Goal: Task Accomplishment & Management: Manage account settings

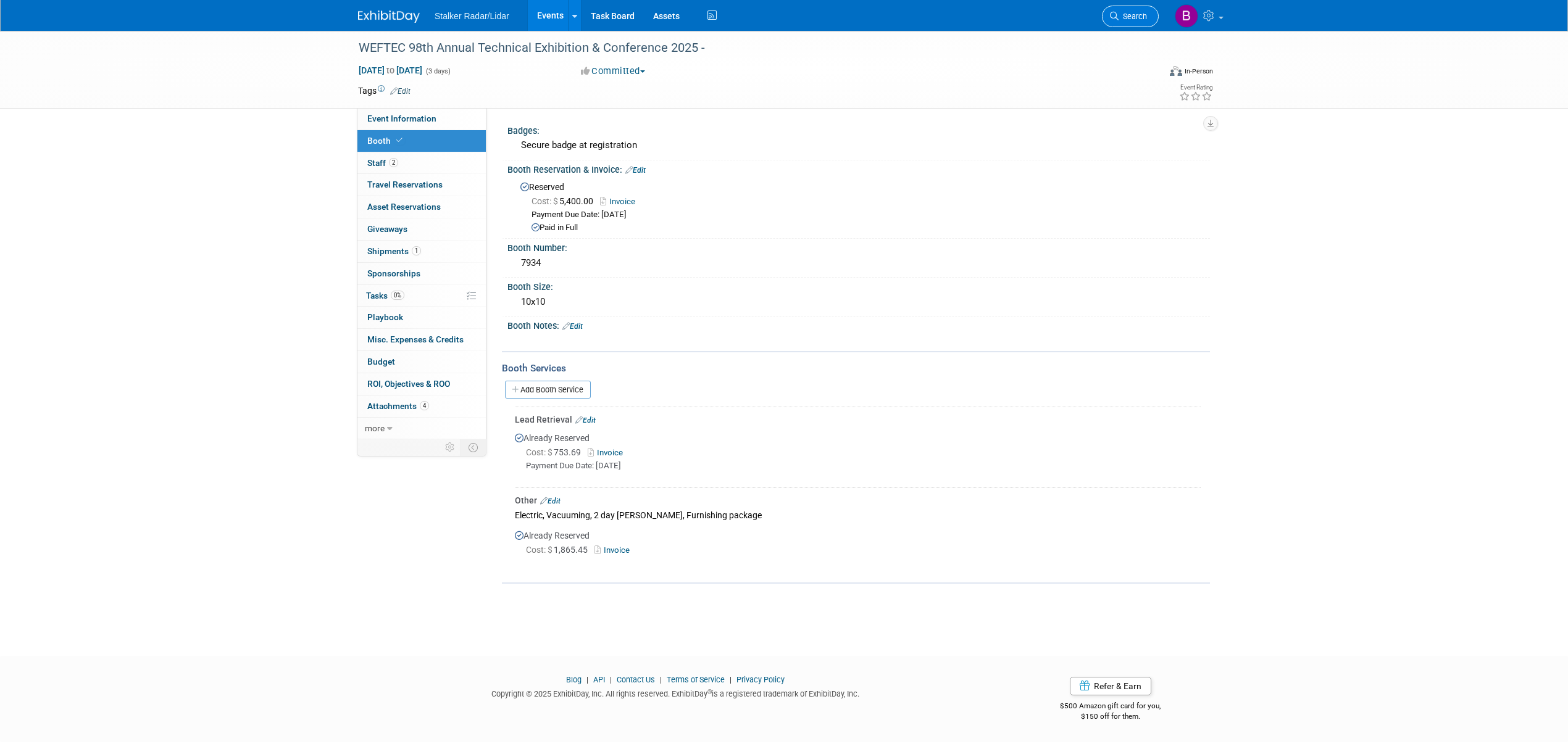
click at [1129, 20] on span "Search" at bounding box center [1132, 16] width 28 height 9
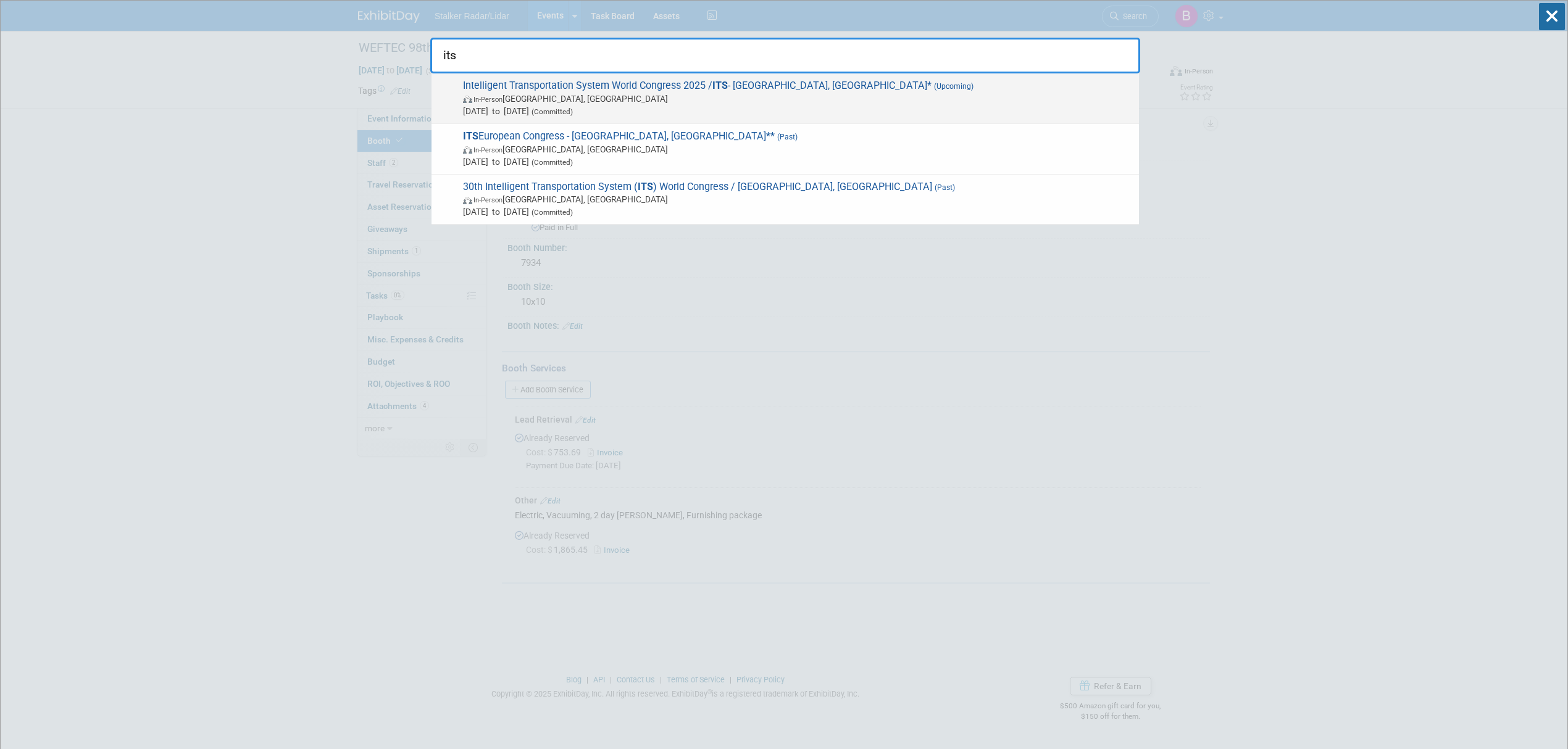
type input "its"
click at [591, 95] on span "In-Person Atlanta, GA" at bounding box center [797, 99] width 669 height 13
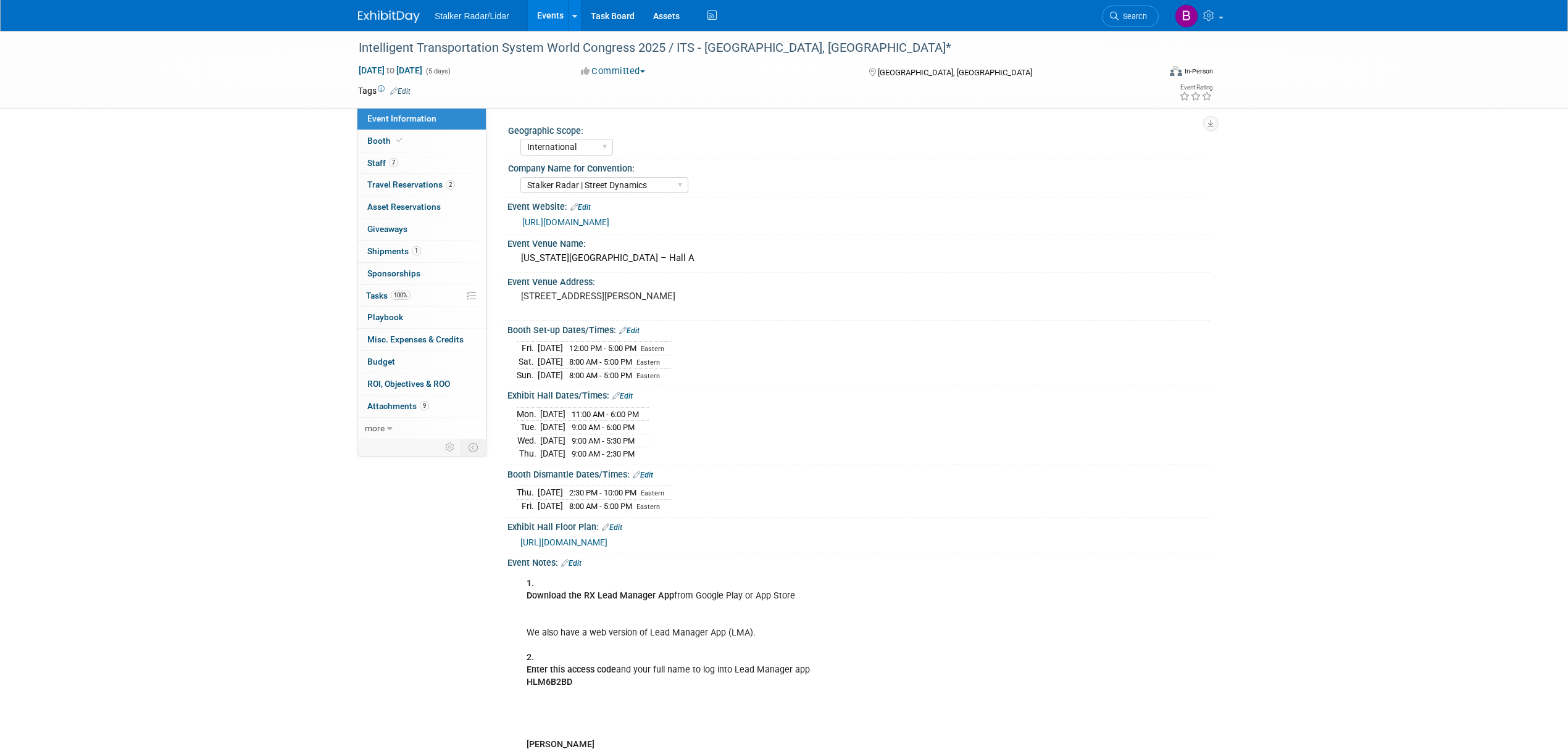
select select "International"
select select "Stalker Radar | Street Dynamics"
click at [409, 295] on span "100%" at bounding box center [400, 295] width 20 height 9
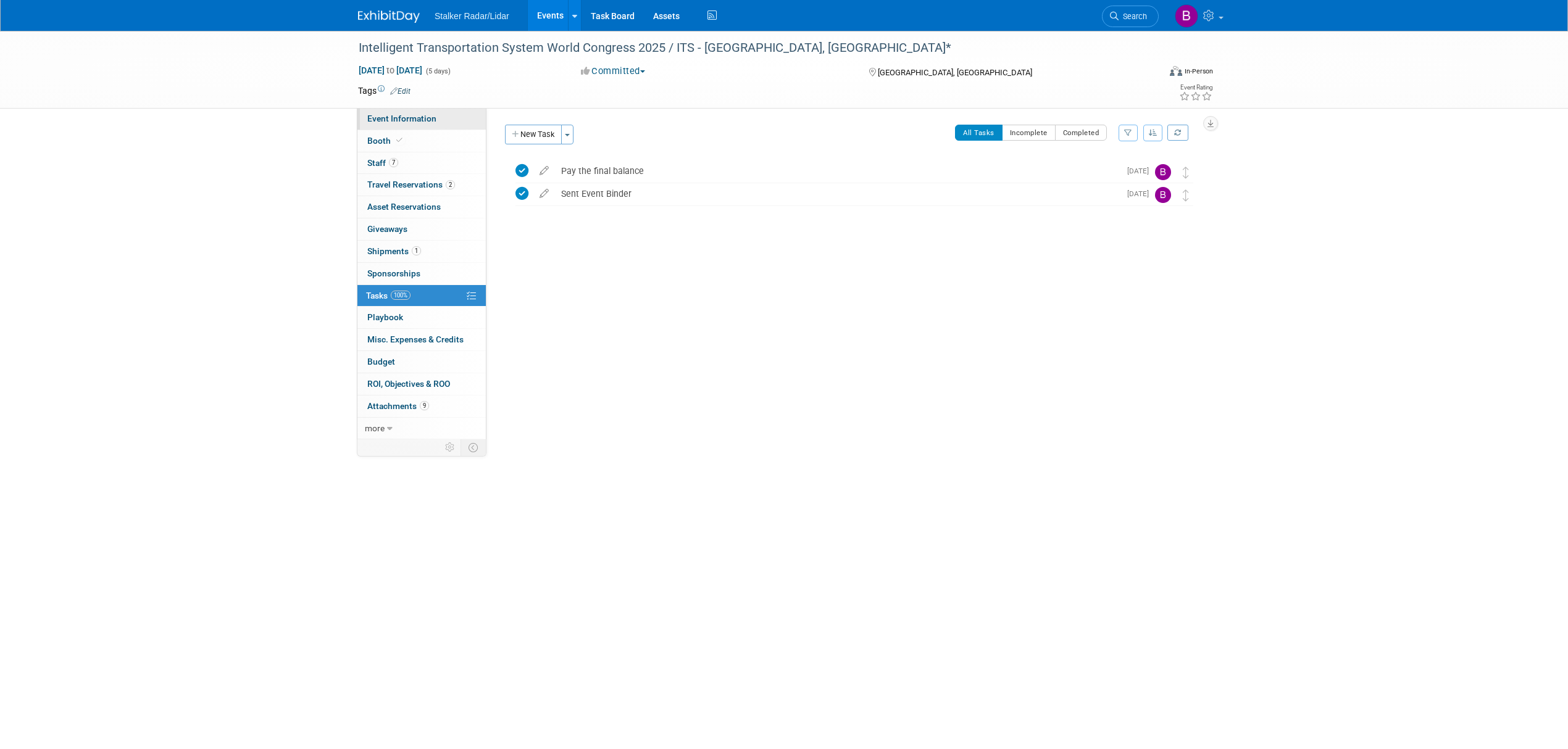
click at [409, 122] on span "Event Information" at bounding box center [401, 119] width 70 height 10
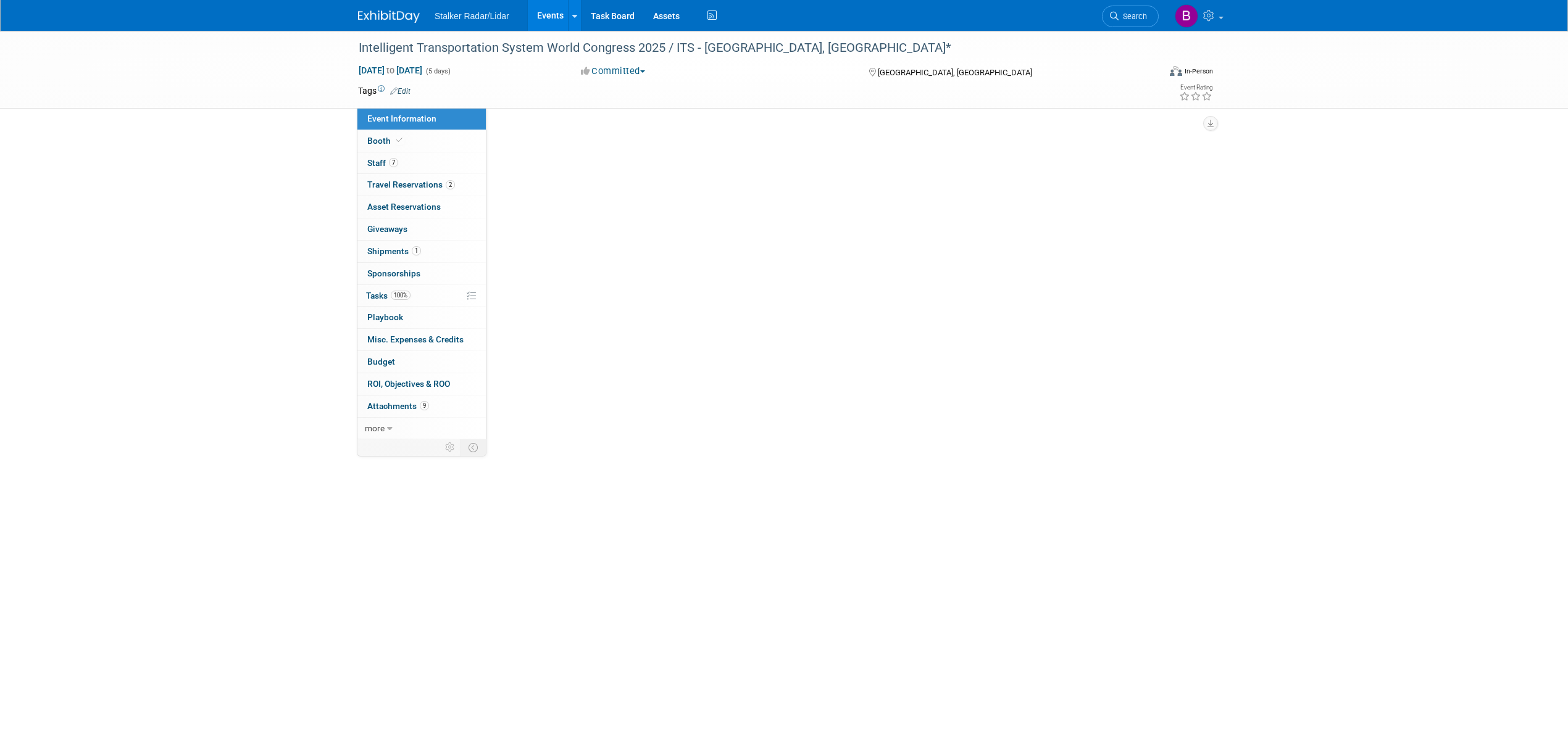
select select "International"
select select "Stalker Radar | Street Dynamics"
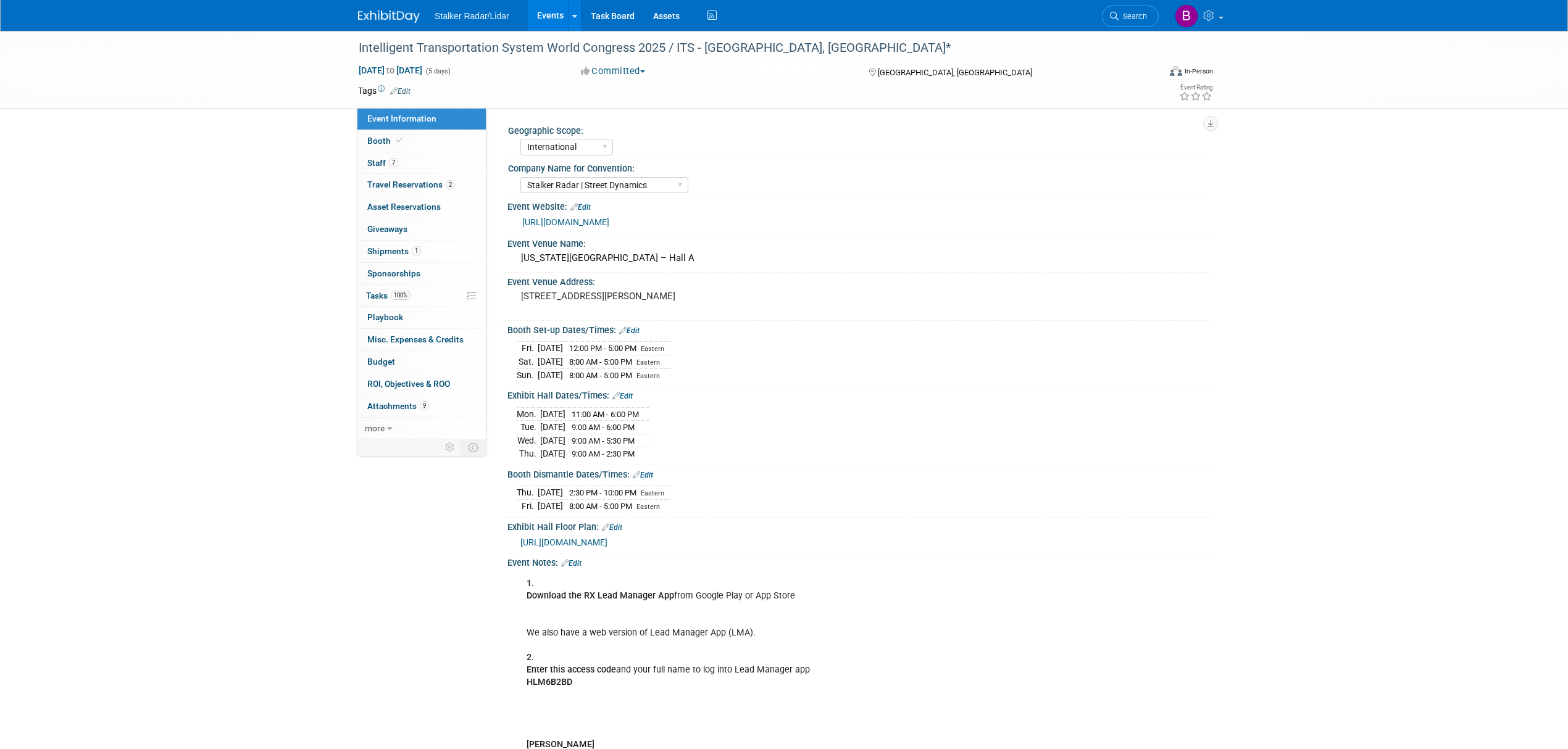
click at [402, 129] on link "Event Information" at bounding box center [421, 119] width 128 height 22
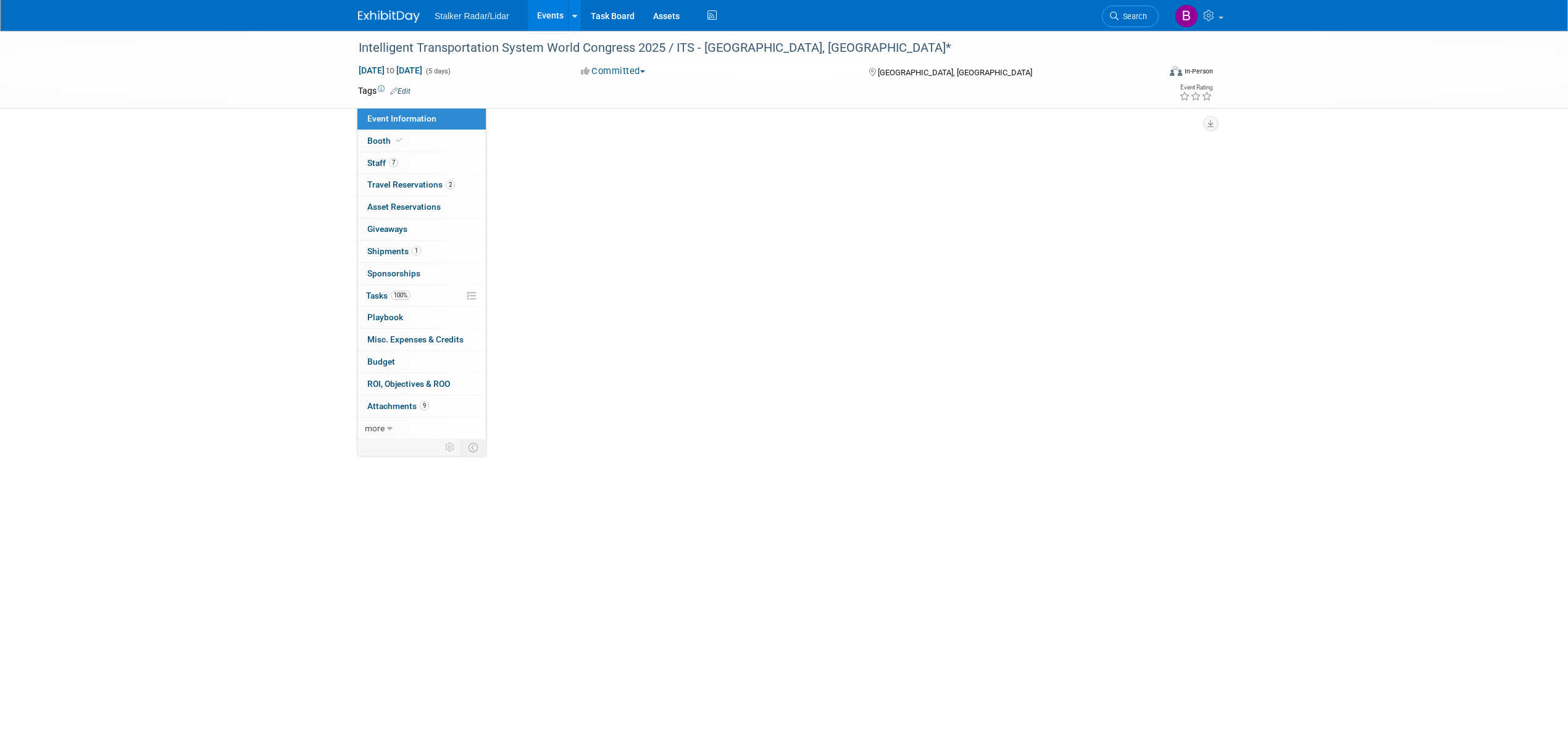
select select "International"
select select "Stalker Radar | Street Dynamics"
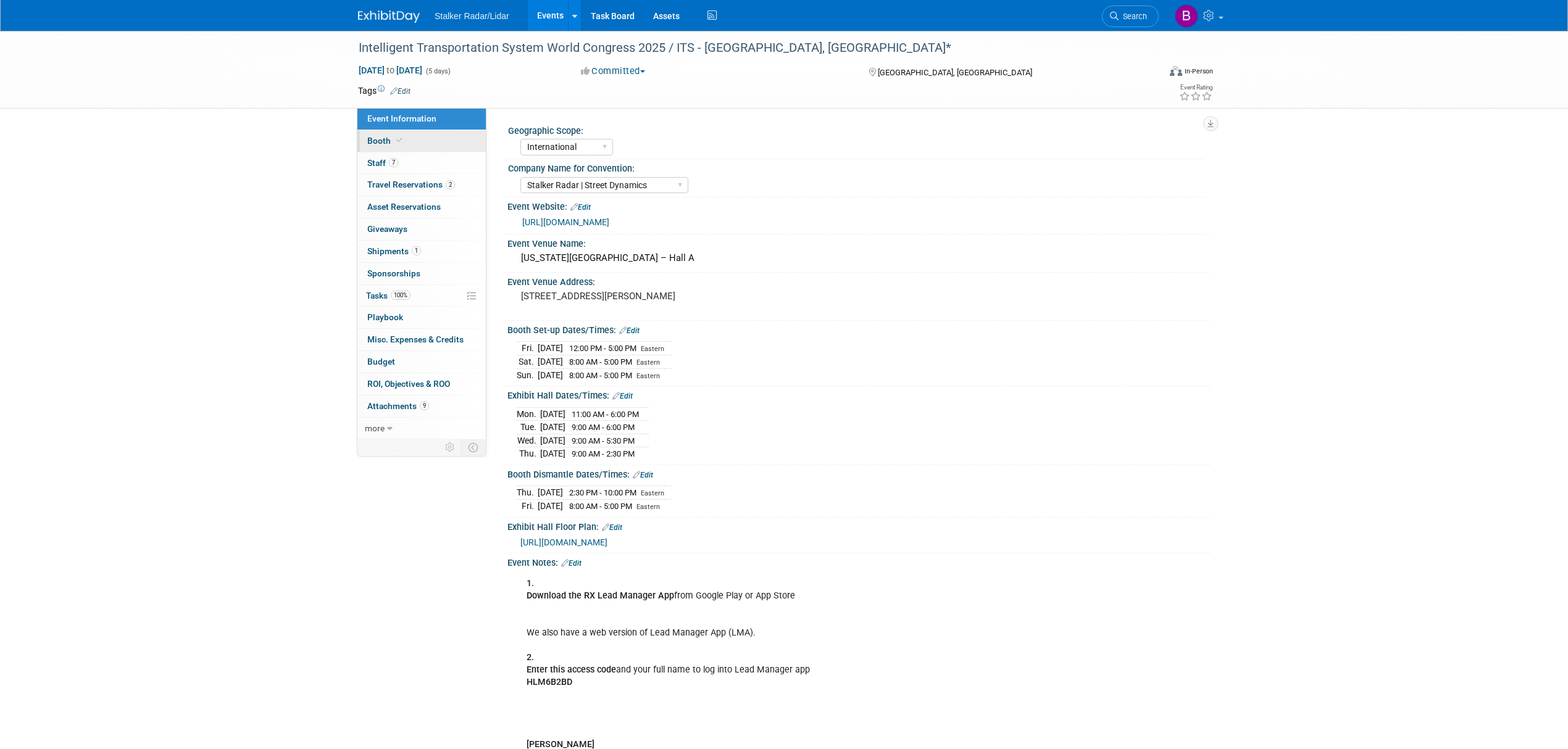
click at [401, 142] on span at bounding box center [399, 140] width 11 height 9
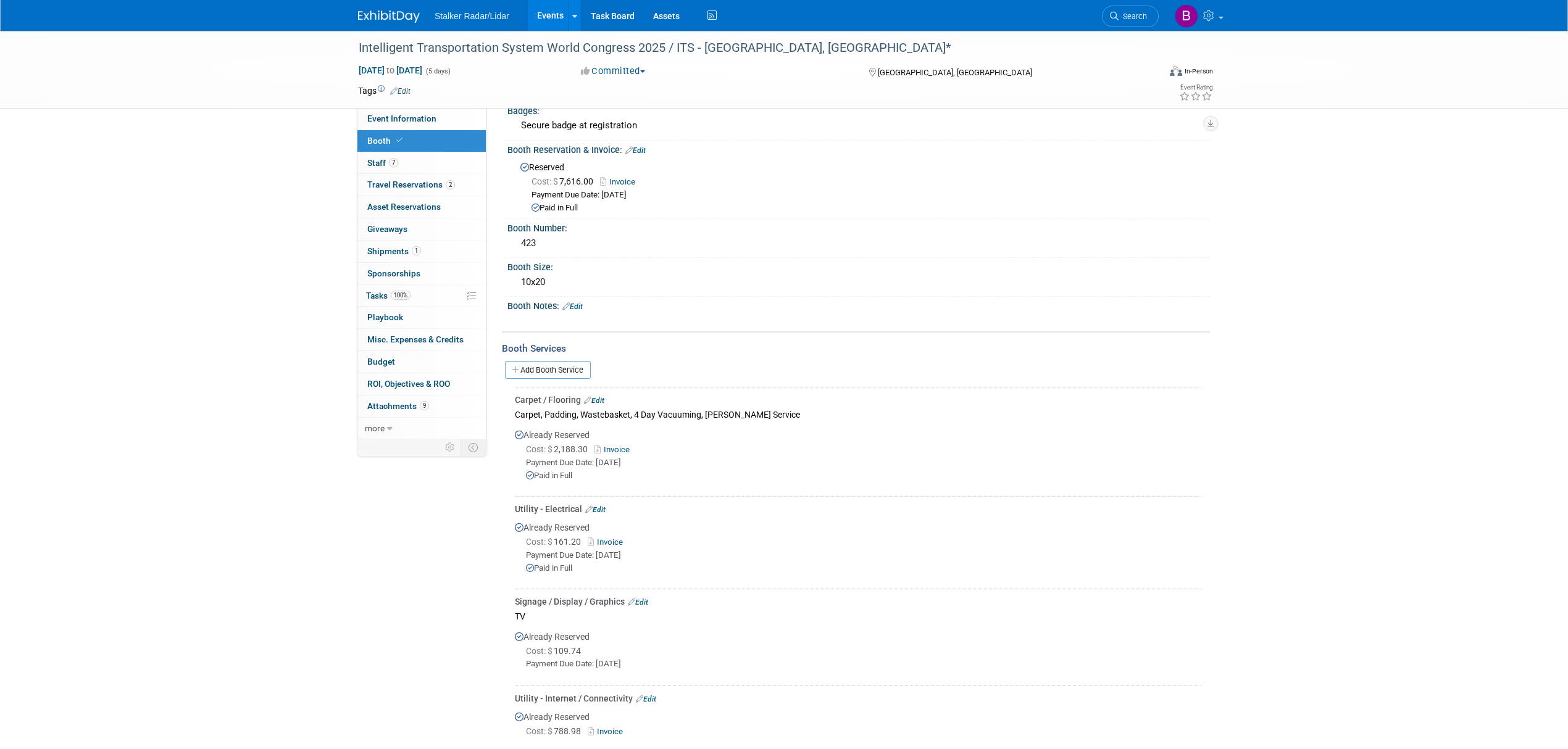
scroll to position [102, 0]
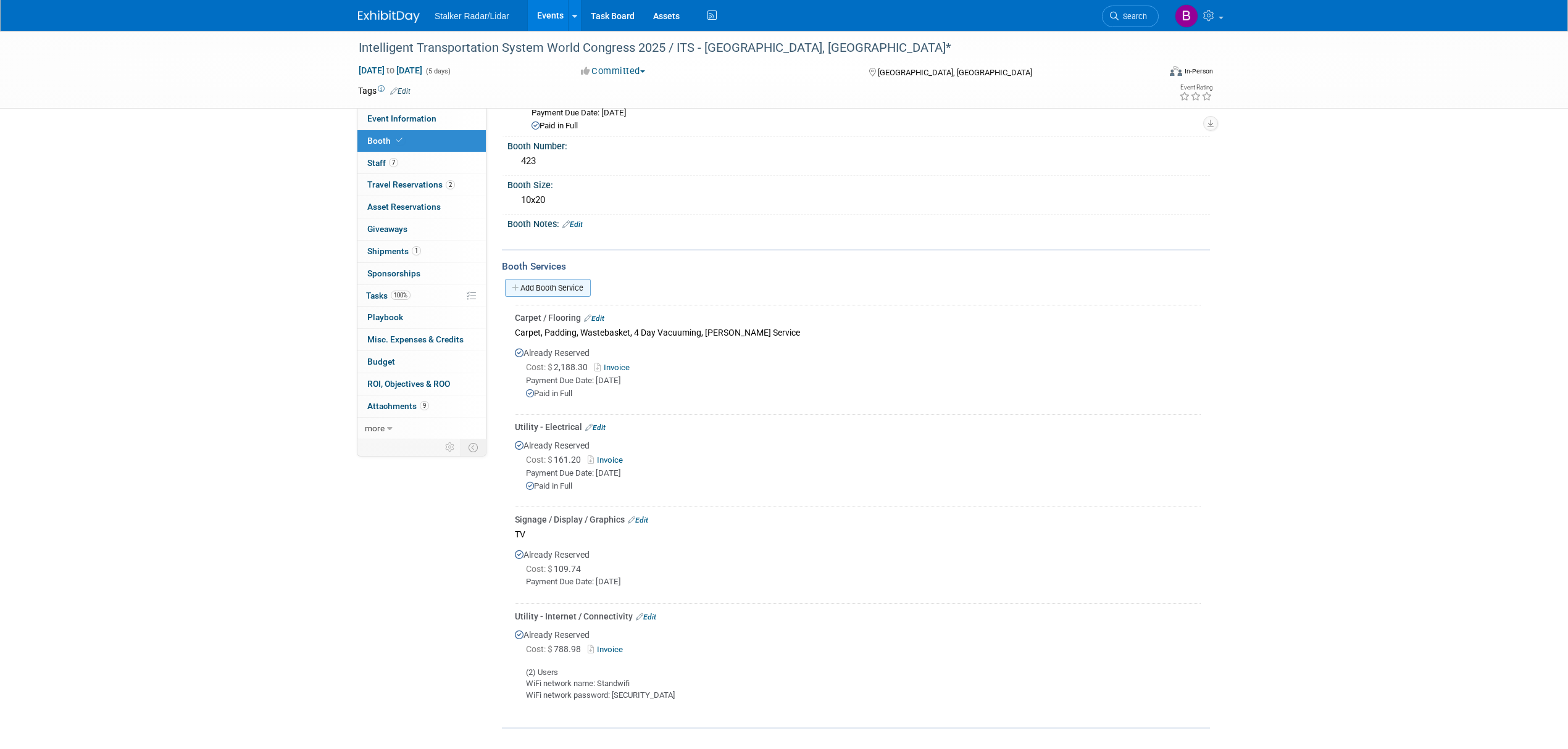
click at [542, 279] on link "Add Booth Service" at bounding box center [548, 287] width 85 height 18
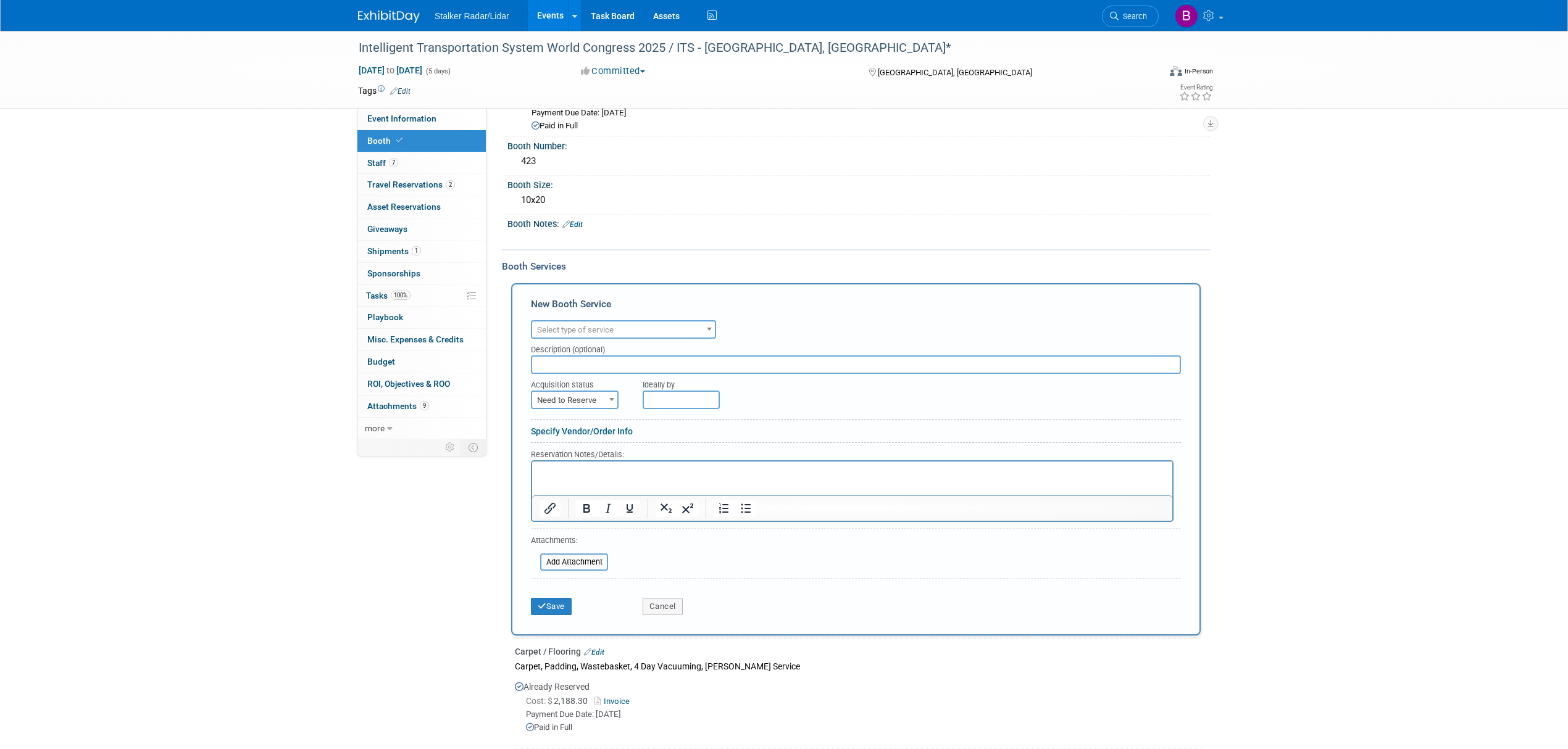
scroll to position [0, 0]
click at [586, 325] on span "Select type of service" at bounding box center [575, 329] width 76 height 9
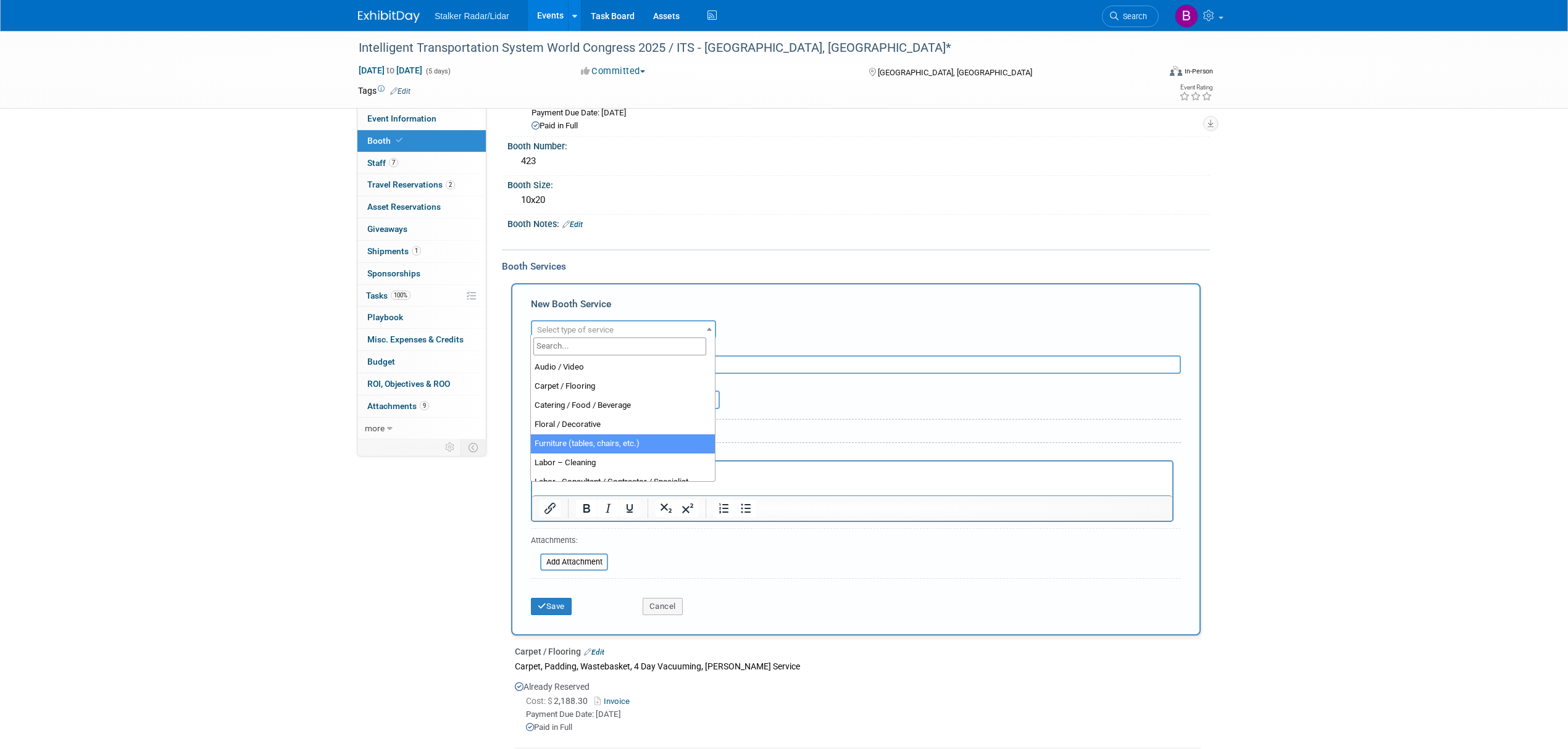
select select "6"
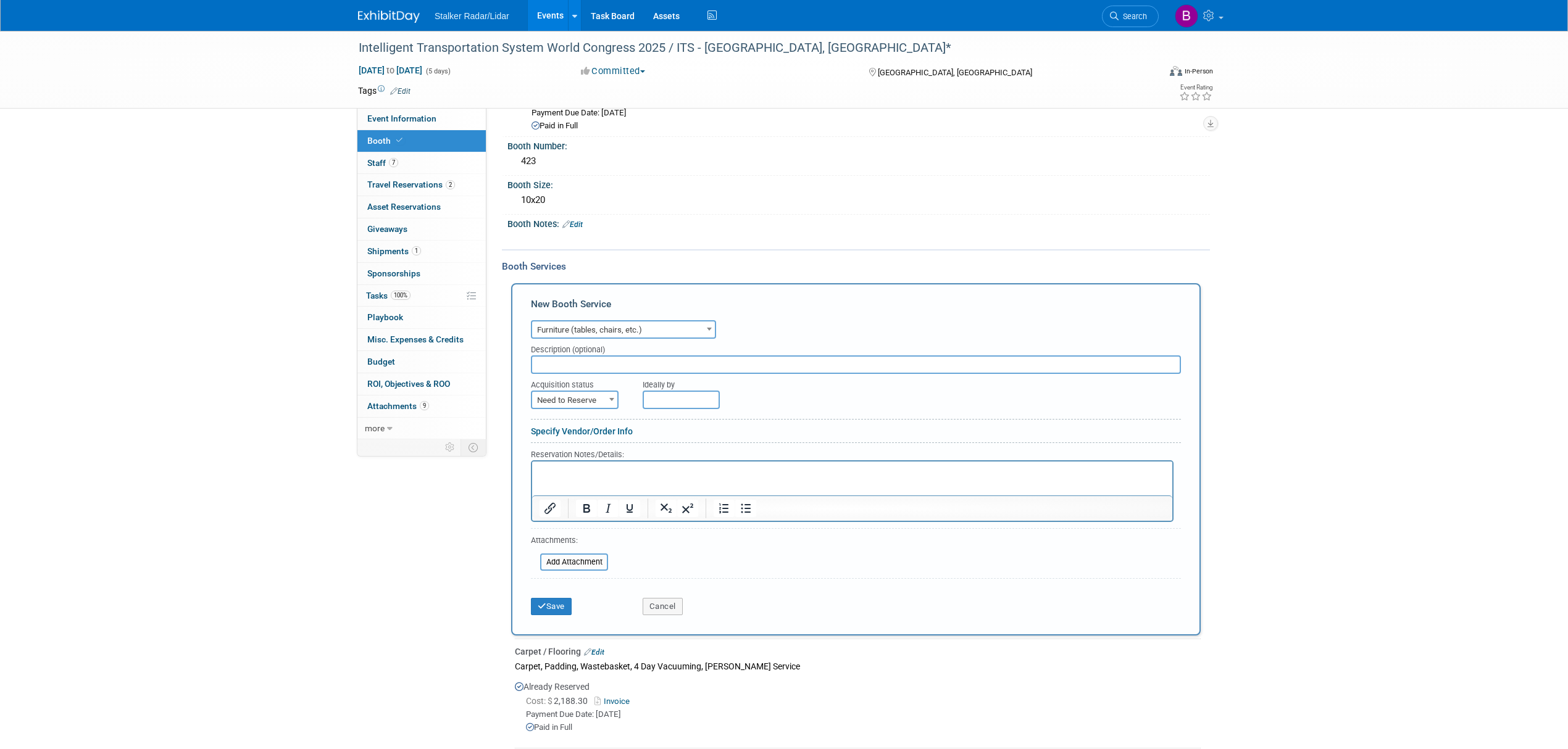
click at [561, 351] on div "Description (optional)" at bounding box center [856, 348] width 650 height 17
click at [549, 359] on input "text" at bounding box center [856, 364] width 650 height 18
type input "Table and Chair"
click at [581, 392] on span "Need to Reserve" at bounding box center [575, 400] width 85 height 18
select select "2"
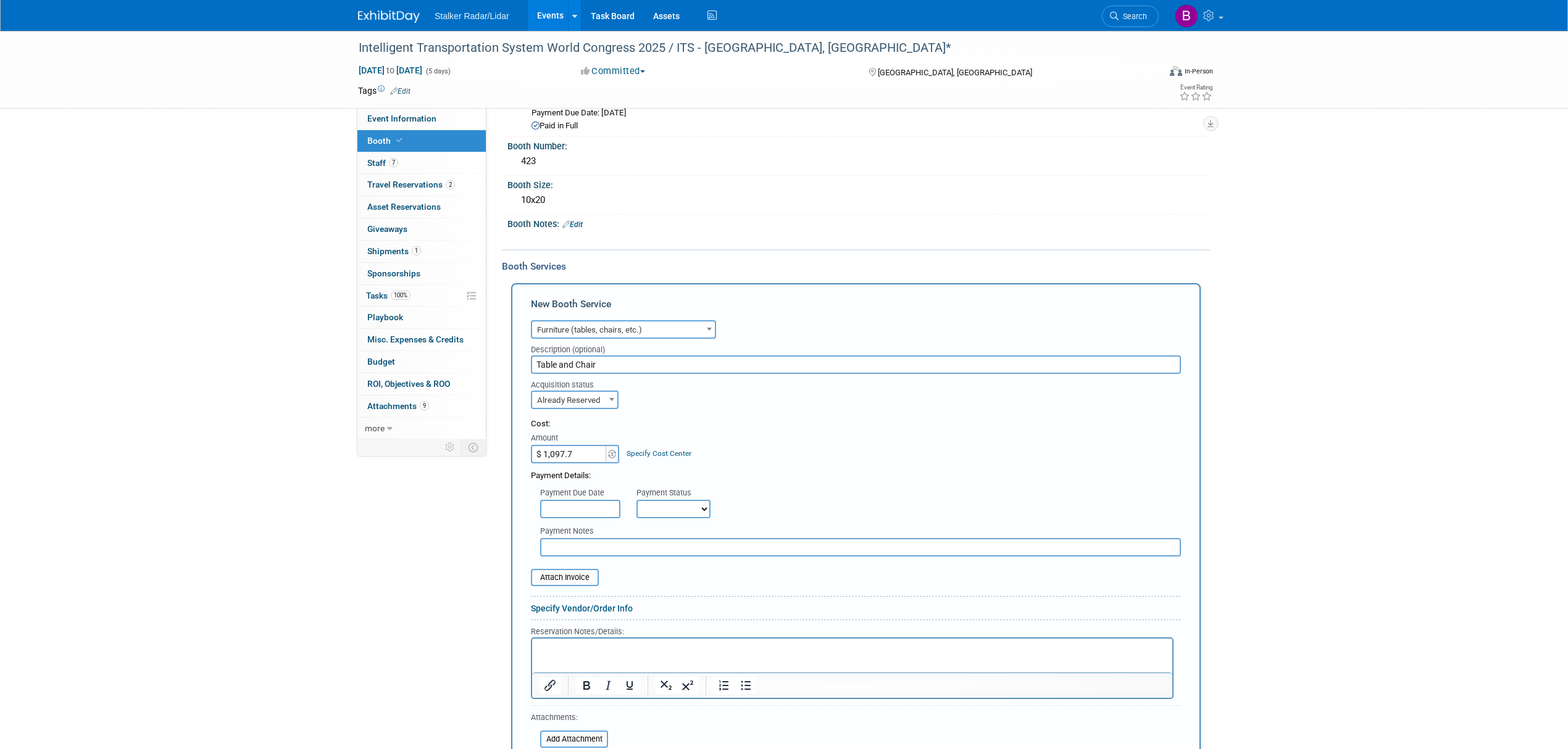
type input "$ 1,097.71"
click at [875, 463] on div "Payment Details:" at bounding box center [856, 473] width 650 height 18
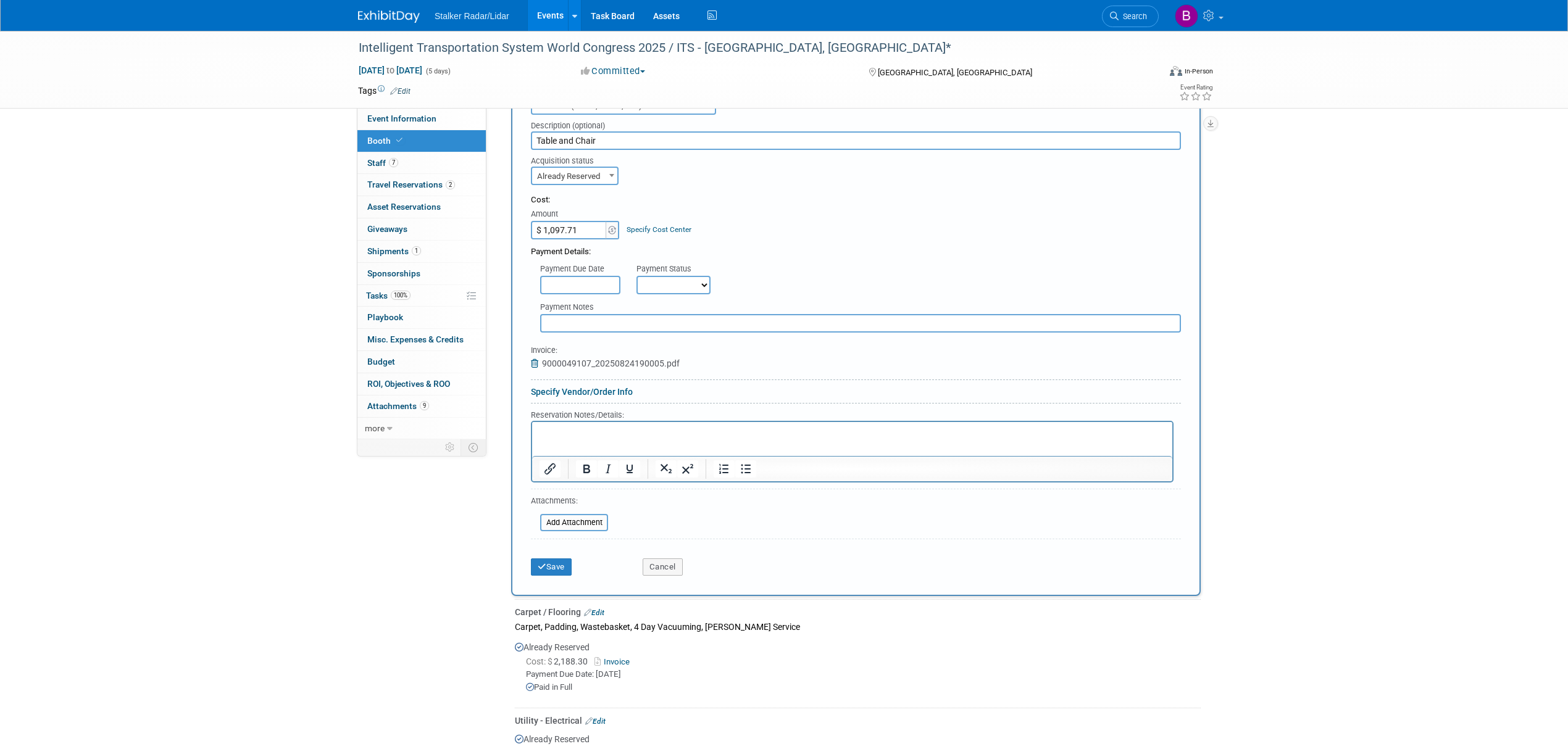
scroll to position [349, 0]
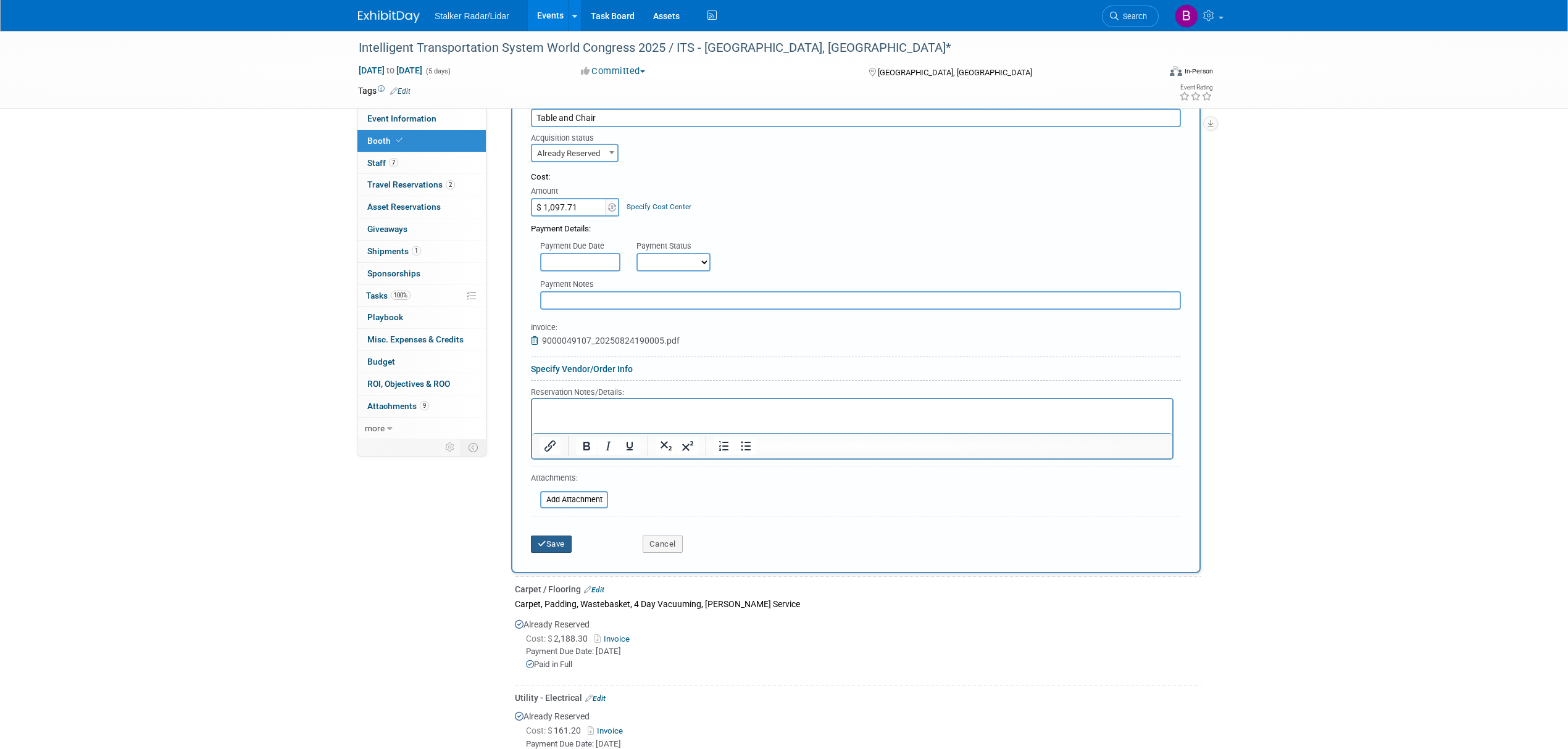
click at [541, 536] on button "Save" at bounding box center [551, 545] width 41 height 18
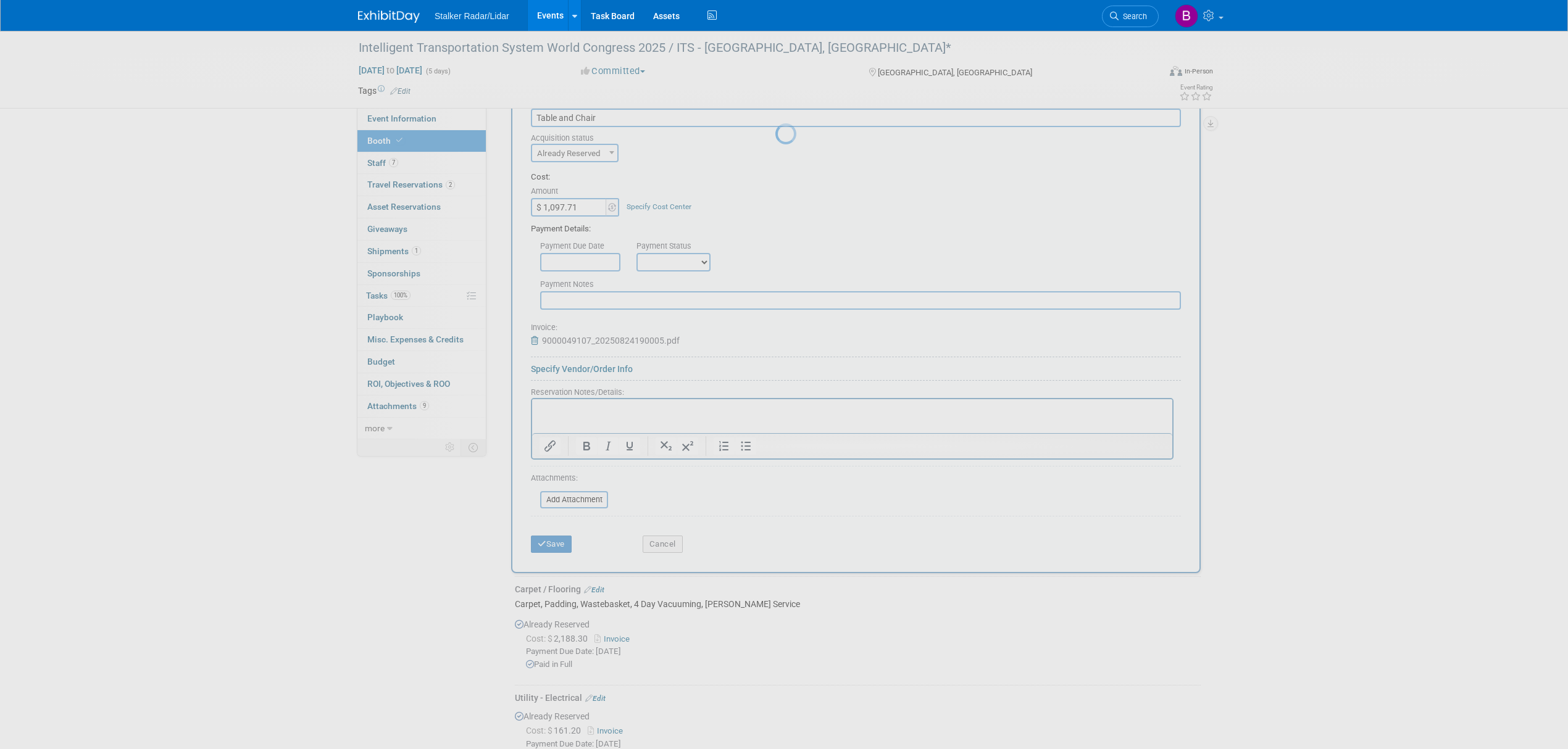
scroll to position [186, 0]
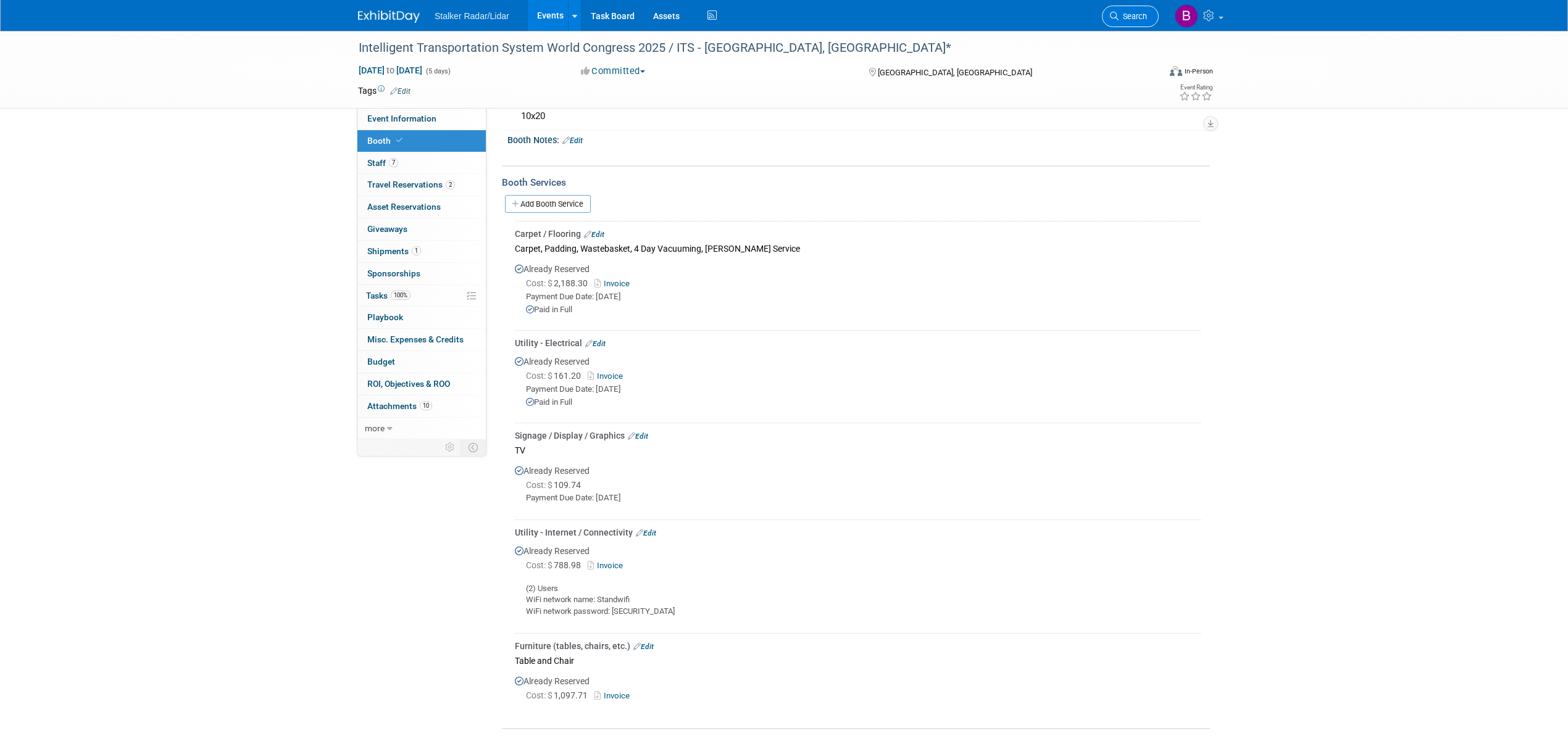
click at [1112, 15] on icon at bounding box center [1114, 16] width 8 height 8
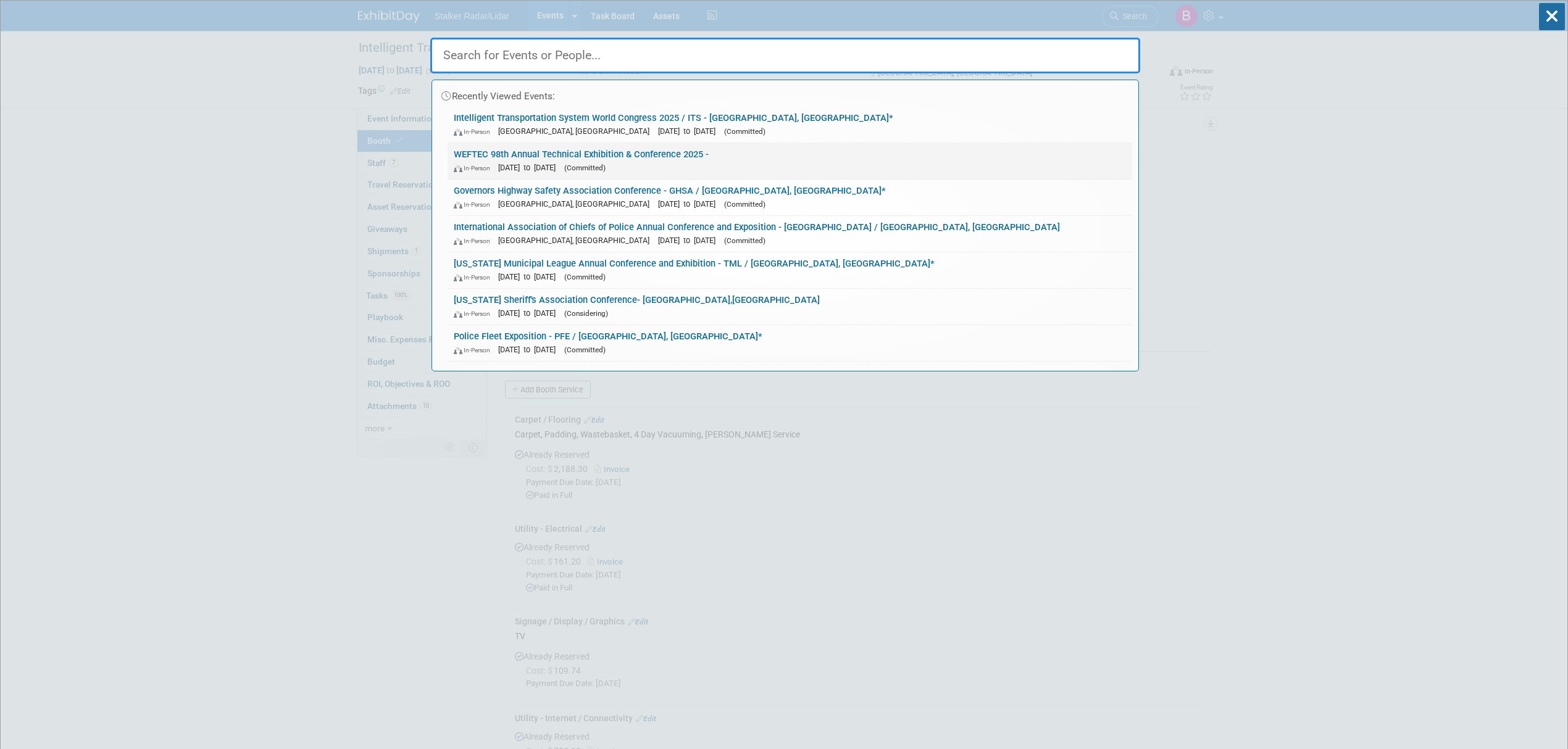
click at [507, 161] on div "In-Person Sep 29, 2025 to Oct 1, 2025 (Committed)" at bounding box center [790, 167] width 672 height 13
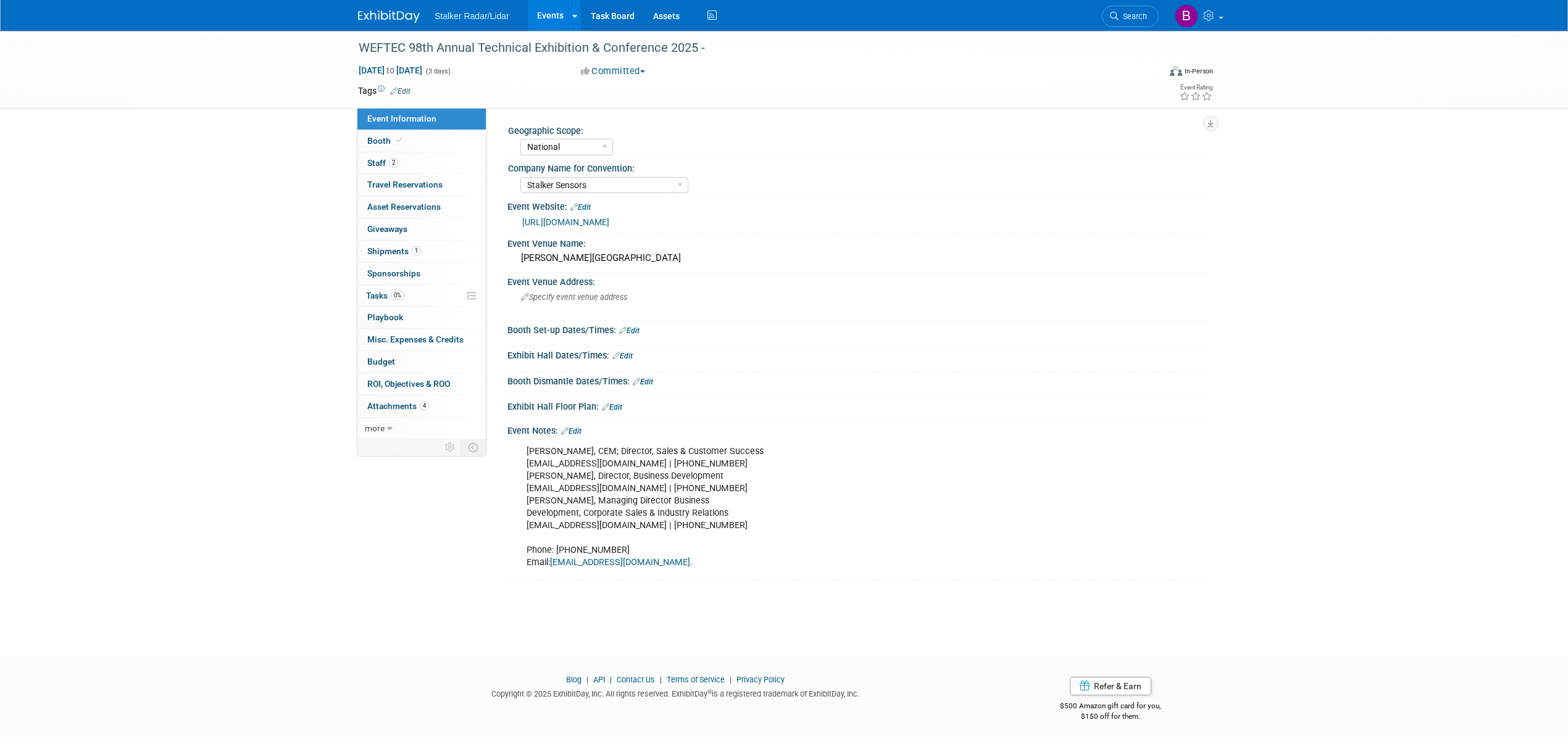
select select "National"
select select "Stalker Sensors"
click at [396, 144] on icon at bounding box center [399, 141] width 6 height 7
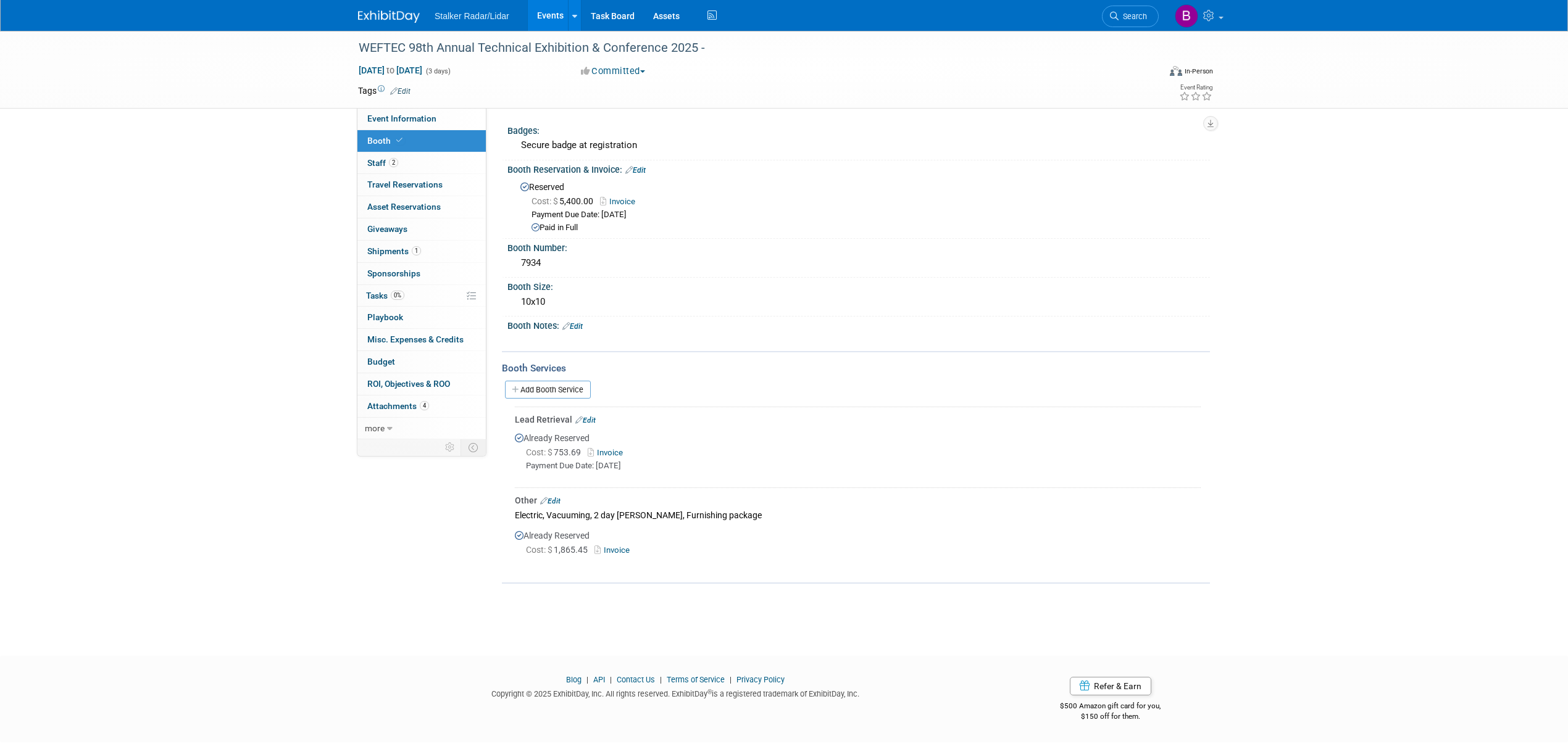
click at [560, 497] on link "Edit" at bounding box center [550, 501] width 20 height 8
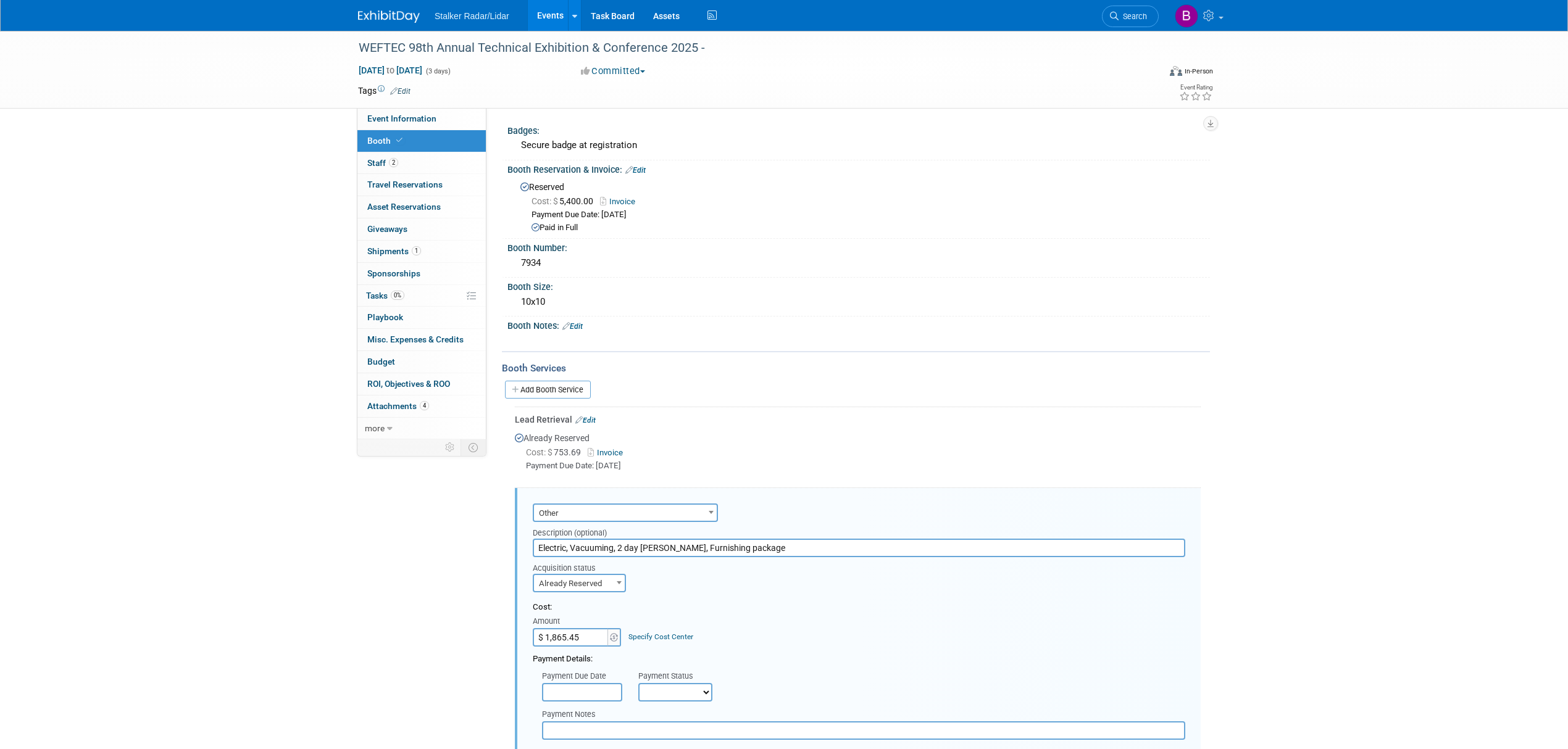
click at [618, 453] on link "Invoice" at bounding box center [607, 452] width 40 height 9
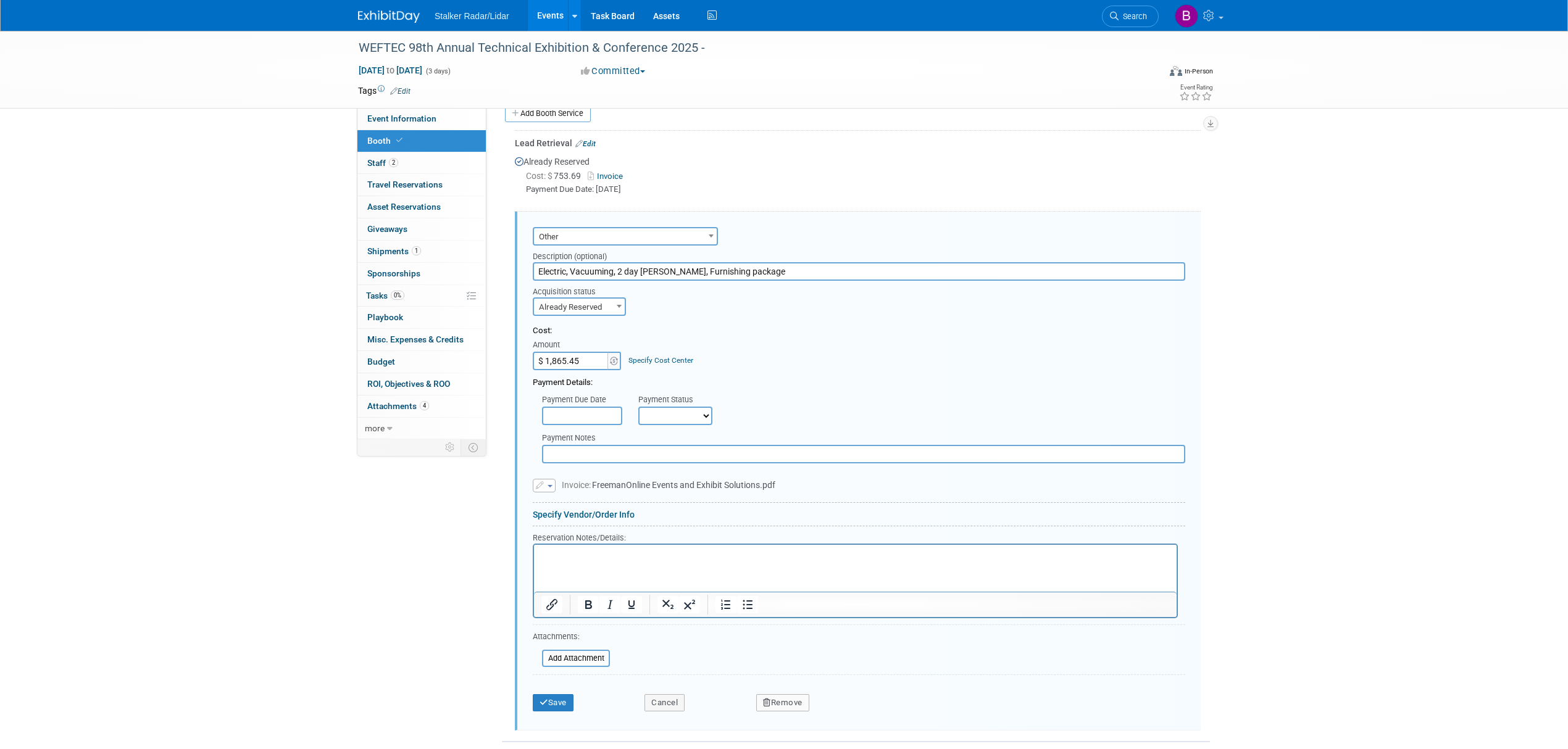
scroll to position [329, 0]
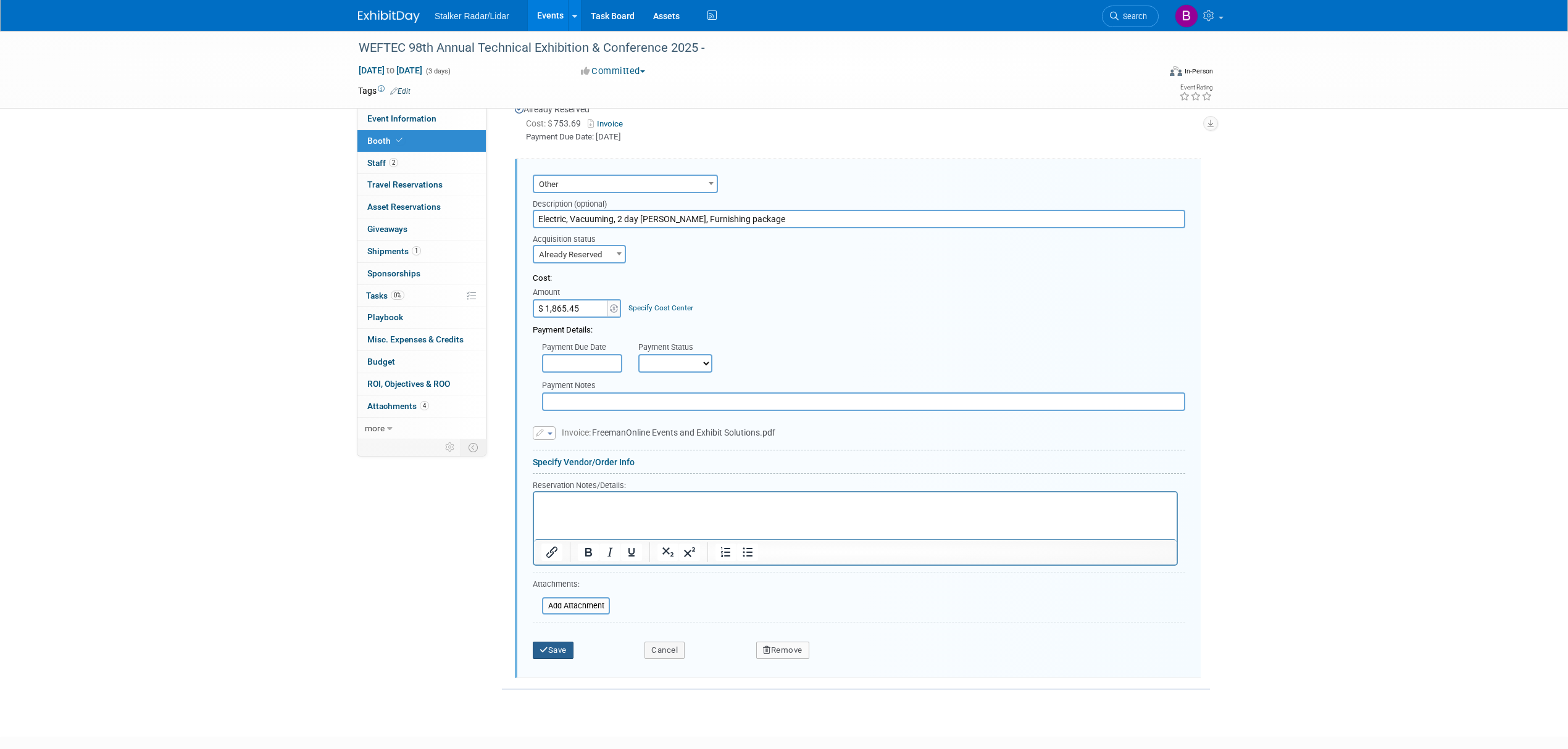
click at [551, 645] on button "Save" at bounding box center [553, 650] width 41 height 18
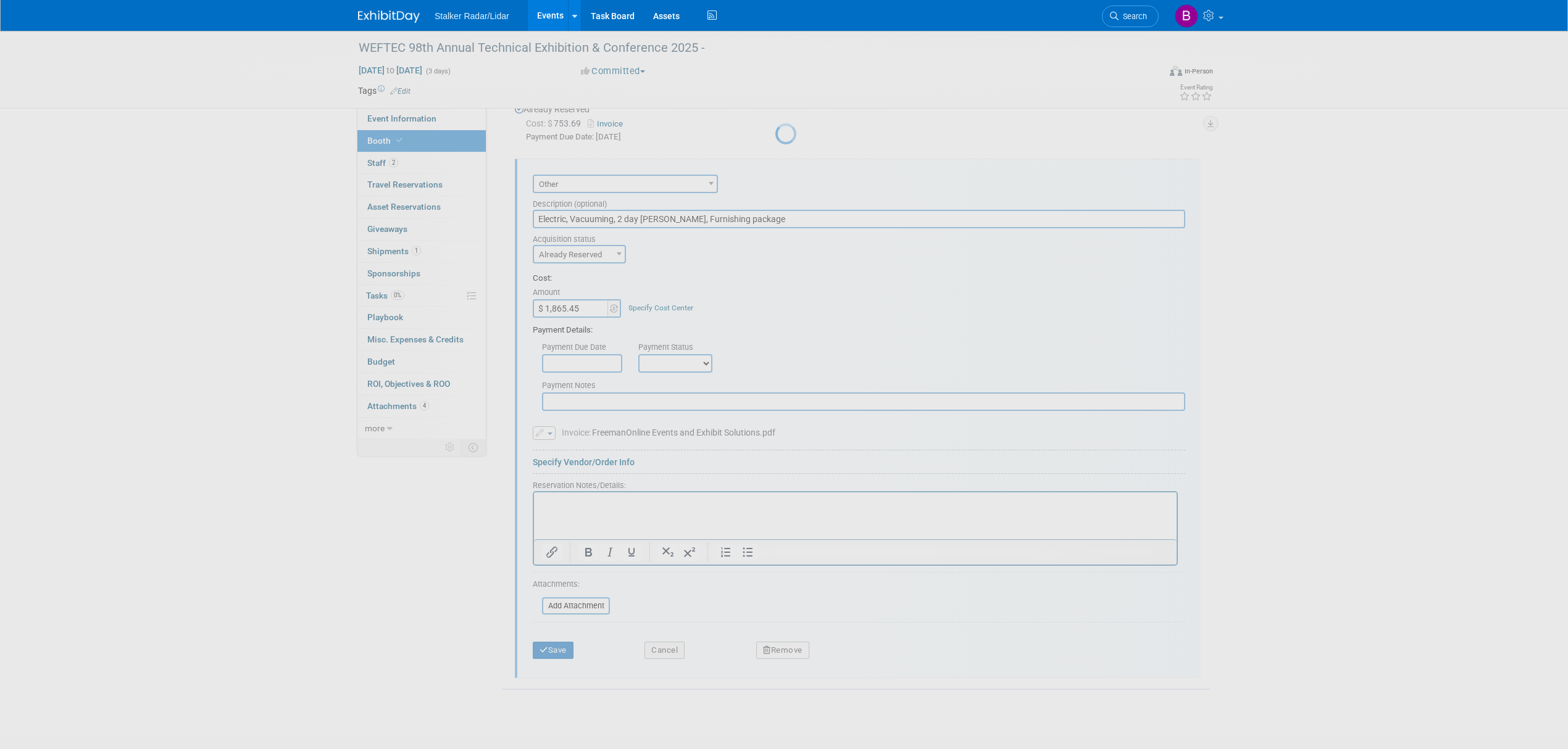
scroll to position [0, 0]
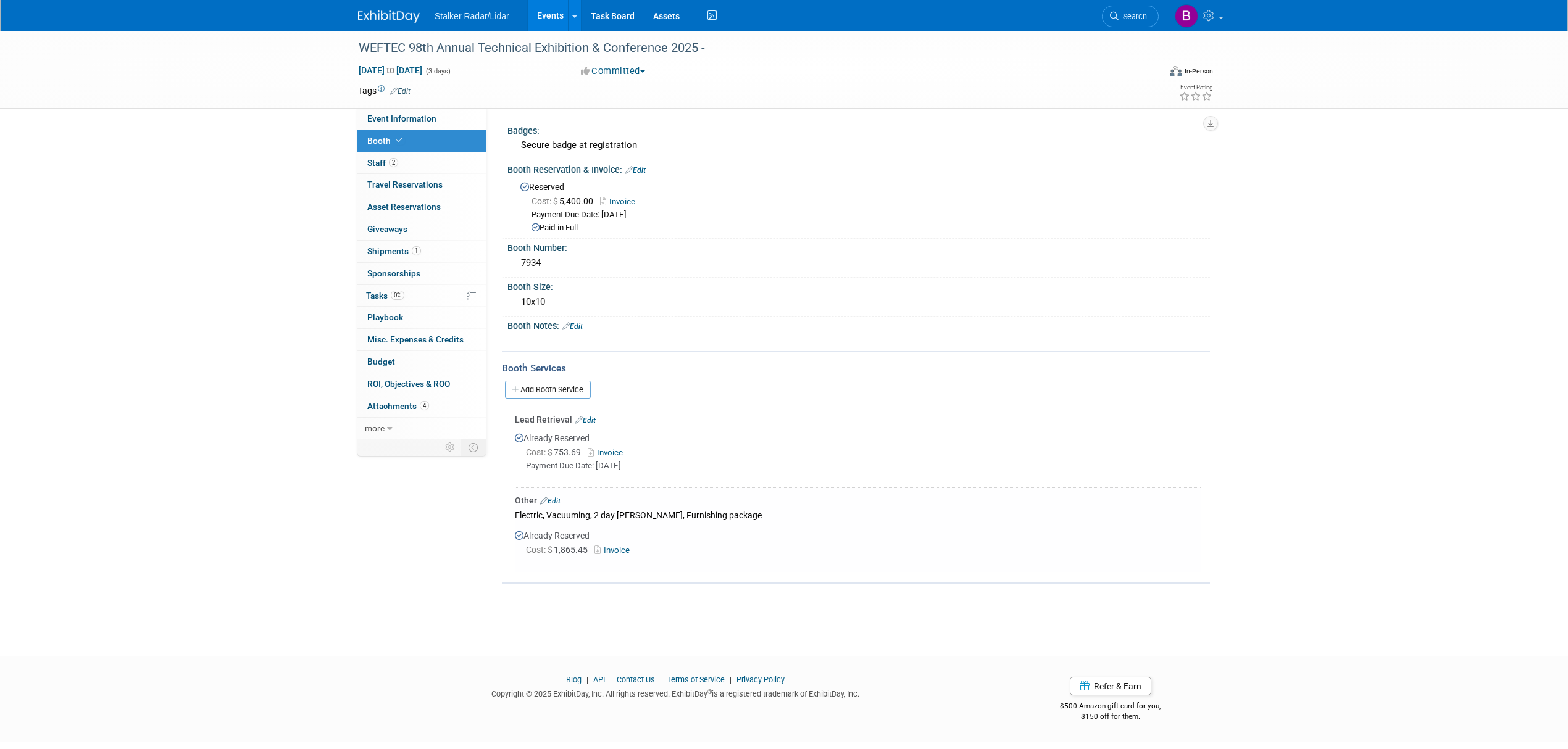
click at [616, 545] on link "Invoice" at bounding box center [615, 550] width 40 height 9
click at [380, 172] on link "2 Staff 2" at bounding box center [421, 163] width 128 height 22
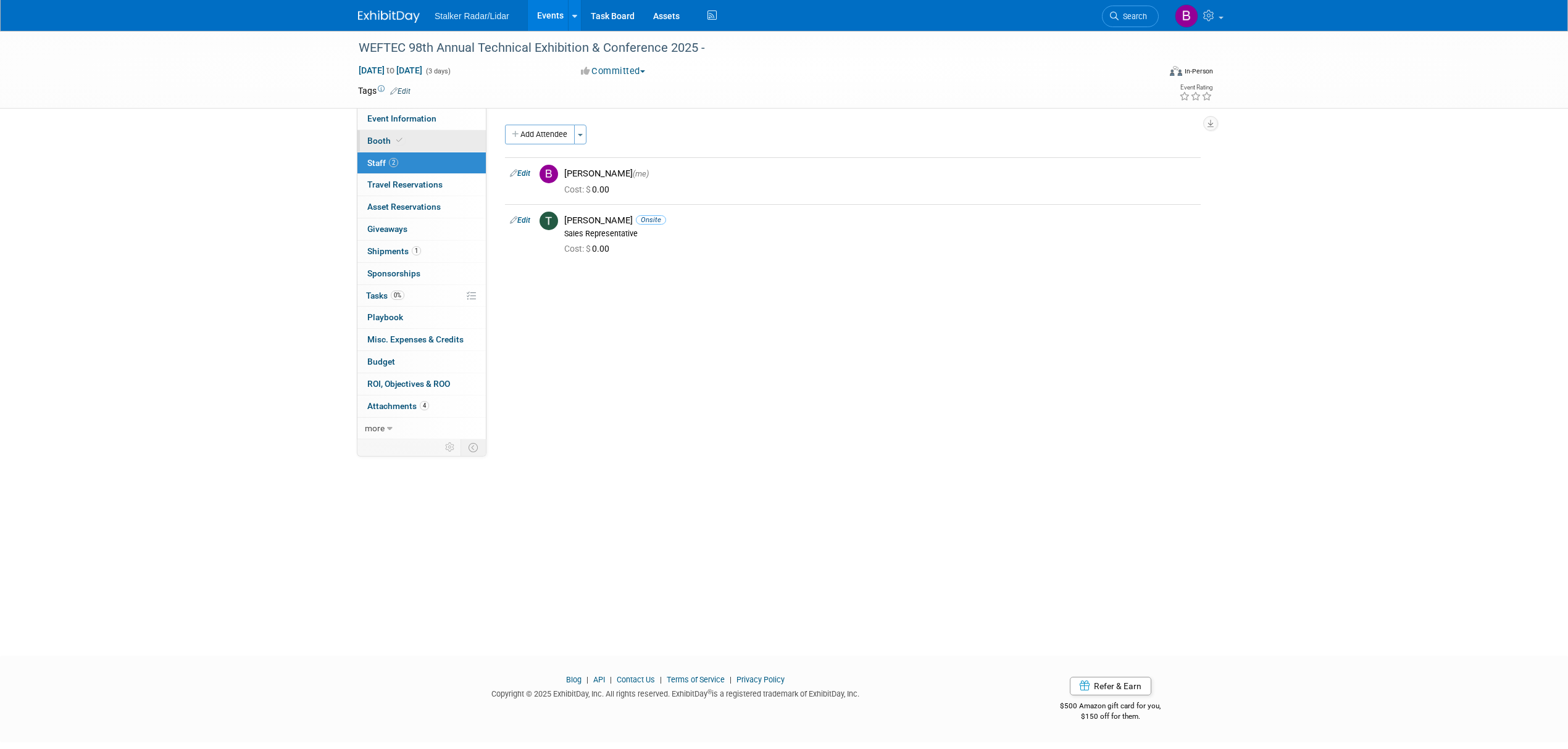
click at [415, 137] on link "Booth" at bounding box center [421, 141] width 128 height 22
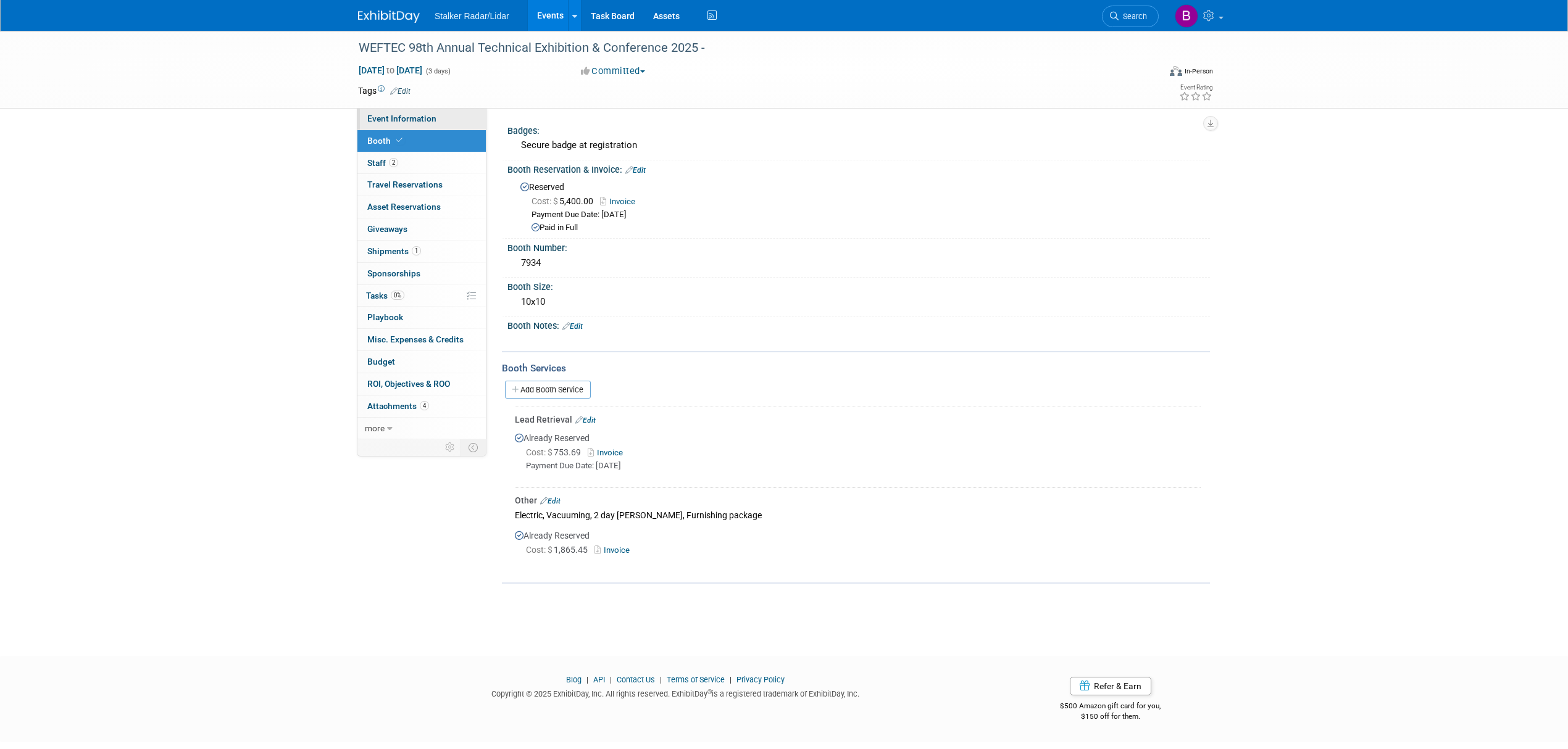
click at [420, 111] on link "Event Information" at bounding box center [421, 119] width 128 height 22
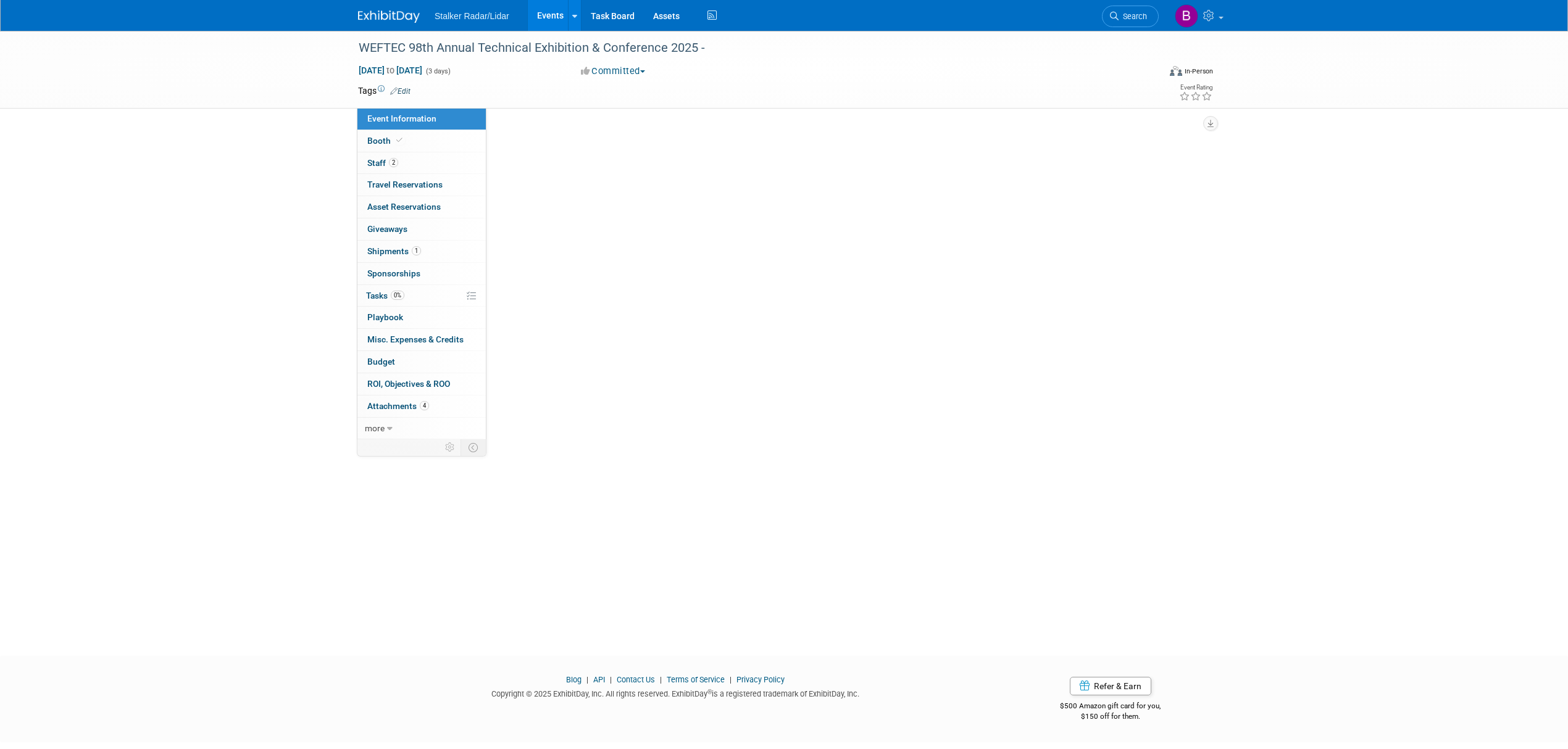
select select "National"
select select "Stalker Sensors"
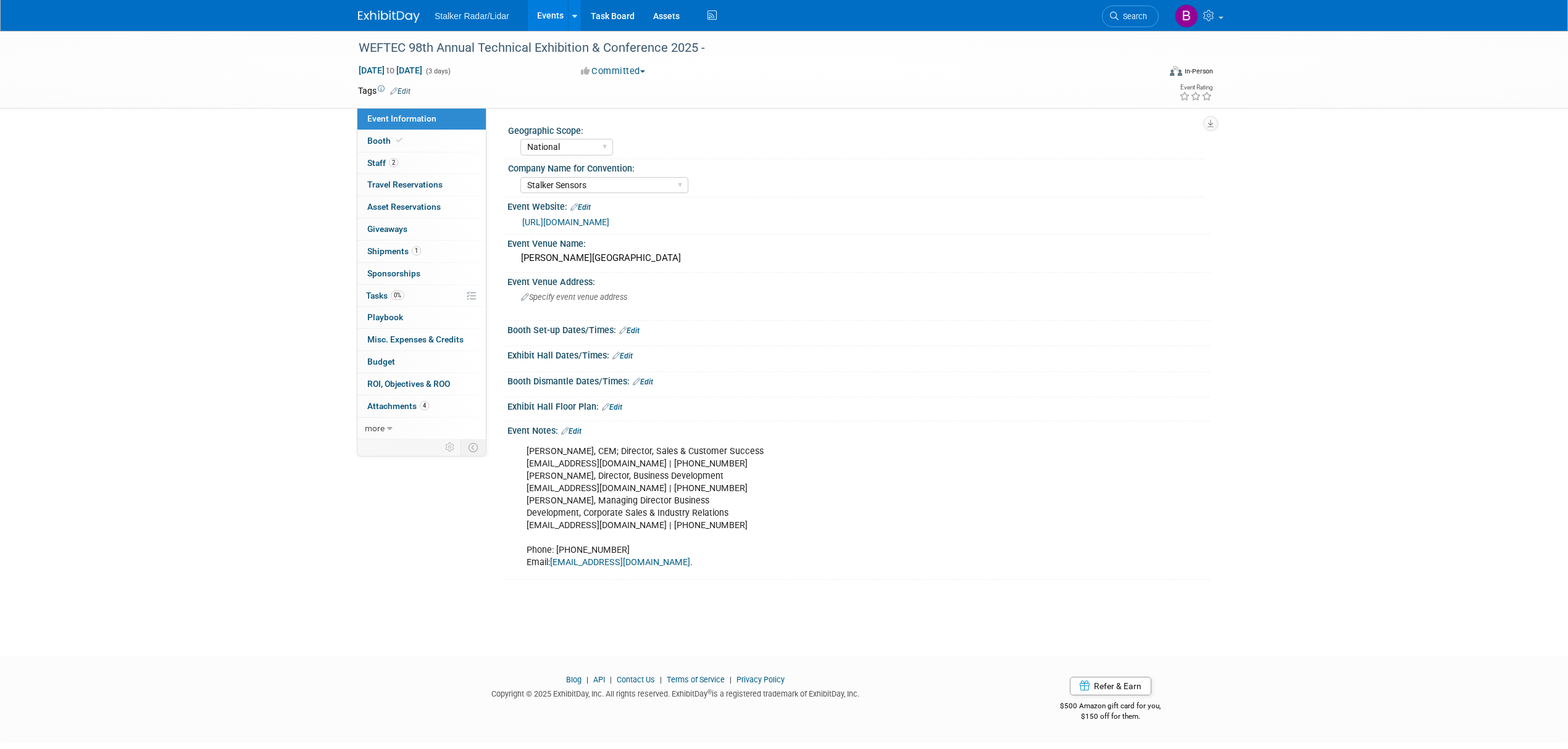
click at [570, 221] on link "https://www.weftec.org/" at bounding box center [565, 222] width 87 height 10
click at [1111, 15] on icon at bounding box center [1114, 16] width 8 height 8
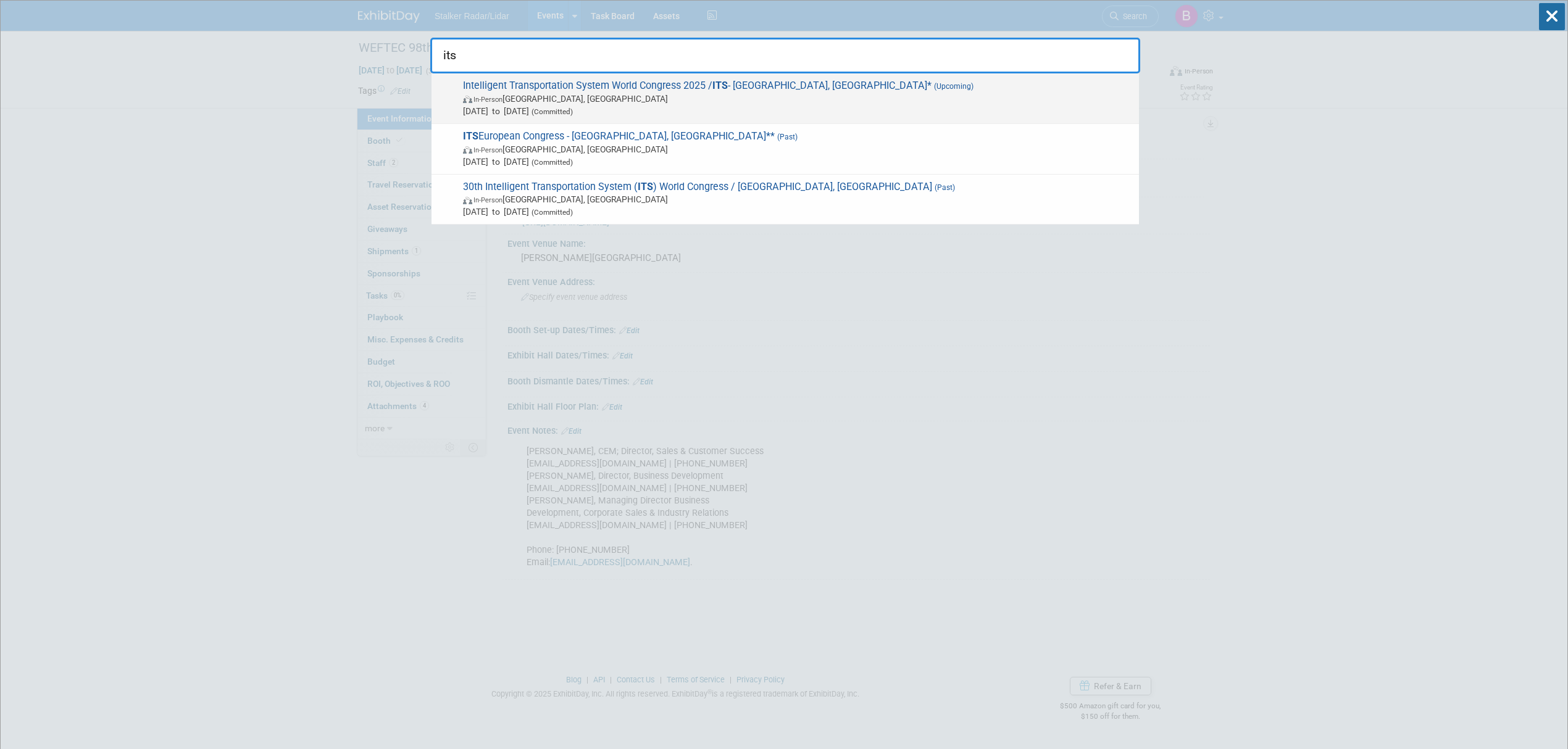
type input "its"
click at [586, 94] on span "In-Person Atlanta, GA" at bounding box center [797, 99] width 669 height 13
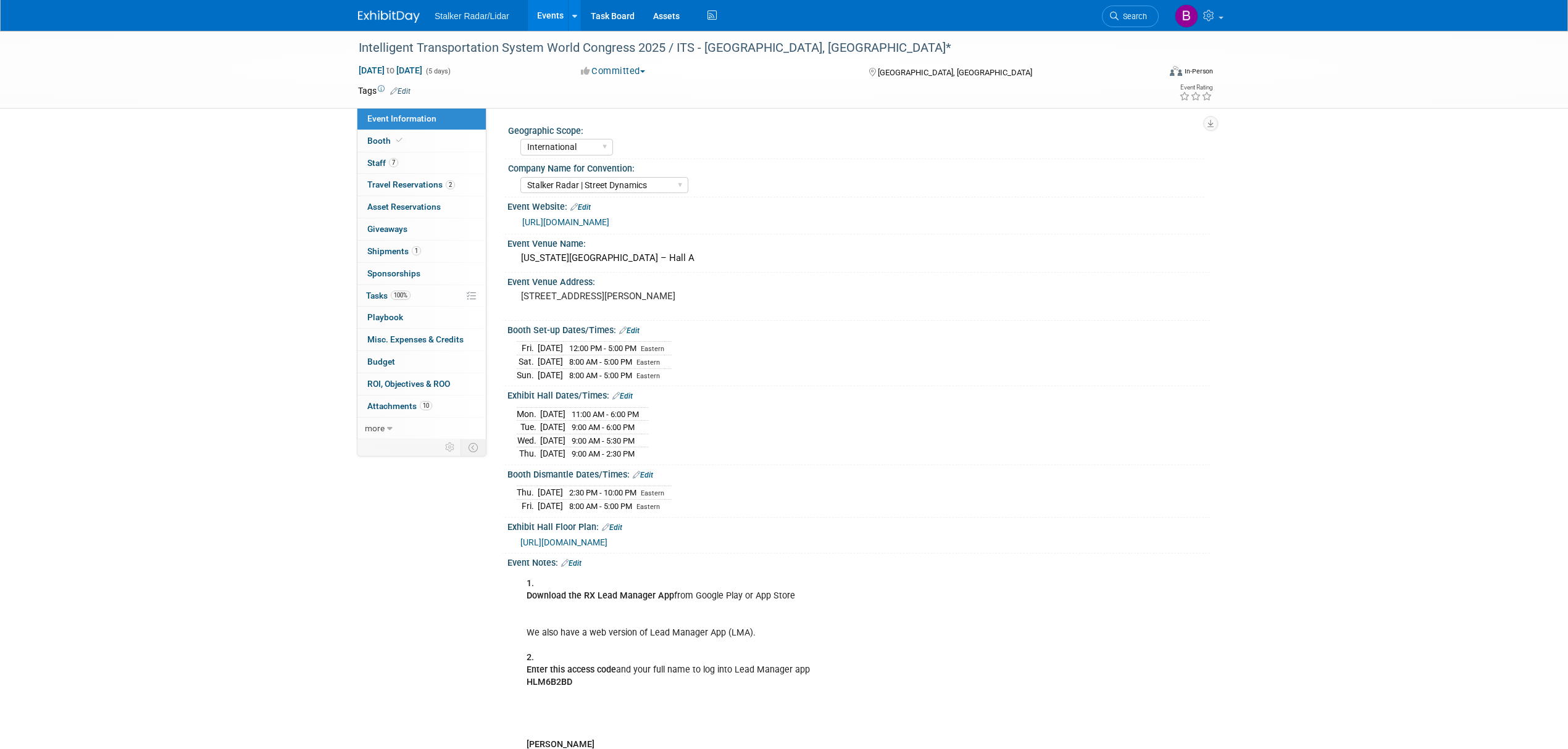
select select "International"
select select "Stalker Radar | Street Dynamics"
click at [400, 245] on link "1 Shipments 1" at bounding box center [421, 251] width 128 height 22
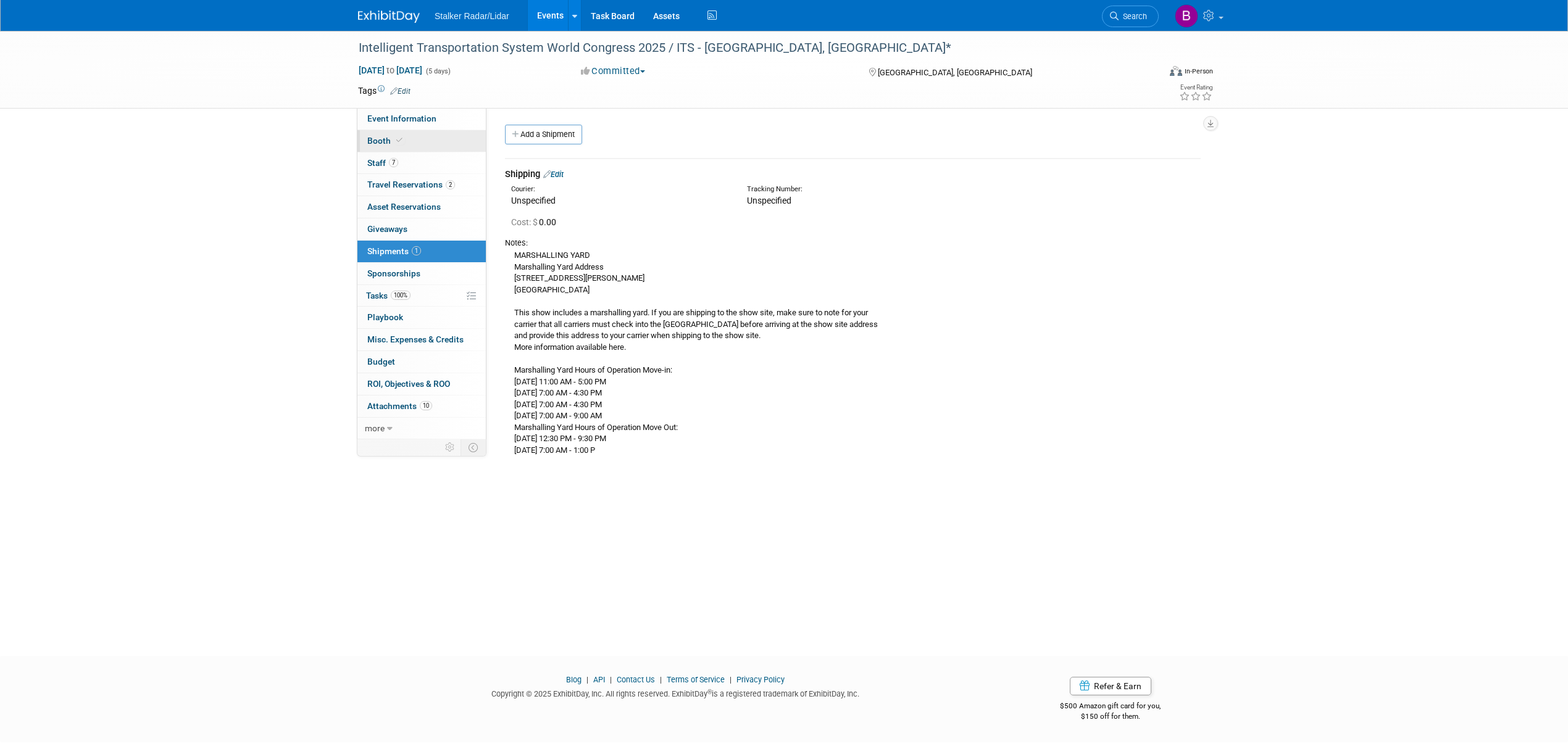
click at [415, 144] on link "Booth" at bounding box center [421, 141] width 128 height 22
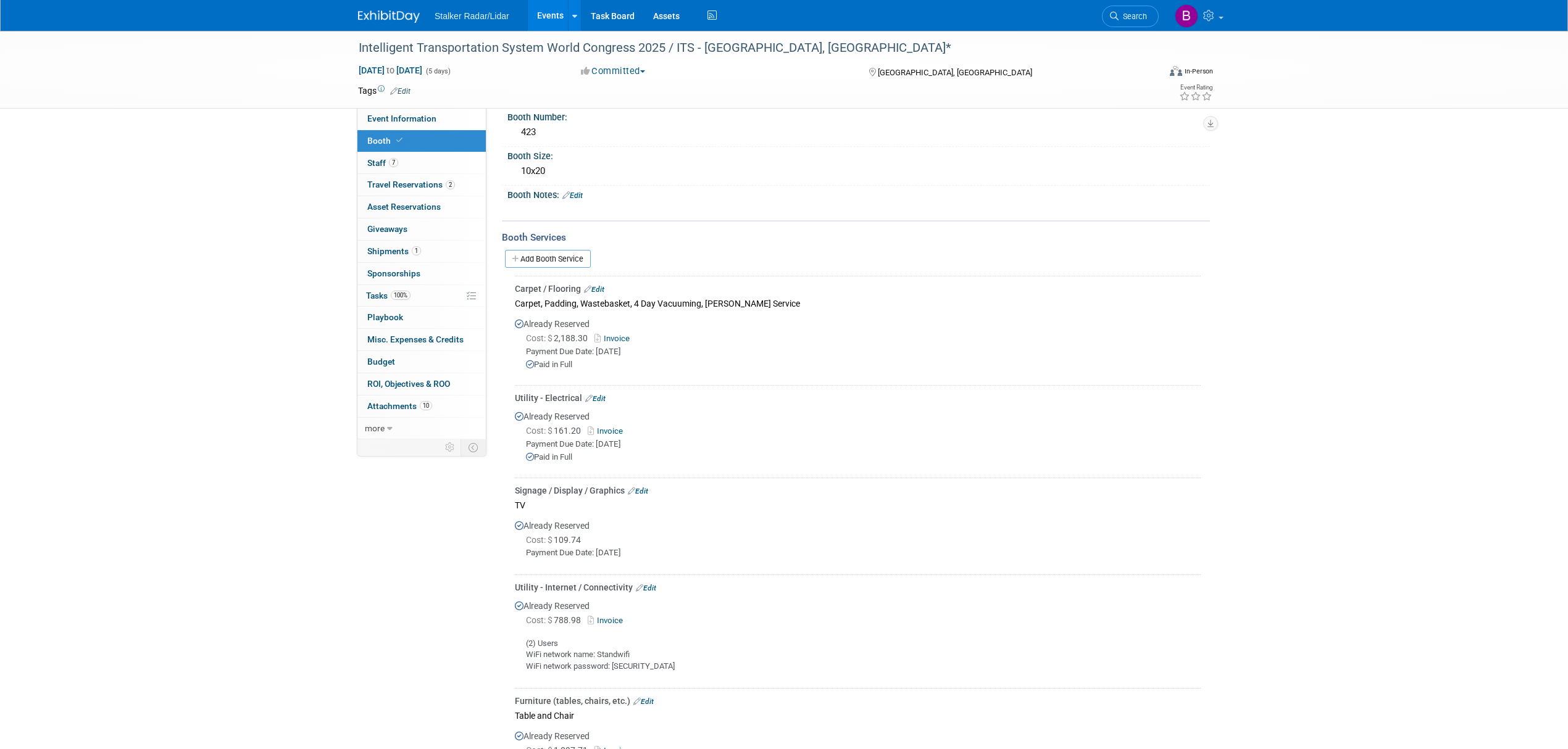
scroll to position [130, 0]
click at [549, 255] on link "Add Booth Service" at bounding box center [548, 260] width 85 height 18
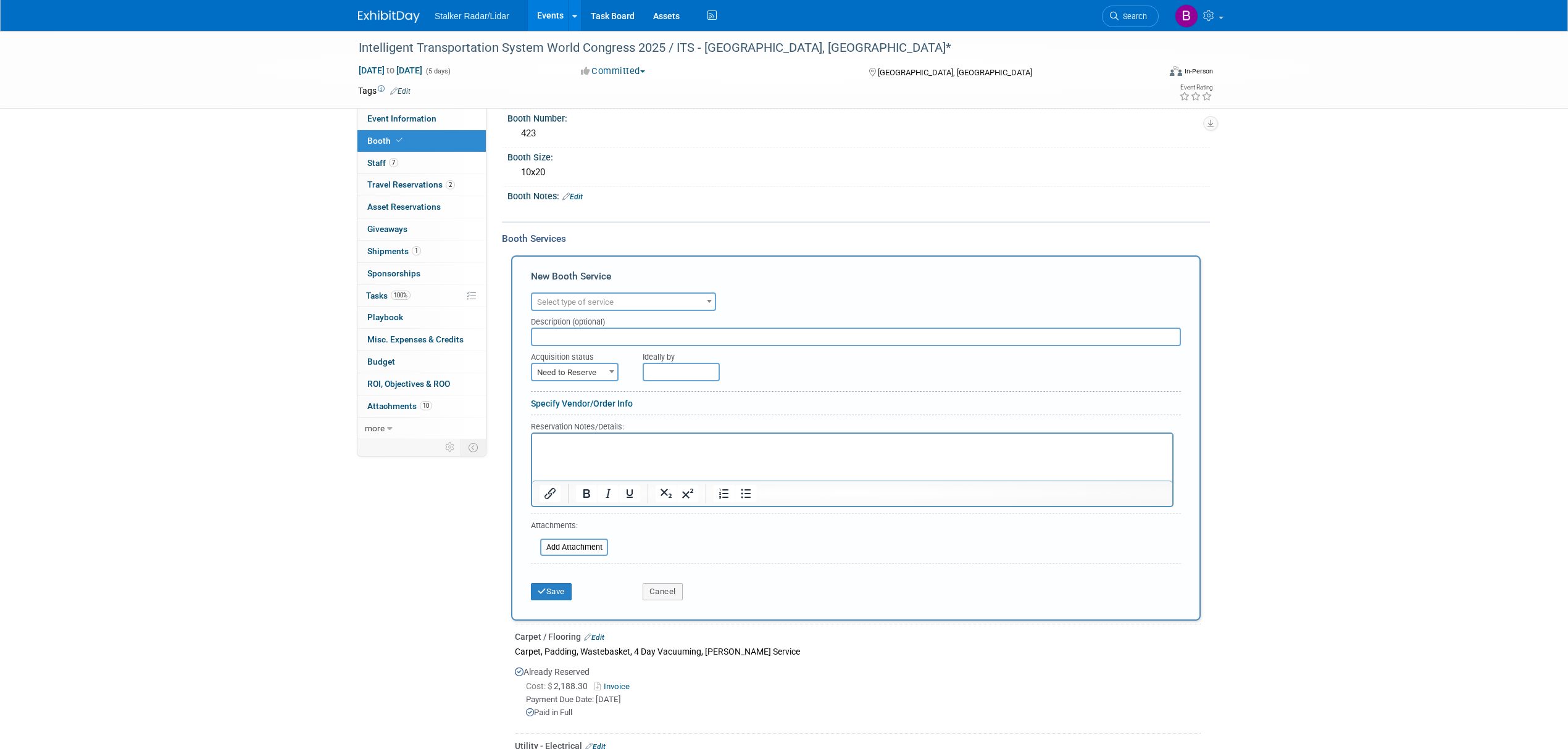
scroll to position [0, 0]
click at [607, 302] on span "Select type of service" at bounding box center [575, 302] width 76 height 9
select select "10"
click at [569, 372] on span "Need to Reserve" at bounding box center [575, 373] width 85 height 18
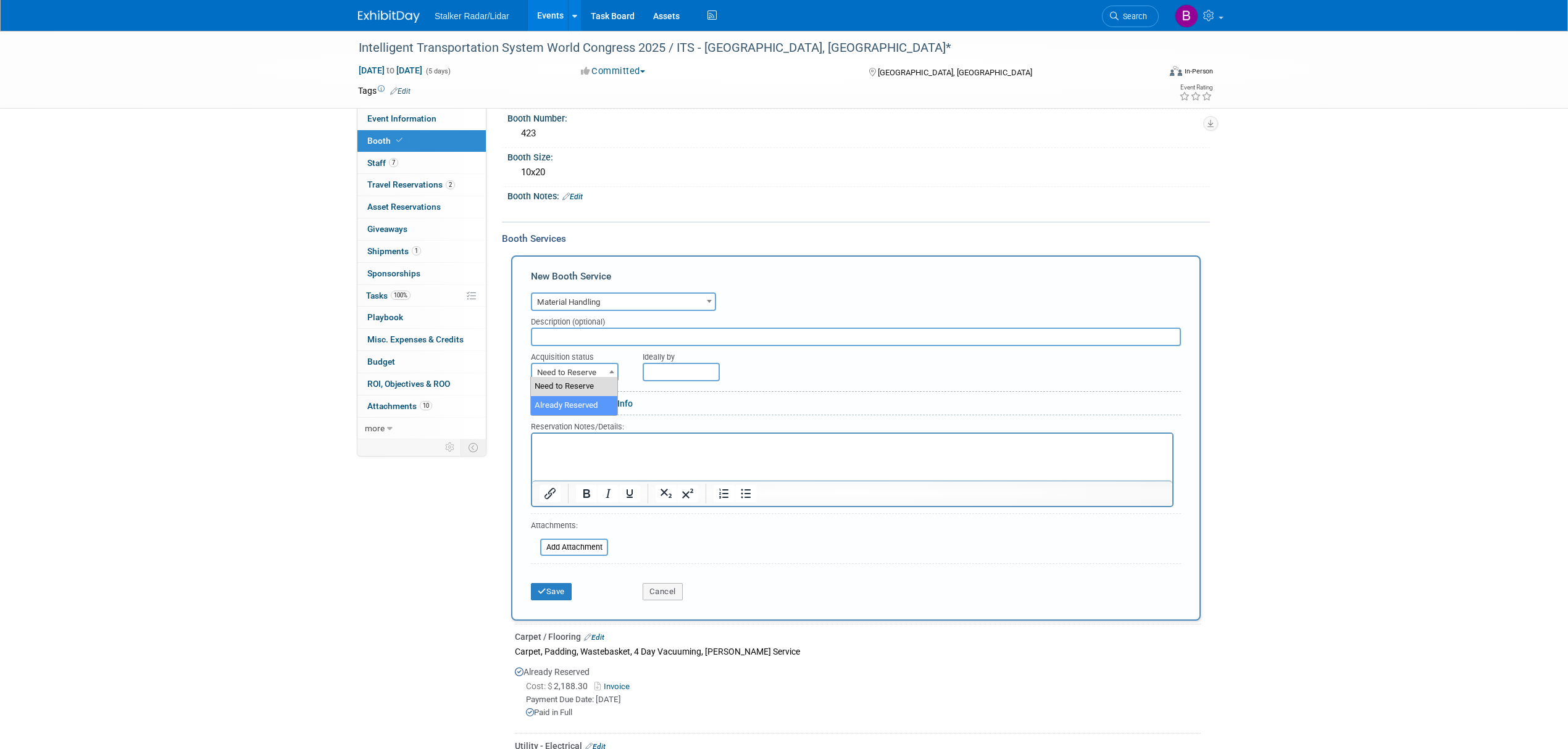
select select "2"
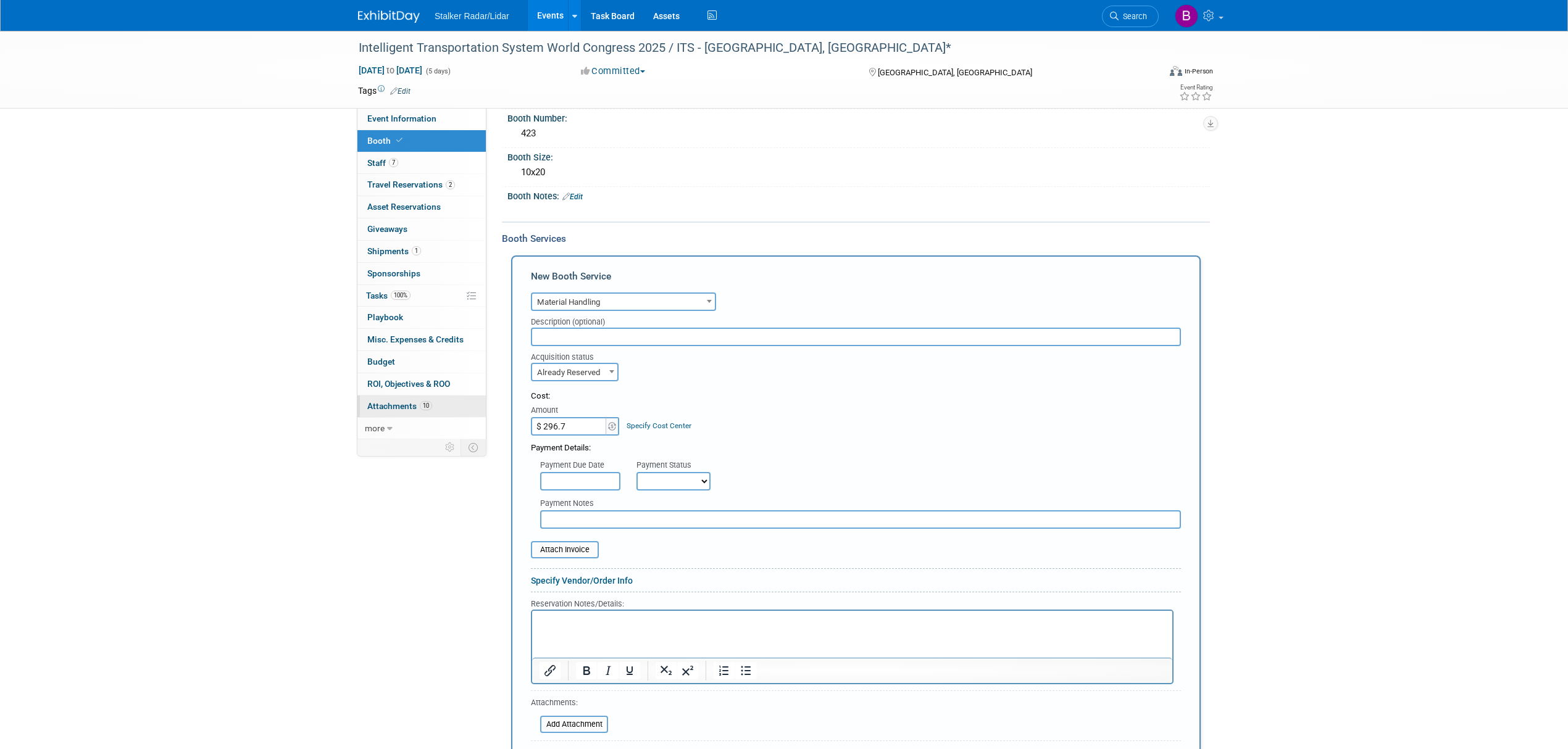
type input "$ 296.70"
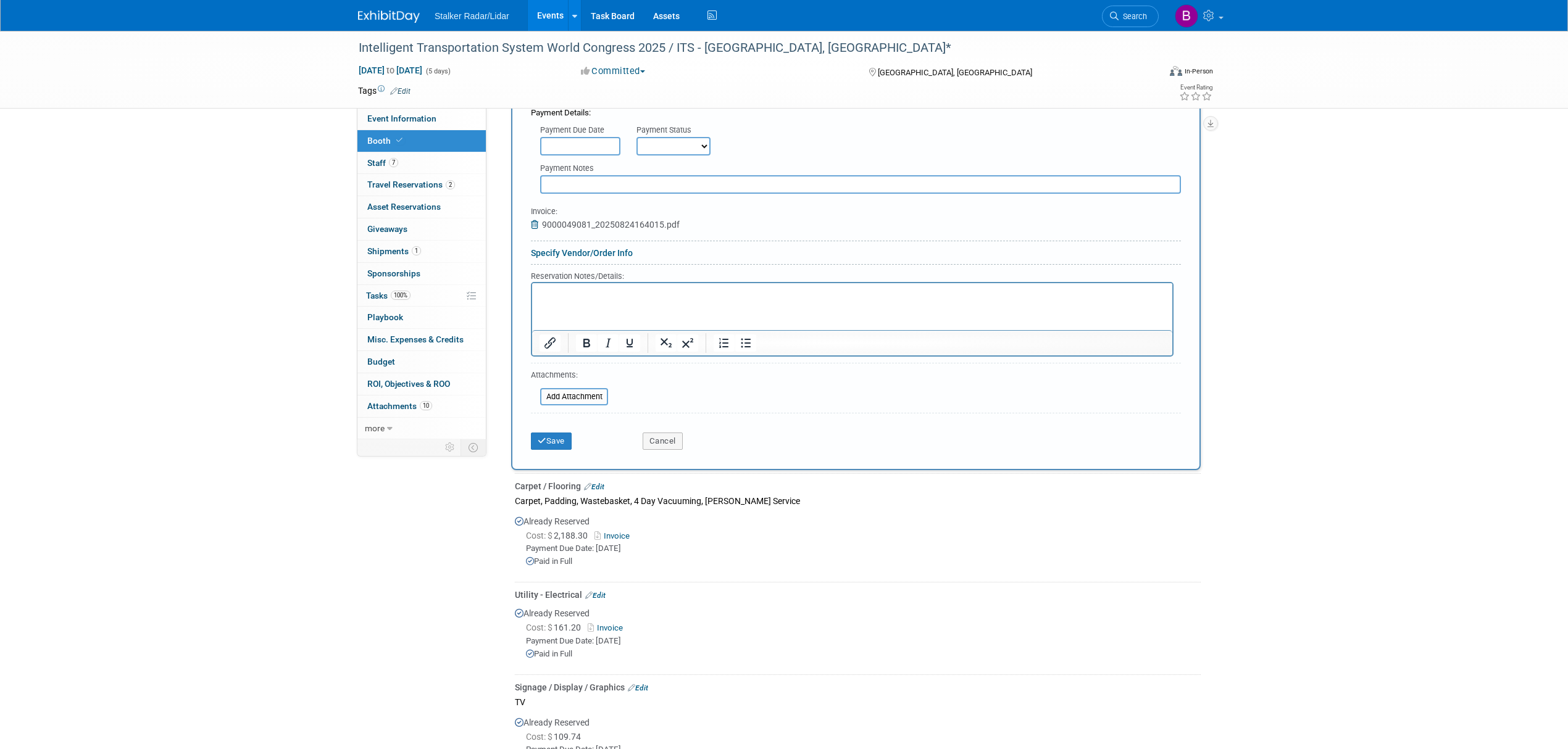
scroll to position [493, 0]
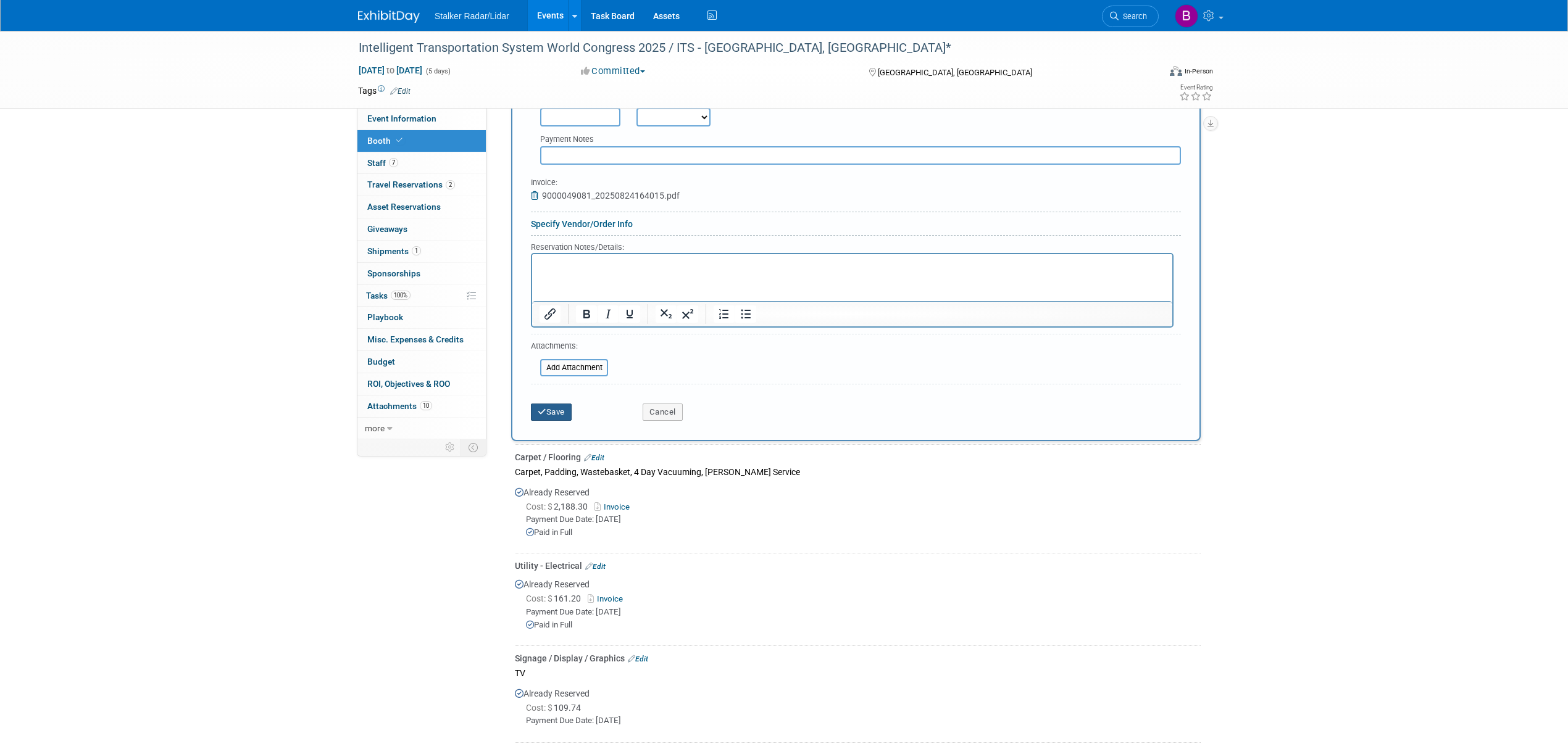
click at [552, 411] on button "Save" at bounding box center [551, 412] width 41 height 18
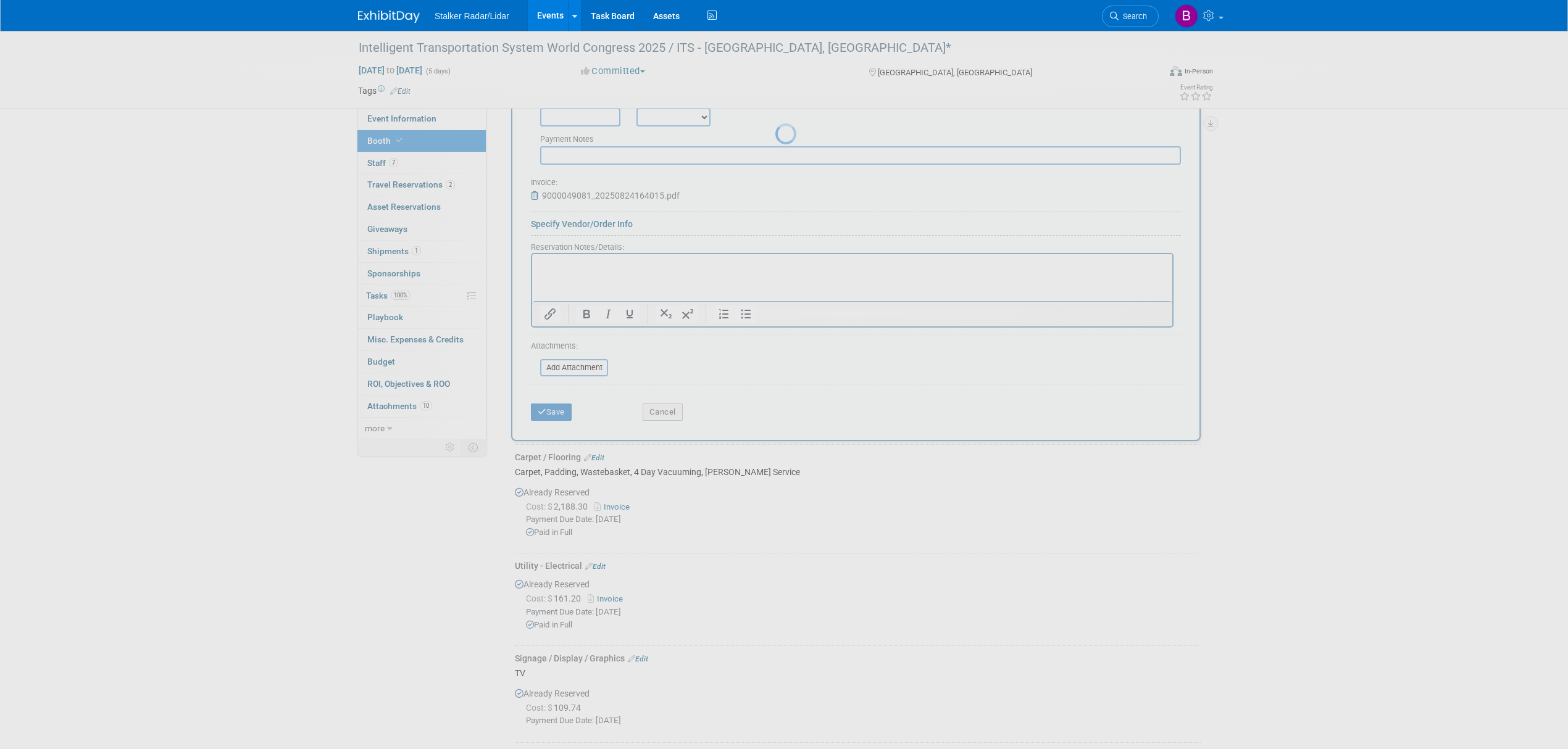
scroll to position [363, 0]
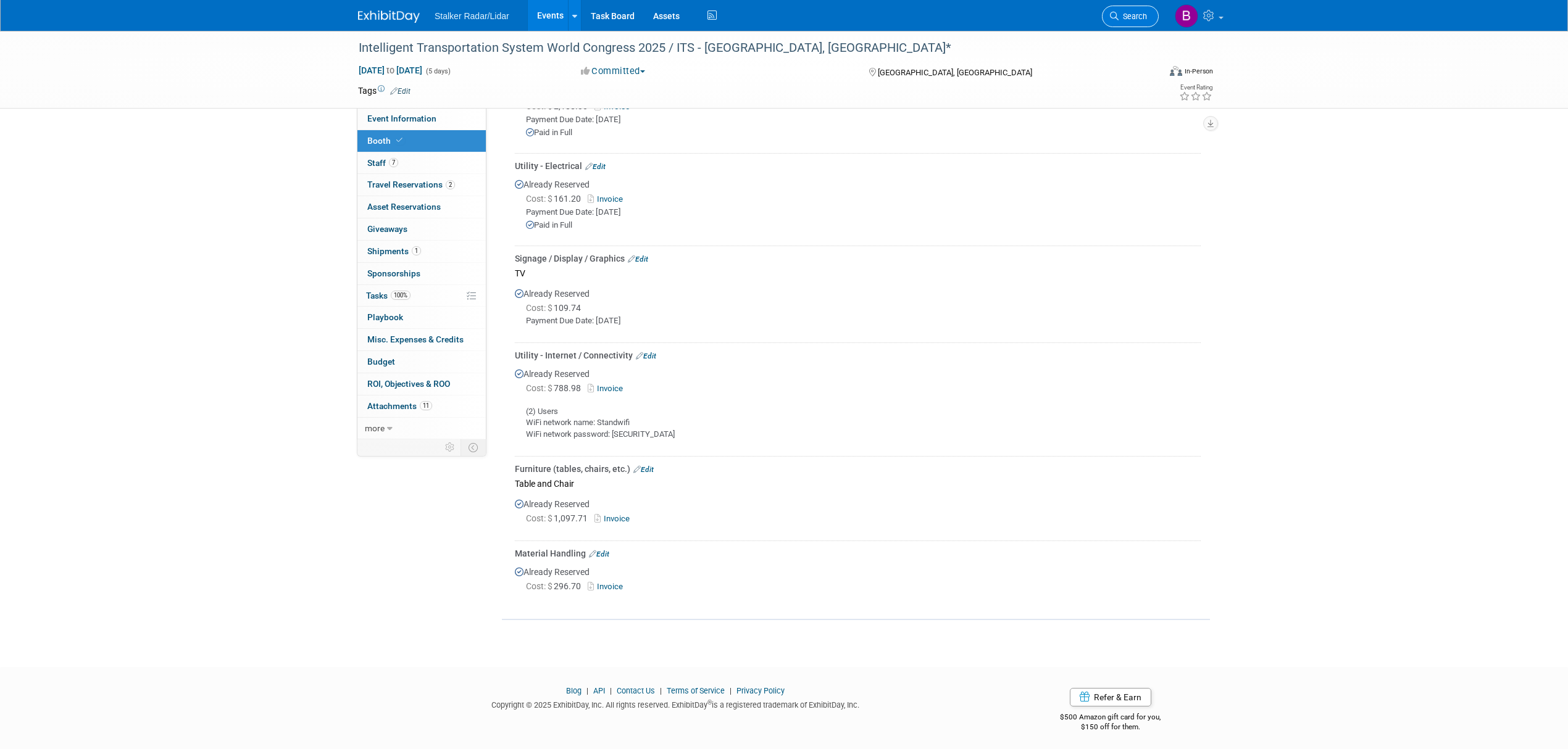
click at [1129, 23] on link "Search" at bounding box center [1130, 17] width 57 height 22
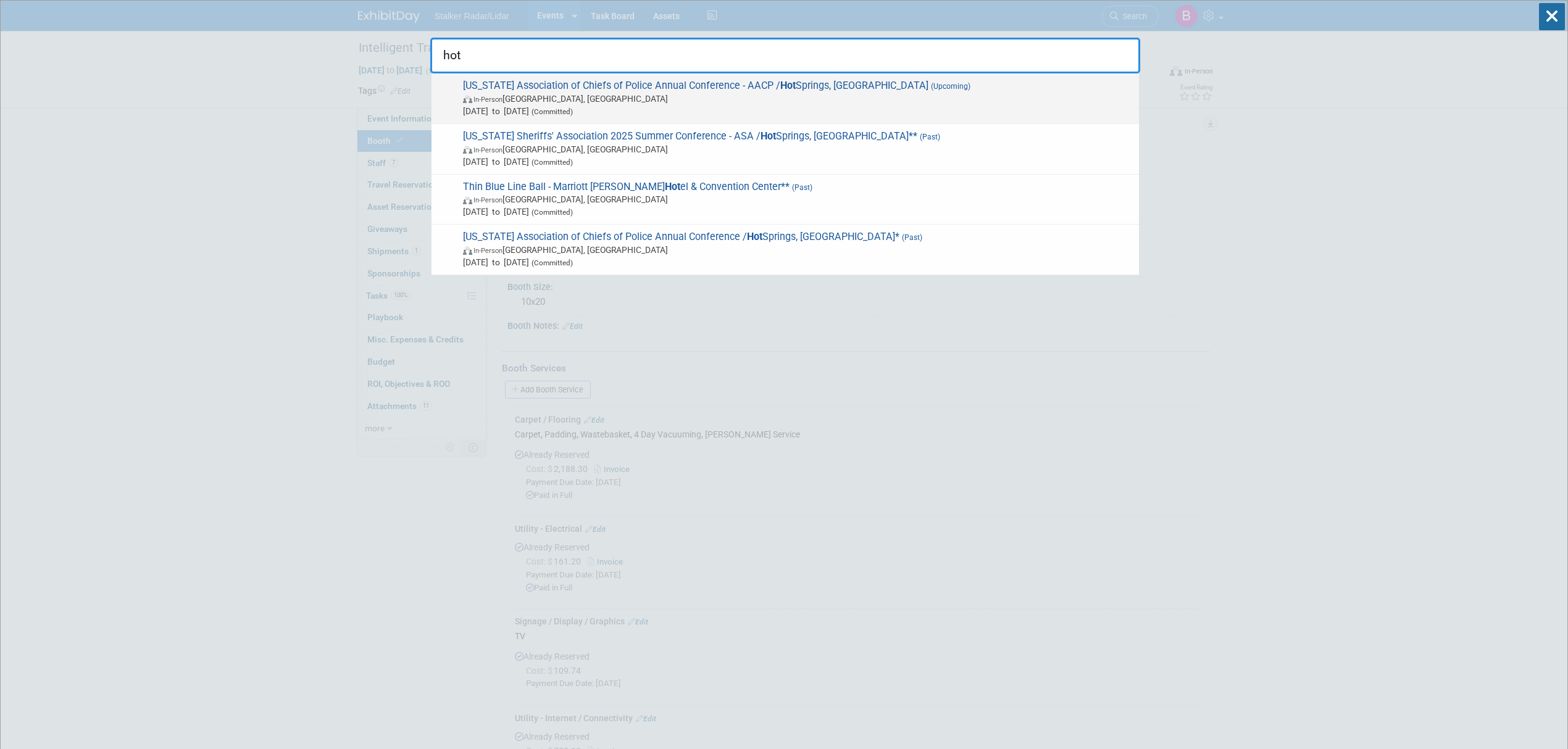
type input "hot"
click at [650, 102] on span "In-Person Hot Springs, AR" at bounding box center [797, 99] width 669 height 13
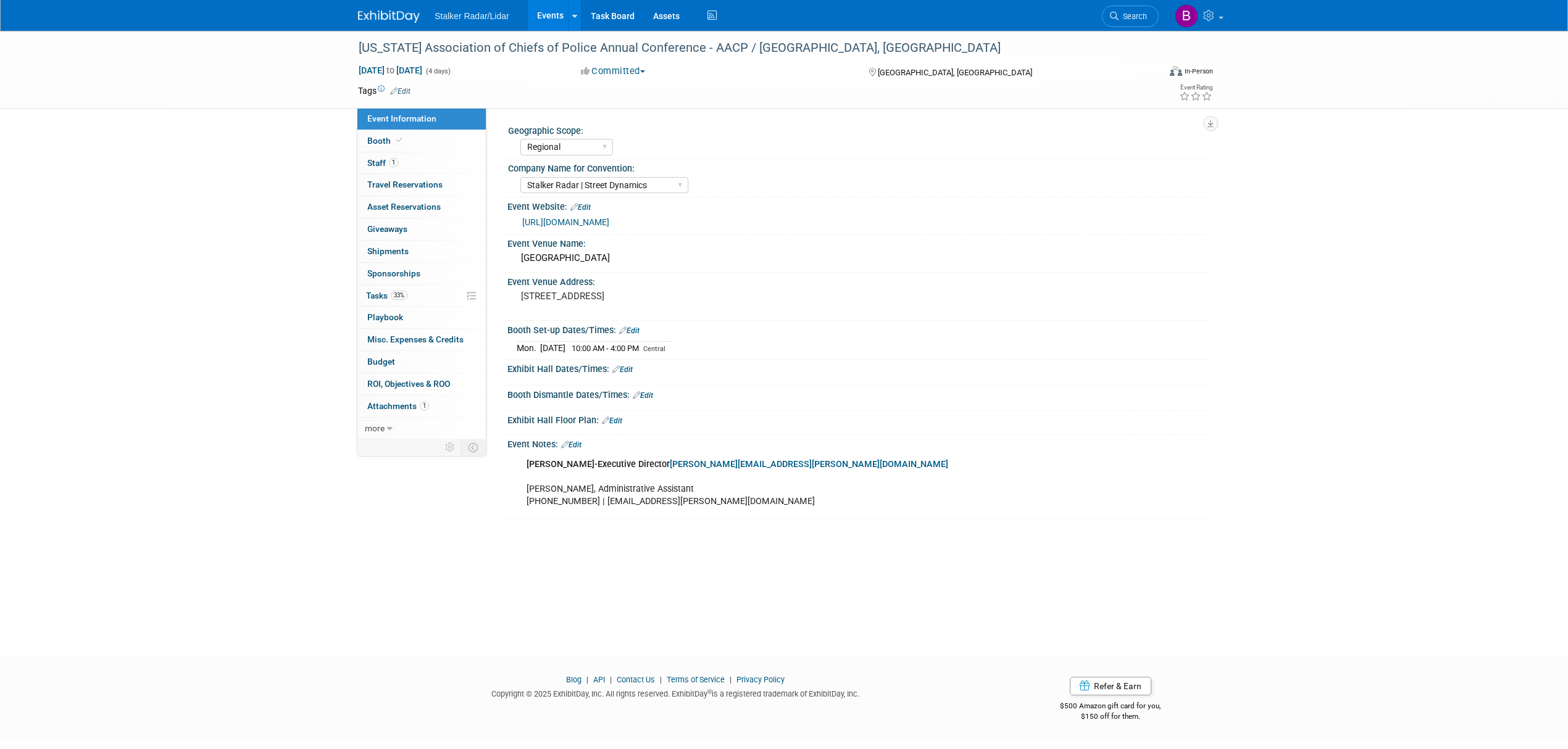
select select "Regional"
select select "Stalker Radar | Street Dynamics"
click at [396, 137] on icon at bounding box center [399, 141] width 6 height 7
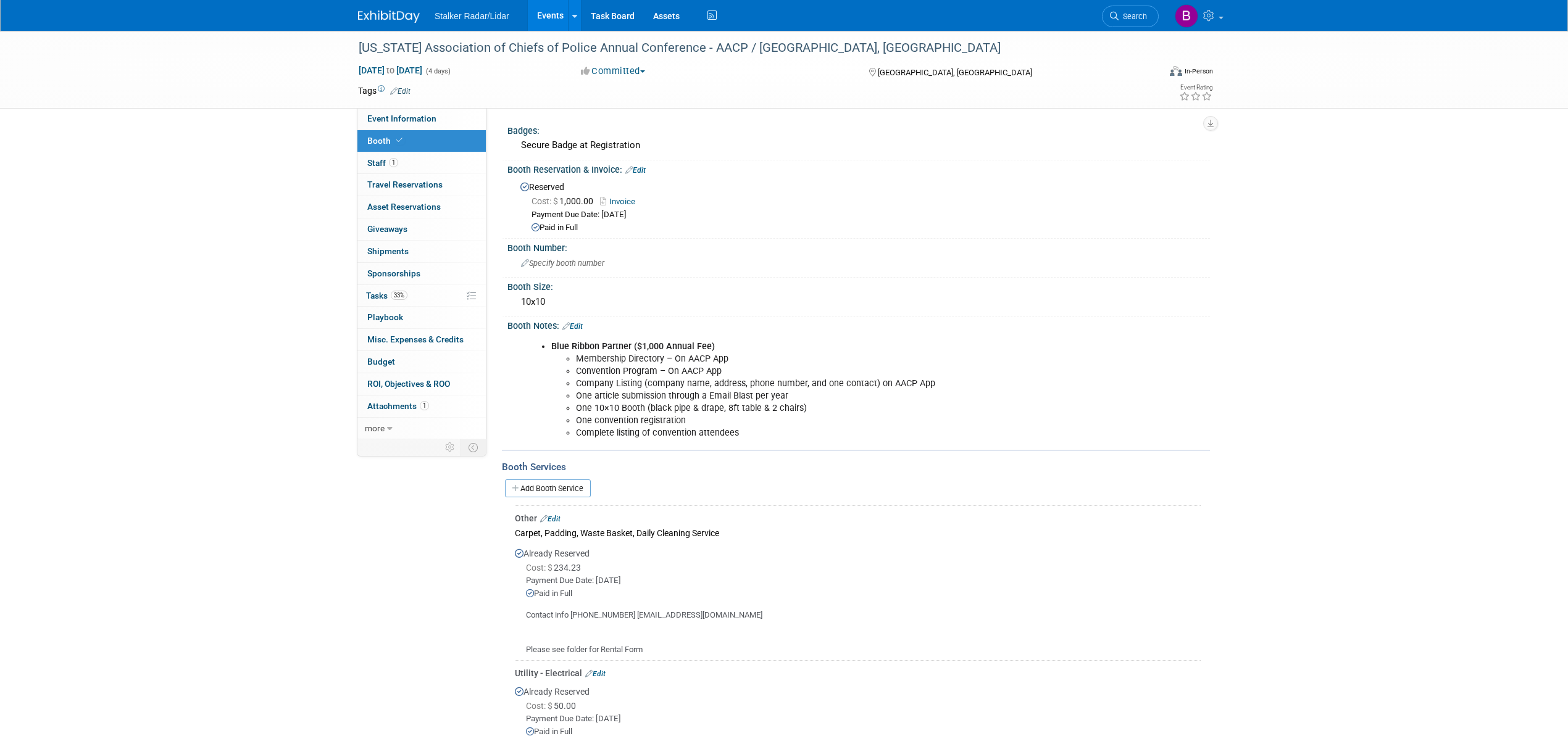
scroll to position [156, 0]
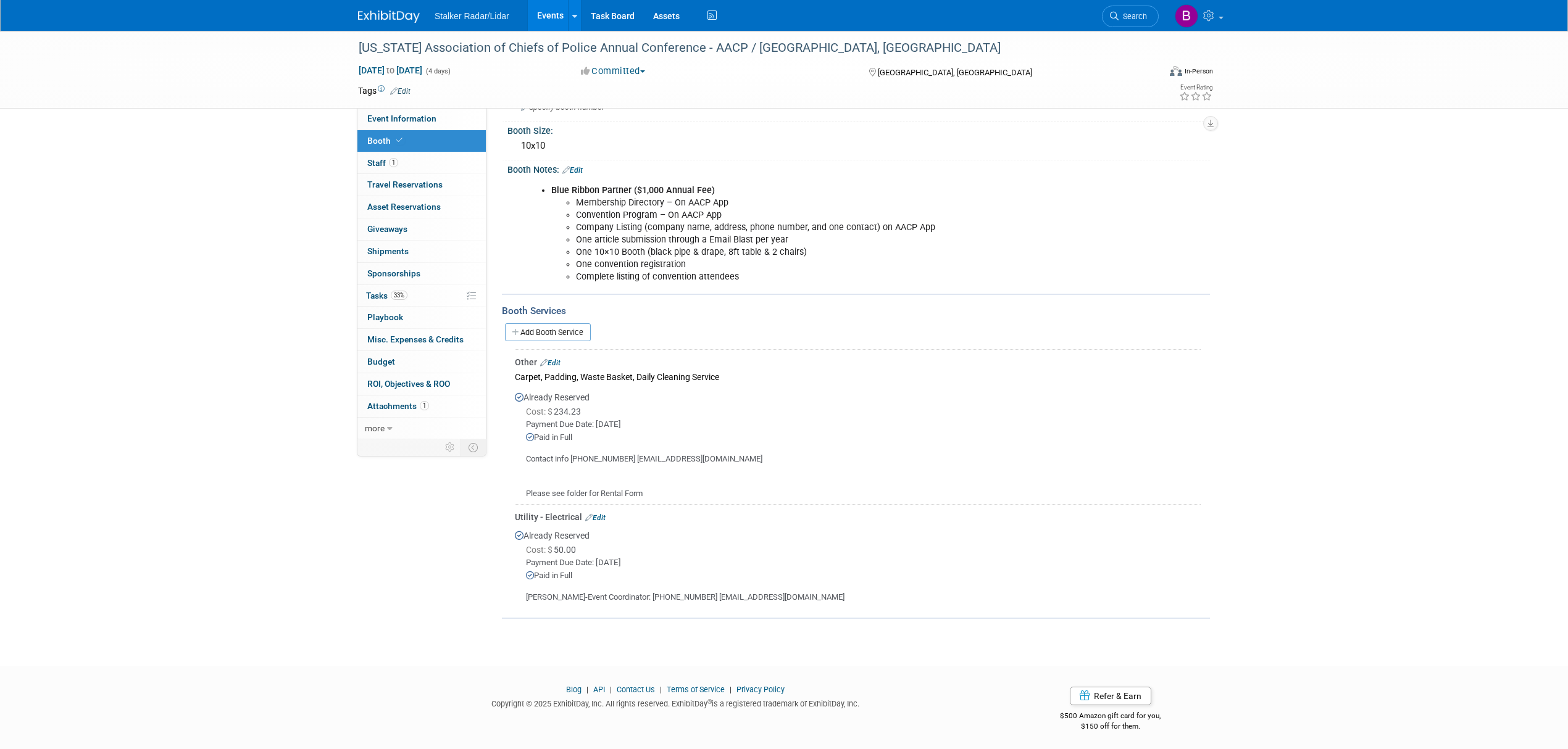
click at [600, 514] on link "Edit" at bounding box center [595, 518] width 20 height 8
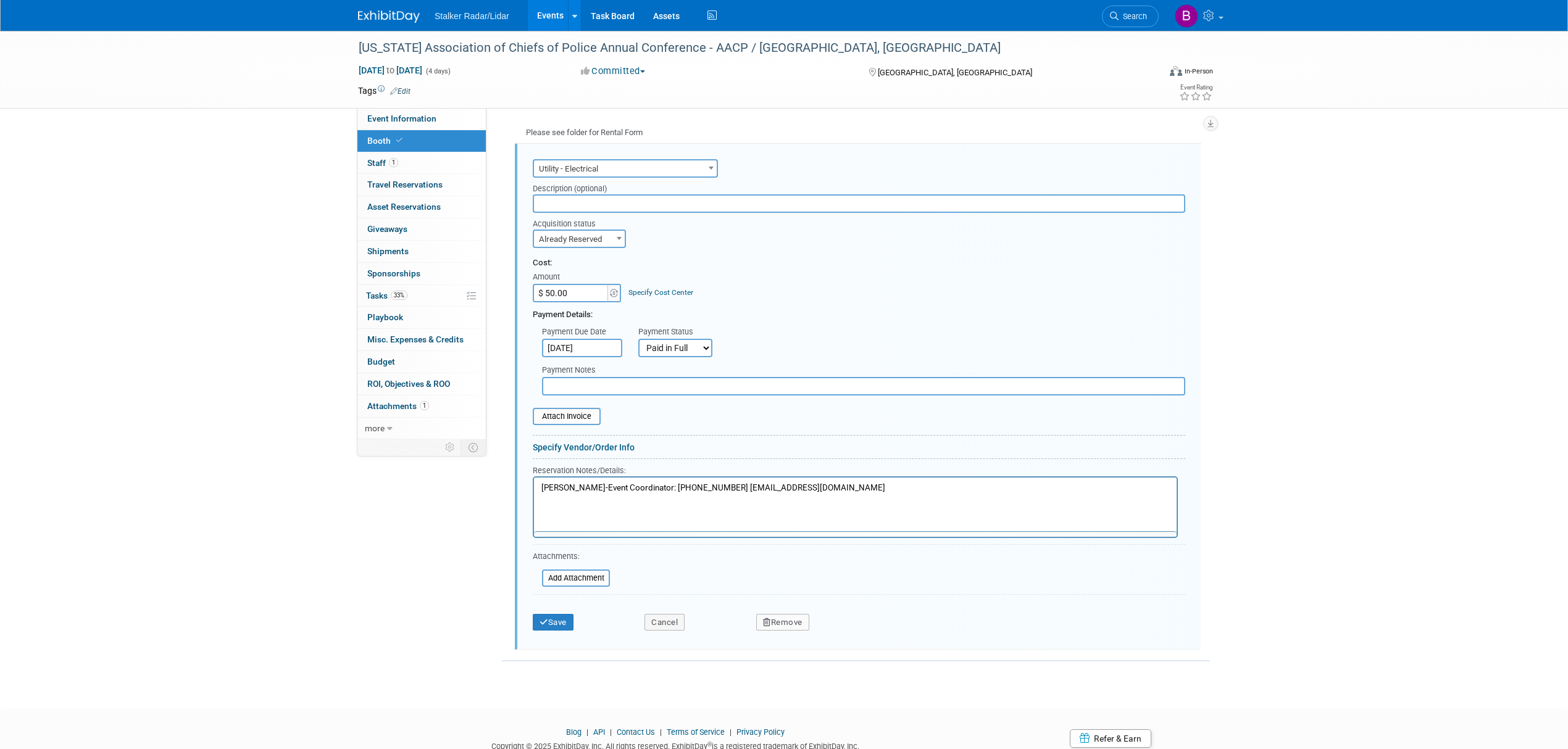
scroll to position [0, 0]
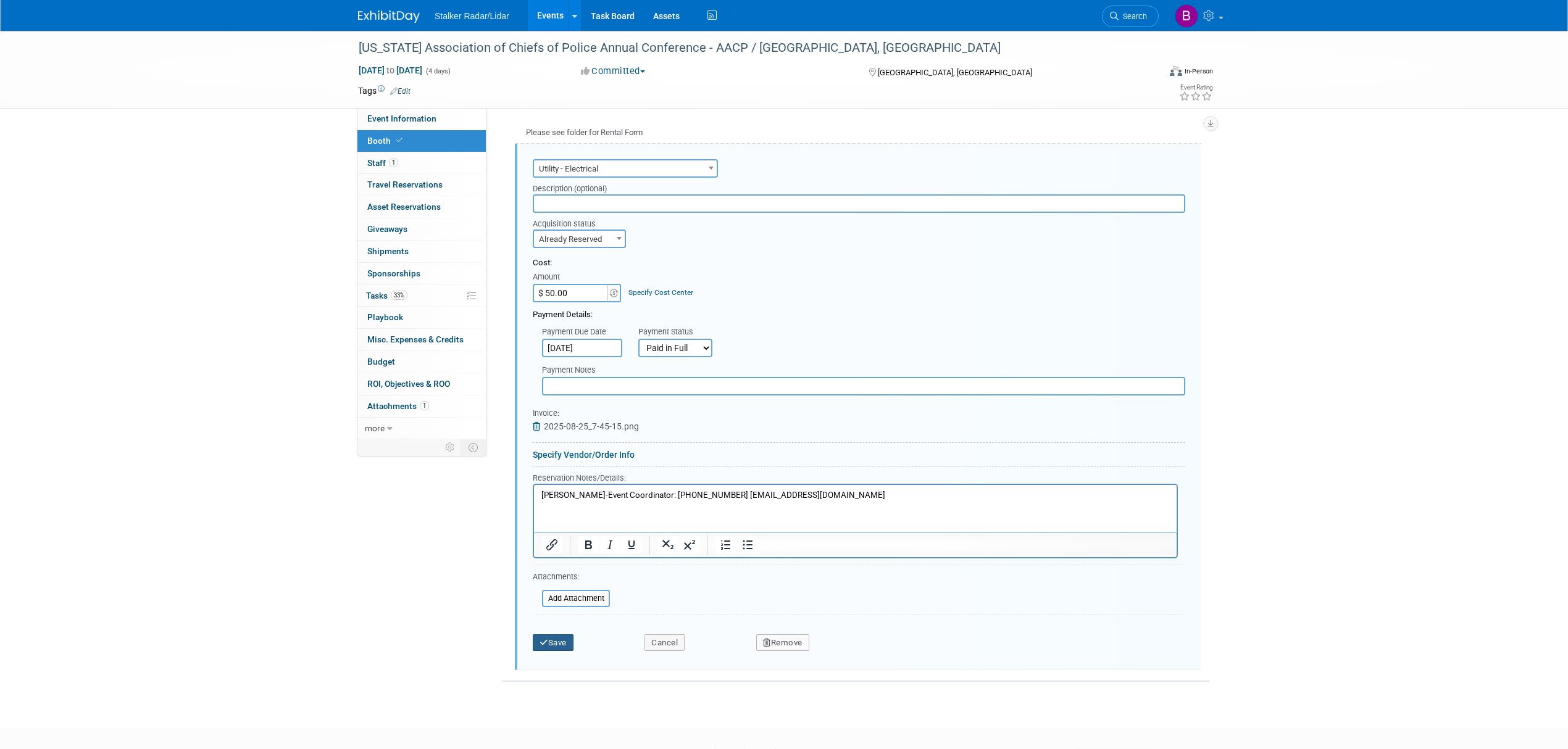
click at [560, 639] on button "Save" at bounding box center [553, 643] width 41 height 18
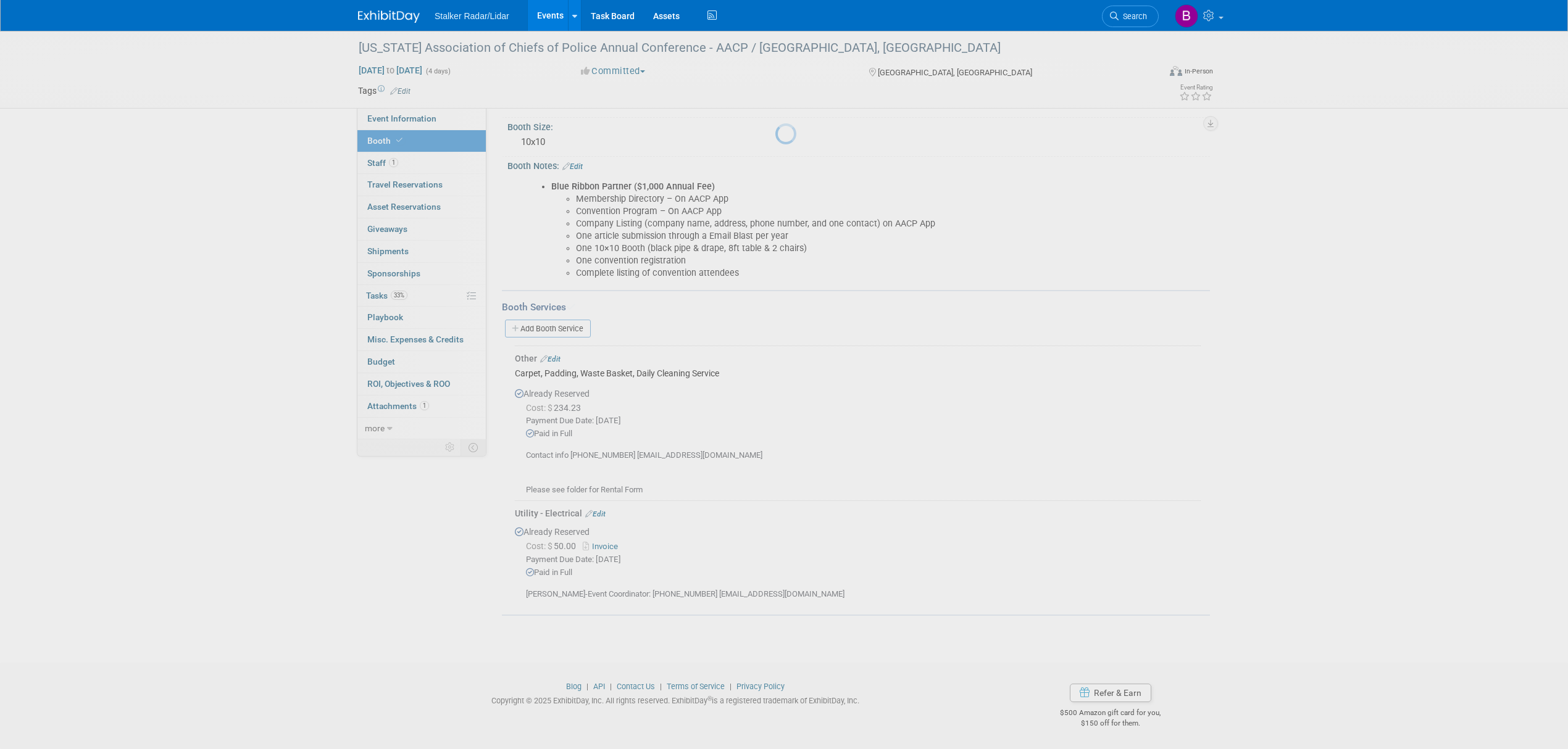
scroll to position [156, 0]
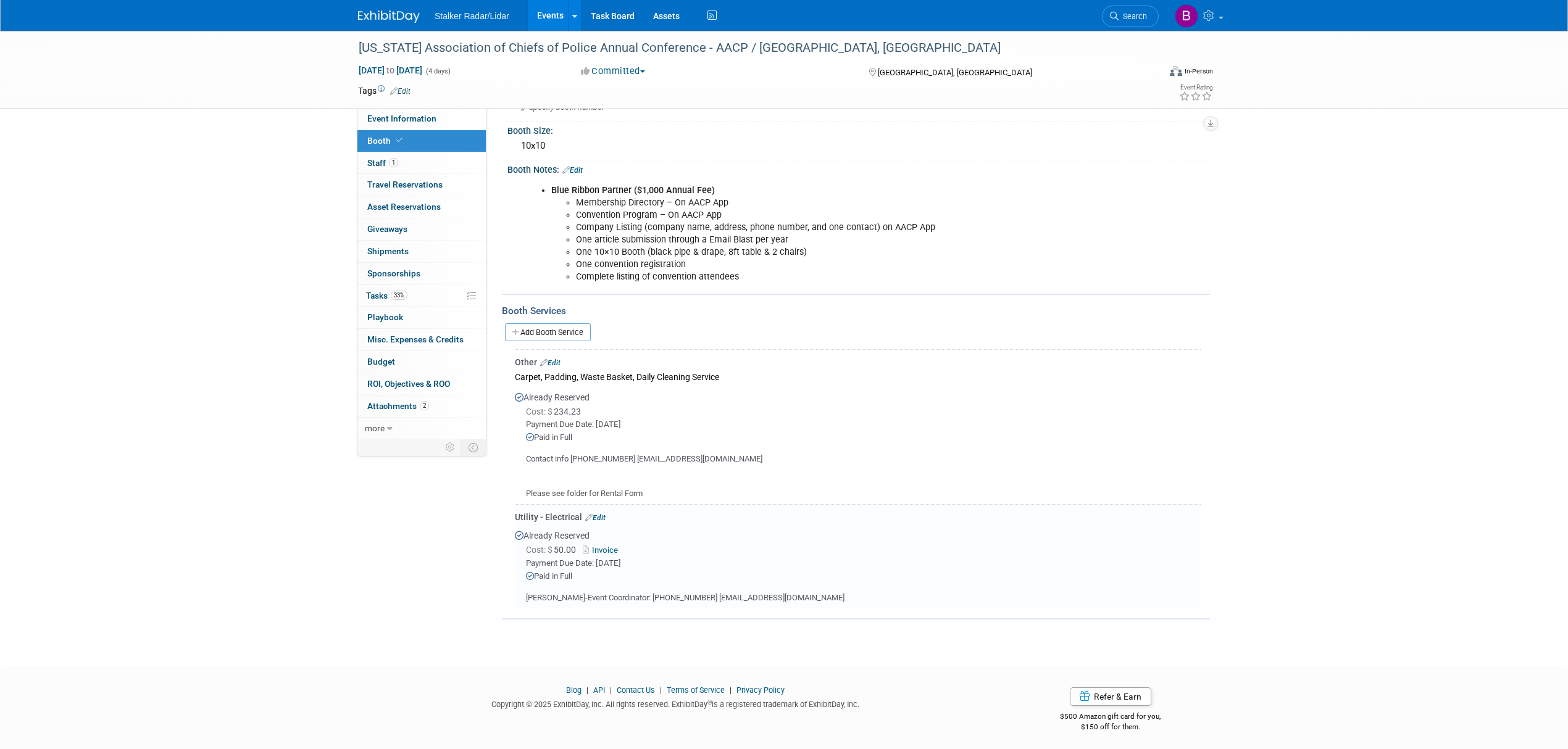
click at [616, 545] on link "Invoice" at bounding box center [603, 550] width 40 height 9
drag, startPoint x: 354, startPoint y: 44, endPoint x: 691, endPoint y: 55, distance: 337.2
click at [691, 55] on div "[US_STATE] Association of Chiefs of Police Annual Conference - AACP / [GEOGRAPH…" at bounding box center [747, 48] width 786 height 23
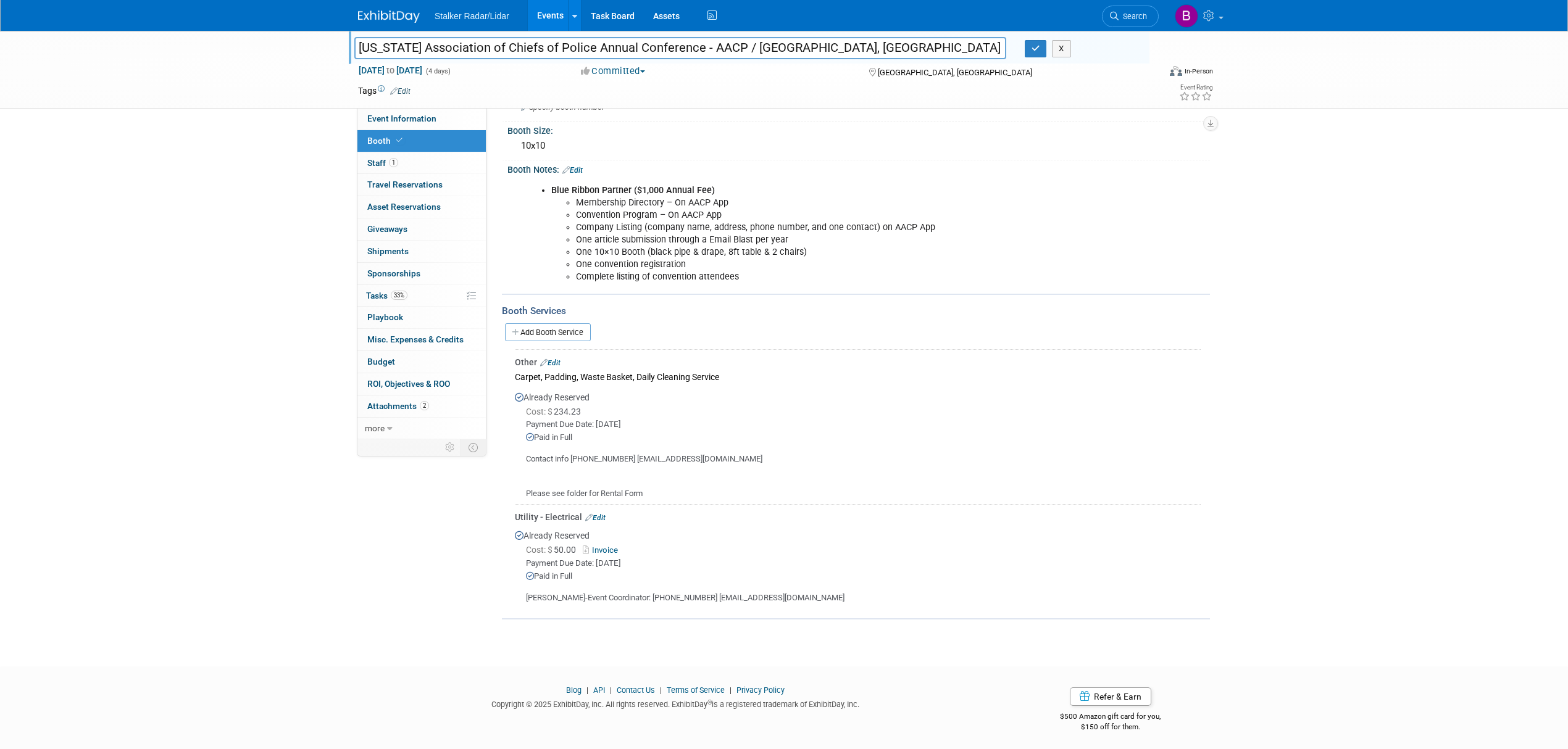
drag, startPoint x: 690, startPoint y: 48, endPoint x: 224, endPoint y: 43, distance: 466.0
click at [224, 43] on div "Arkansas Association of Chiefs of Police Annual Conference - AACP / Hot Springs…" at bounding box center [784, 70] width 1568 height 78
click at [1038, 48] on icon "button" at bounding box center [1035, 49] width 8 height 8
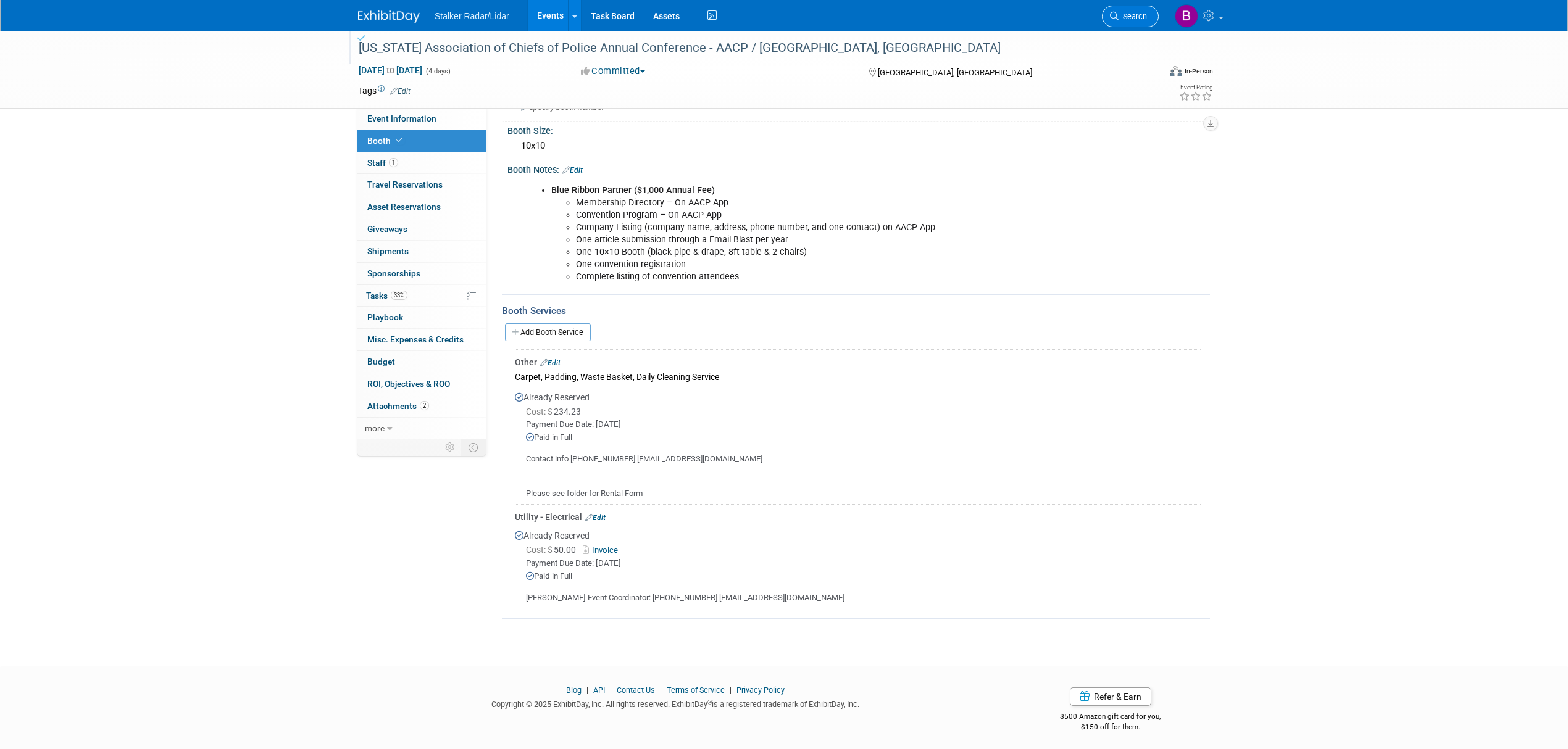
click at [1134, 13] on span "Search" at bounding box center [1132, 16] width 28 height 9
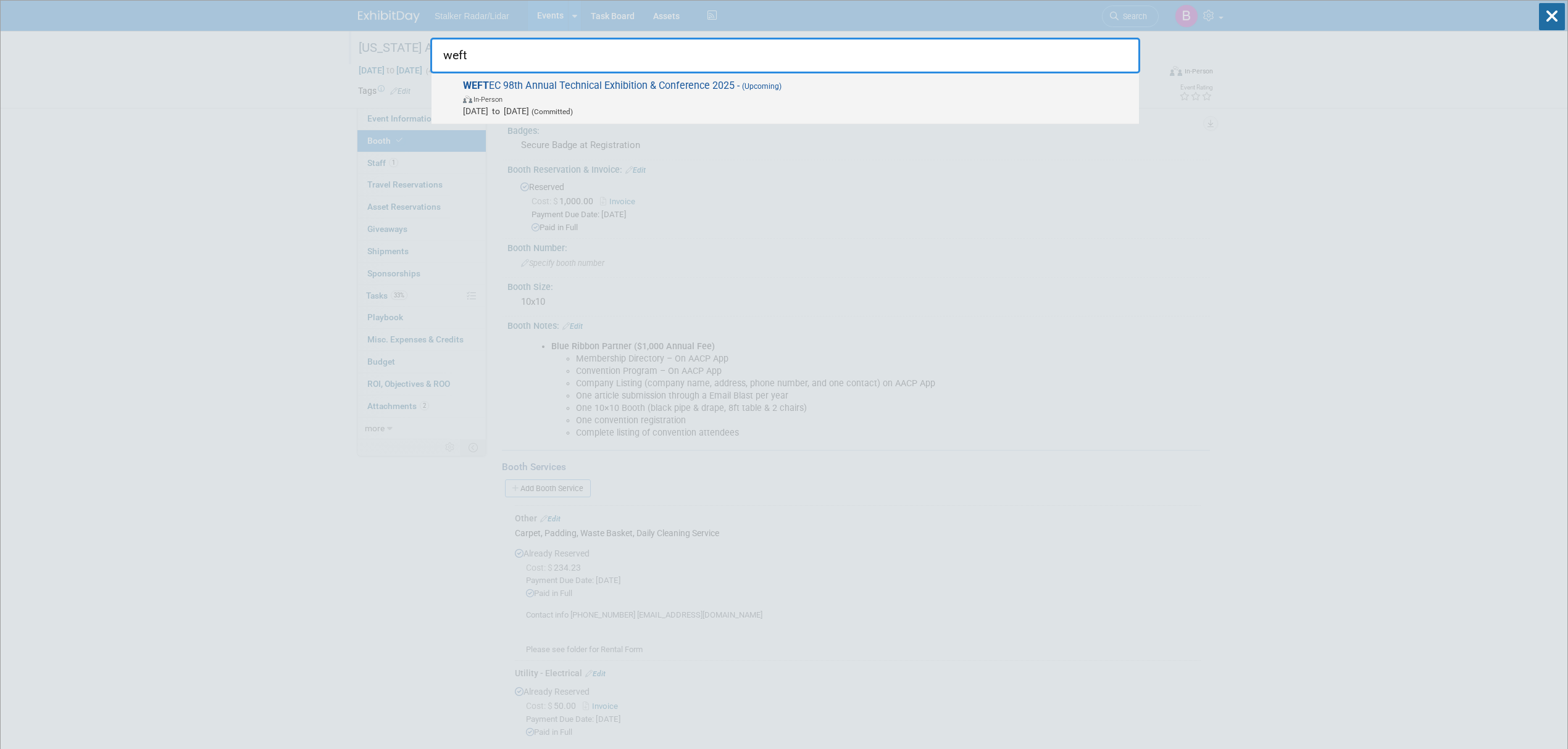
type input "weft"
click at [531, 91] on span "WEFT EC 98th Annual Technical Exhibition & Conference 2025 - (Upcoming) In-Pers…" at bounding box center [796, 98] width 673 height 38
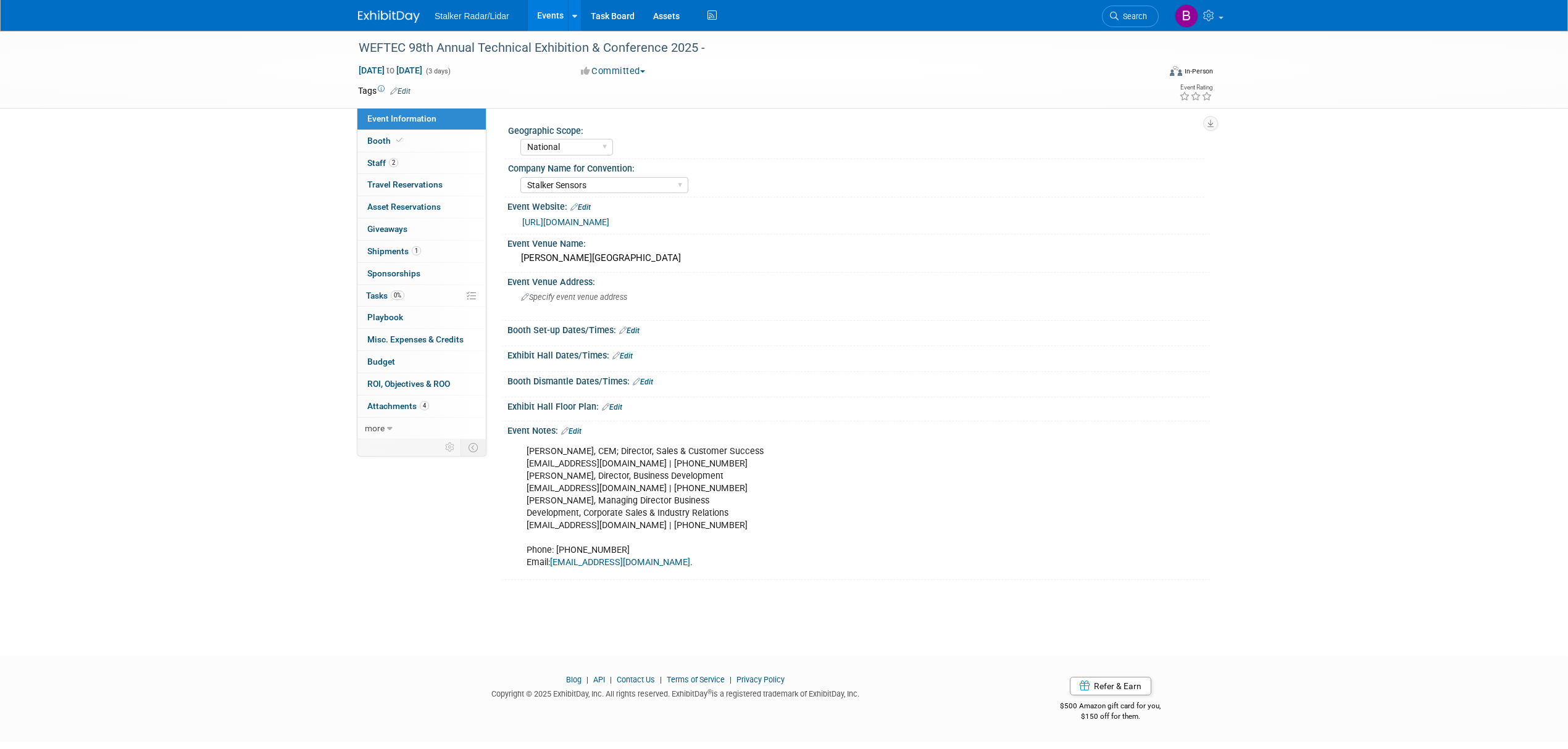
select select "National"
select select "Stalker Sensors"
click at [399, 136] on span "Booth" at bounding box center [385, 141] width 38 height 10
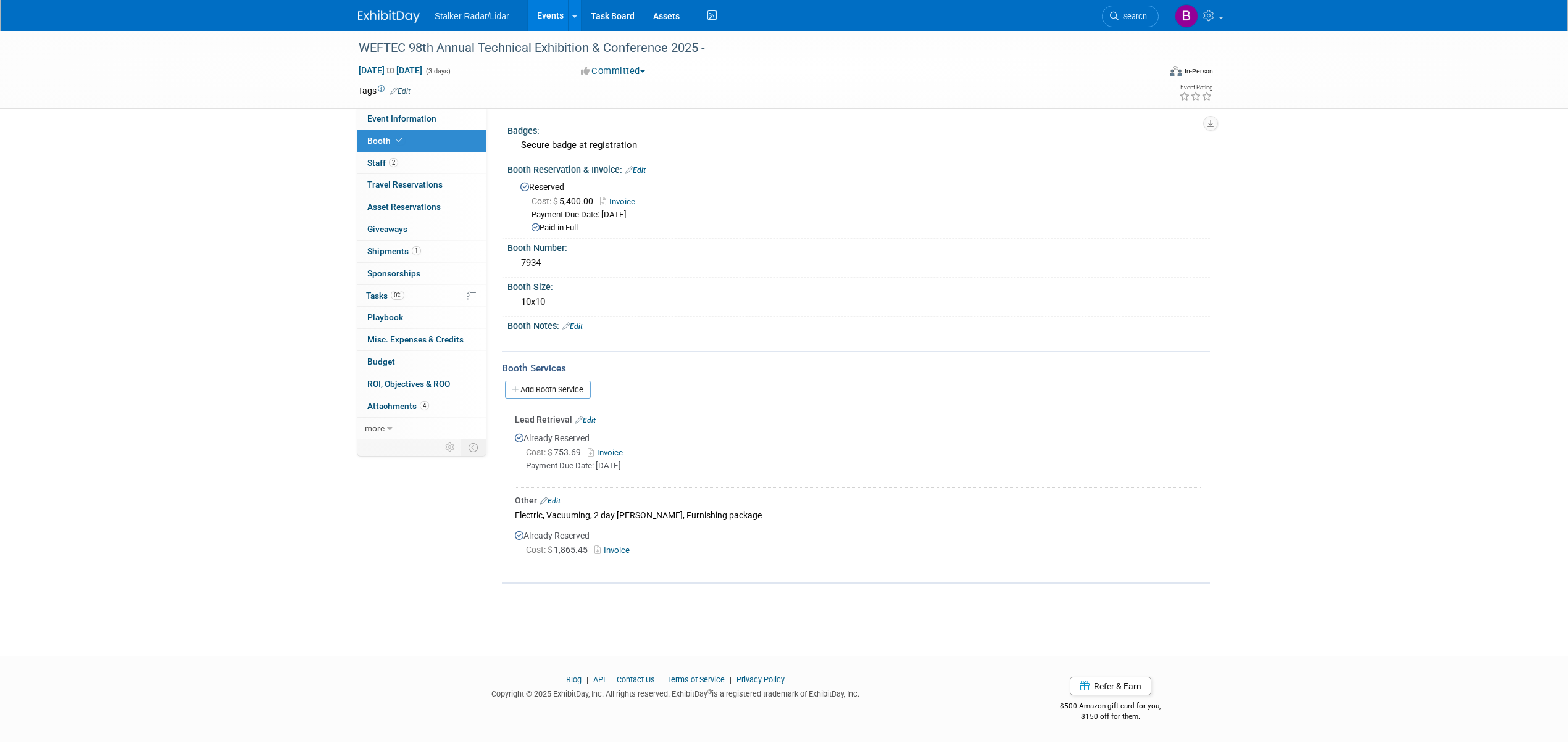
click at [616, 550] on link "Invoice" at bounding box center [615, 550] width 40 height 9
click at [558, 497] on link "Edit" at bounding box center [550, 501] width 20 height 8
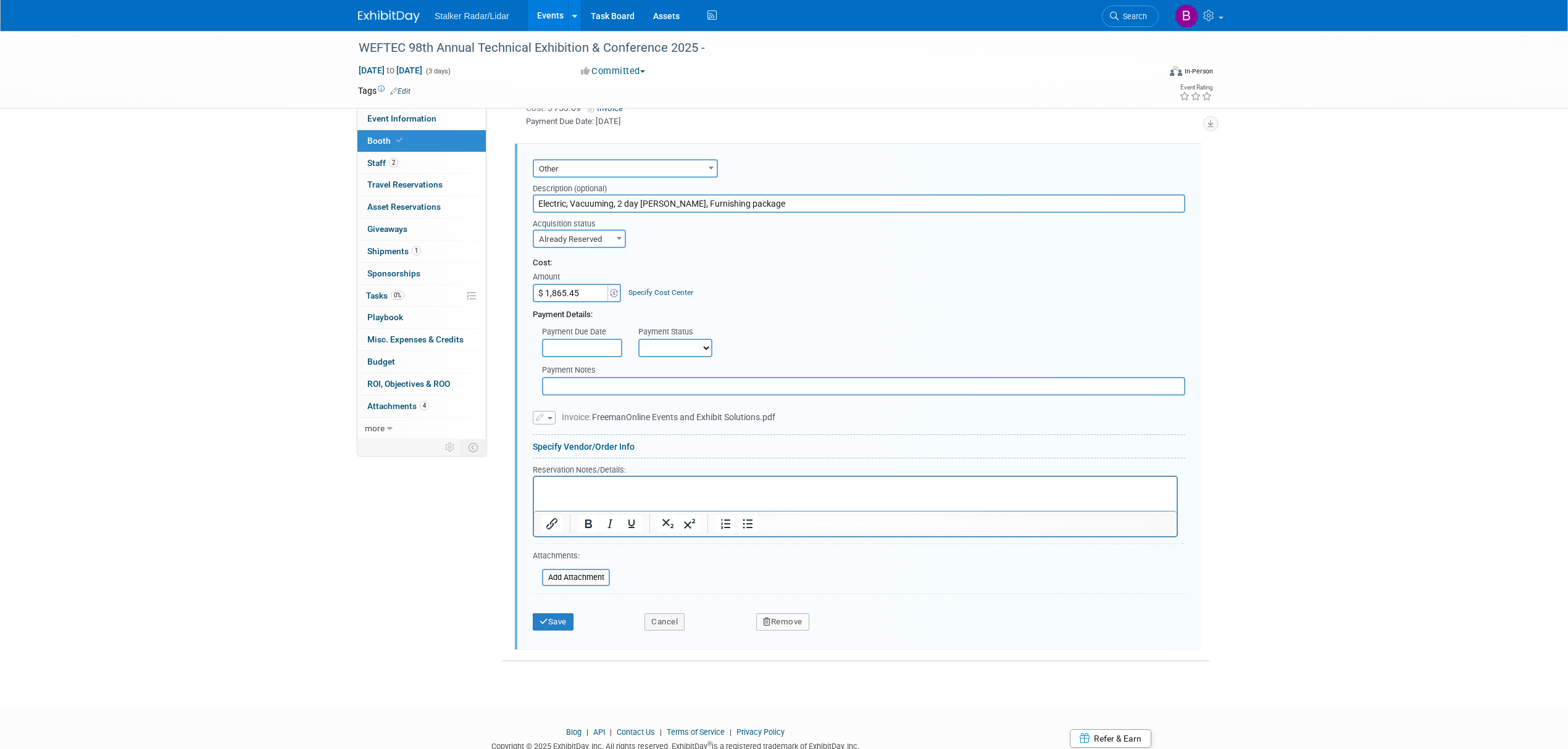
click at [542, 414] on icon "button" at bounding box center [541, 418] width 10 height 8
click at [613, 432] on link "Replace with a new file" at bounding box center [595, 436] width 123 height 18
drag, startPoint x: 598, startPoint y: 278, endPoint x: 544, endPoint y: 284, distance: 54.3
click at [544, 284] on td "Amount $ 1,865.45" at bounding box center [577, 286] width 90 height 34
type input "$ 2,035.43"
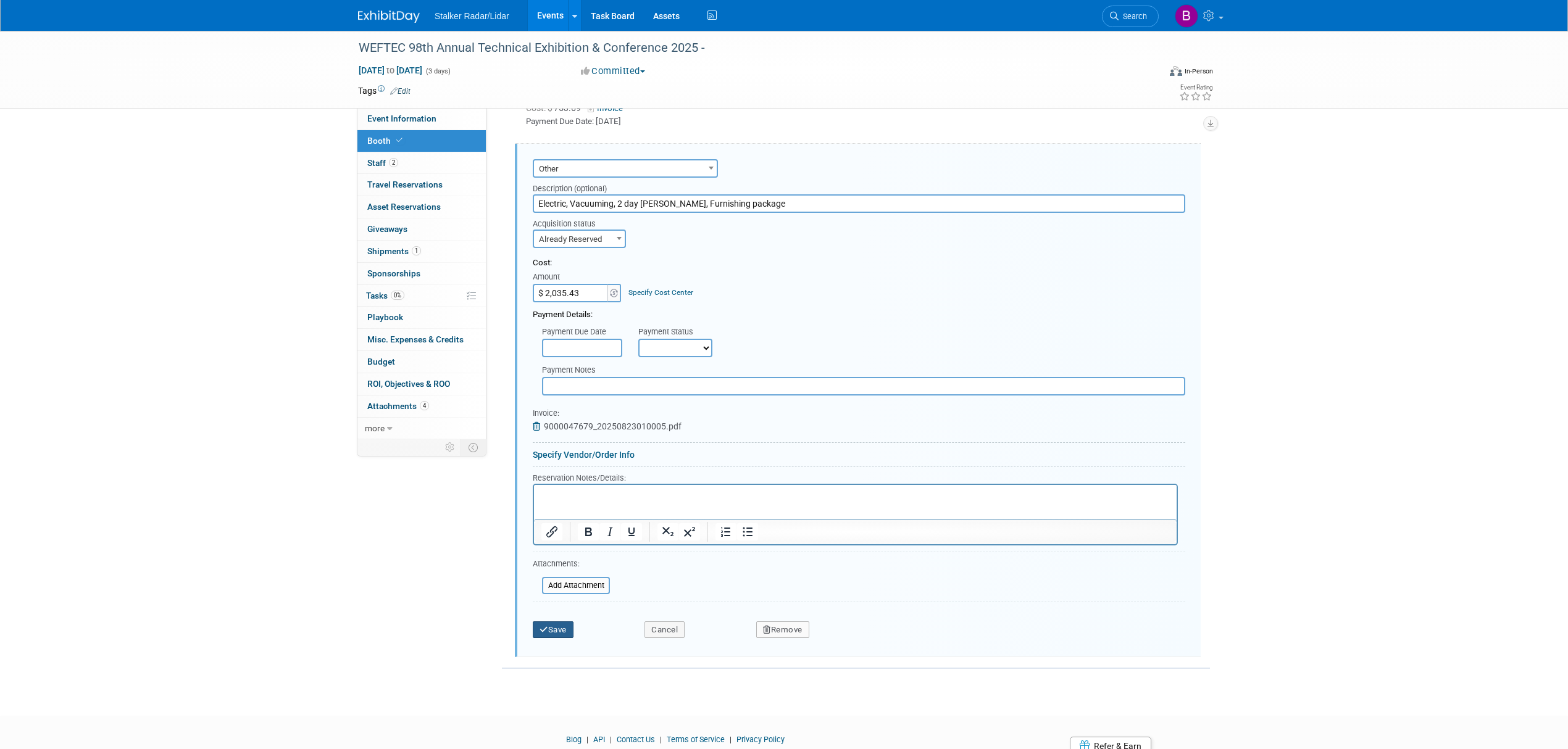
click at [551, 628] on button "Save" at bounding box center [553, 630] width 41 height 18
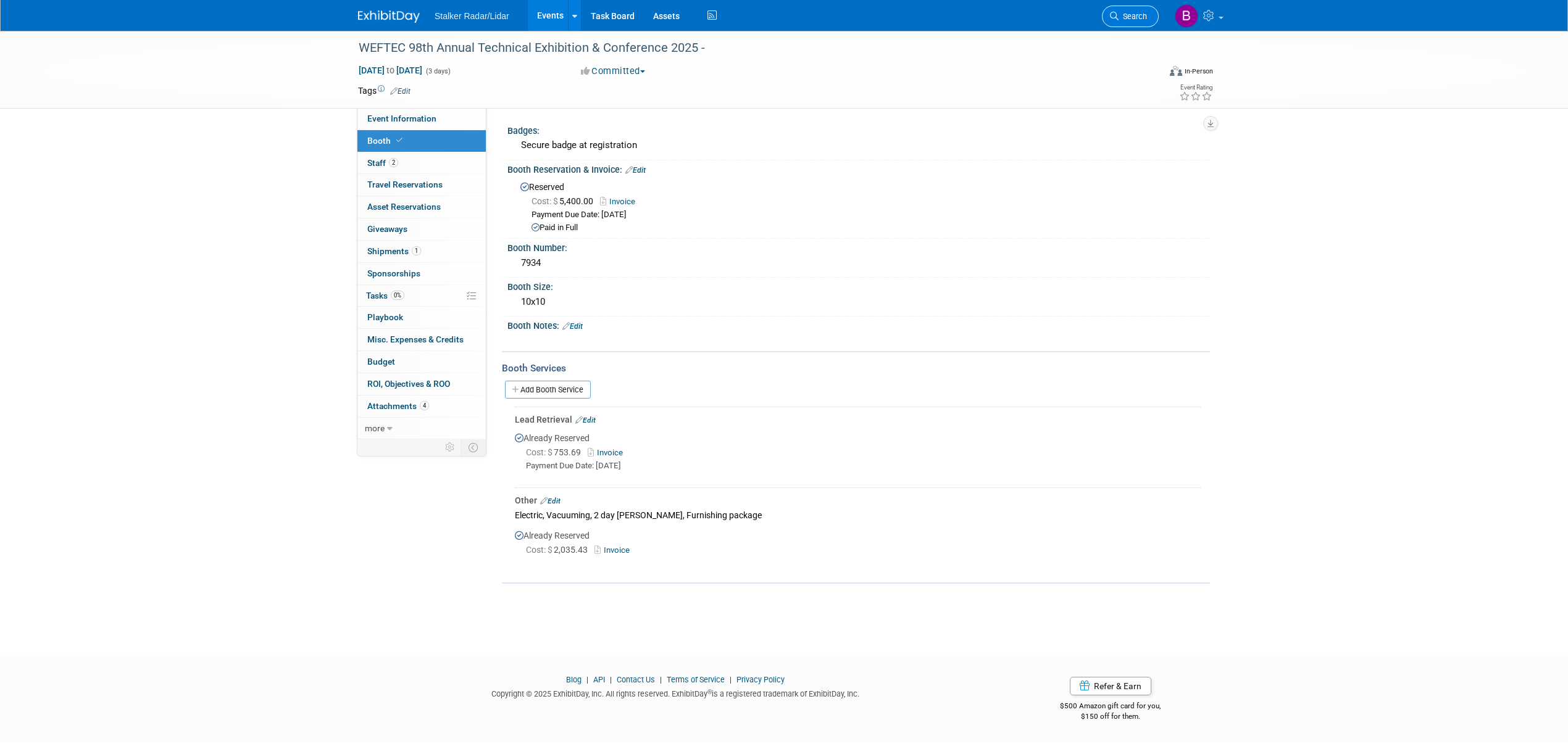
click at [1122, 8] on link "Search" at bounding box center [1130, 17] width 57 height 22
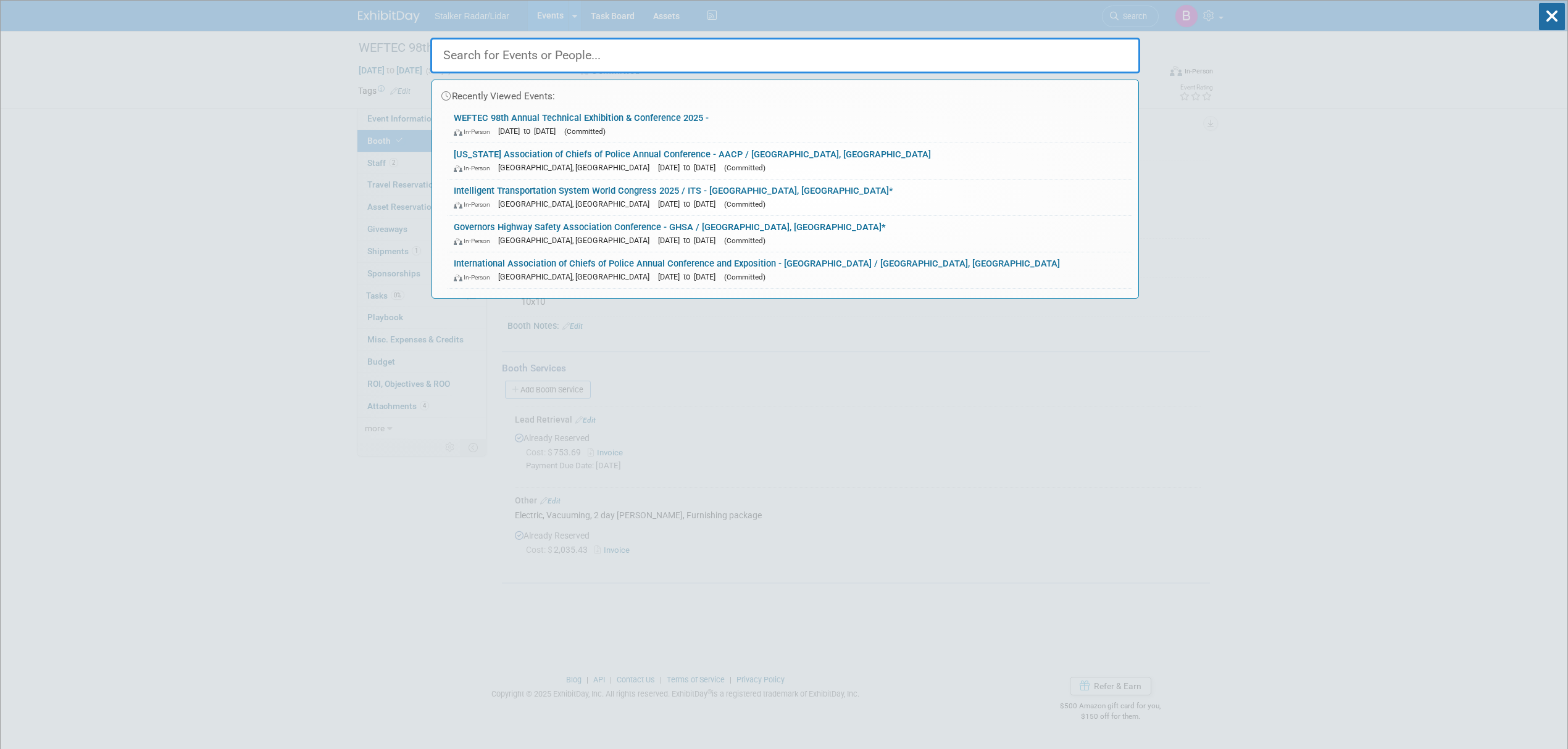
click at [475, 58] on input "text" at bounding box center [785, 55] width 709 height 36
click at [517, 47] on input "text" at bounding box center [785, 55] width 709 height 36
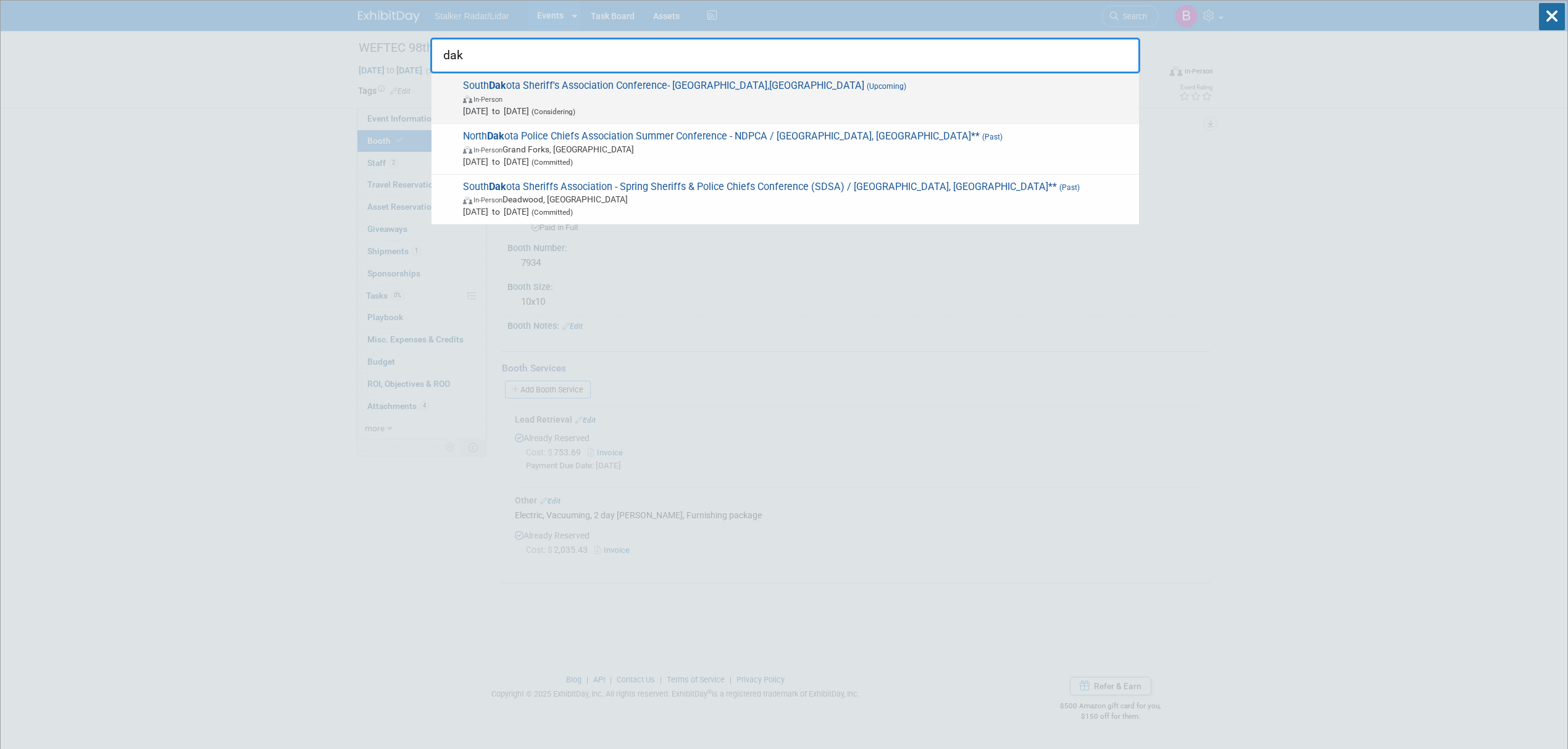
type input "dak"
click at [660, 94] on span "In-Person" at bounding box center [797, 99] width 669 height 13
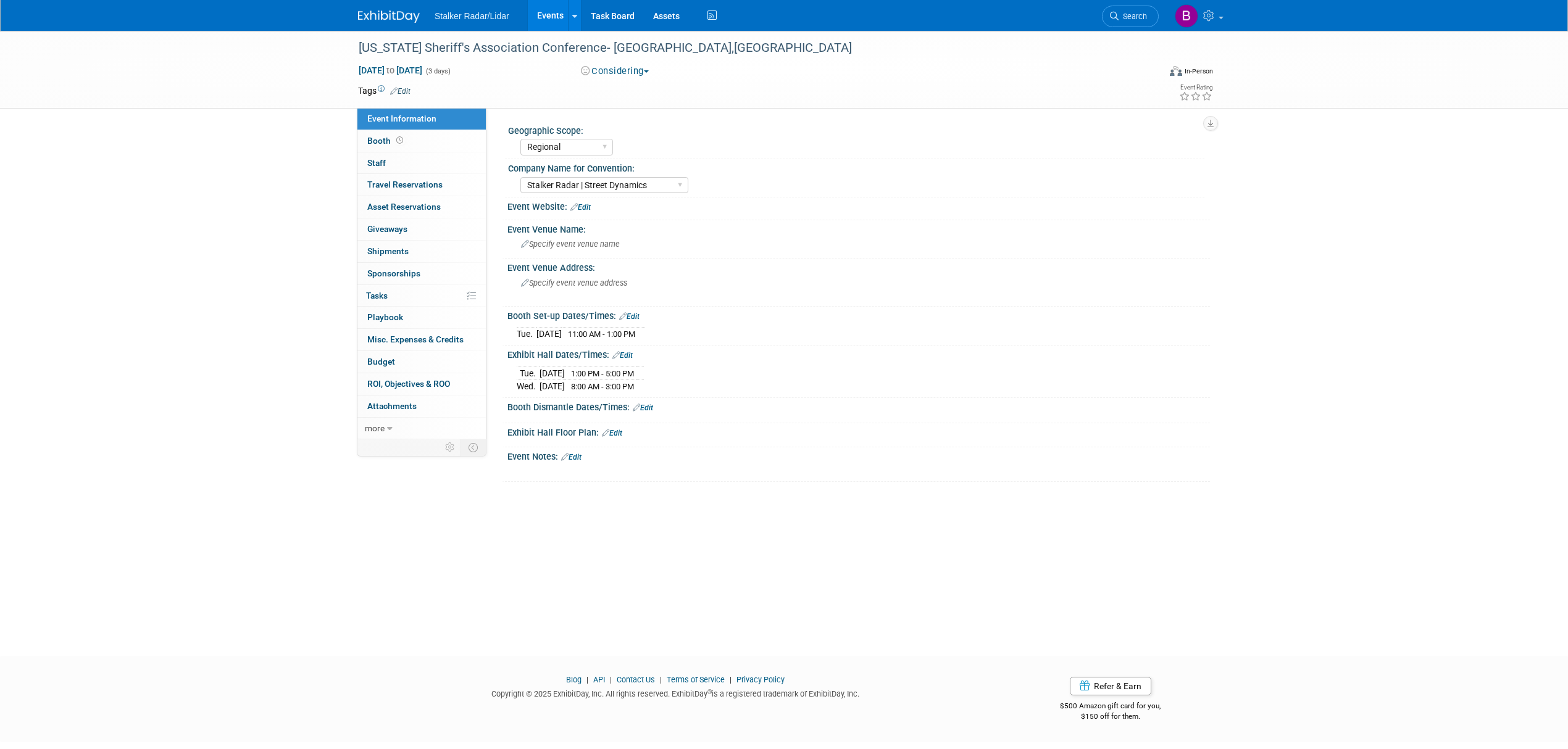
select select "Regional"
select select "Stalker Radar | Street Dynamics"
click at [1138, 11] on link "Search" at bounding box center [1130, 17] width 57 height 22
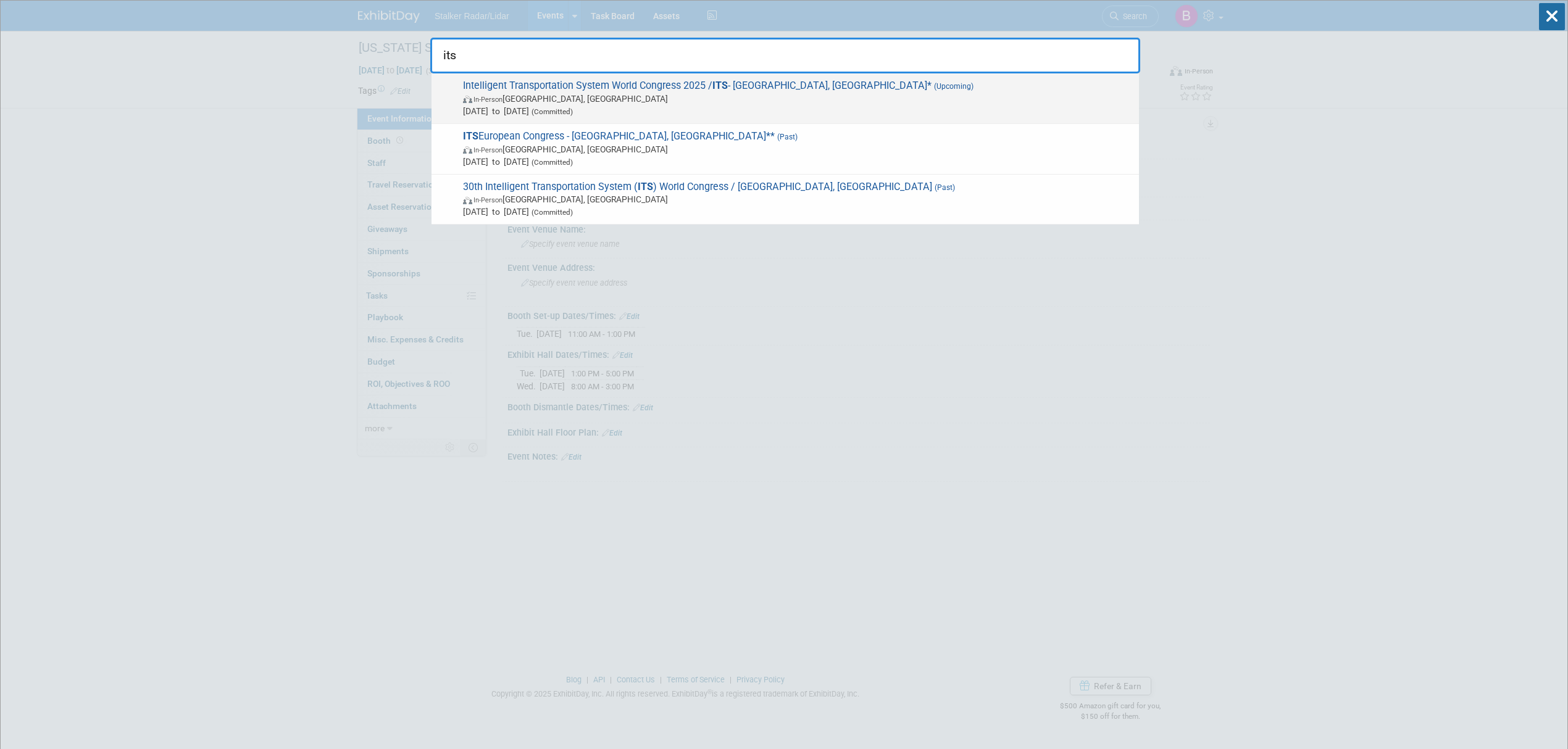
type input "its"
click at [573, 119] on div "Intelligent Transportation System World Congress 2025 / ITS - [GEOGRAPHIC_DATA]…" at bounding box center [785, 99] width 707 height 50
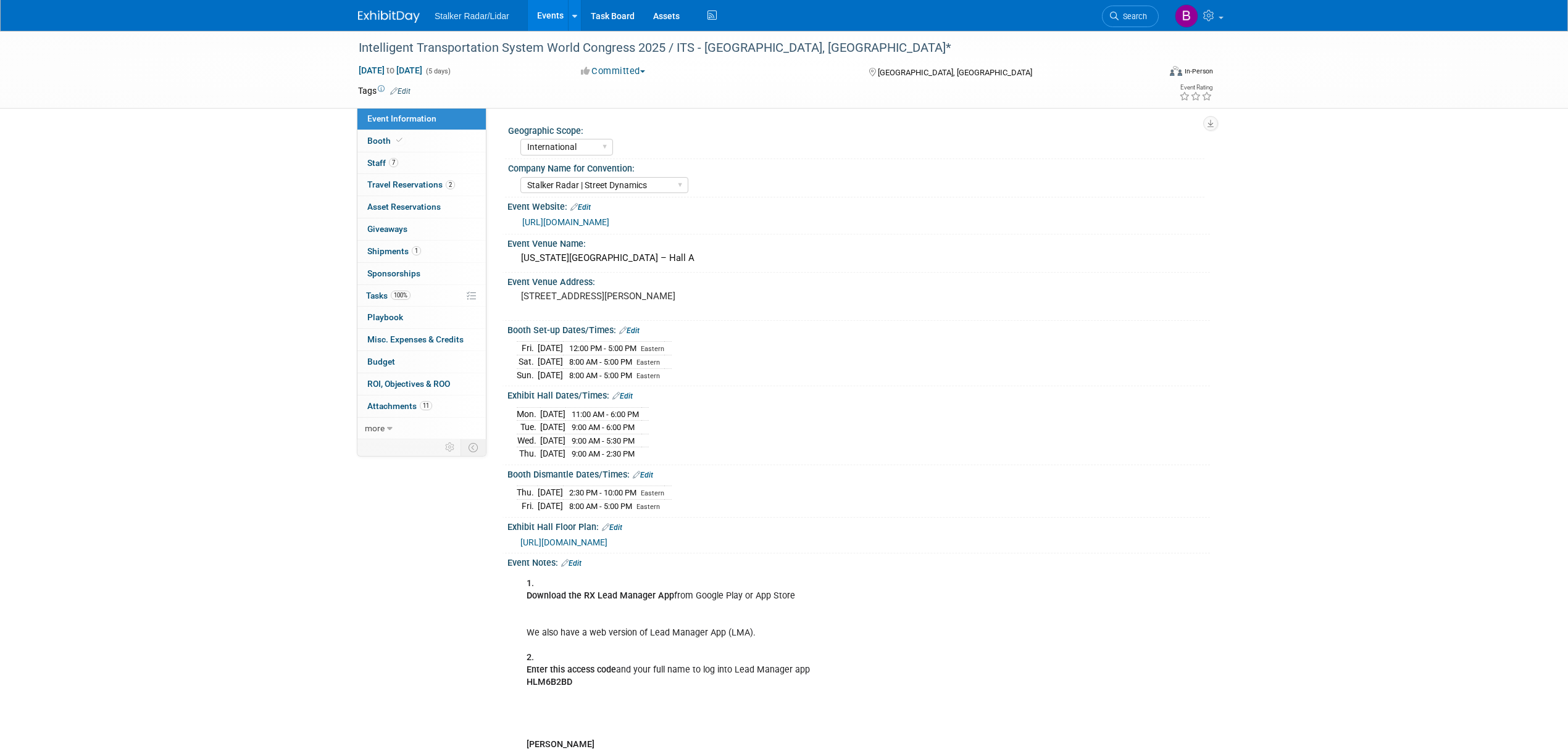
select select "International"
select select "Stalker Radar | Street Dynamics"
click at [396, 141] on icon at bounding box center [399, 141] width 6 height 7
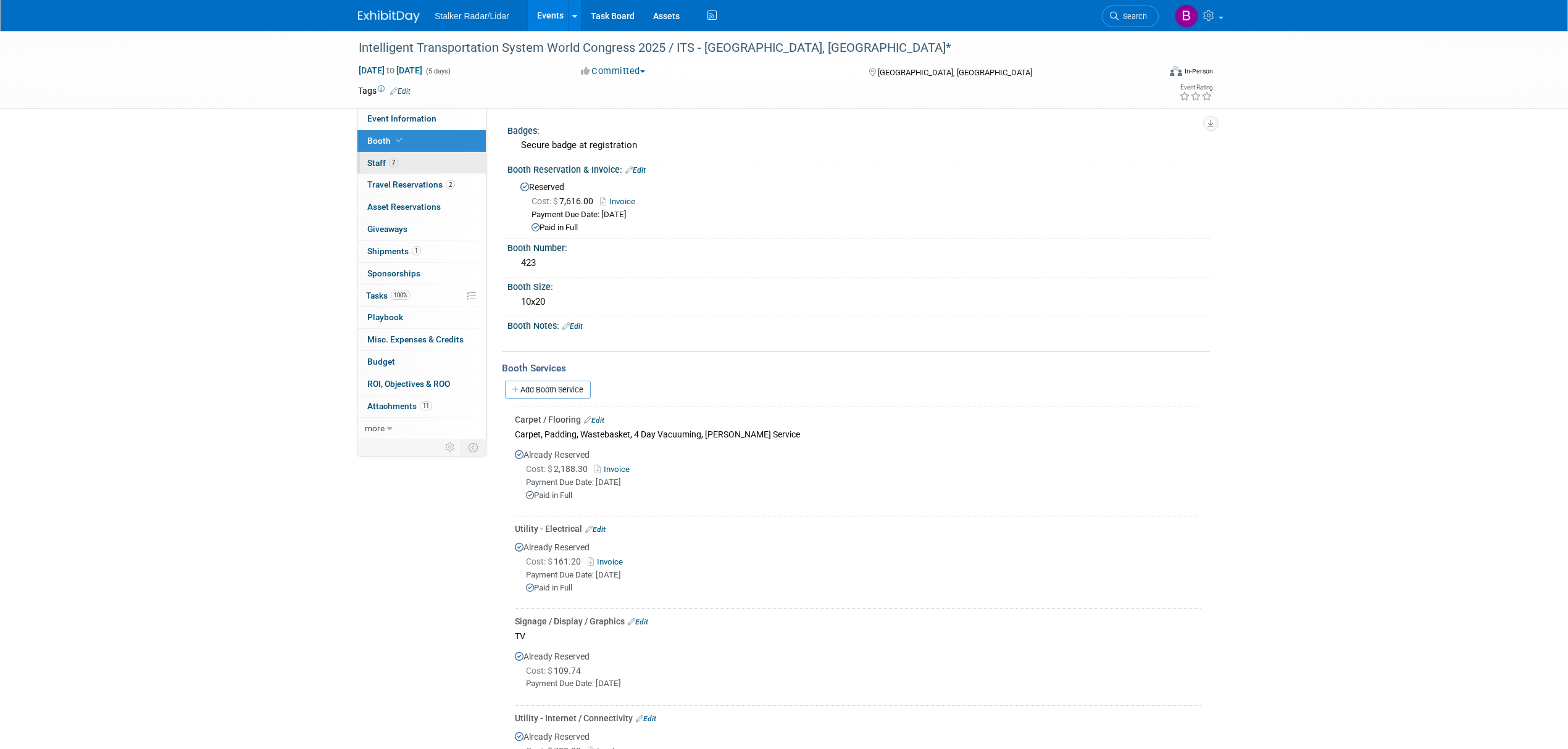
click at [396, 162] on span "7" at bounding box center [393, 163] width 9 height 9
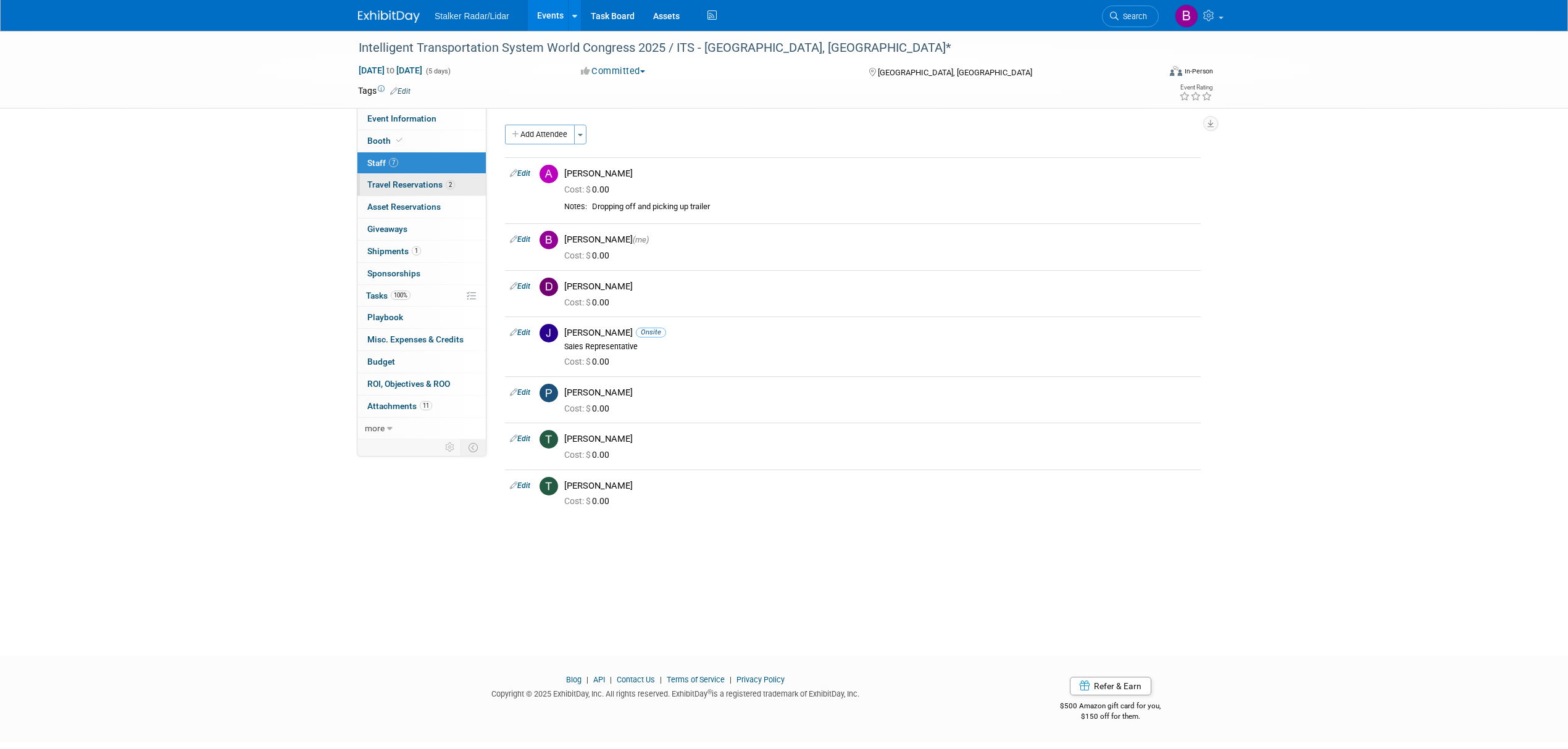
click at [402, 184] on span "Travel Reservations 2" at bounding box center [410, 184] width 88 height 10
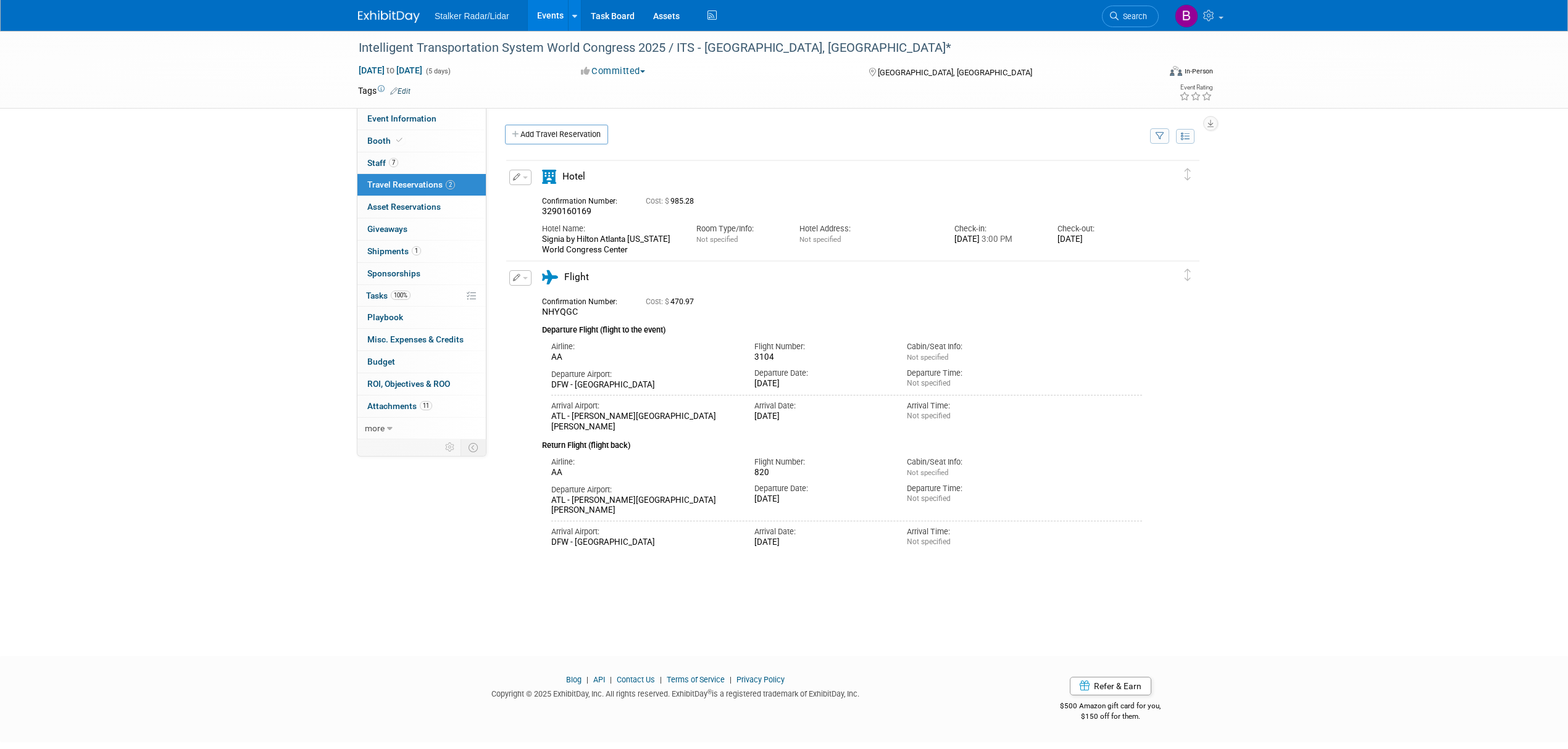
click at [524, 279] on span "button" at bounding box center [525, 278] width 5 height 3
click at [575, 276] on span "Flight" at bounding box center [575, 276] width 24 height 11
click at [578, 322] on div "Departure Flight (flight to the event)" at bounding box center [842, 327] width 600 height 18
click at [400, 111] on link "Event Information" at bounding box center [421, 119] width 128 height 22
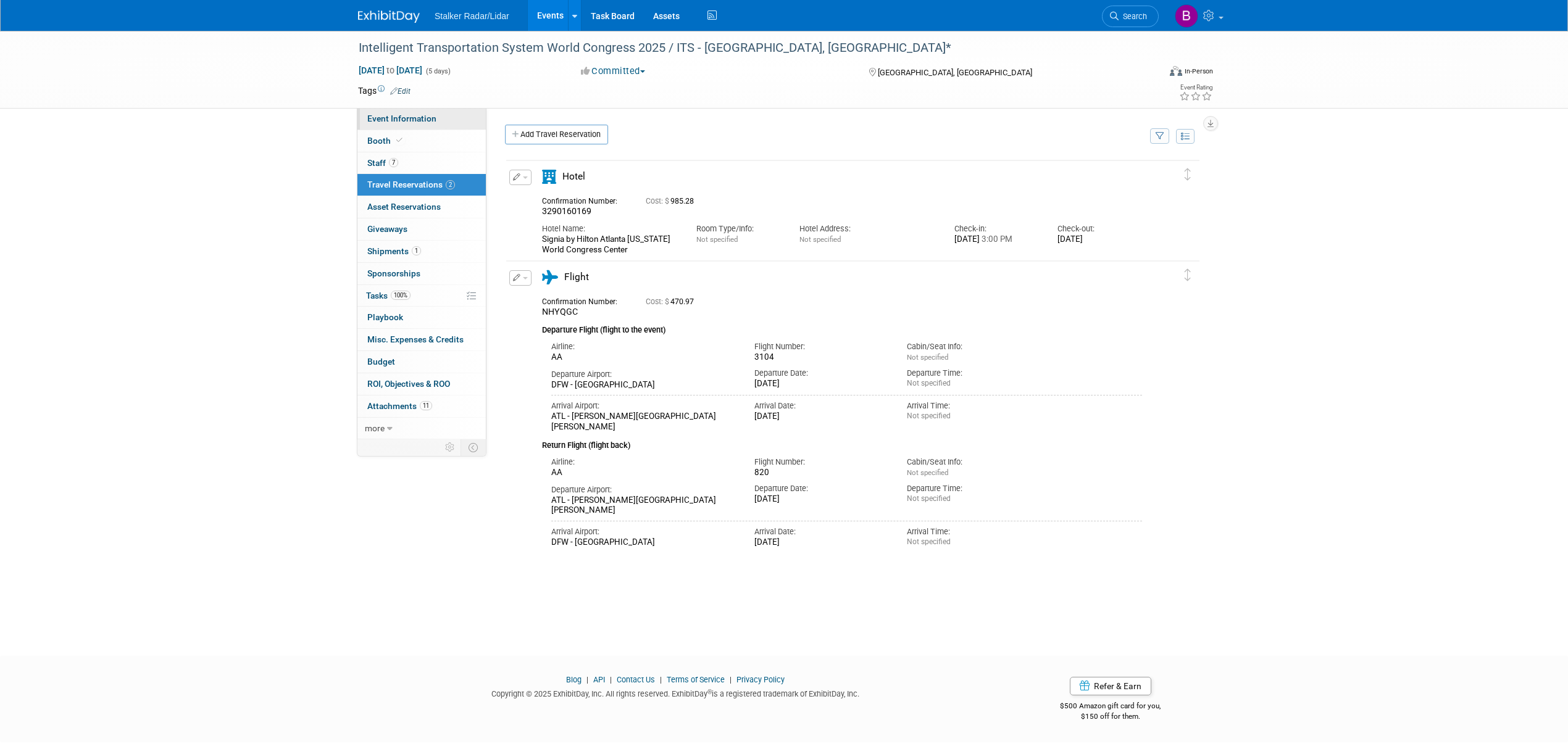
select select "International"
select select "Stalker Radar | Street Dynamics"
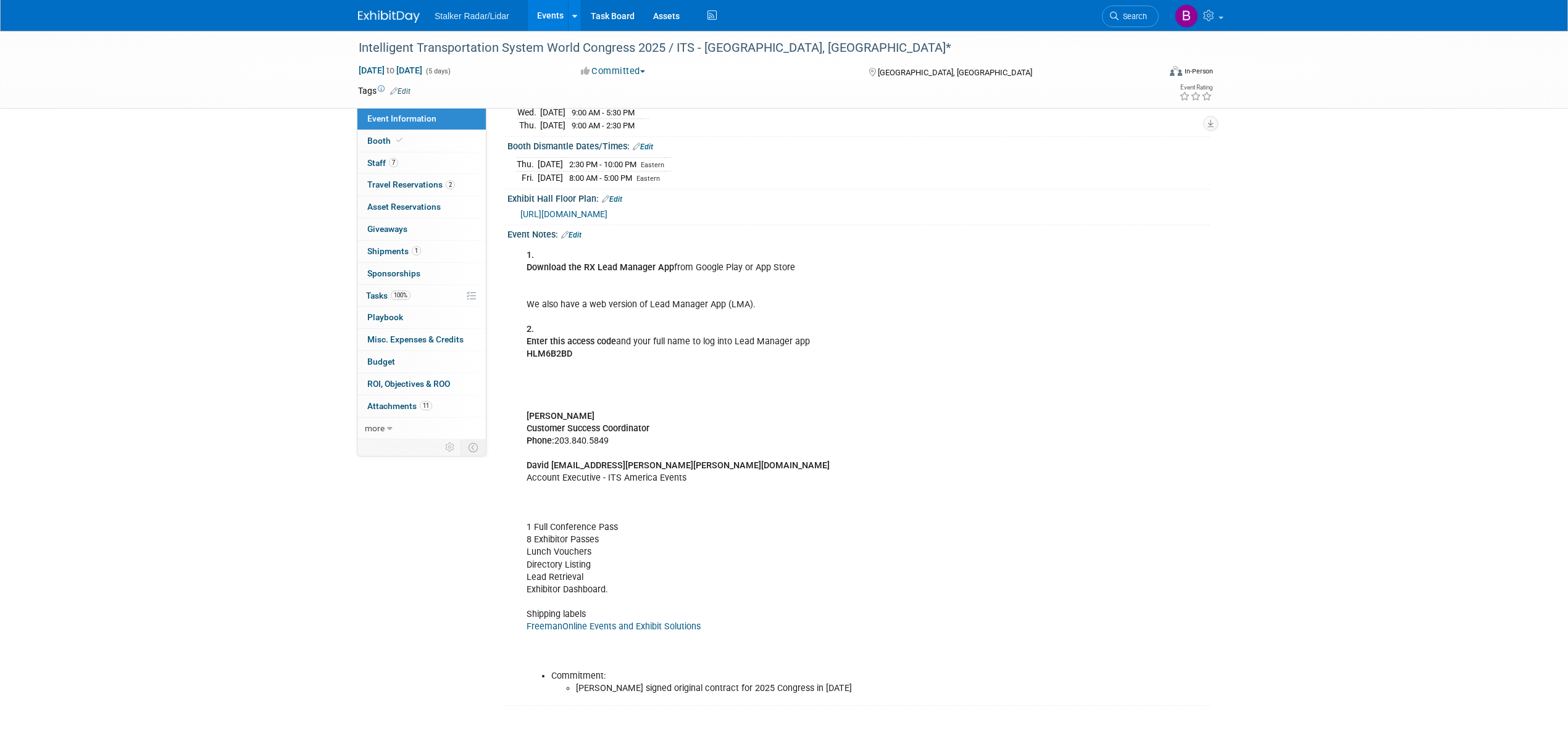
scroll to position [329, 0]
click at [1138, 23] on link "Search" at bounding box center [1130, 17] width 57 height 22
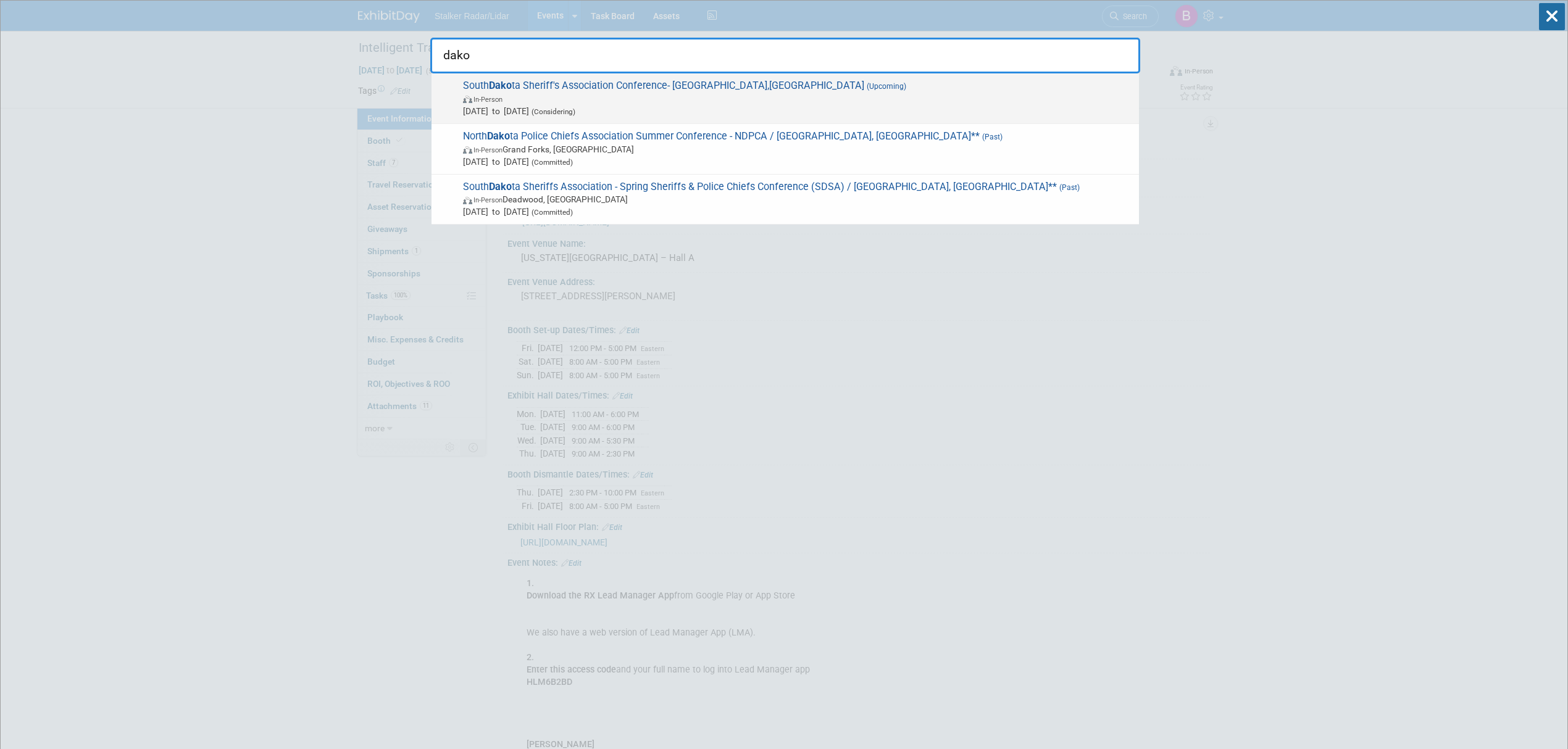
type input "dako"
click at [537, 107] on span "Oct 1, 2025 to Oct 3, 2025 (Considering)" at bounding box center [797, 111] width 669 height 13
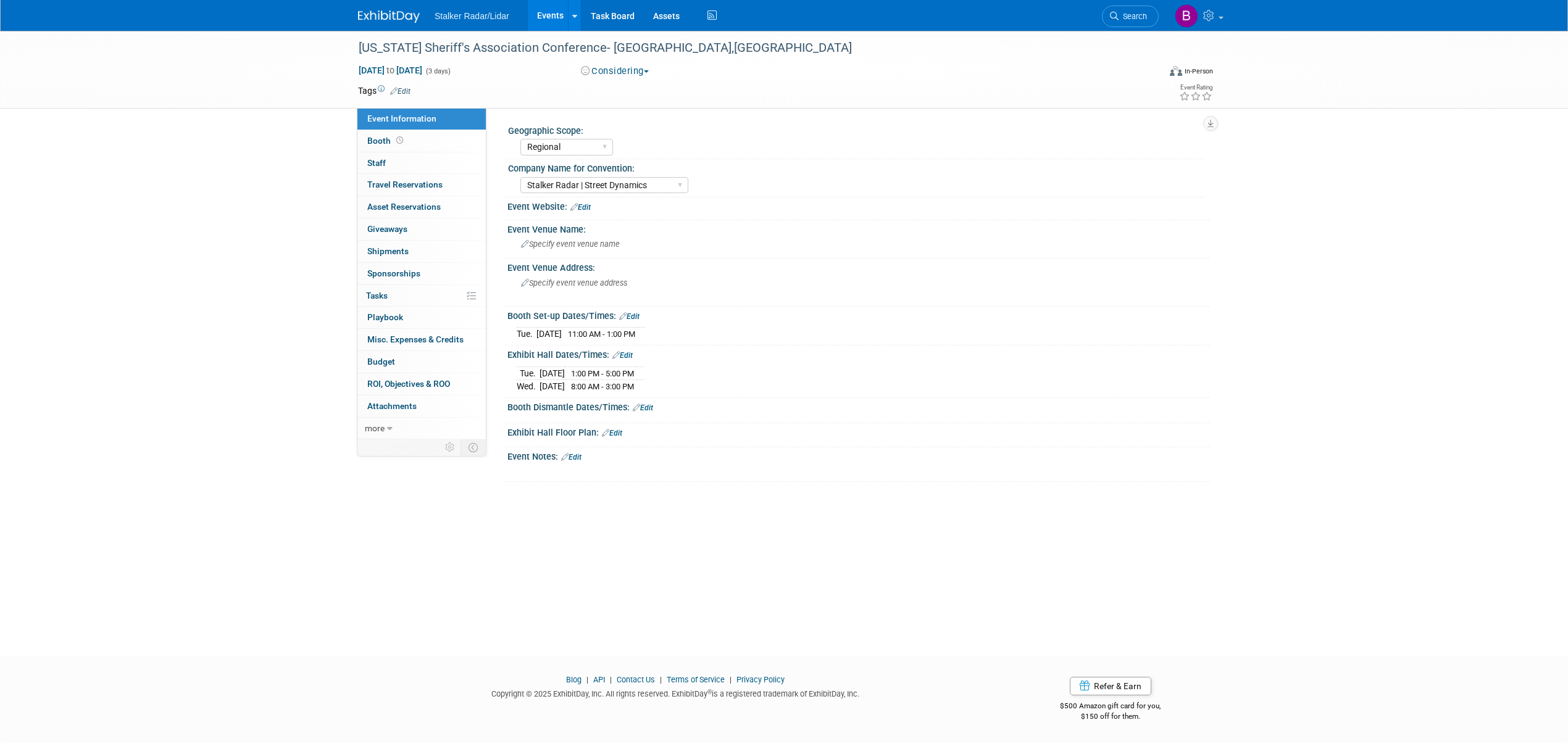
select select "Regional"
select select "Stalker Radar | Street Dynamics"
drag, startPoint x: 615, startPoint y: 50, endPoint x: 356, endPoint y: 39, distance: 259.2
click at [356, 39] on div "[US_STATE] Sheriff's Association Conference- [GEOGRAPHIC_DATA],[GEOGRAPHIC_DATA]" at bounding box center [747, 48] width 786 height 23
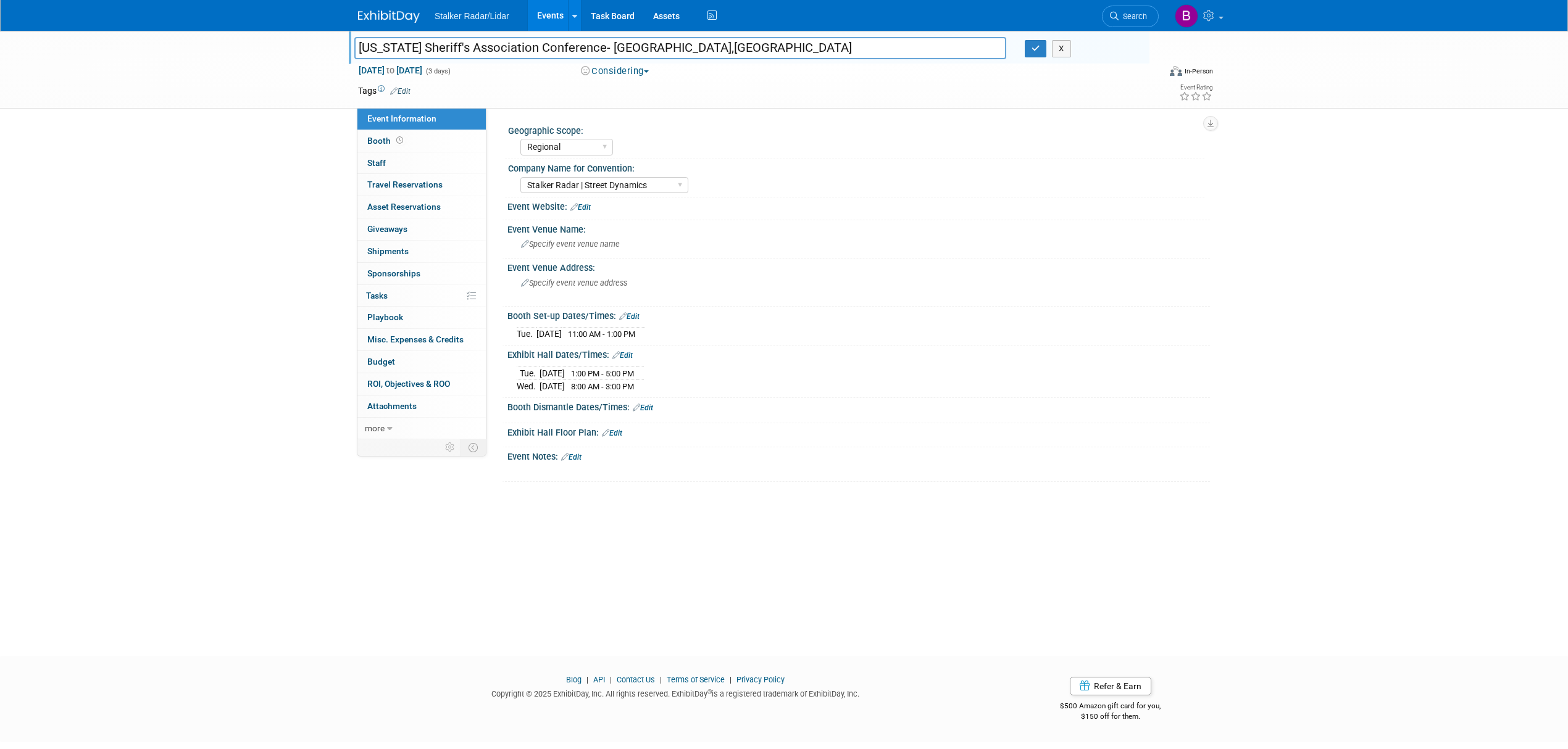
drag, startPoint x: 616, startPoint y: 49, endPoint x: 353, endPoint y: 48, distance: 263.0
click at [353, 48] on div "[US_STATE] Sheriff's Association Conference- [GEOGRAPHIC_DATA],[GEOGRAPHIC_DATA]" at bounding box center [680, 49] width 670 height 18
click at [1033, 50] on icon "button" at bounding box center [1035, 49] width 8 height 8
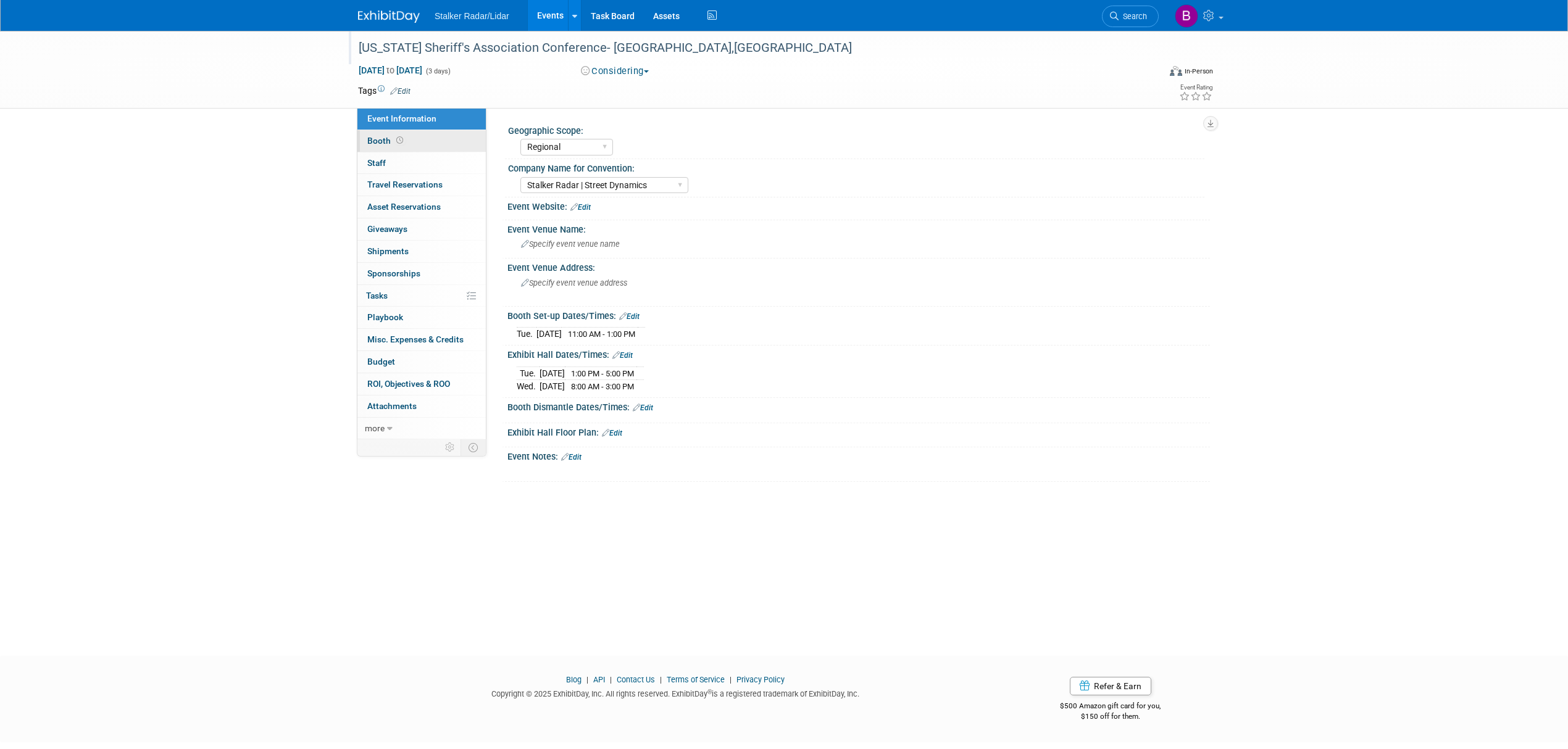
click at [405, 143] on link "Booth" at bounding box center [421, 141] width 128 height 22
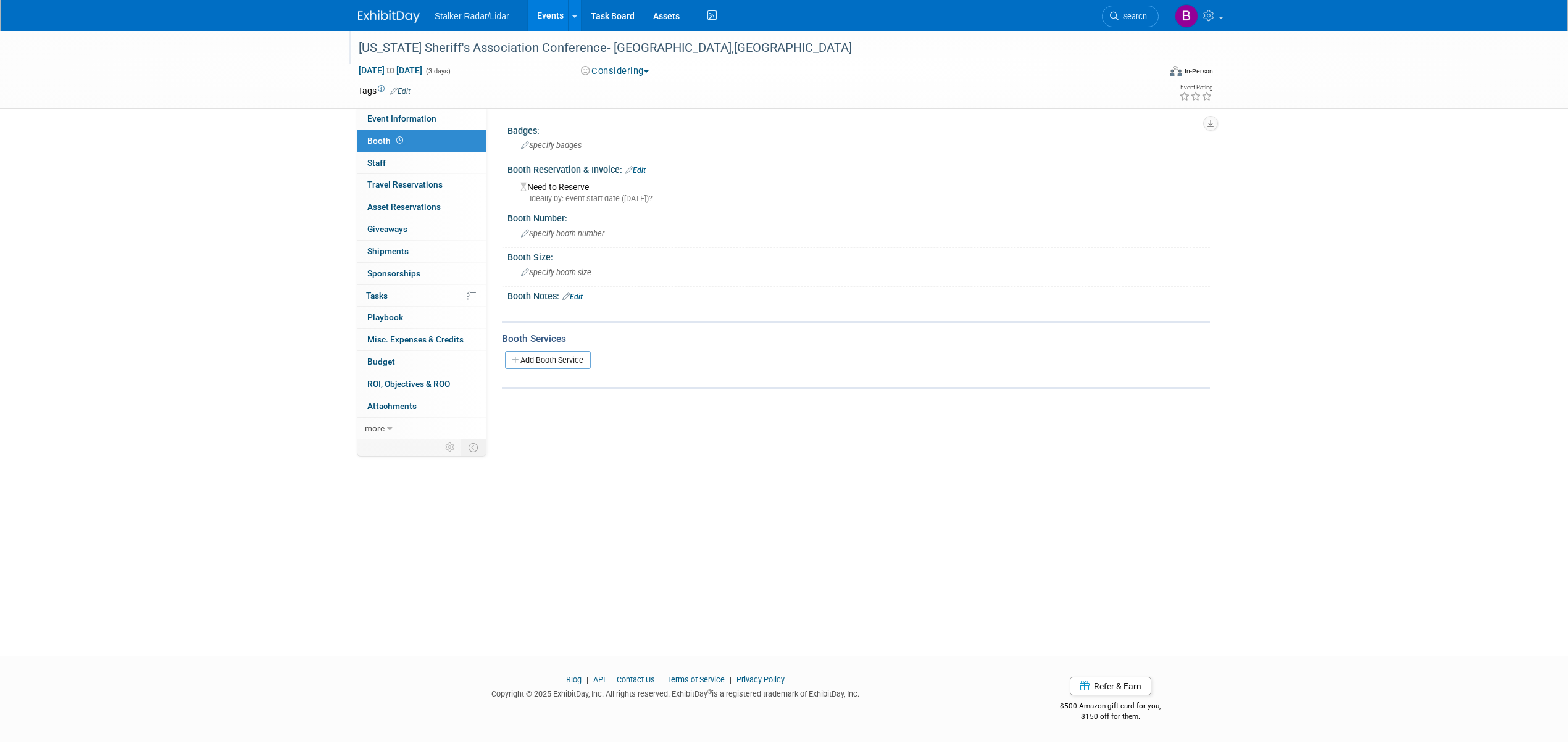
click at [637, 168] on link "Edit" at bounding box center [635, 170] width 20 height 8
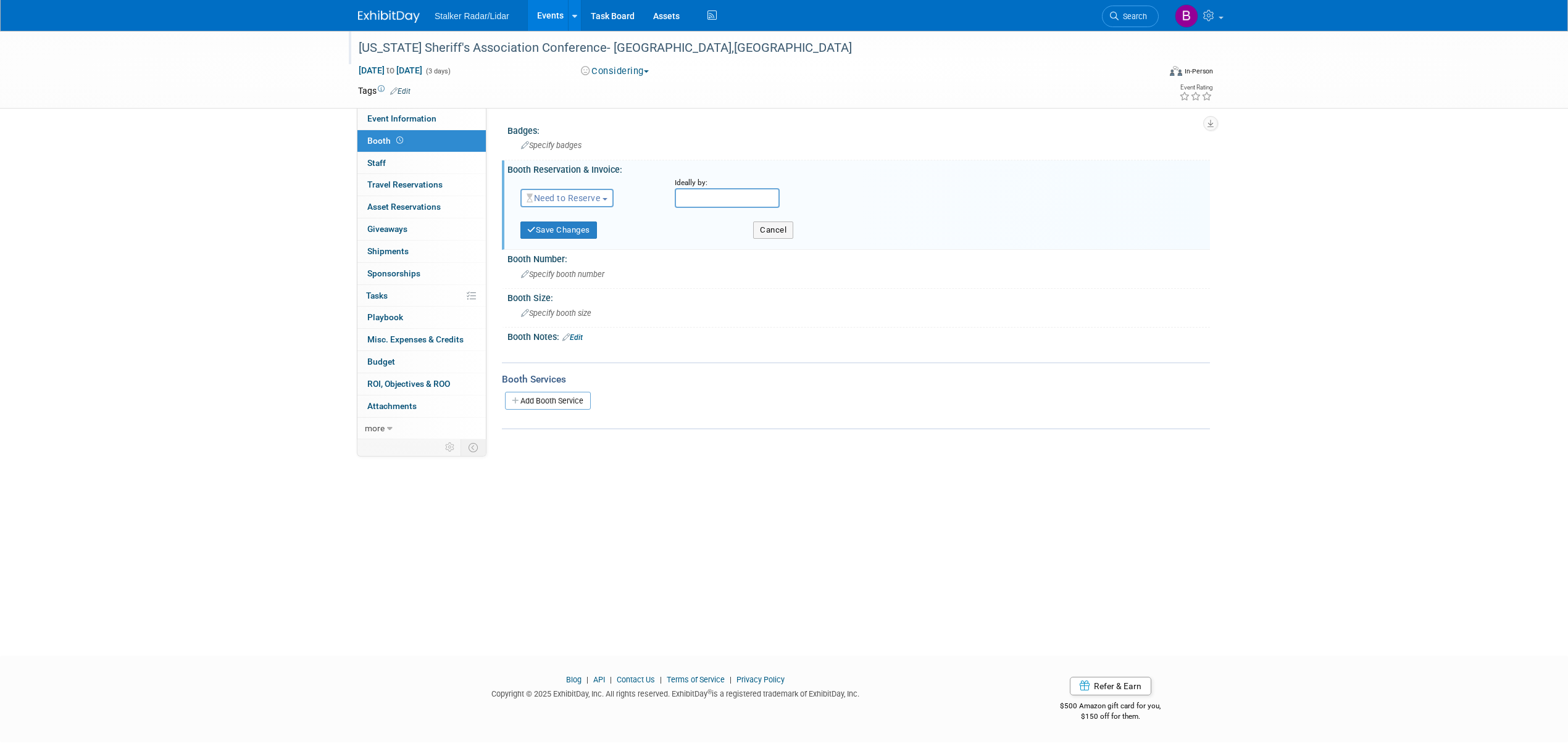
click at [583, 196] on span "Need to Reserve" at bounding box center [564, 199] width 74 height 10
click at [568, 233] on link "Reserved" at bounding box center [587, 236] width 132 height 18
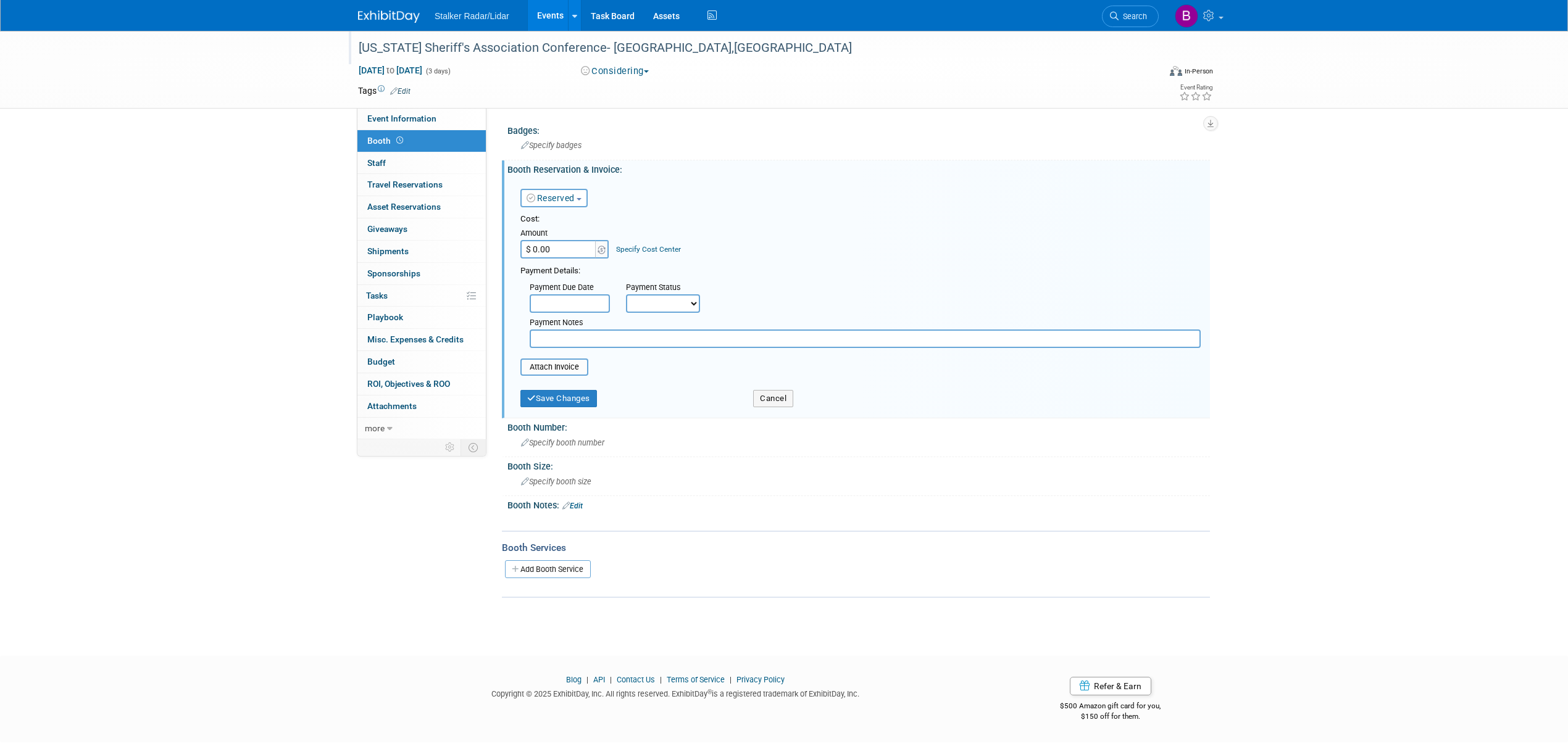
click at [555, 257] on input "$ 0.00" at bounding box center [559, 250] width 77 height 18
type input "$ 721.00"
click at [593, 297] on input "text" at bounding box center [570, 303] width 80 height 18
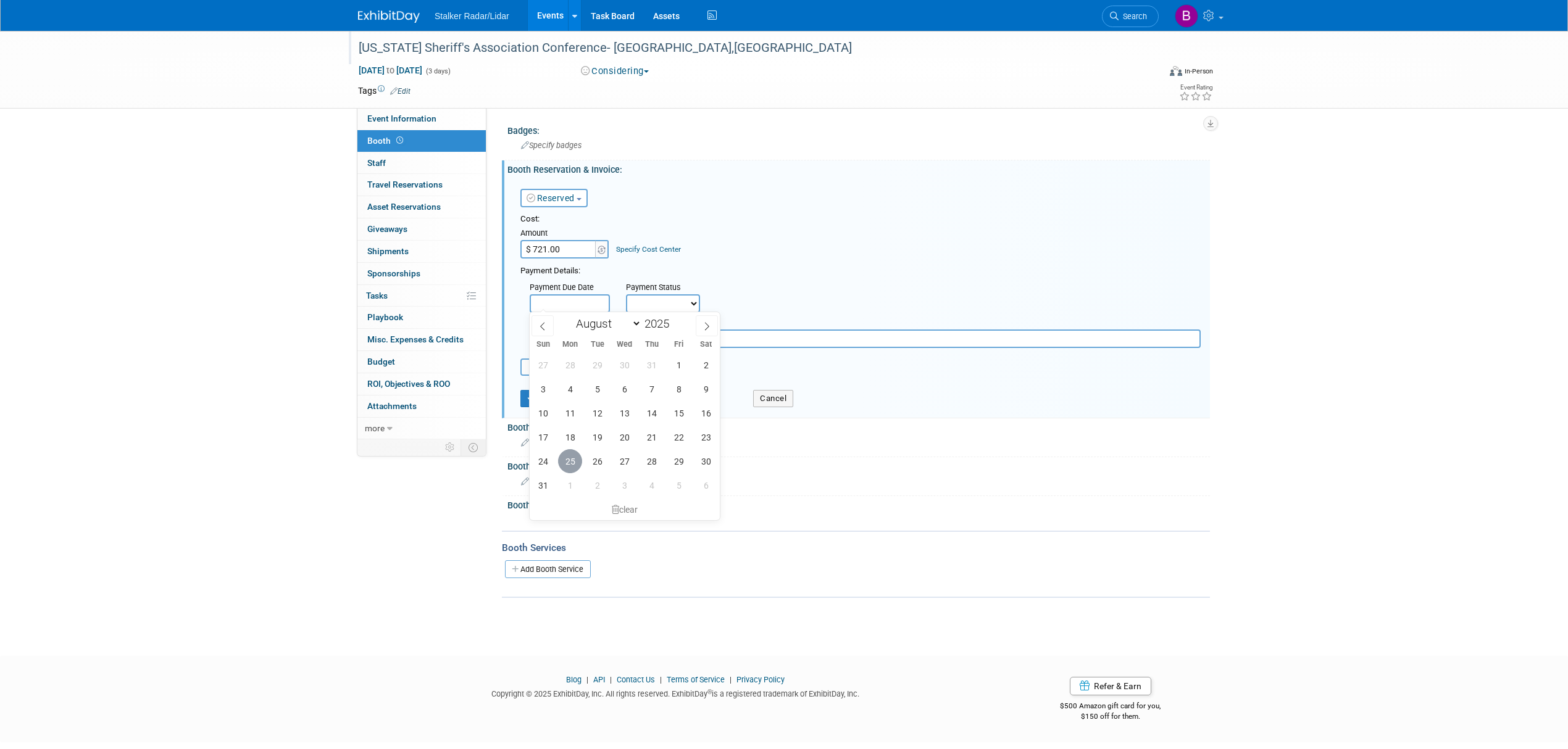
click at [569, 456] on span "25" at bounding box center [570, 461] width 24 height 24
type input "Aug 25, 2025"
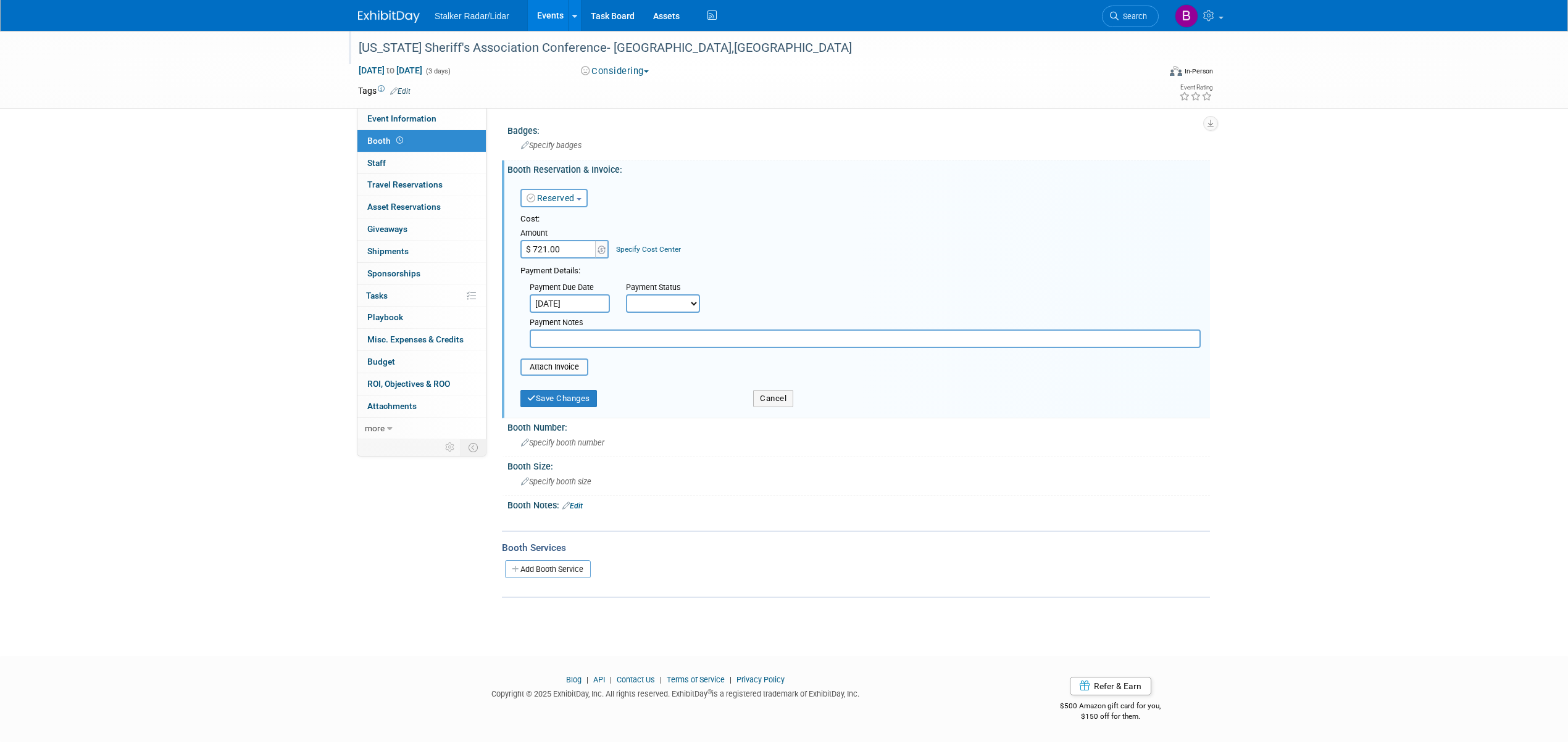
click at [668, 300] on select "Not Paid Yet Partially Paid Paid in Full" at bounding box center [663, 303] width 74 height 18
select select "1"
click at [626, 294] on select "Not Paid Yet Partially Paid Paid in Full" at bounding box center [663, 303] width 74 height 18
click at [559, 398] on button "Save Changes" at bounding box center [558, 406] width 76 height 18
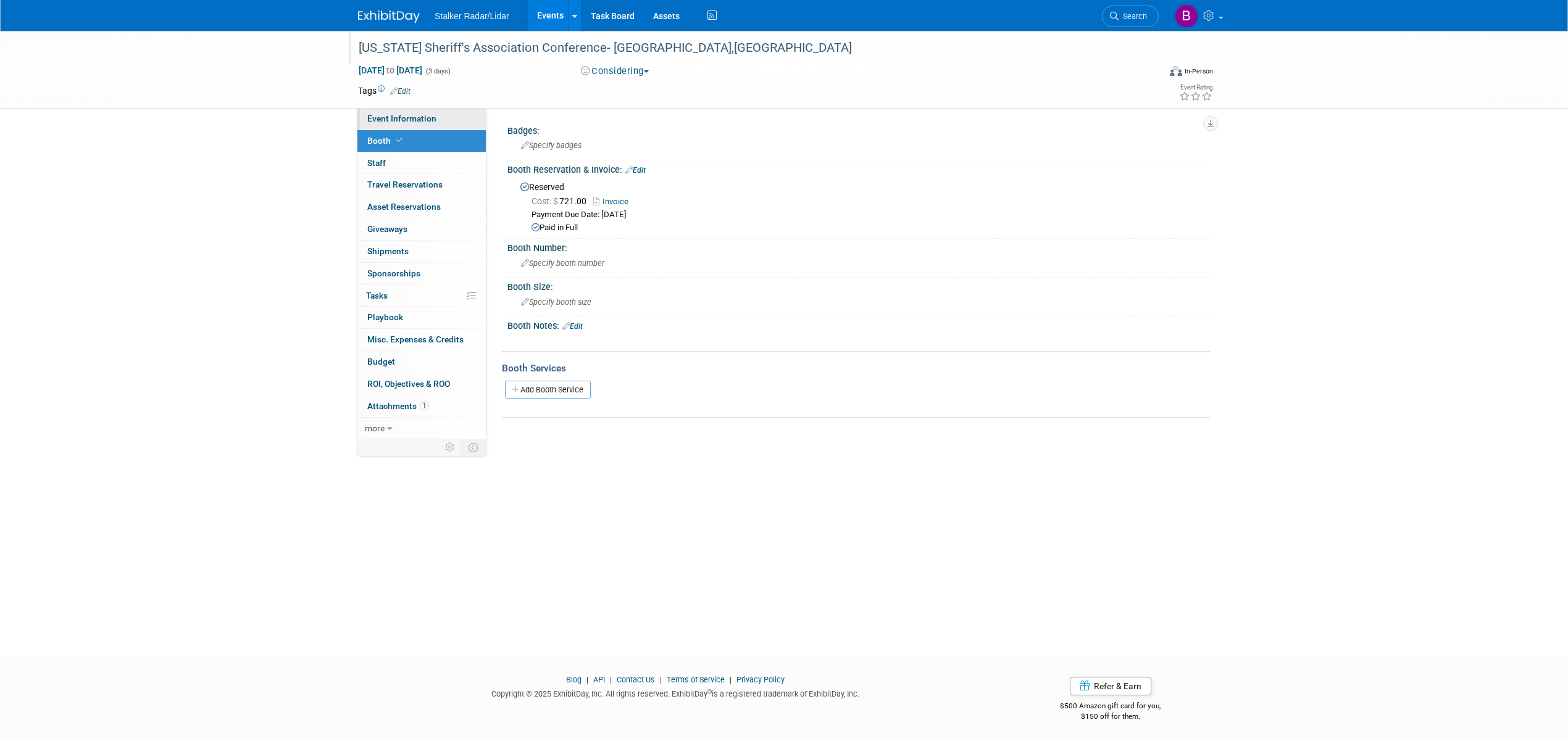
click at [425, 123] on span "Event Information" at bounding box center [401, 119] width 70 height 10
select select "Regional"
select select "Stalker Radar | Street Dynamics"
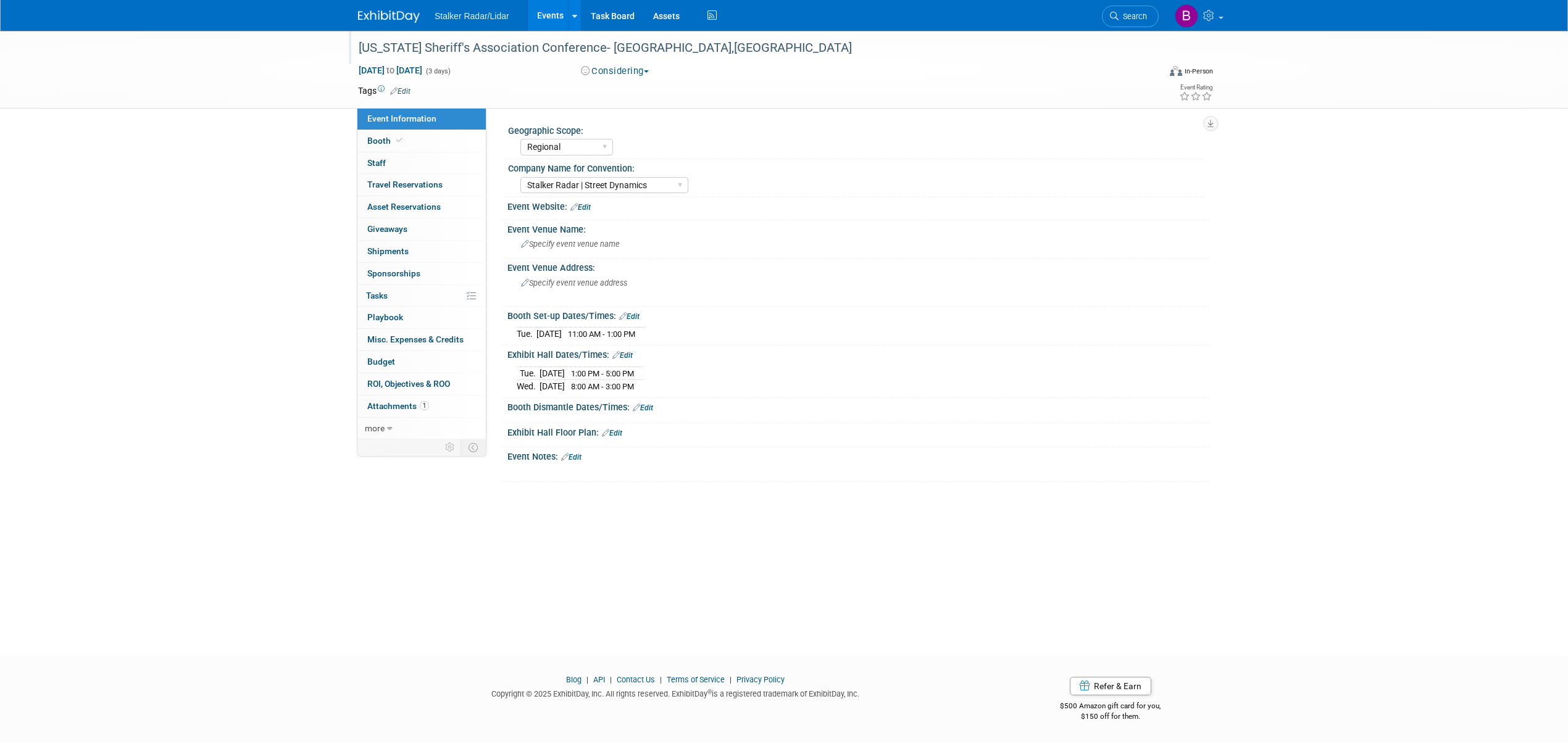
click at [610, 65] on button "Considering" at bounding box center [615, 70] width 77 height 13
click at [639, 91] on link "Committed" at bounding box center [626, 91] width 97 height 18
click at [409, 136] on link "Booth" at bounding box center [421, 141] width 128 height 22
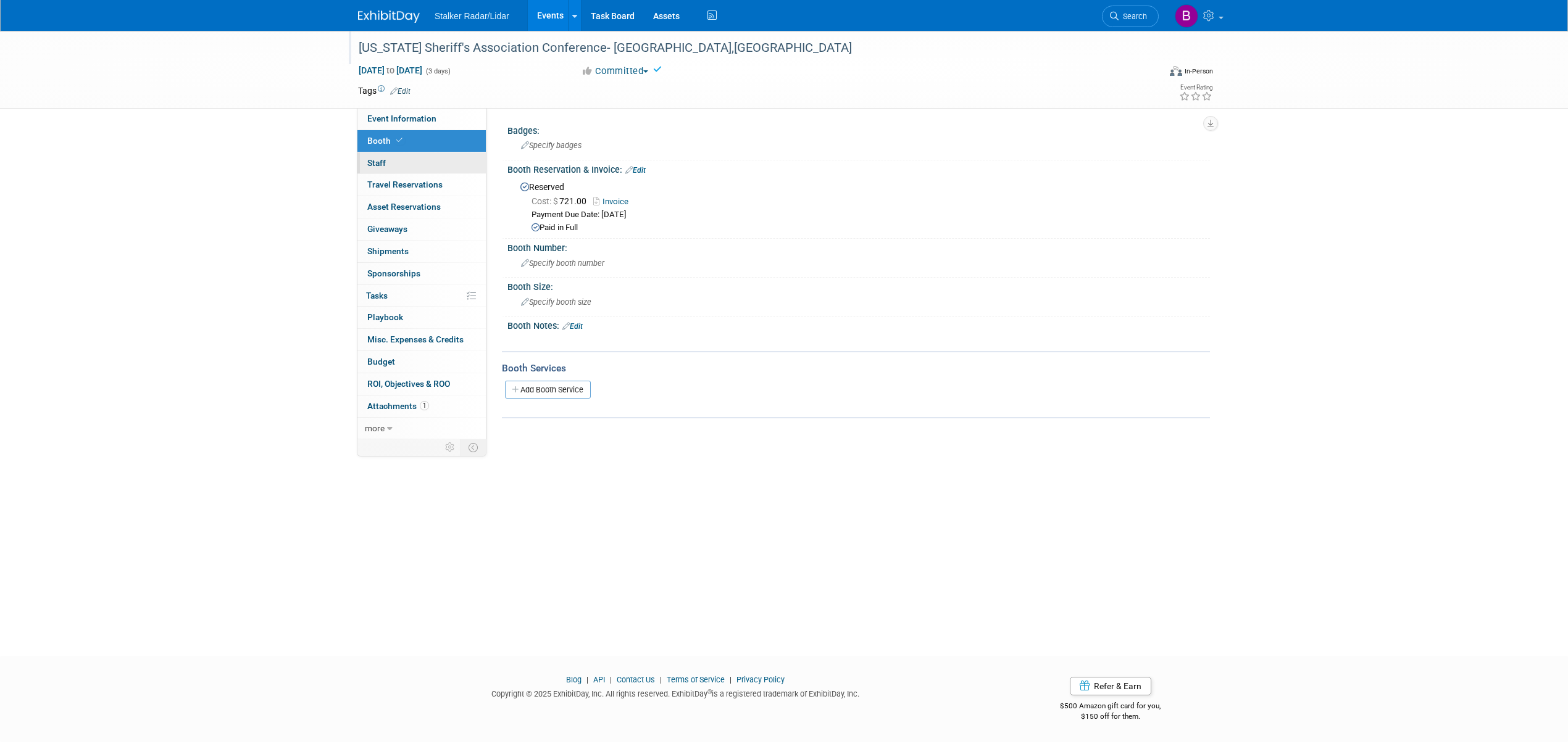
click at [404, 164] on link "0 Staff 0" at bounding box center [421, 163] width 128 height 22
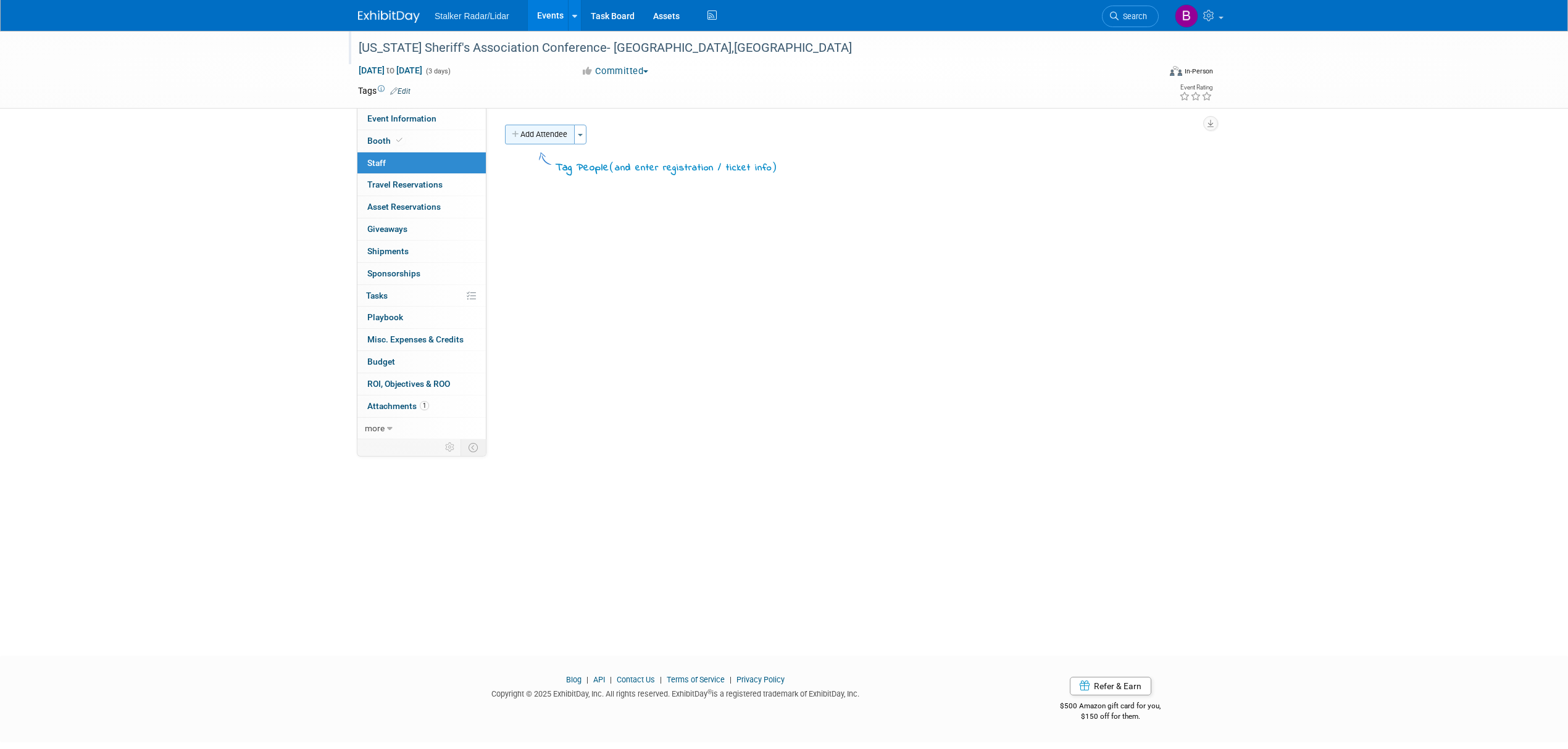
click at [549, 140] on button "Add Attendee" at bounding box center [539, 135] width 70 height 20
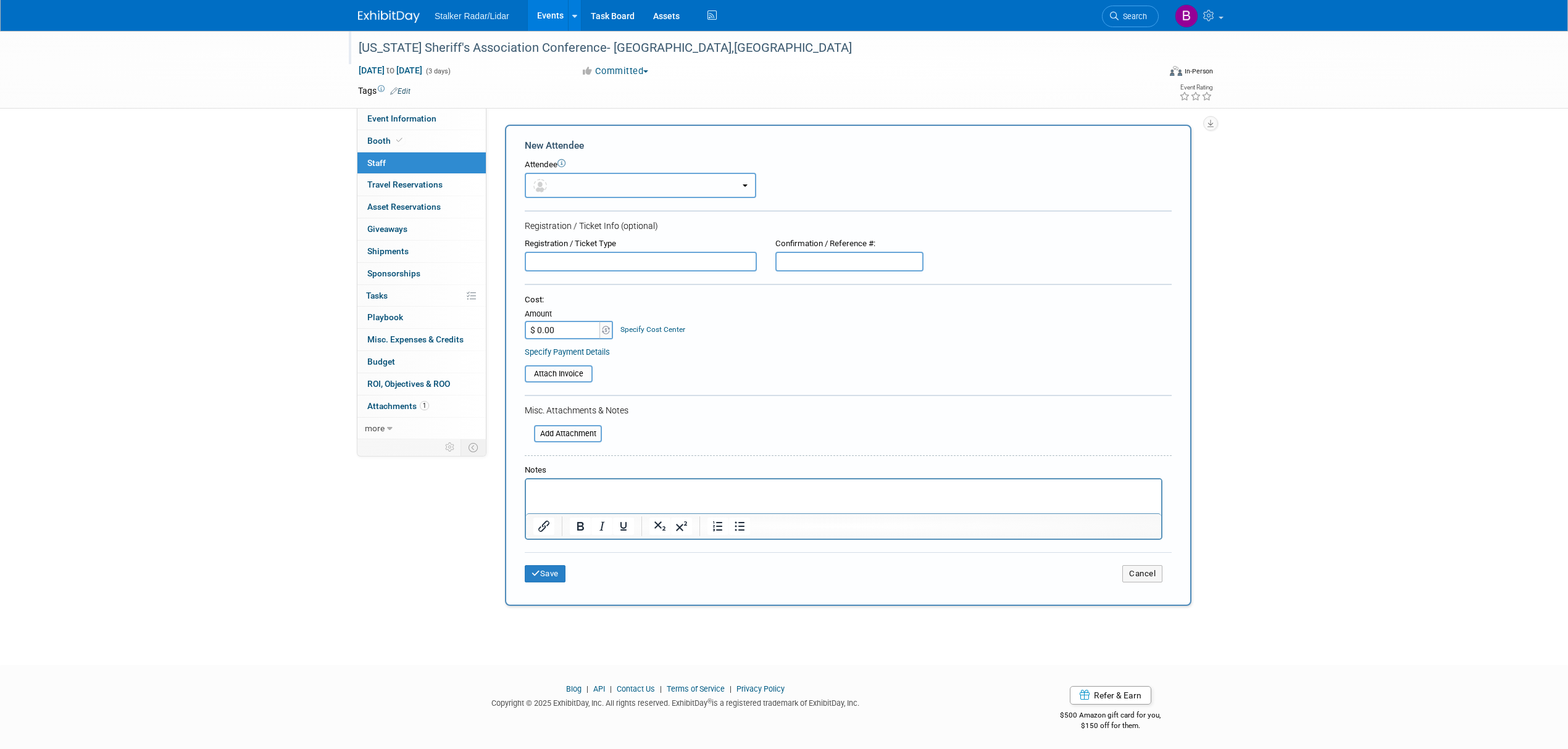
click at [627, 187] on button "button" at bounding box center [640, 185] width 231 height 25
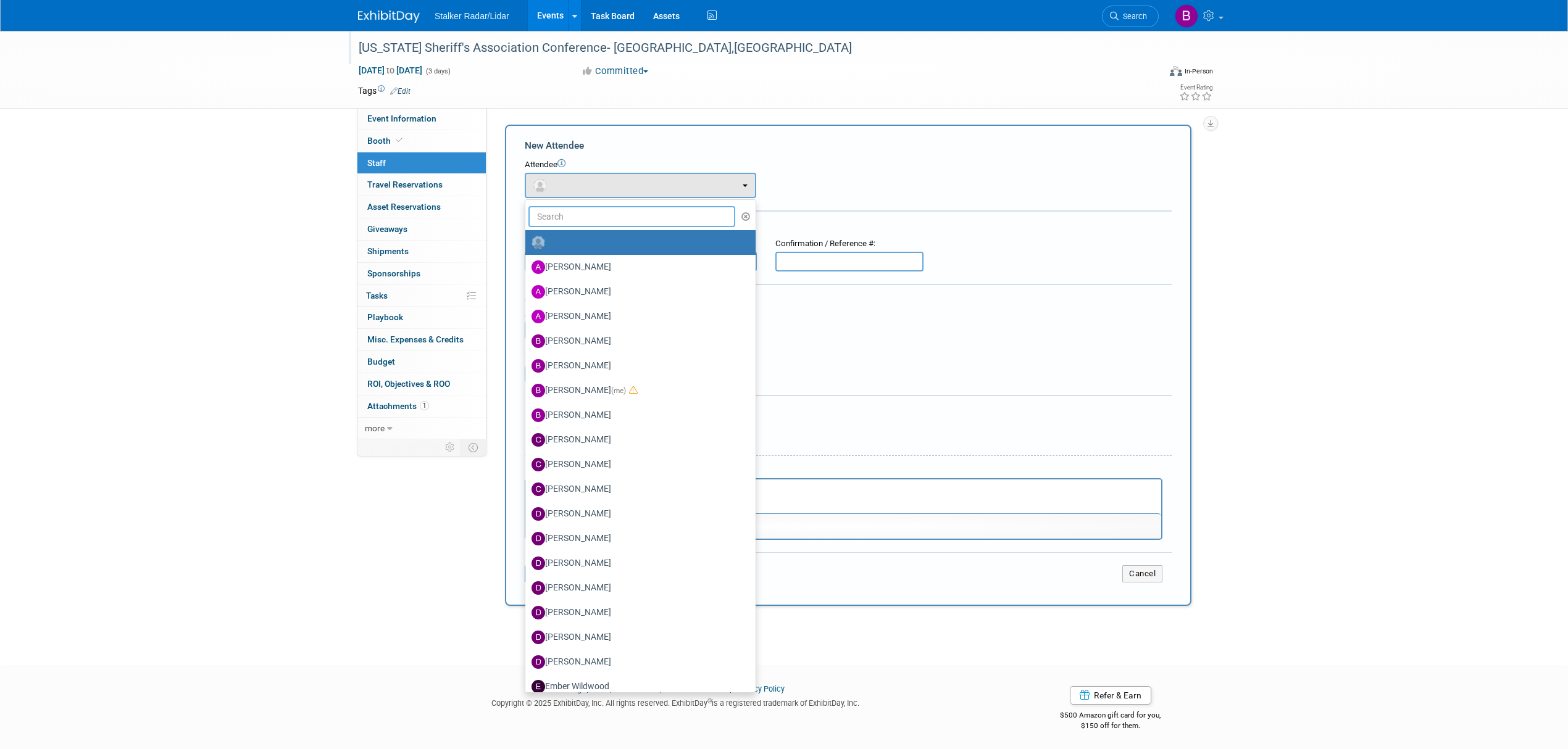
click at [564, 213] on input "text" at bounding box center [632, 216] width 207 height 21
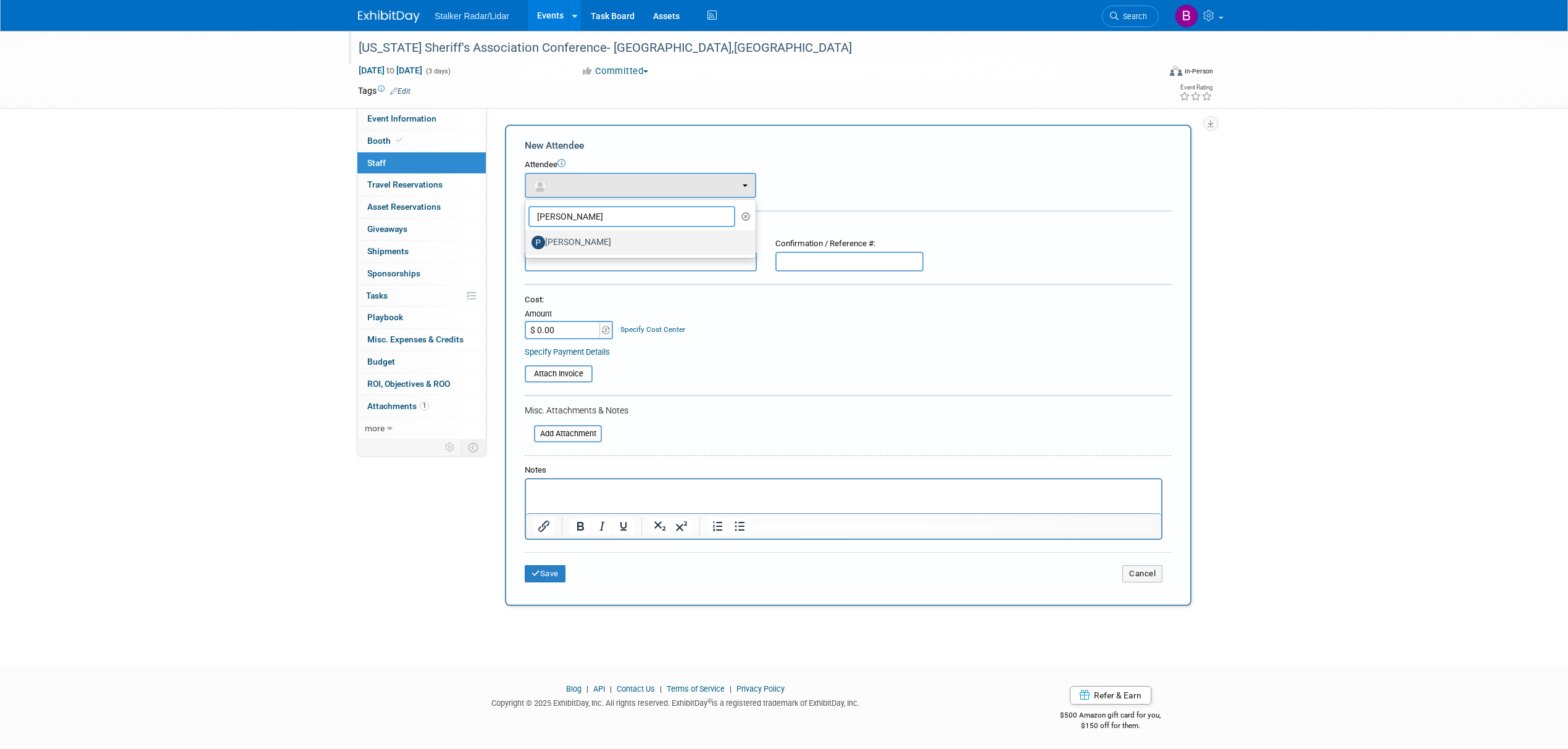
type input "pete"
click at [591, 245] on label "[PERSON_NAME]" at bounding box center [637, 243] width 212 height 20
click at [527, 245] on input "[PERSON_NAME]" at bounding box center [524, 241] width 8 height 8
select select "7a45bfcd-0265-485c-ac45-032bf35ba74b"
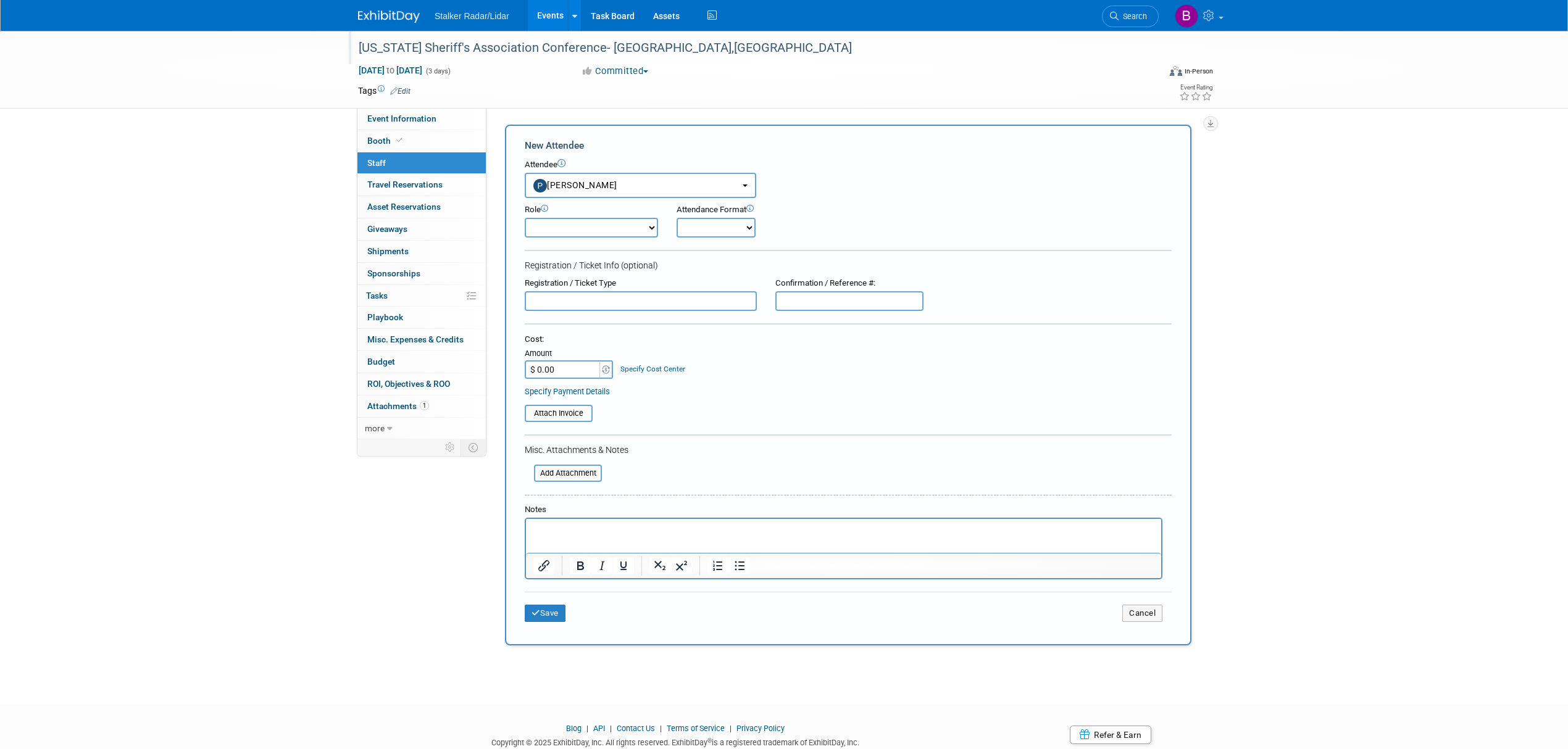
click at [599, 224] on select "Demonstrator Host Planner Presenter Sales Representative Set-up/Dismantle Crew …" at bounding box center [591, 228] width 133 height 20
click at [548, 611] on button "Save" at bounding box center [544, 613] width 41 height 18
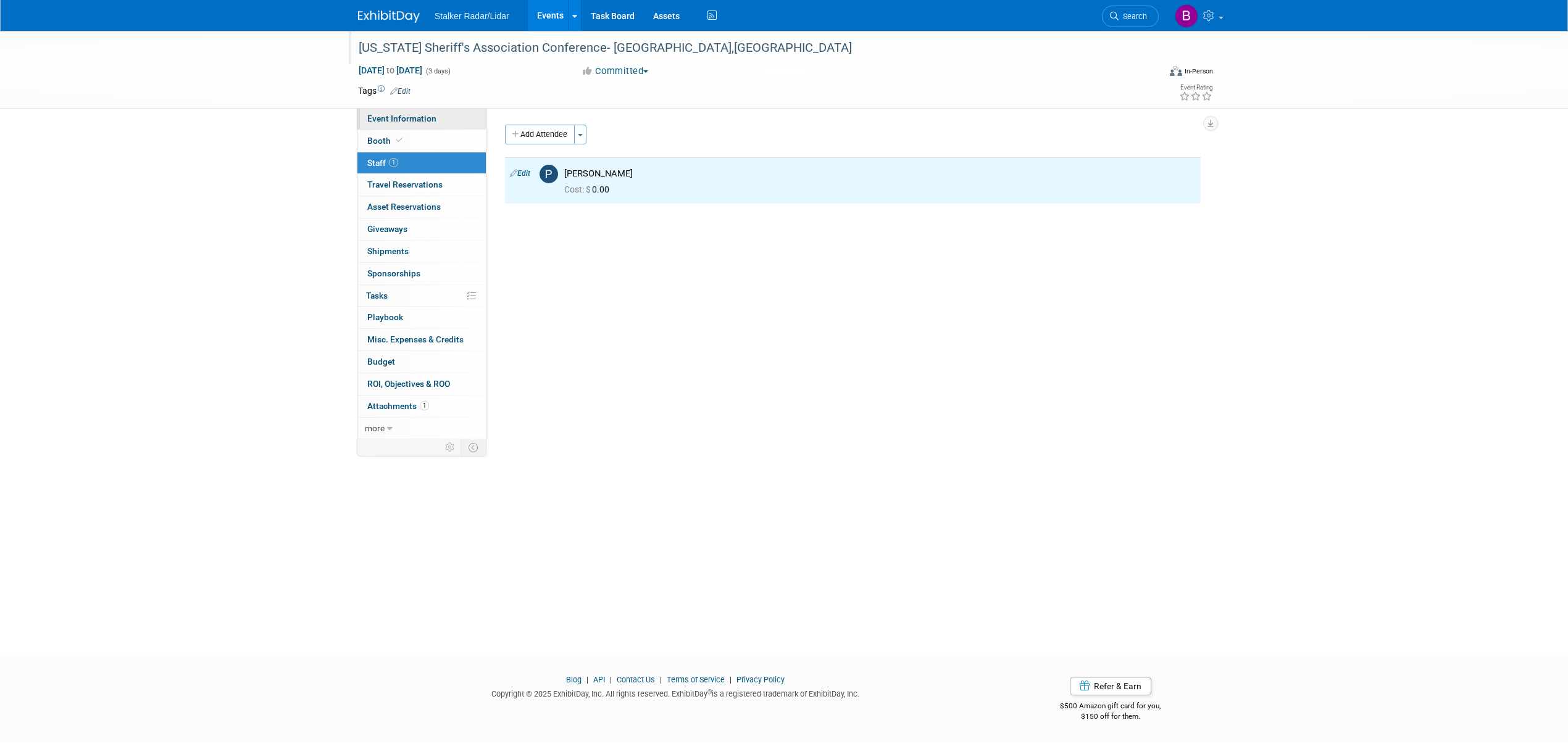
click at [410, 120] on span "Event Information" at bounding box center [401, 119] width 70 height 10
select select "Regional"
select select "Stalker Radar | Street Dynamics"
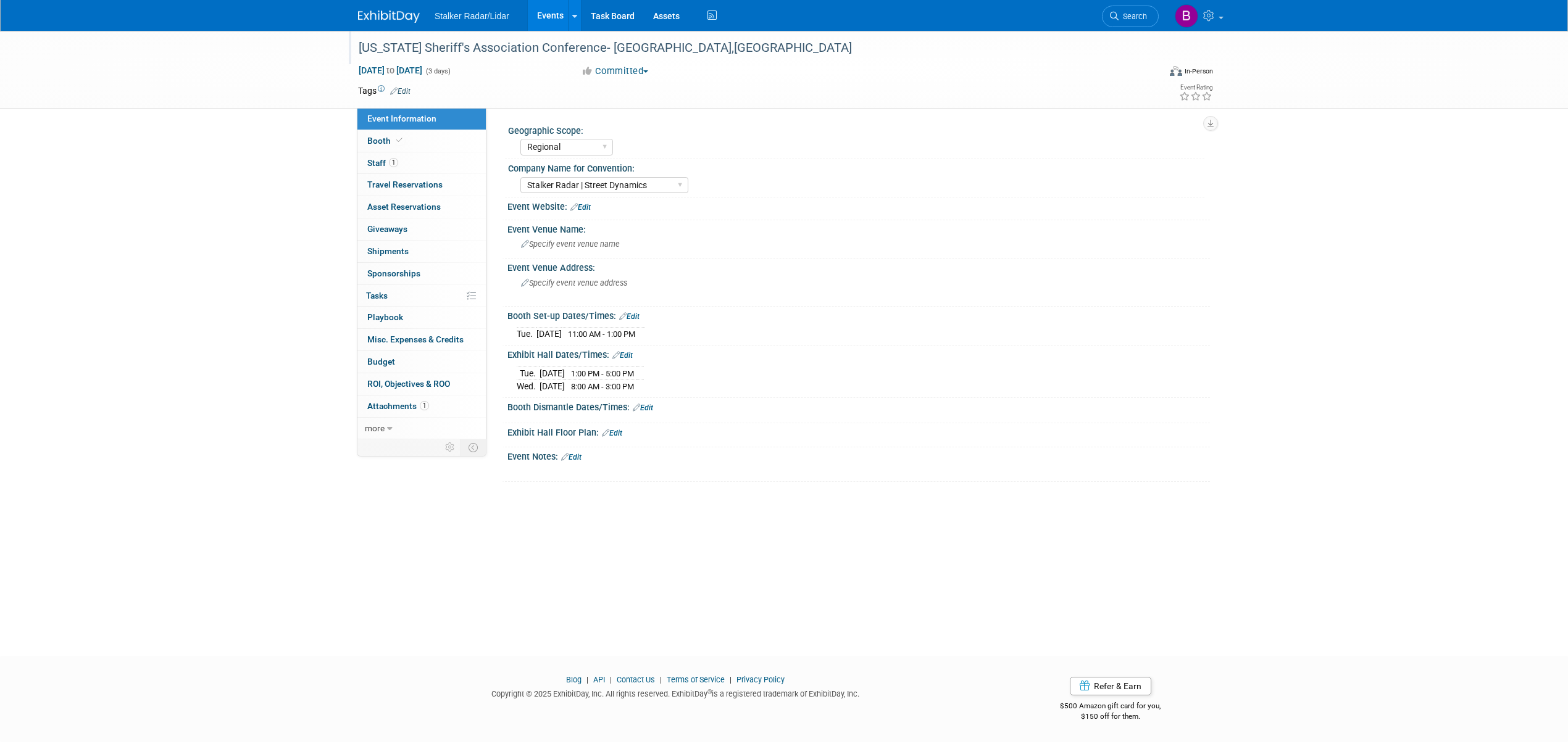
click at [551, 16] on link "Events" at bounding box center [550, 15] width 45 height 31
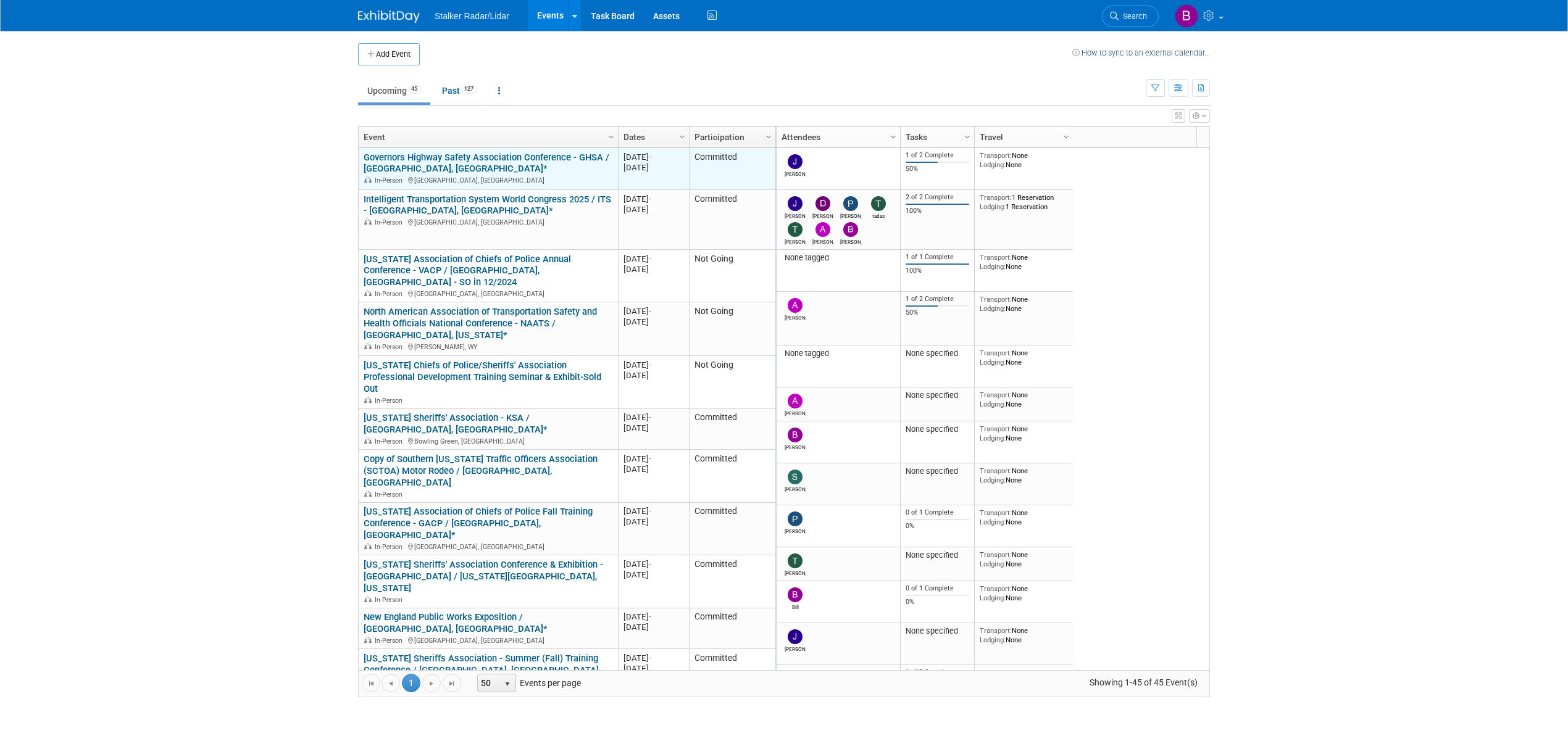
click at [459, 161] on link "Governors Highway Safety Association Conference - GHSA / [GEOGRAPHIC_DATA], [GE…" at bounding box center [486, 163] width 245 height 23
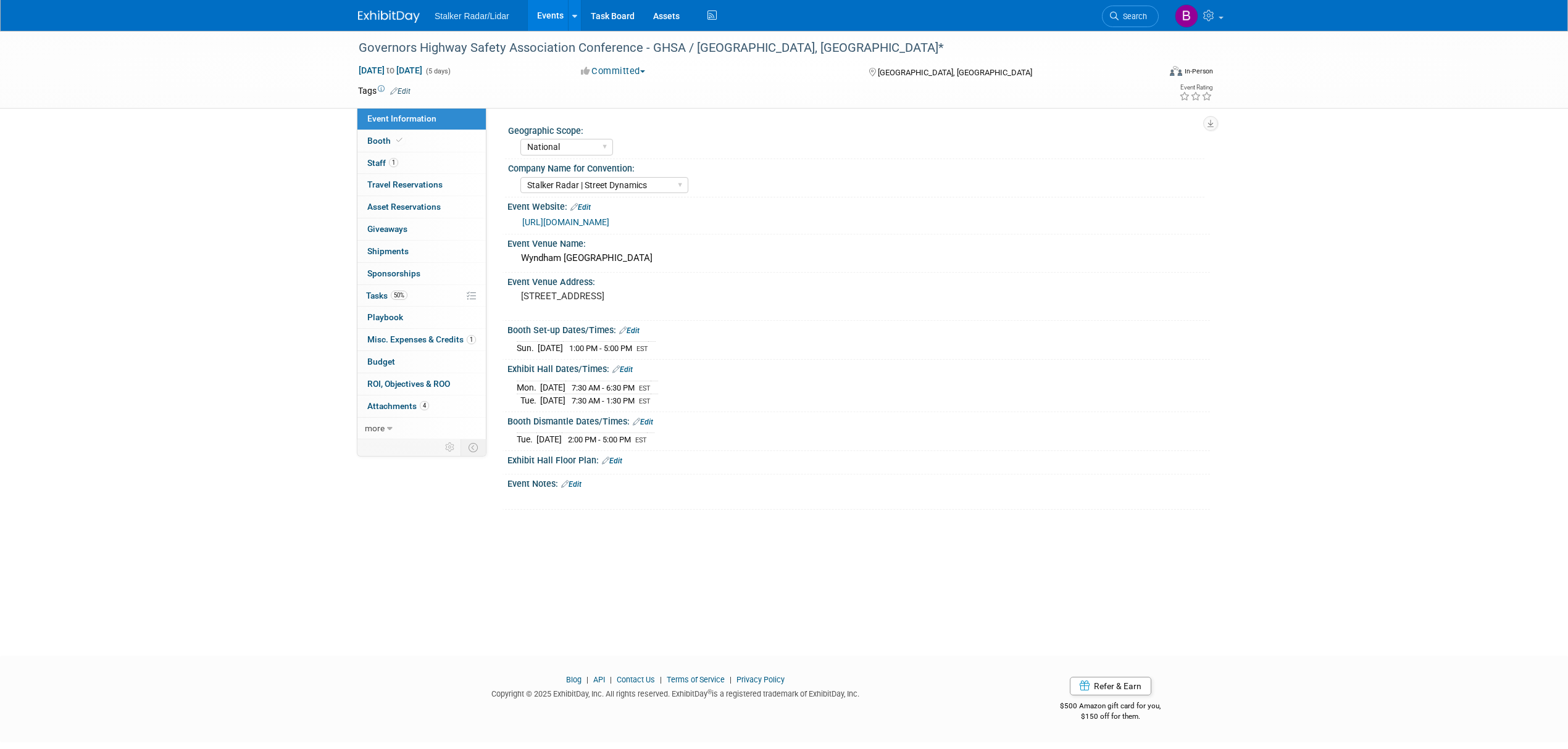
select select "National"
select select "Stalker Radar | Street Dynamics"
click at [544, 6] on link "Events" at bounding box center [550, 15] width 45 height 31
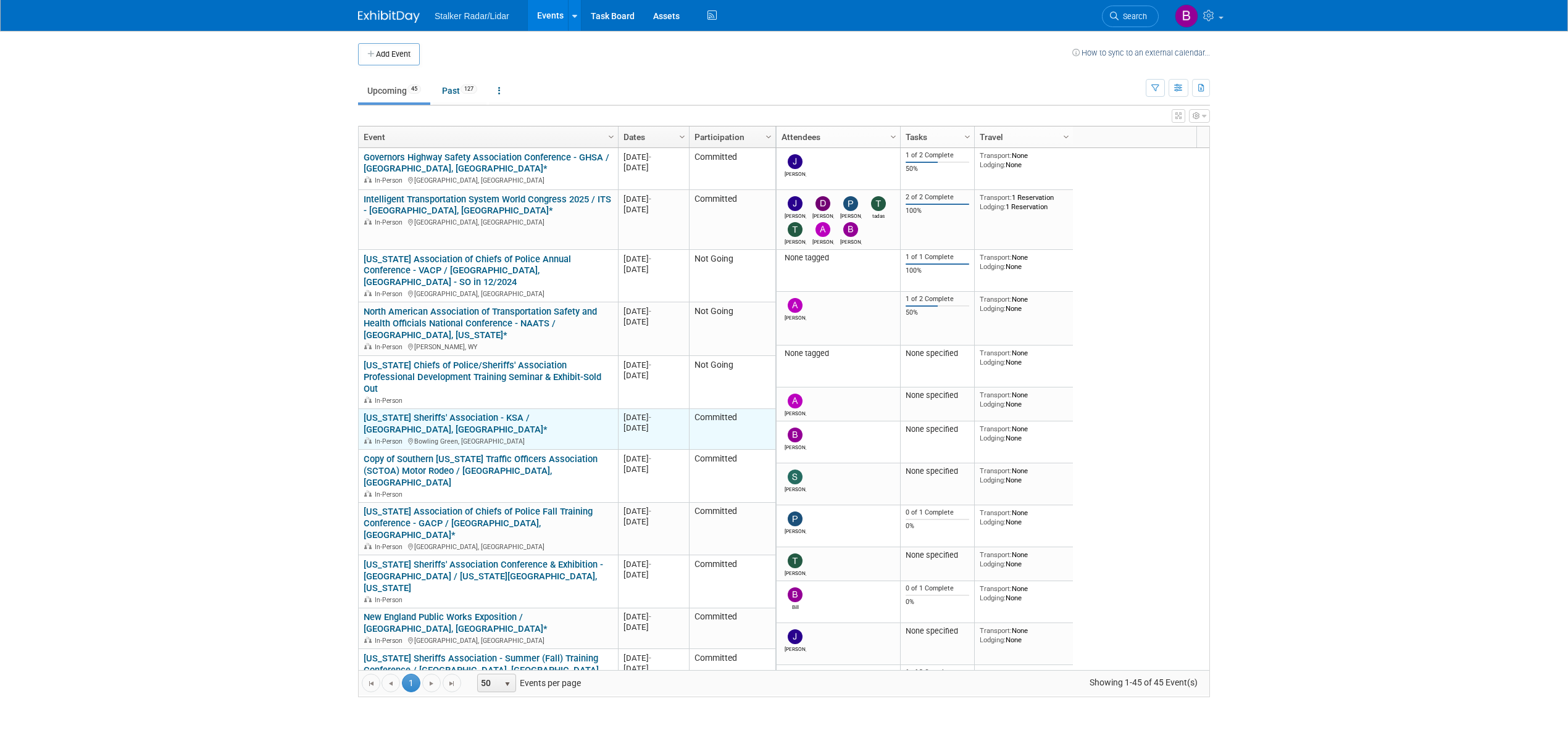
click at [431, 412] on link "[US_STATE] Sheriffs' Association - KSA / [GEOGRAPHIC_DATA], [GEOGRAPHIC_DATA]*" at bounding box center [456, 423] width 184 height 23
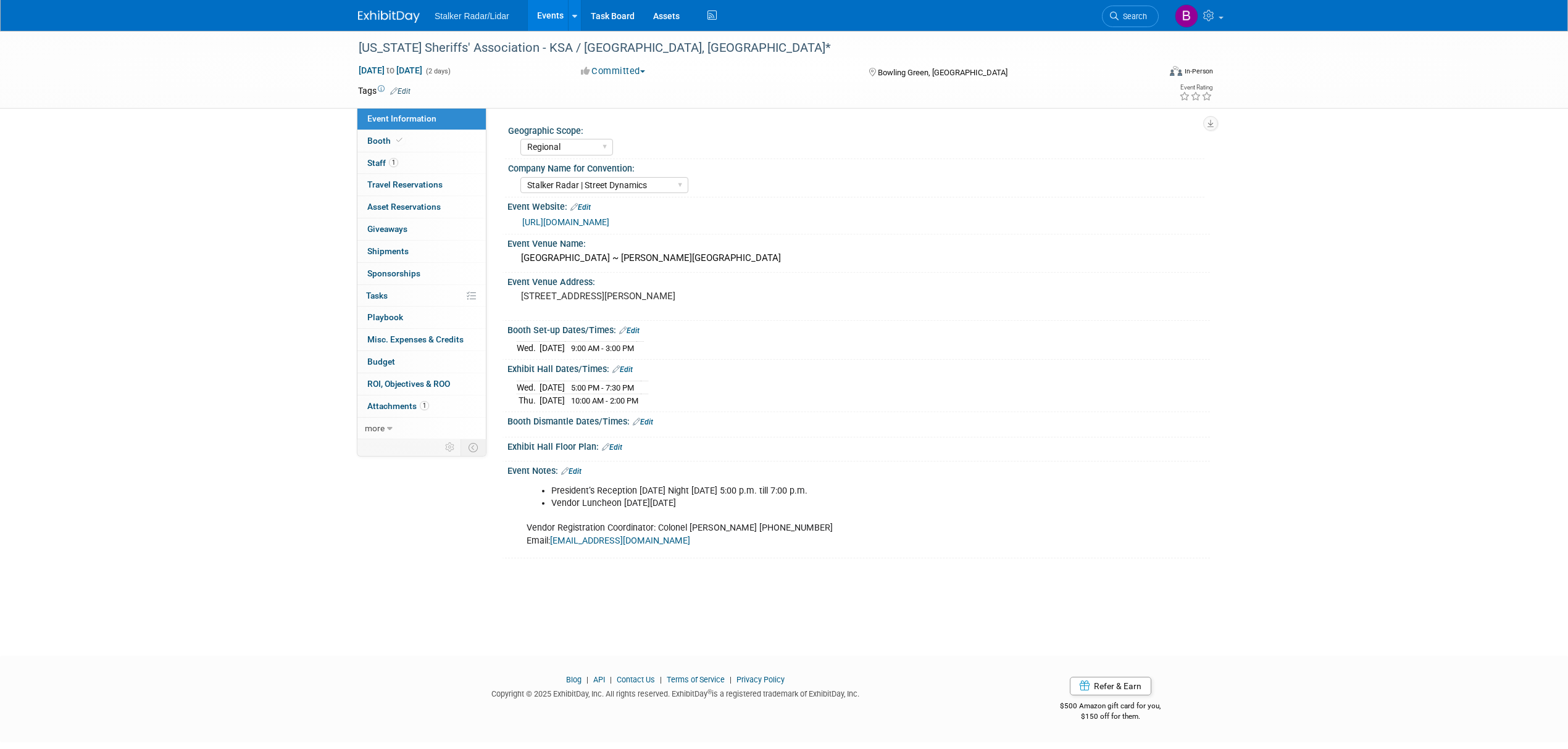
select select "Regional"
select select "Stalker Radar | Street Dynamics"
click at [410, 146] on link "Booth" at bounding box center [421, 141] width 128 height 22
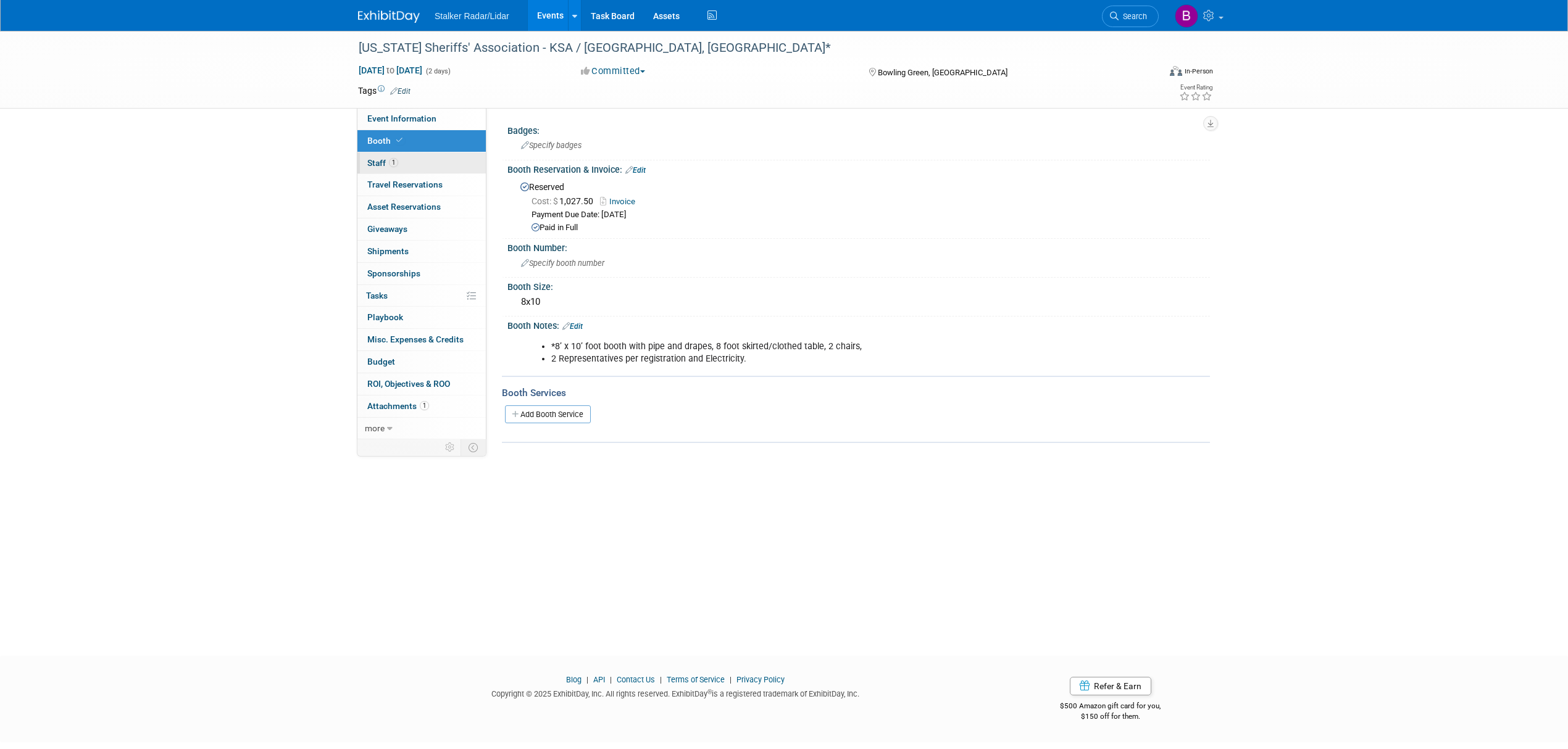
click at [410, 166] on link "1 Staff 1" at bounding box center [421, 163] width 128 height 22
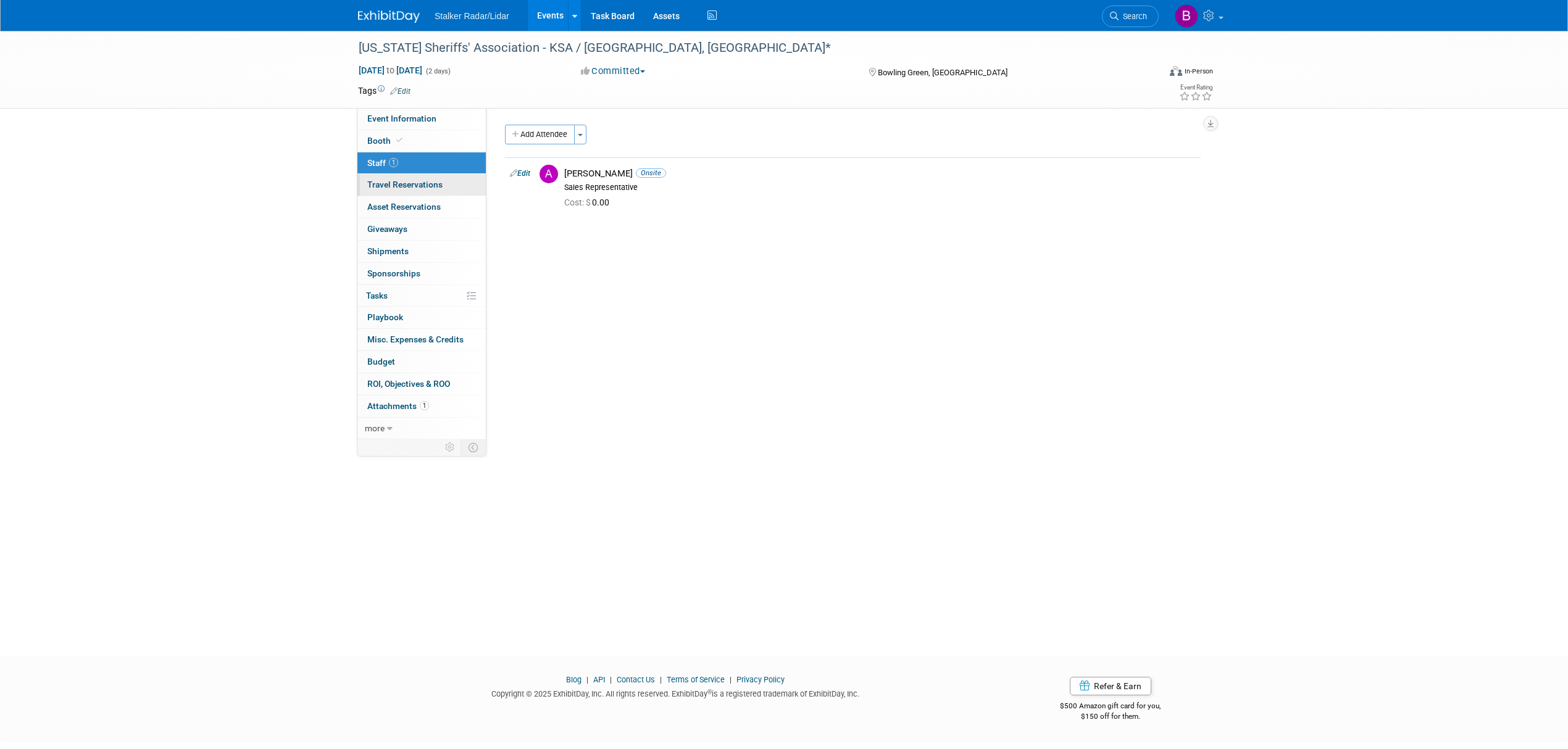
click at [416, 195] on link "0 Travel Reservations 0" at bounding box center [421, 185] width 128 height 22
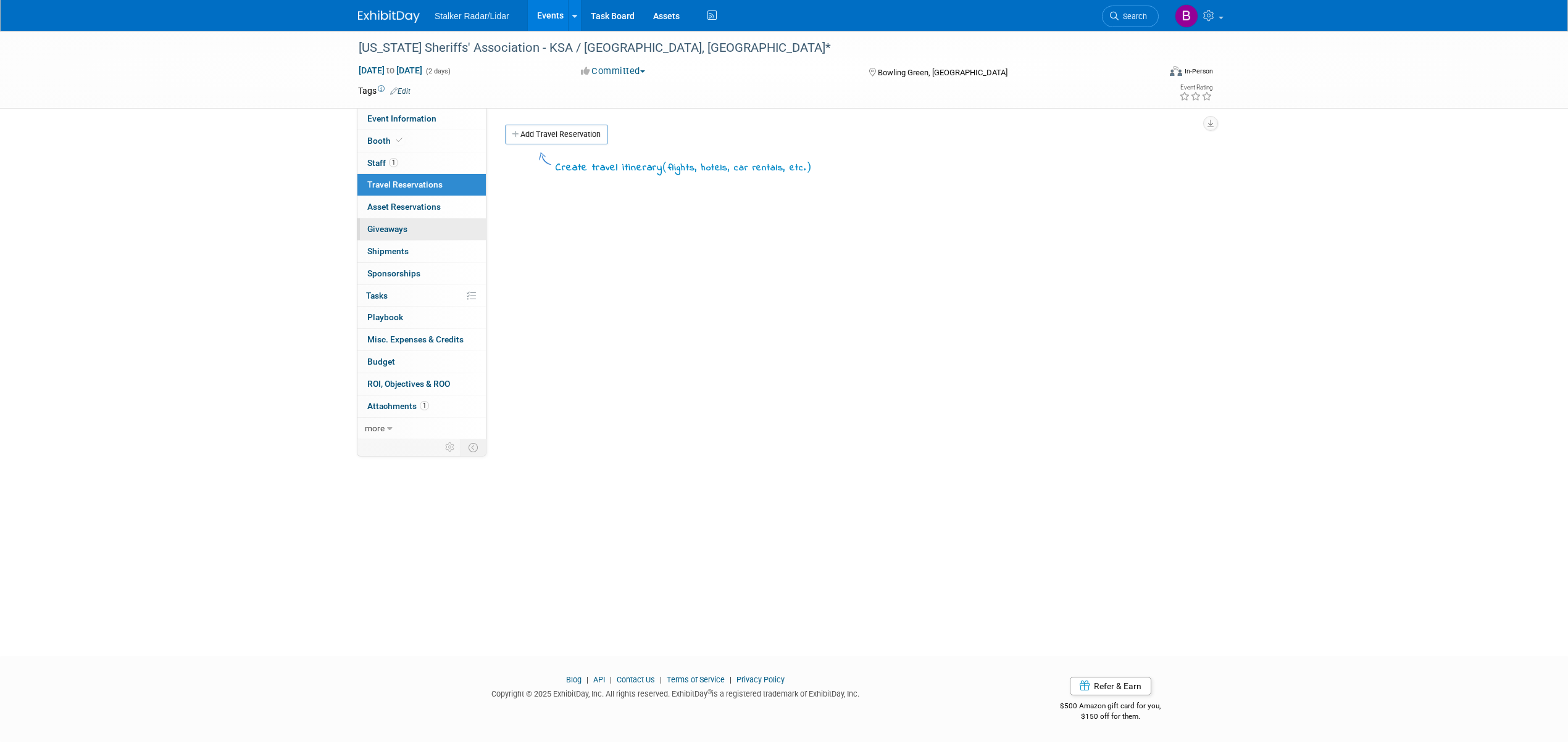
click at [426, 227] on link "0 Giveaways 0" at bounding box center [421, 230] width 128 height 22
click at [420, 212] on span "Asset Reservations 0" at bounding box center [404, 207] width 74 height 10
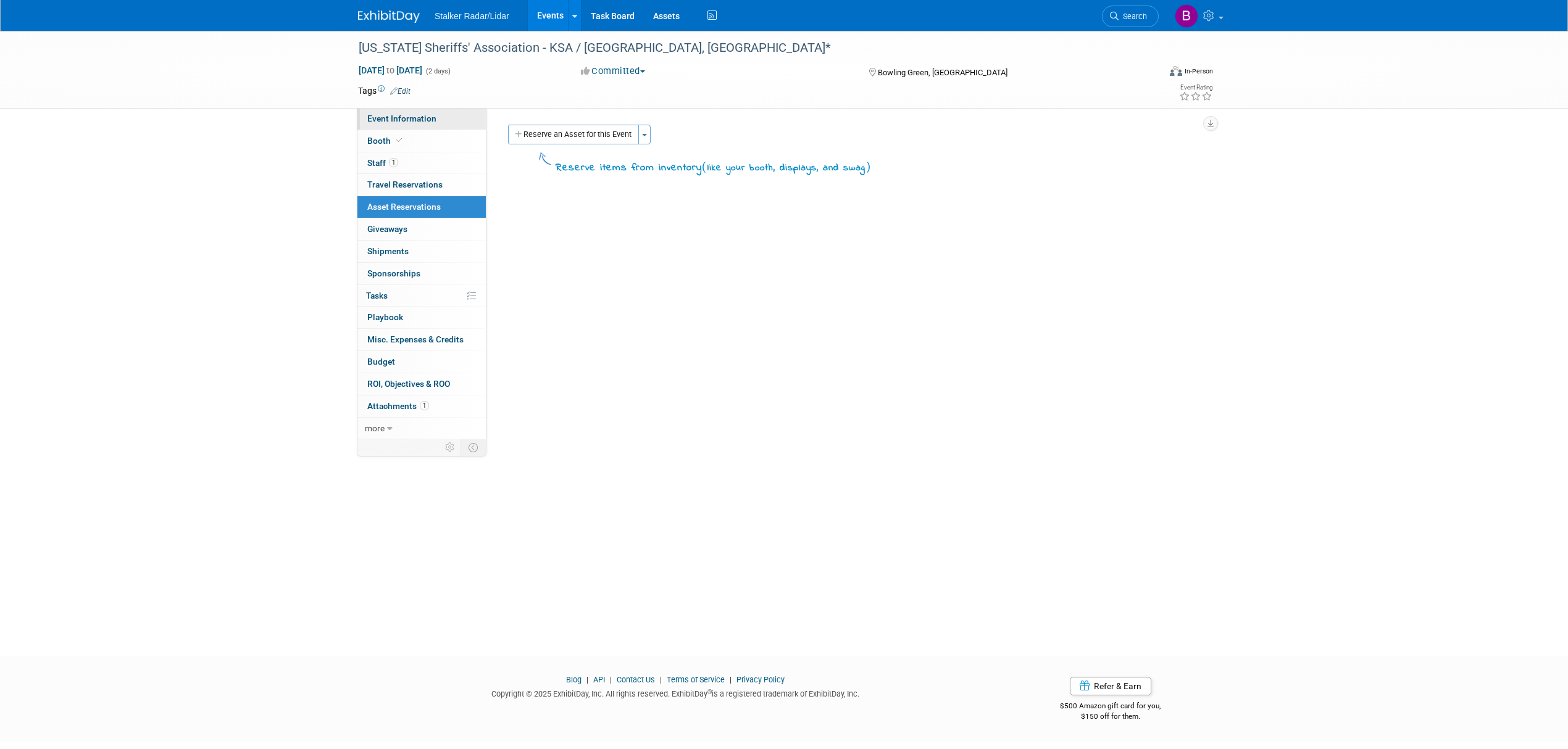
click at [403, 110] on link "Event Information" at bounding box center [421, 119] width 128 height 22
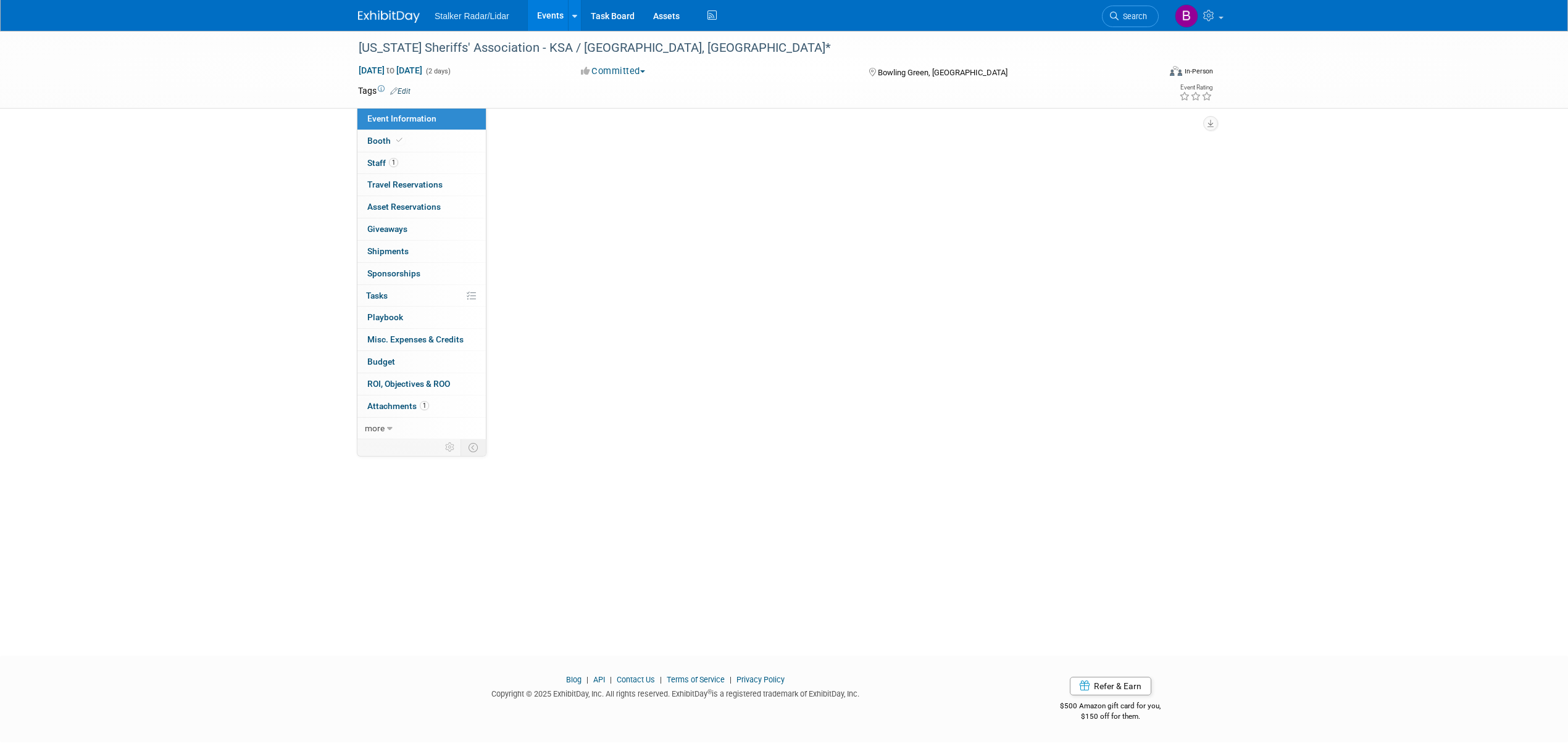
select select "Regional"
select select "Stalker Radar | Street Dynamics"
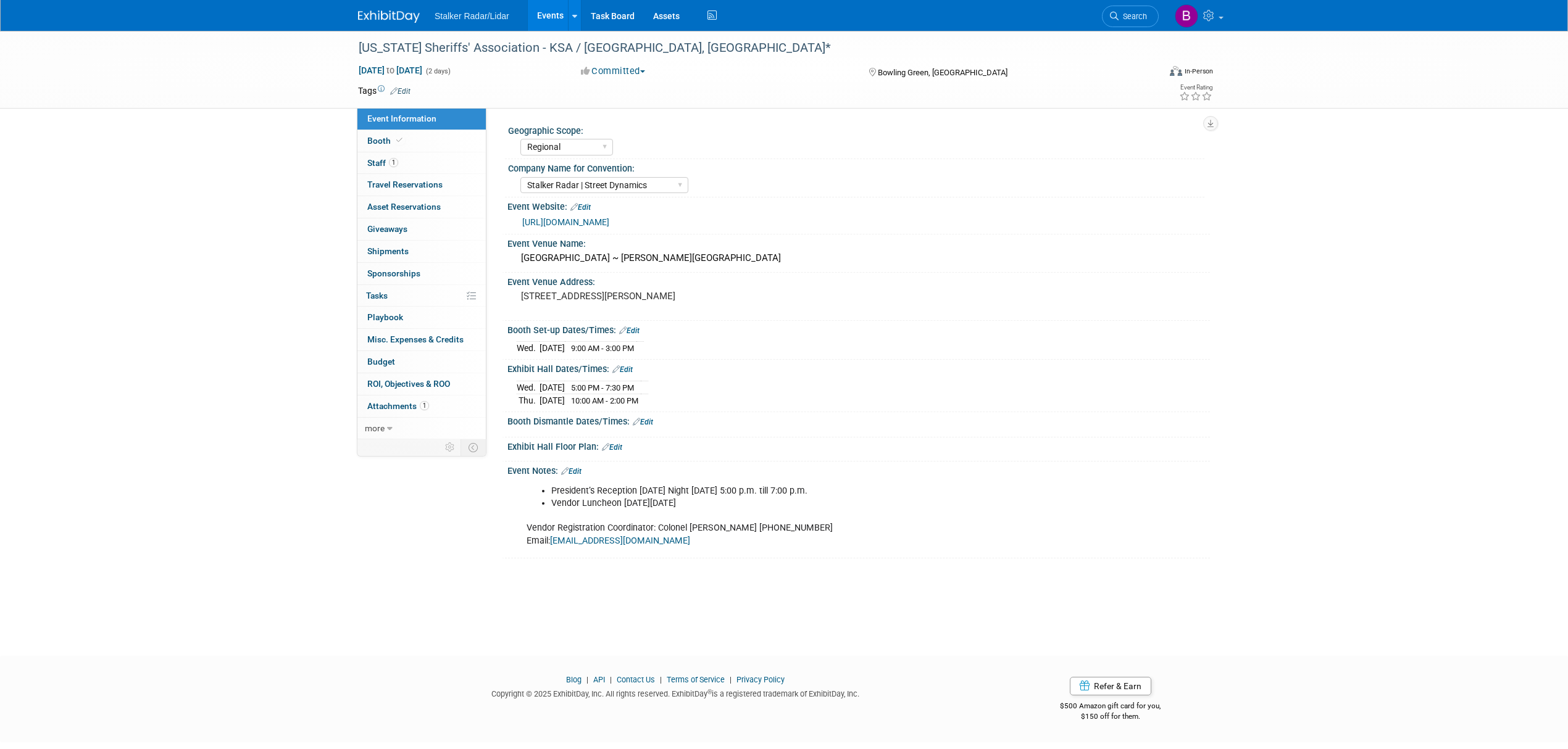
click at [422, 101] on div "Tags Edit Event Rating" at bounding box center [785, 94] width 874 height 22
click at [409, 122] on span "Event Information" at bounding box center [401, 119] width 70 height 10
select select "Regional"
select select "Stalker Radar | Street Dynamics"
click at [548, 18] on link "Events" at bounding box center [550, 15] width 45 height 31
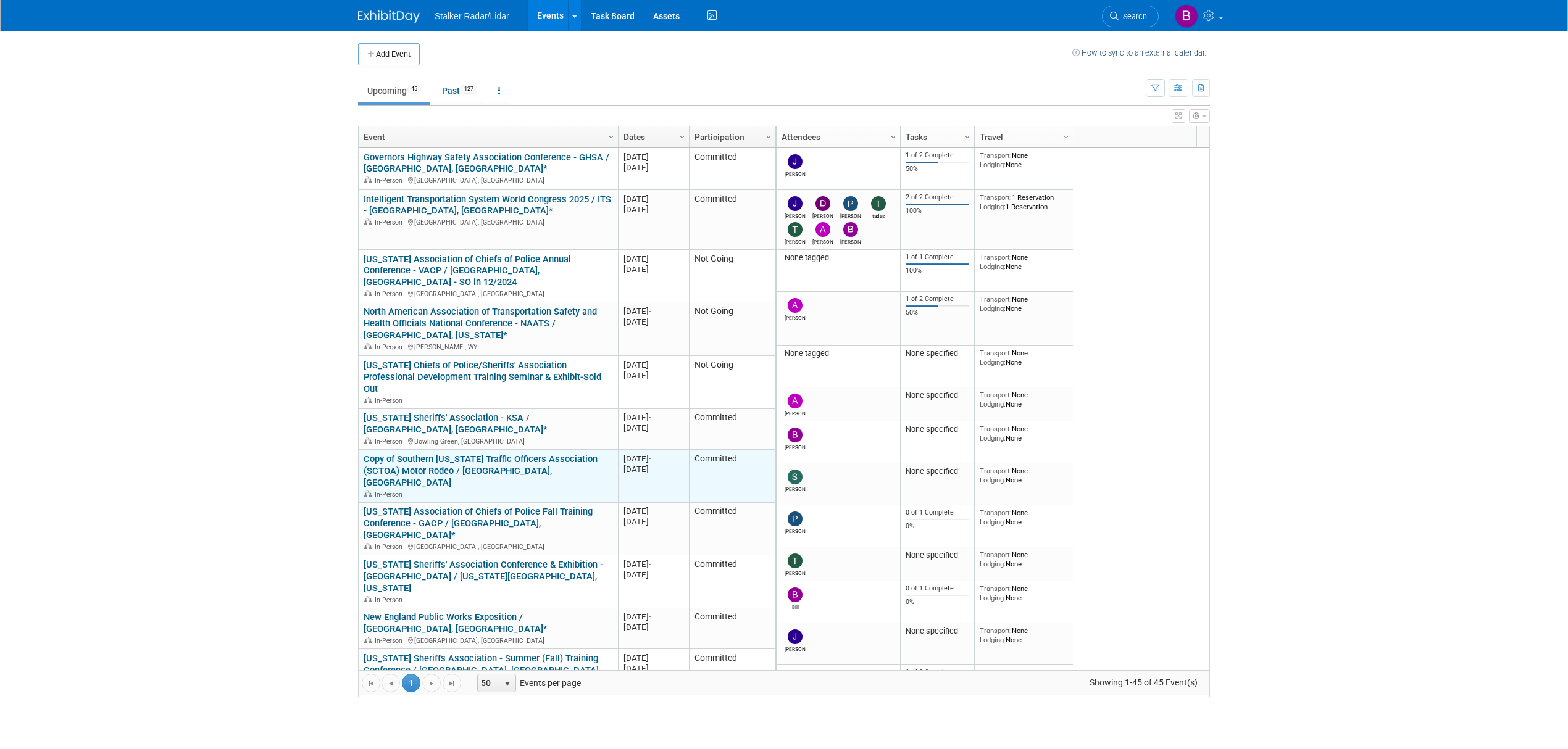
click at [513, 454] on link "Copy of Southern [US_STATE] Traffic Officers Association (SCTOA) Motor Rodeo / …" at bounding box center [480, 471] width 234 height 34
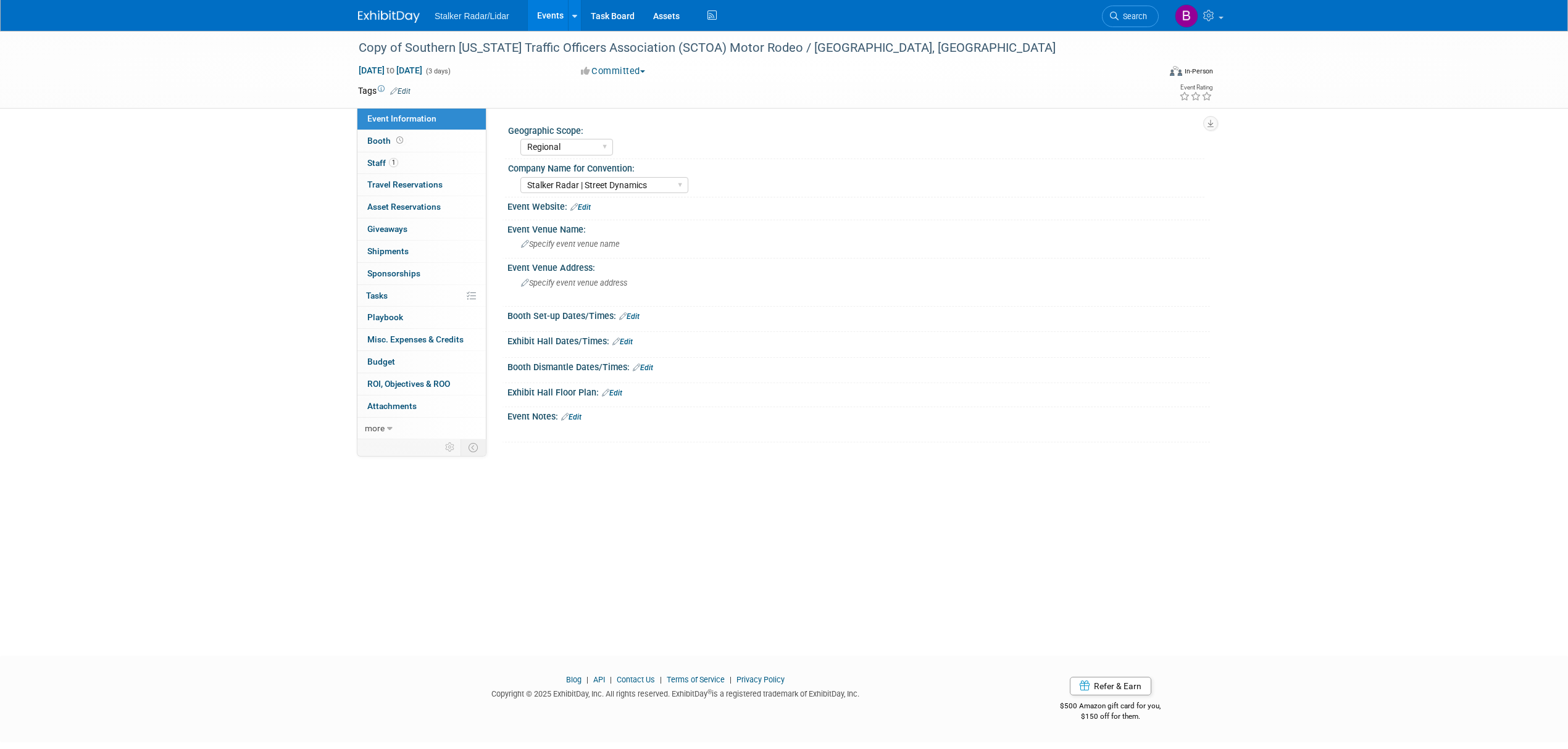
select select "Regional"
select select "Stalker Radar | Street Dynamics"
click at [402, 137] on span at bounding box center [400, 140] width 12 height 9
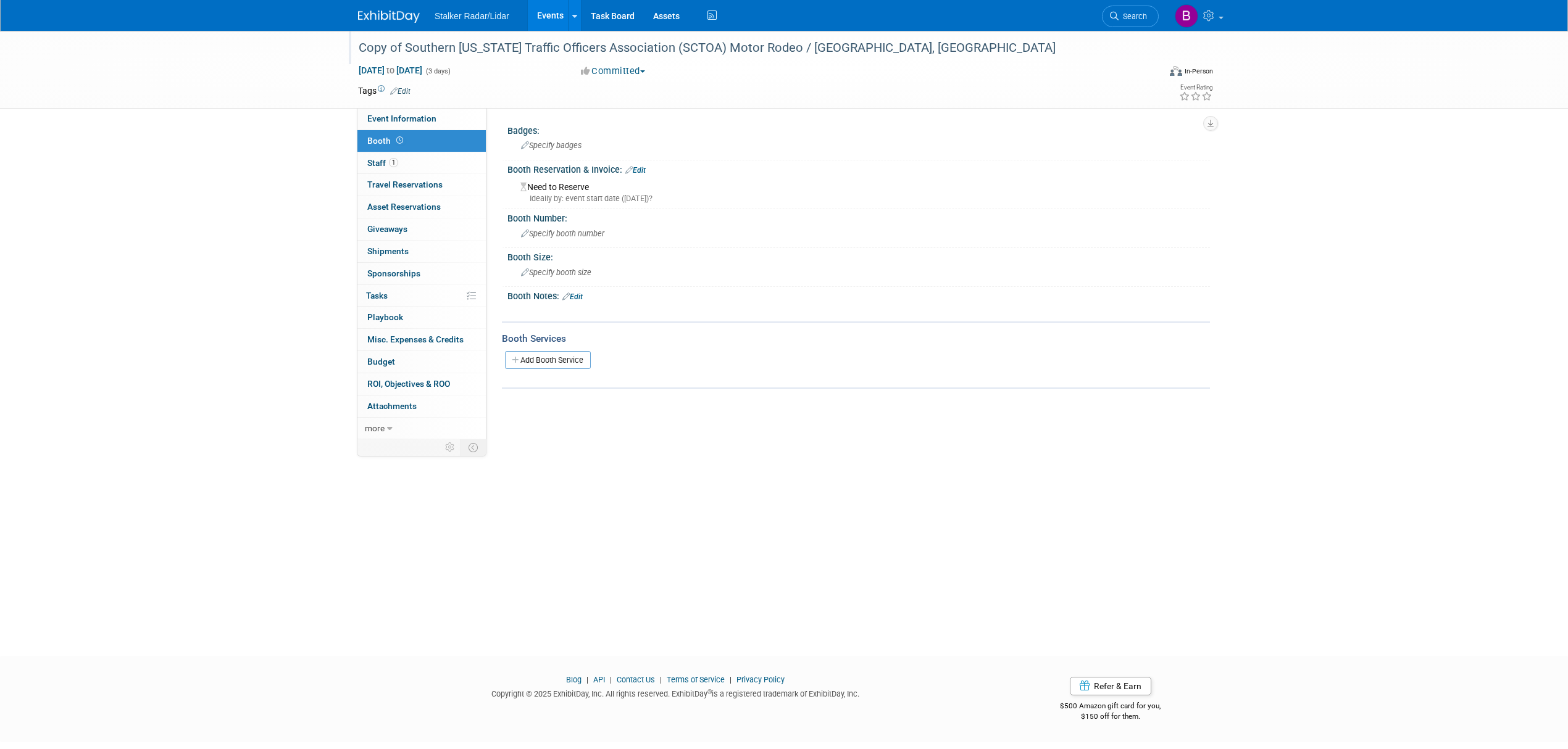
click at [458, 59] on div "Copy of Southern [US_STATE] Traffic Officers Association (SCTOA) Motor Rodeo / …" at bounding box center [751, 50] width 795 height 20
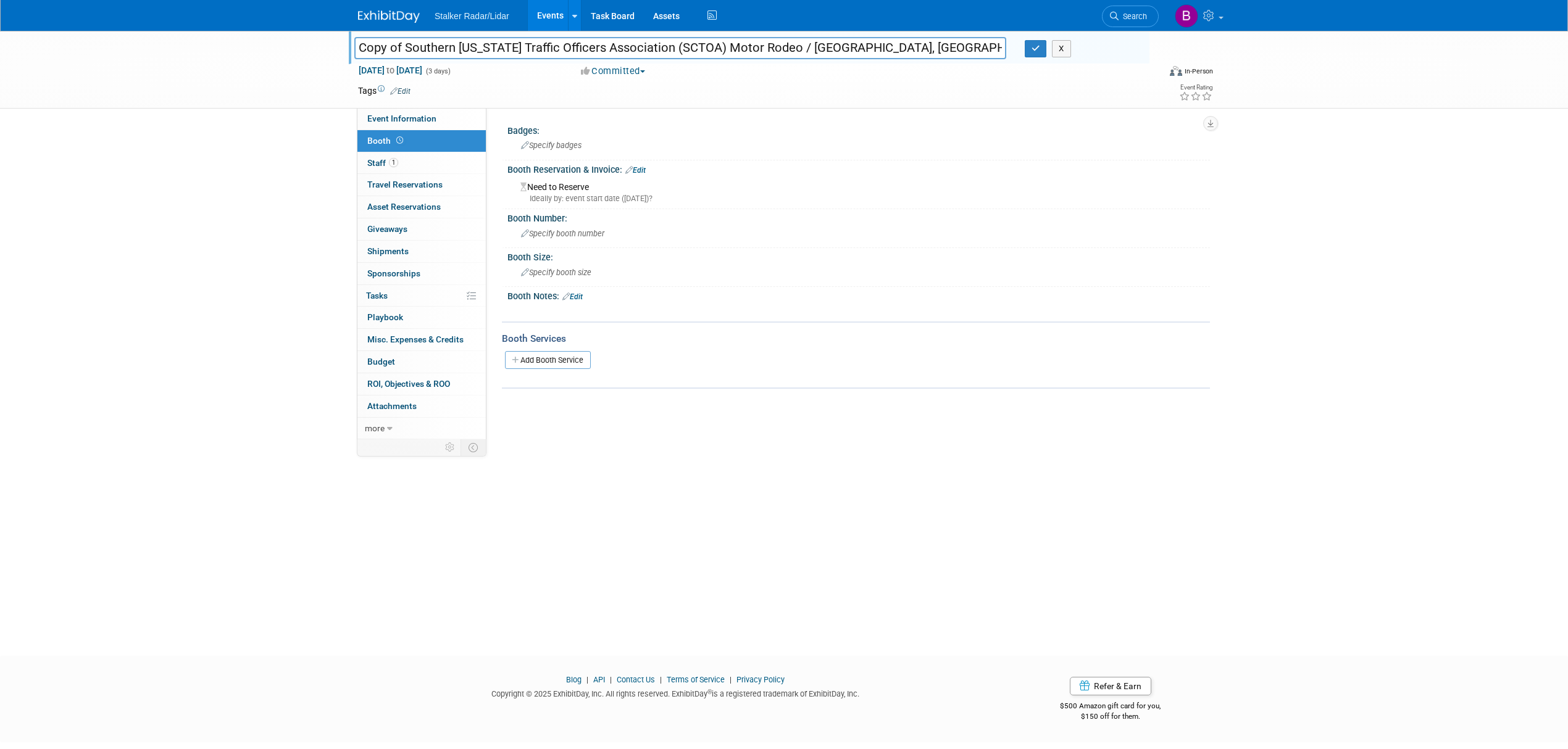
drag, startPoint x: 400, startPoint y: 44, endPoint x: 275, endPoint y: 45, distance: 125.0
click at [275, 45] on div "Copy of Southern [US_STATE] Traffic Officers Association (SCTOA) Motor Rodeo / …" at bounding box center [784, 70] width 1568 height 78
click at [359, 44] on input "Southern [US_STATE] Traffic Officers Association (SCTOA) Motor Rodeo / [GEOGRAP…" at bounding box center [680, 48] width 652 height 22
click at [365, 46] on input "Southern [US_STATE] Traffic Officers Association (SCTOA) Motor Rodeo / [GEOGRAP…" at bounding box center [680, 48] width 652 height 22
click at [362, 48] on input "Southern [US_STATE] Traffic Officers Association (SCTOA) Motor Rodeo / [GEOGRAP…" at bounding box center [680, 48] width 652 height 22
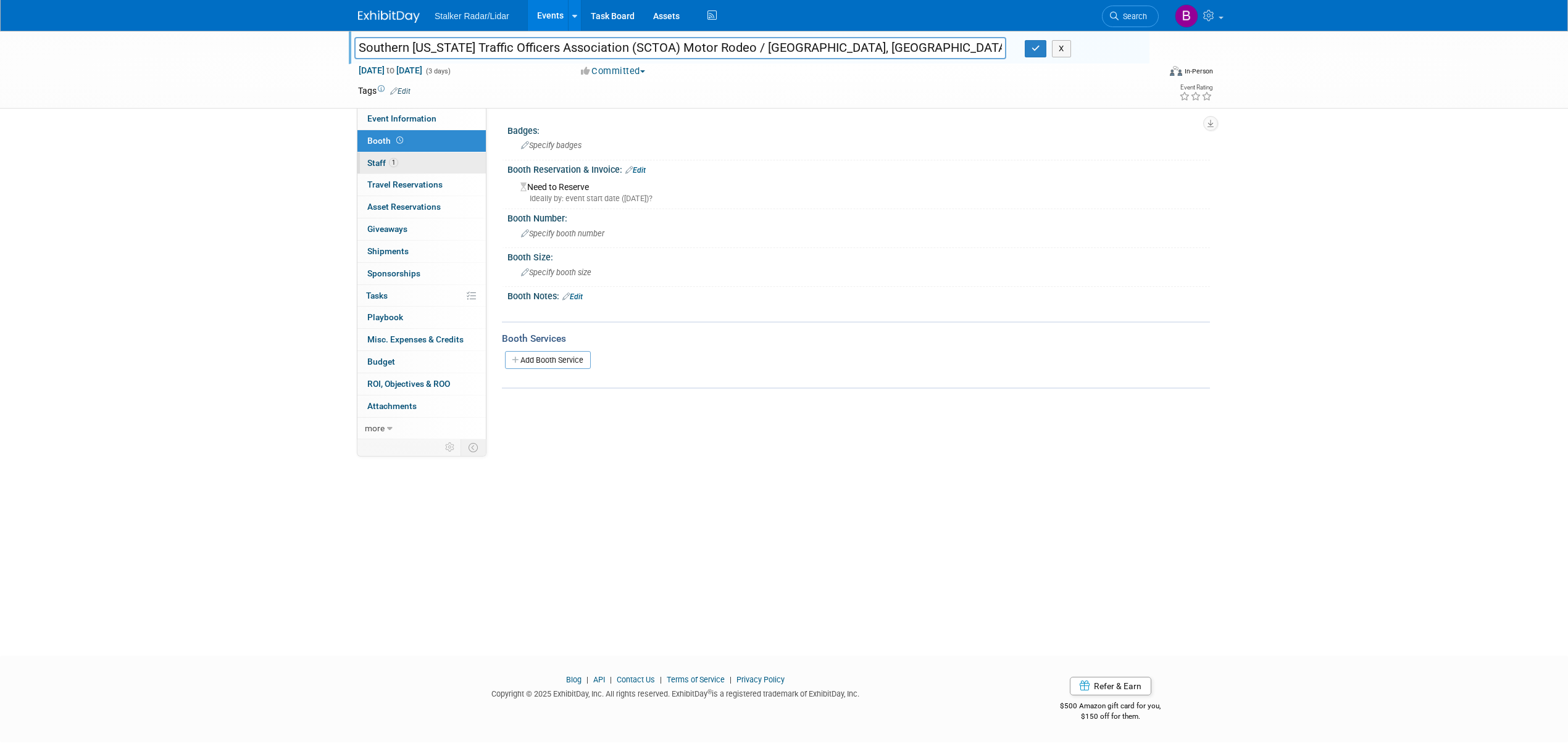
type input "Southern [US_STATE] Traffic Officers Association (SCTOA) Motor Rodeo / [GEOGRAP…"
click at [418, 163] on link "1 Staff 1" at bounding box center [421, 163] width 128 height 22
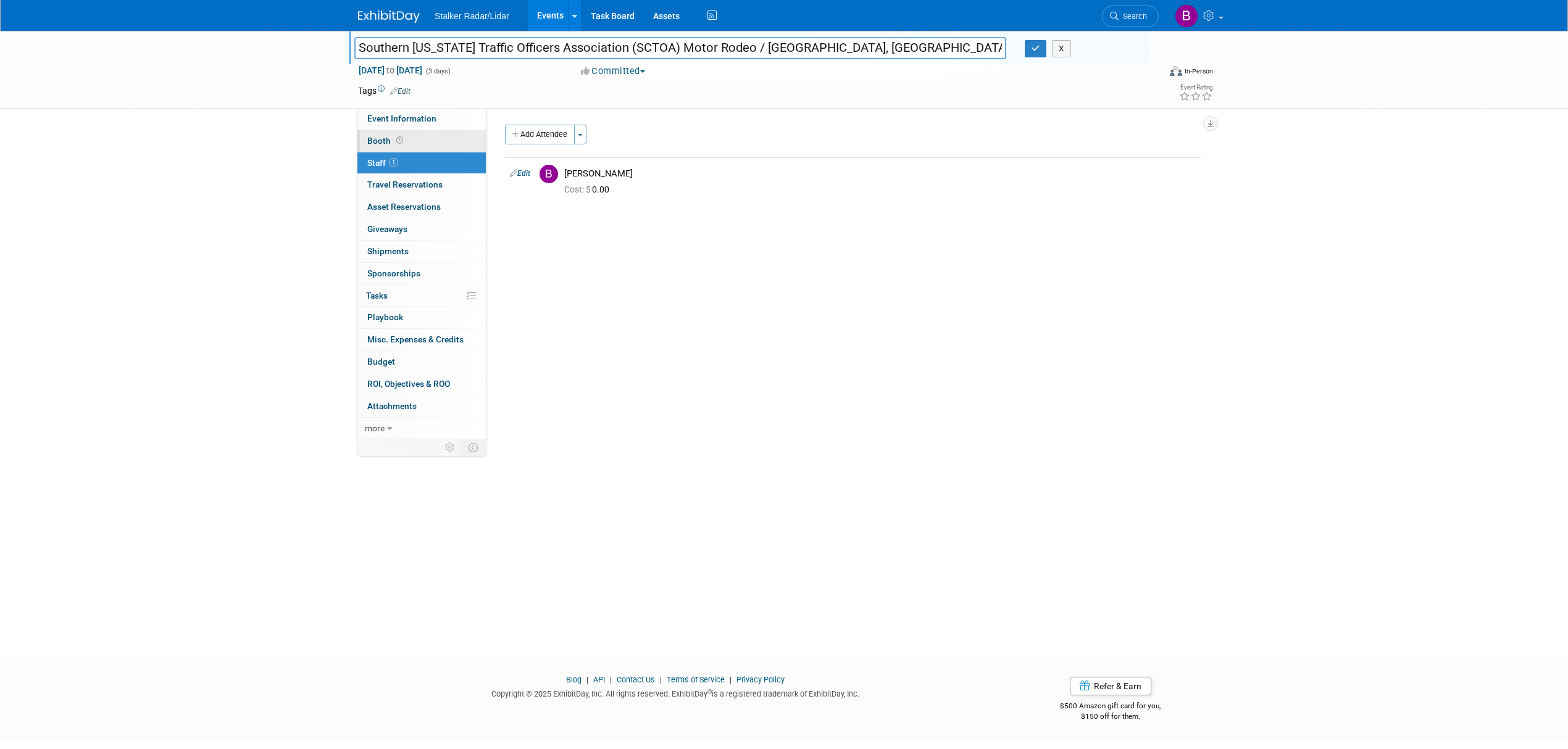
click at [418, 141] on link "Booth" at bounding box center [421, 141] width 128 height 22
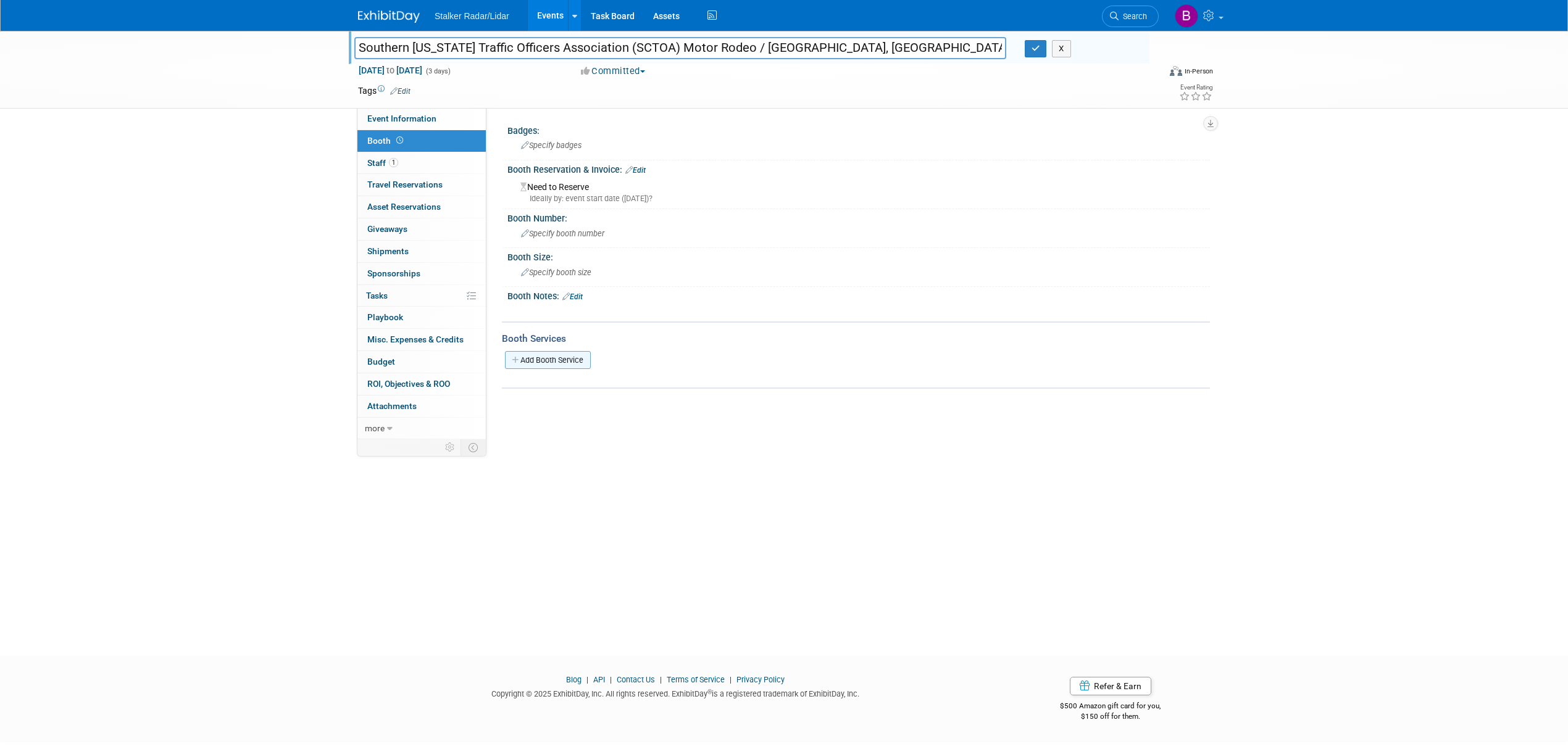
click at [558, 354] on link "Add Booth Service" at bounding box center [548, 359] width 85 height 18
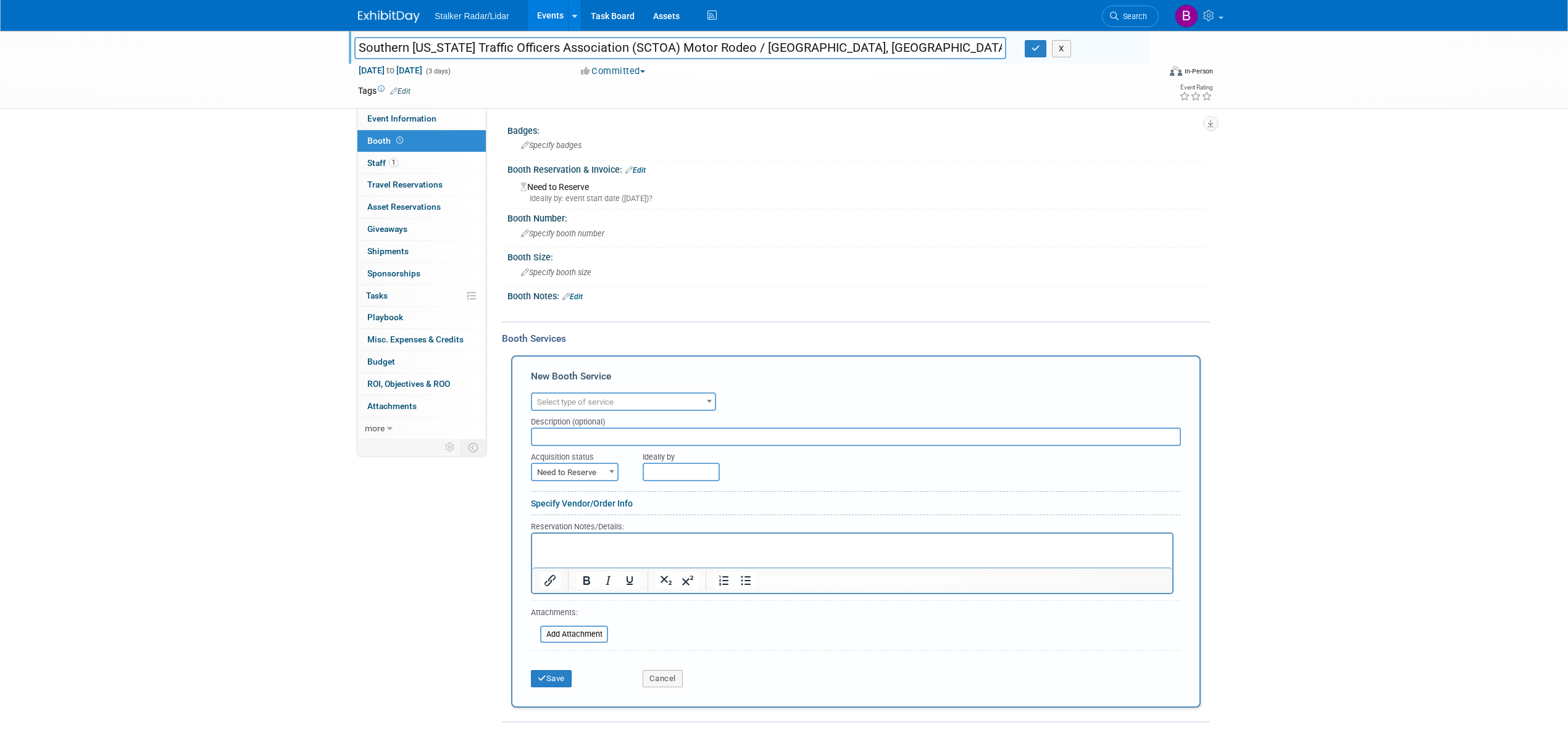
click at [569, 436] on input "text" at bounding box center [856, 437] width 650 height 18
click at [569, 534] on iframe at bounding box center [852, 550] width 640 height 34
click at [571, 428] on input "text" at bounding box center [856, 437] width 650 height 18
click at [580, 400] on span "Select type of service" at bounding box center [575, 402] width 76 height 9
click at [584, 401] on span "Select type of service" at bounding box center [575, 402] width 76 height 9
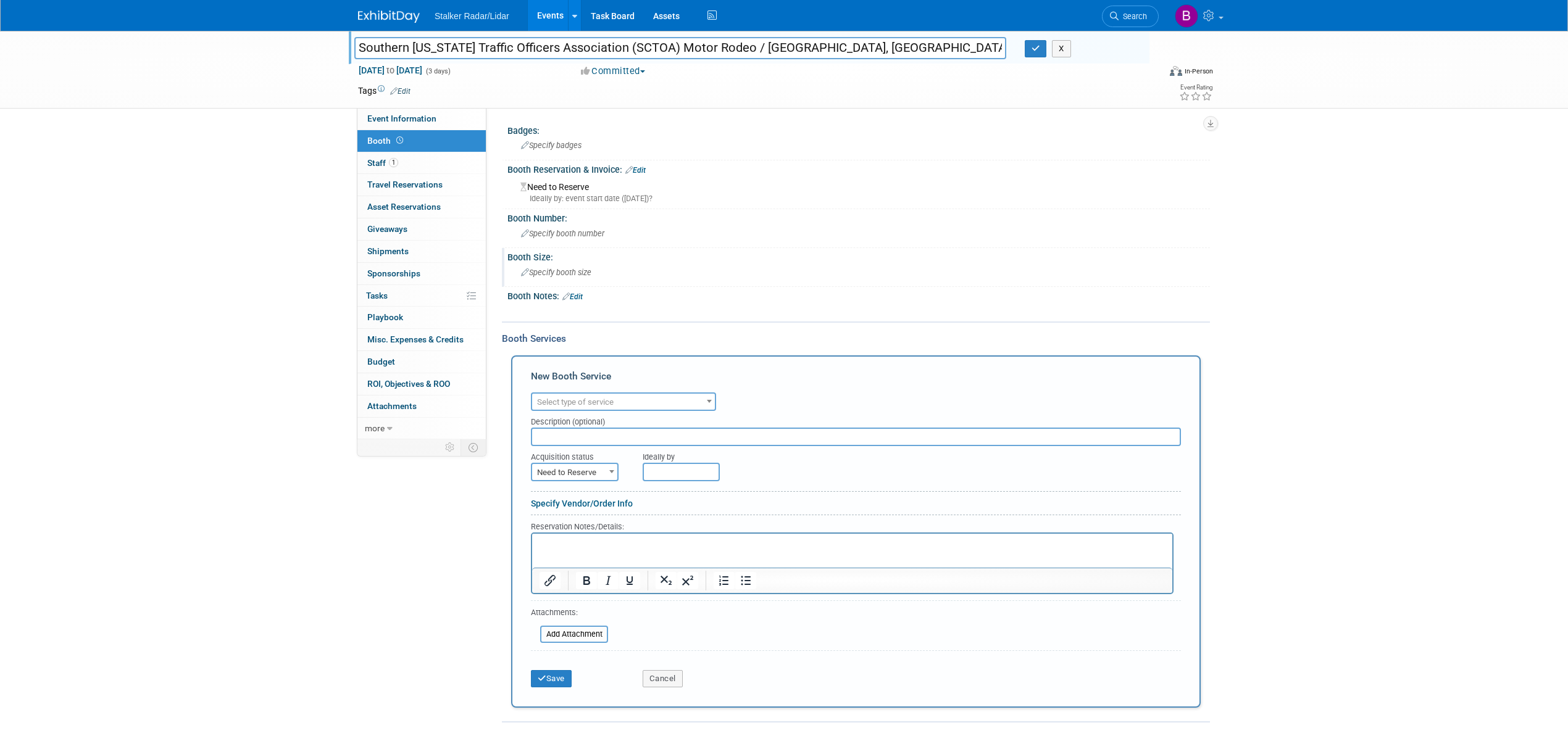
click at [665, 268] on div "Specify booth size" at bounding box center [859, 272] width 683 height 19
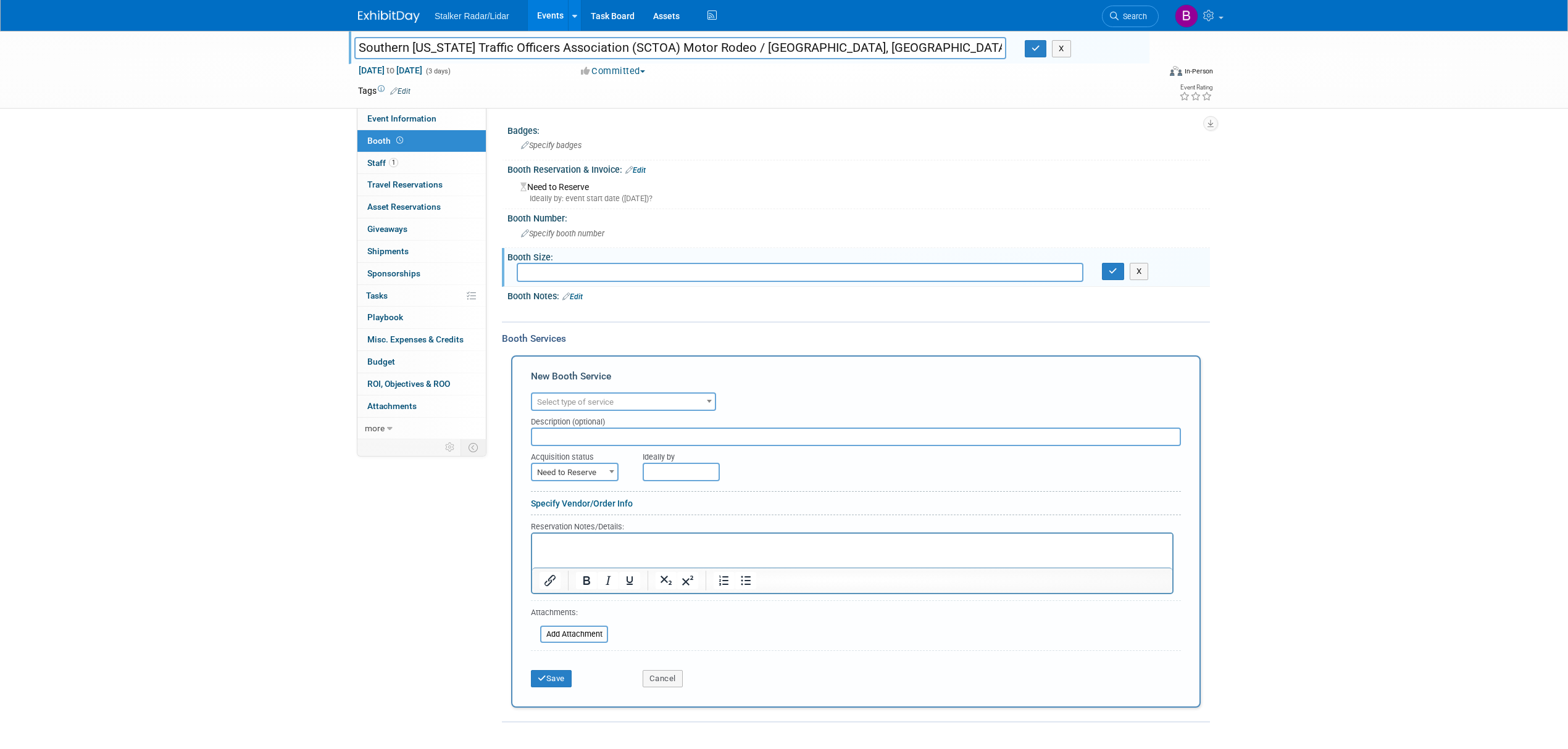
click at [642, 168] on link "Edit" at bounding box center [635, 170] width 20 height 8
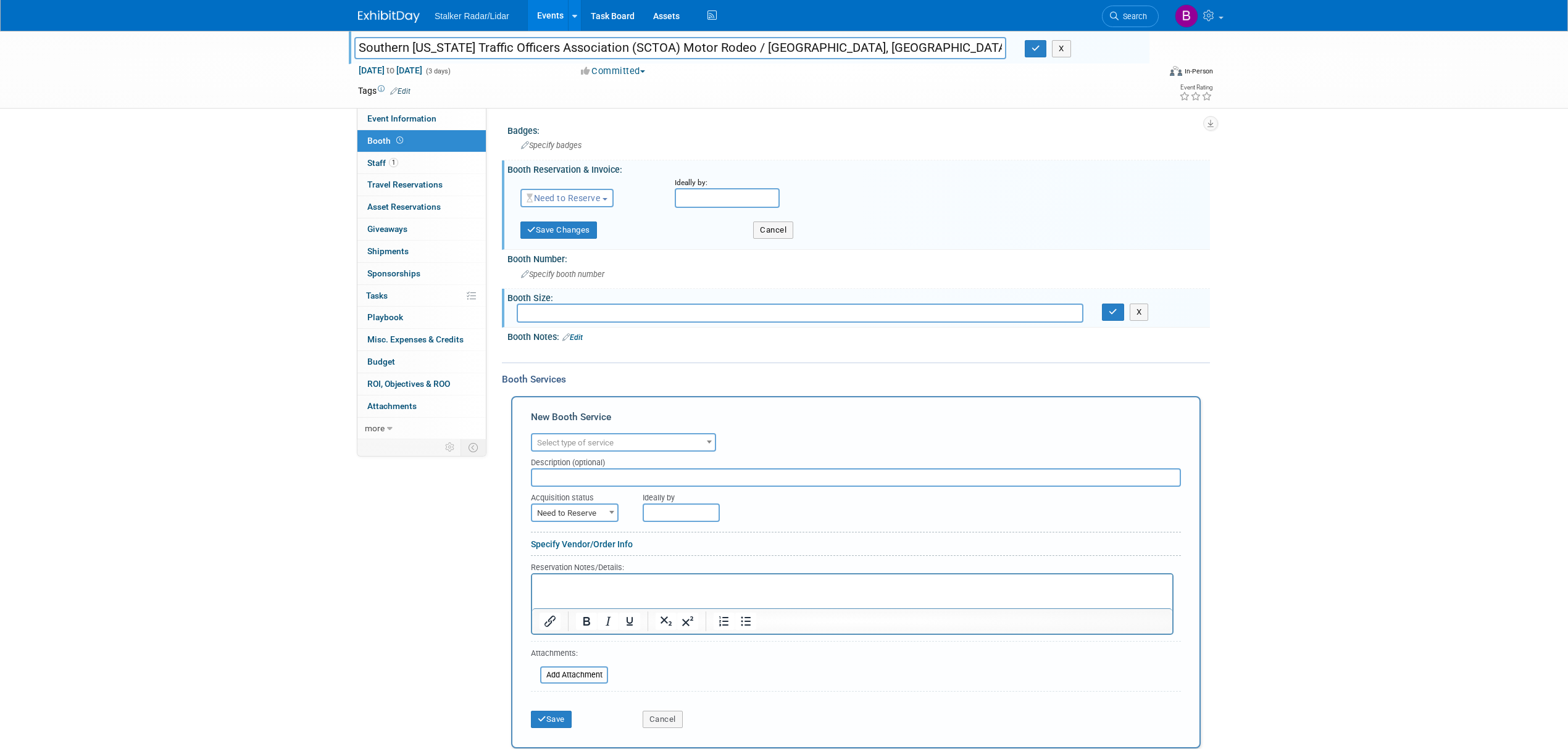
click at [569, 199] on span "Need to Reserve" at bounding box center [564, 199] width 74 height 10
click at [573, 231] on link "Reserved" at bounding box center [587, 236] width 132 height 18
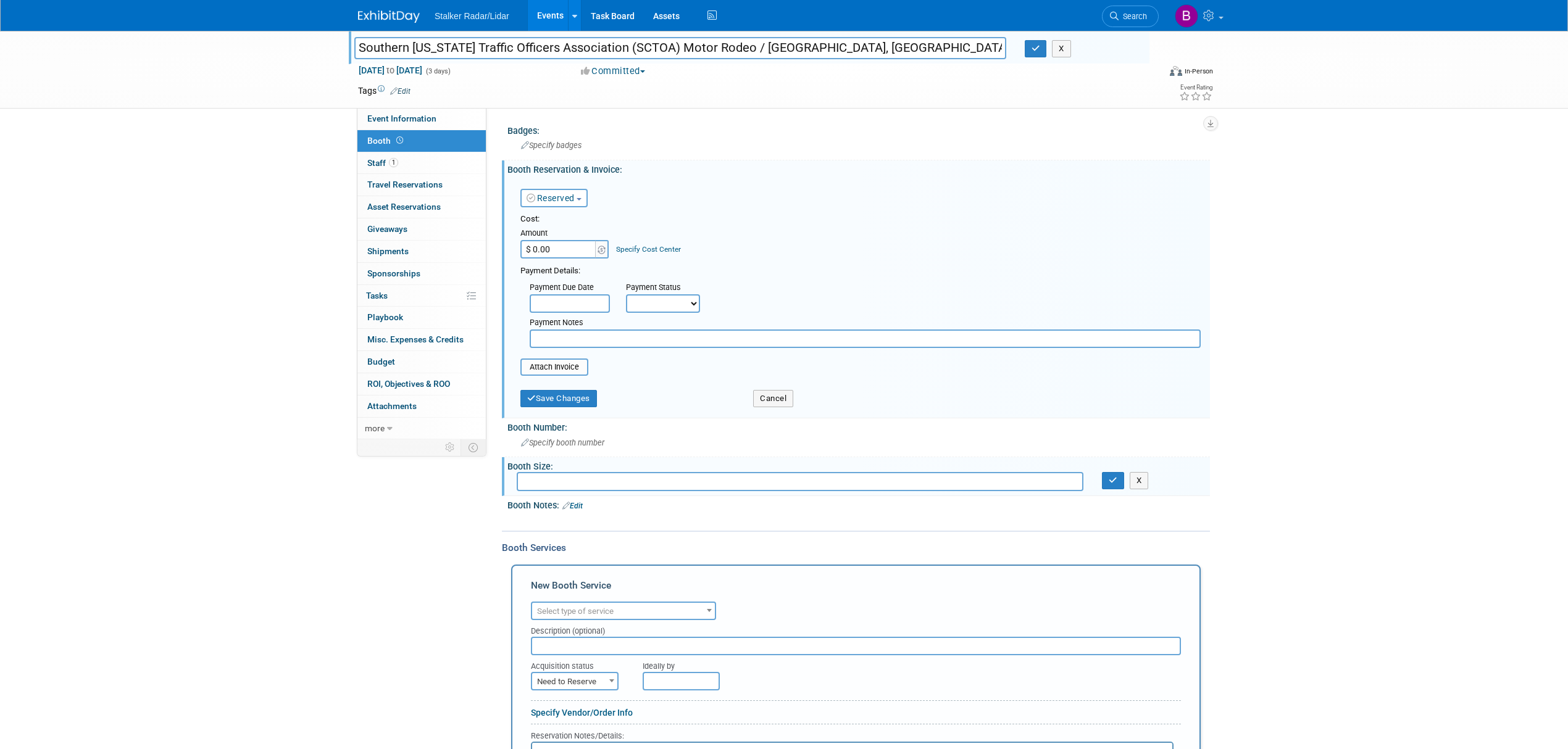
click at [569, 252] on input "$ 0.00" at bounding box center [559, 250] width 77 height 18
type input "$ 500.00"
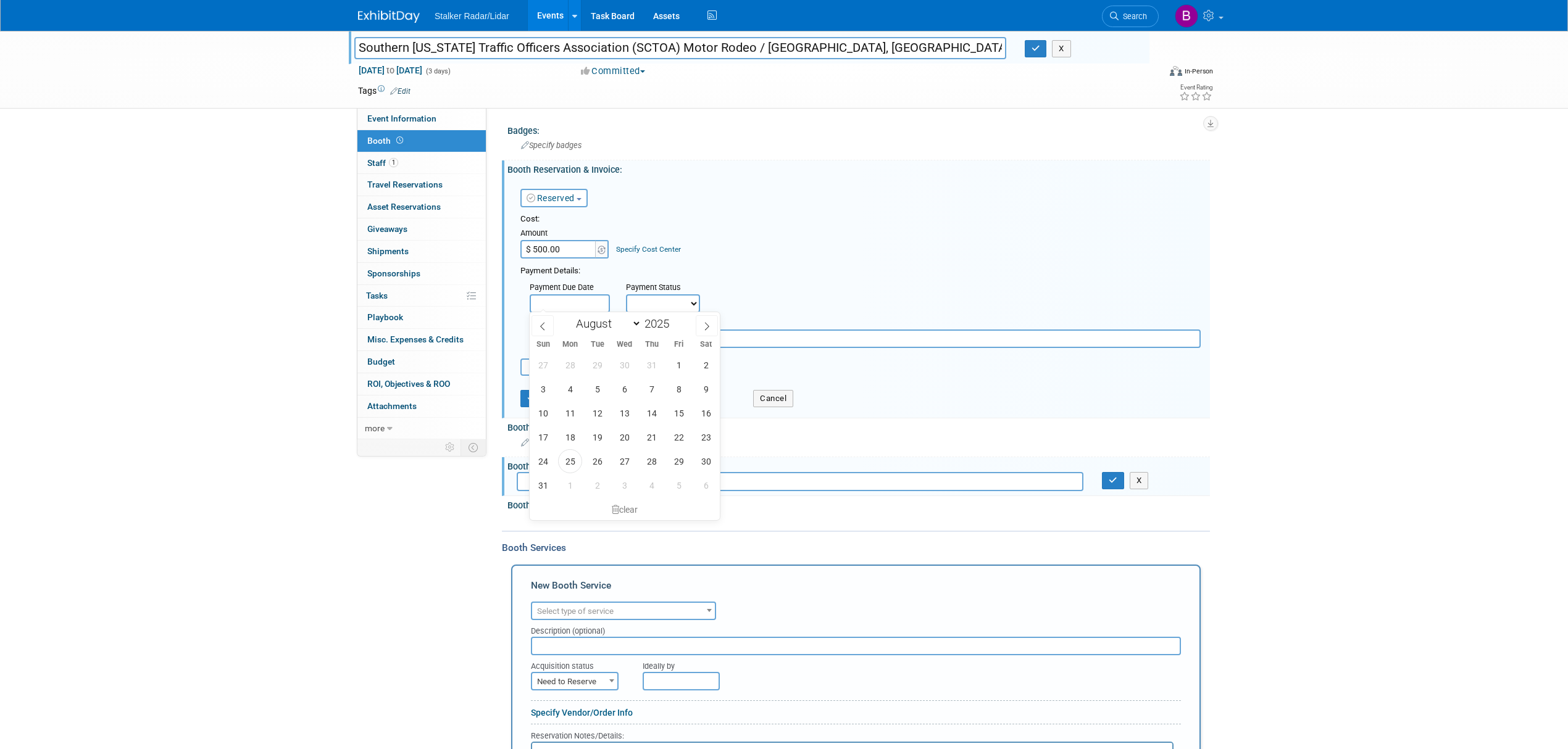
click at [571, 304] on input "text" at bounding box center [570, 303] width 80 height 18
click at [701, 328] on span at bounding box center [706, 326] width 23 height 21
select select "8"
click at [696, 412] on span "20" at bounding box center [705, 413] width 24 height 24
type input "[DATE]"
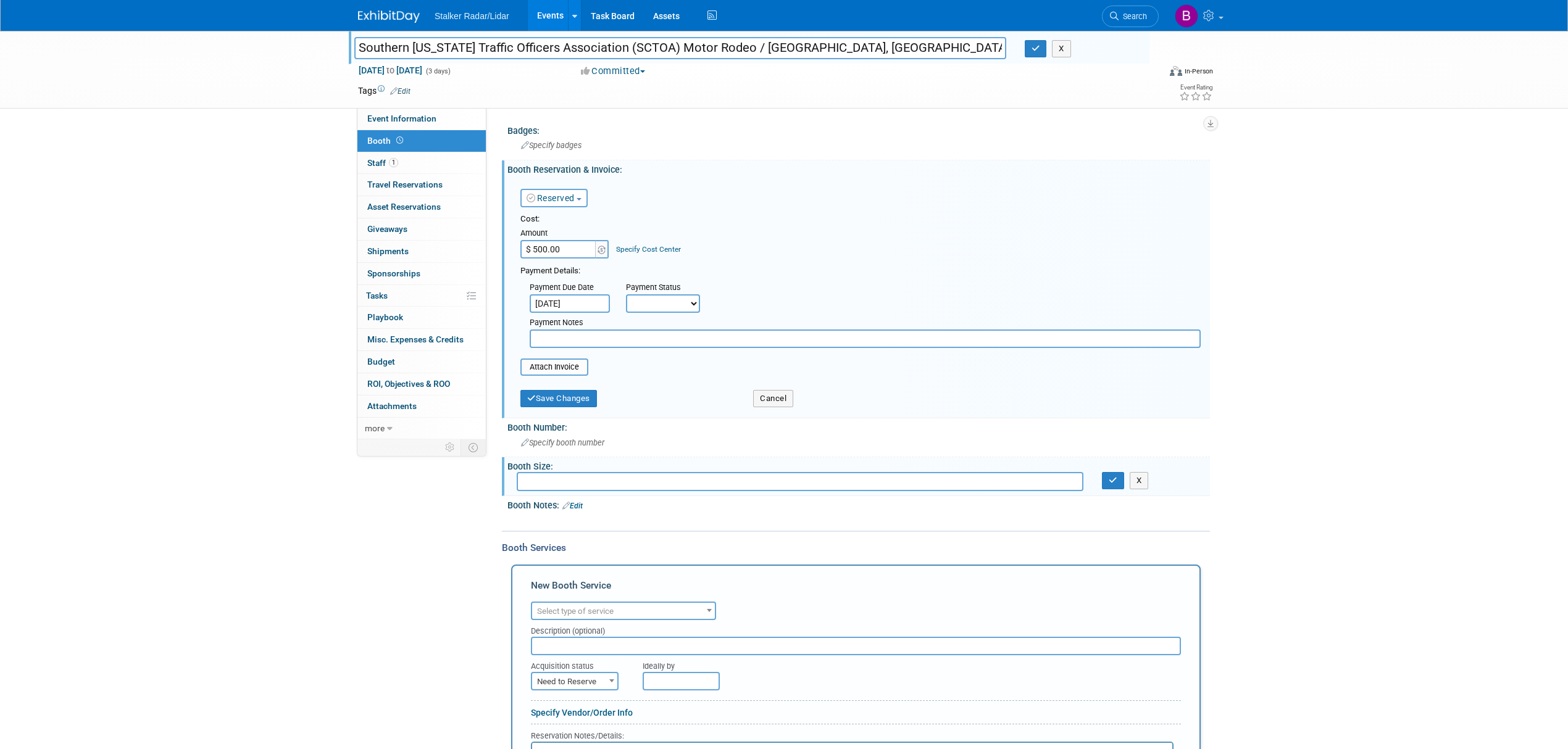
click at [578, 337] on input "text" at bounding box center [864, 338] width 671 height 18
click at [612, 341] on input "Sent check and form. waiting for receipted" at bounding box center [864, 338] width 671 height 18
drag, startPoint x: 550, startPoint y: 336, endPoint x: 506, endPoint y: 336, distance: 44.0
click at [506, 336] on div "Booth Reservation & Invoice: Edit Reserved Need to Reserve Reserved No Reservat…" at bounding box center [855, 290] width 708 height 258
click at [552, 334] on input "Sent check and form. waiting for receipted" at bounding box center [864, 338] width 671 height 18
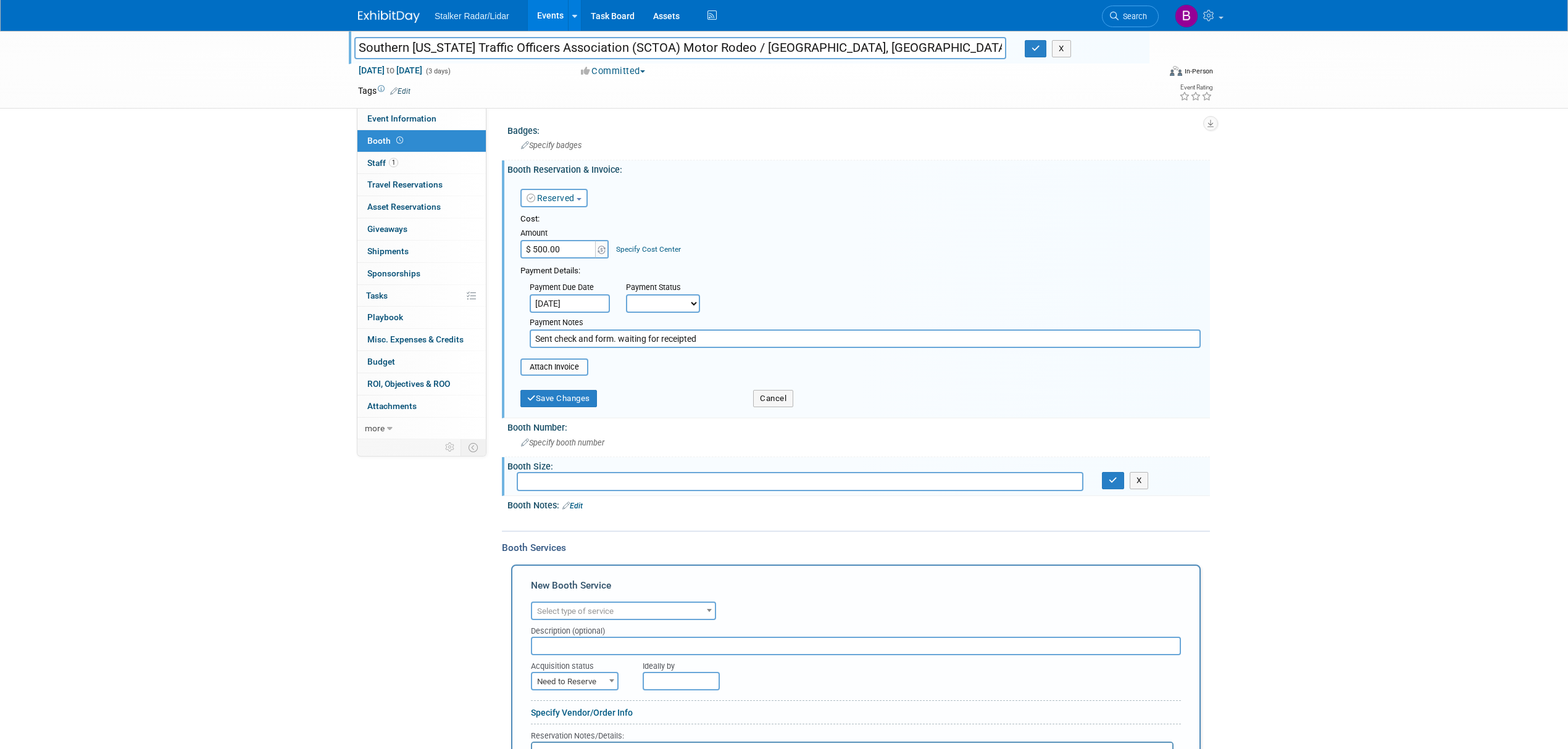
drag, startPoint x: 554, startPoint y: 337, endPoint x: 490, endPoint y: 337, distance: 64.0
click at [490, 337] on div "Geographic Scope: Regional National International Company Name for Convention: …" at bounding box center [848, 276] width 724 height 335
click at [714, 338] on input "mailed check and form. waiting for receipted" at bounding box center [864, 338] width 671 height 18
type input "mailed check and form. waiting for receipt"
click at [560, 393] on button "Save Changes" at bounding box center [558, 399] width 76 height 18
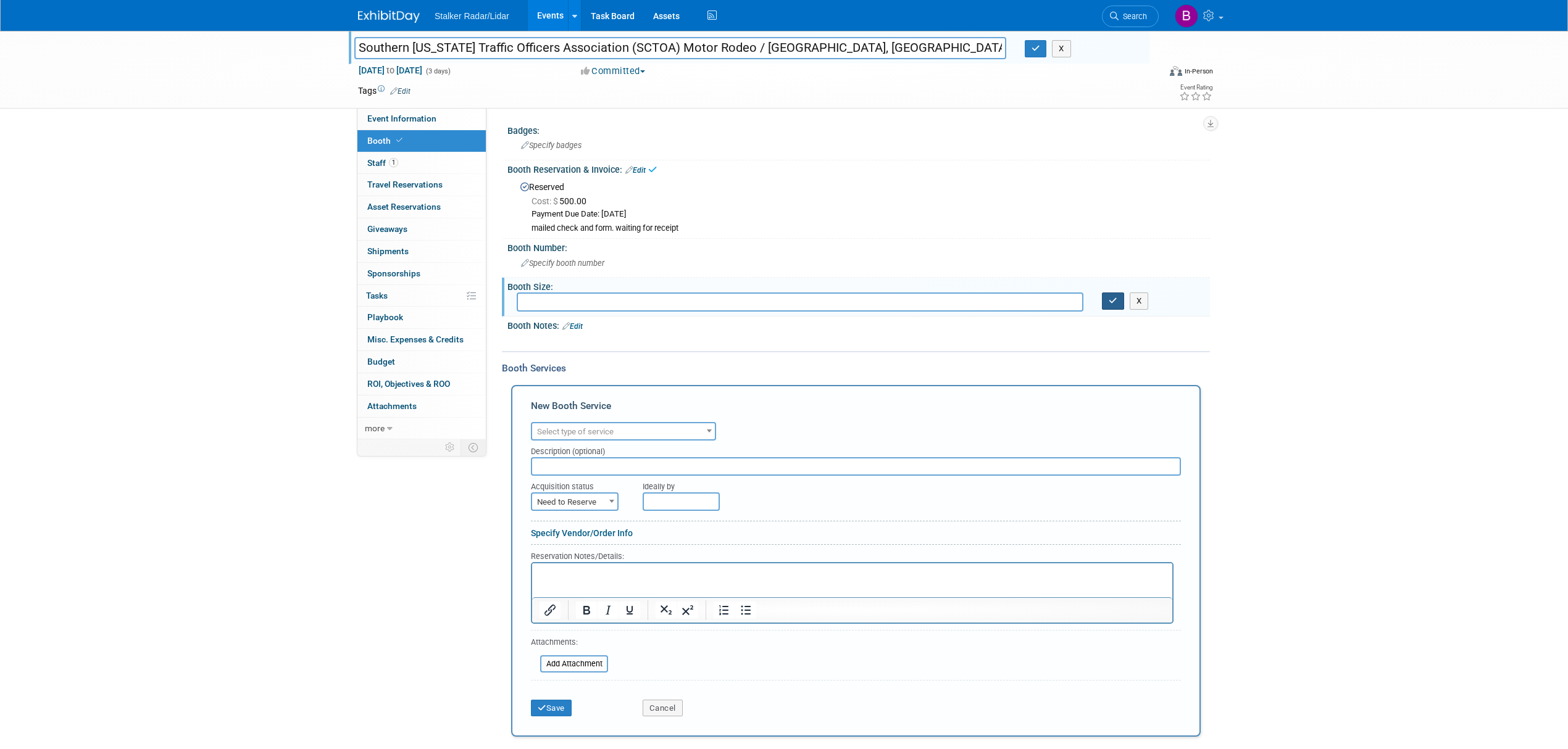
click at [1107, 300] on button "button" at bounding box center [1112, 301] width 23 height 18
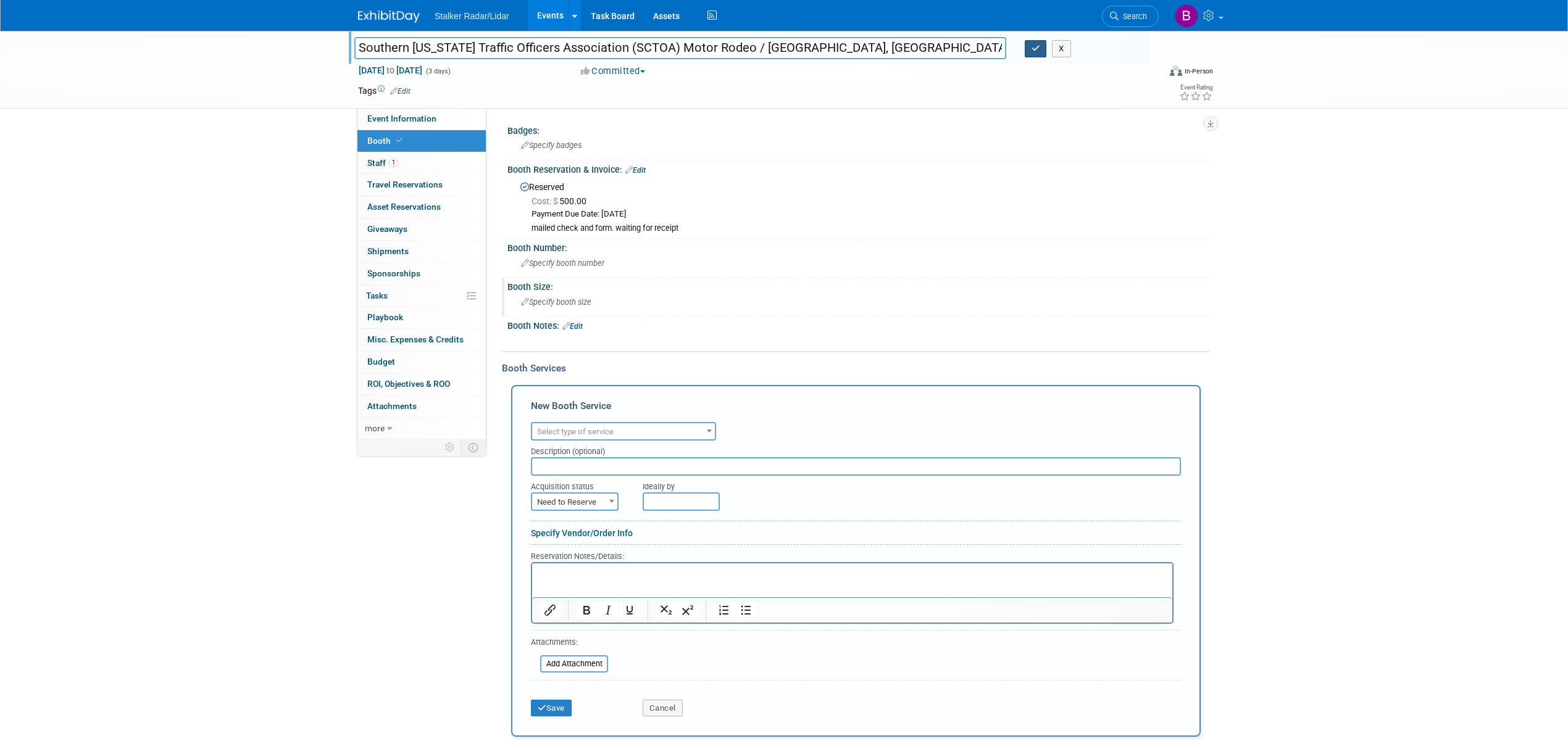
click at [1035, 50] on icon "button" at bounding box center [1035, 49] width 8 height 8
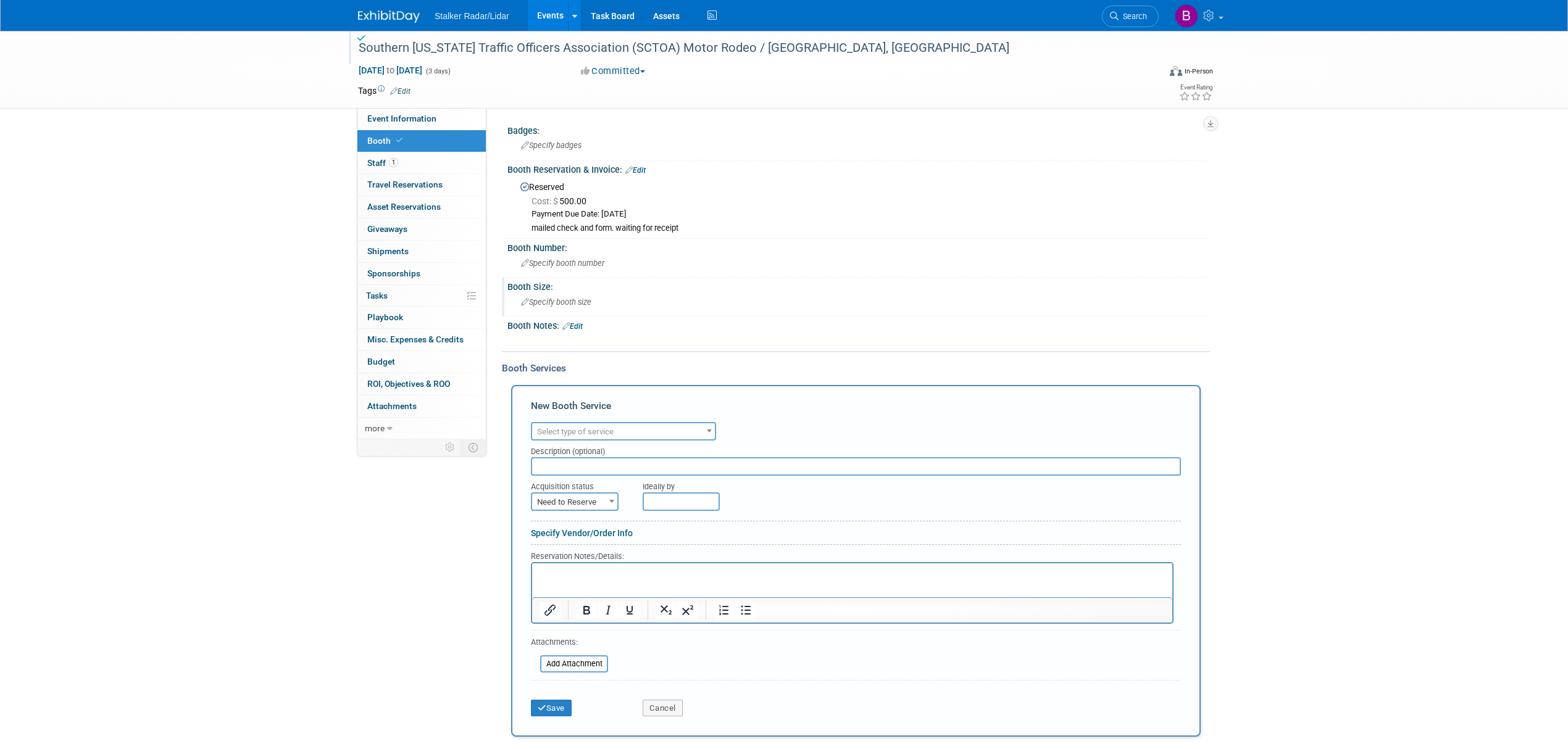
click at [539, 13] on link "Events" at bounding box center [550, 15] width 45 height 31
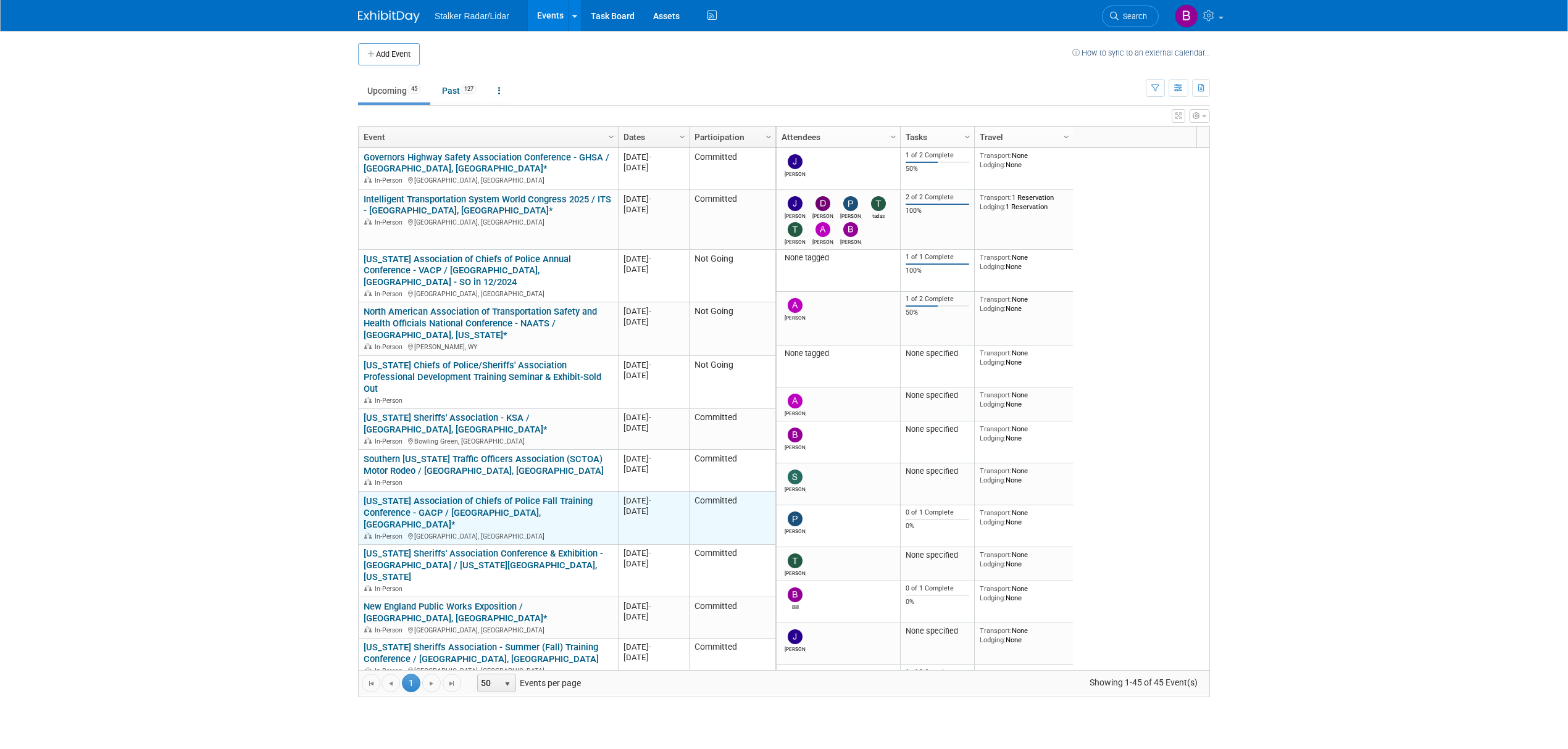
click at [490, 496] on link "[US_STATE] Association of Chiefs of Police Fall Training Conference - GACP / [G…" at bounding box center [477, 513] width 229 height 34
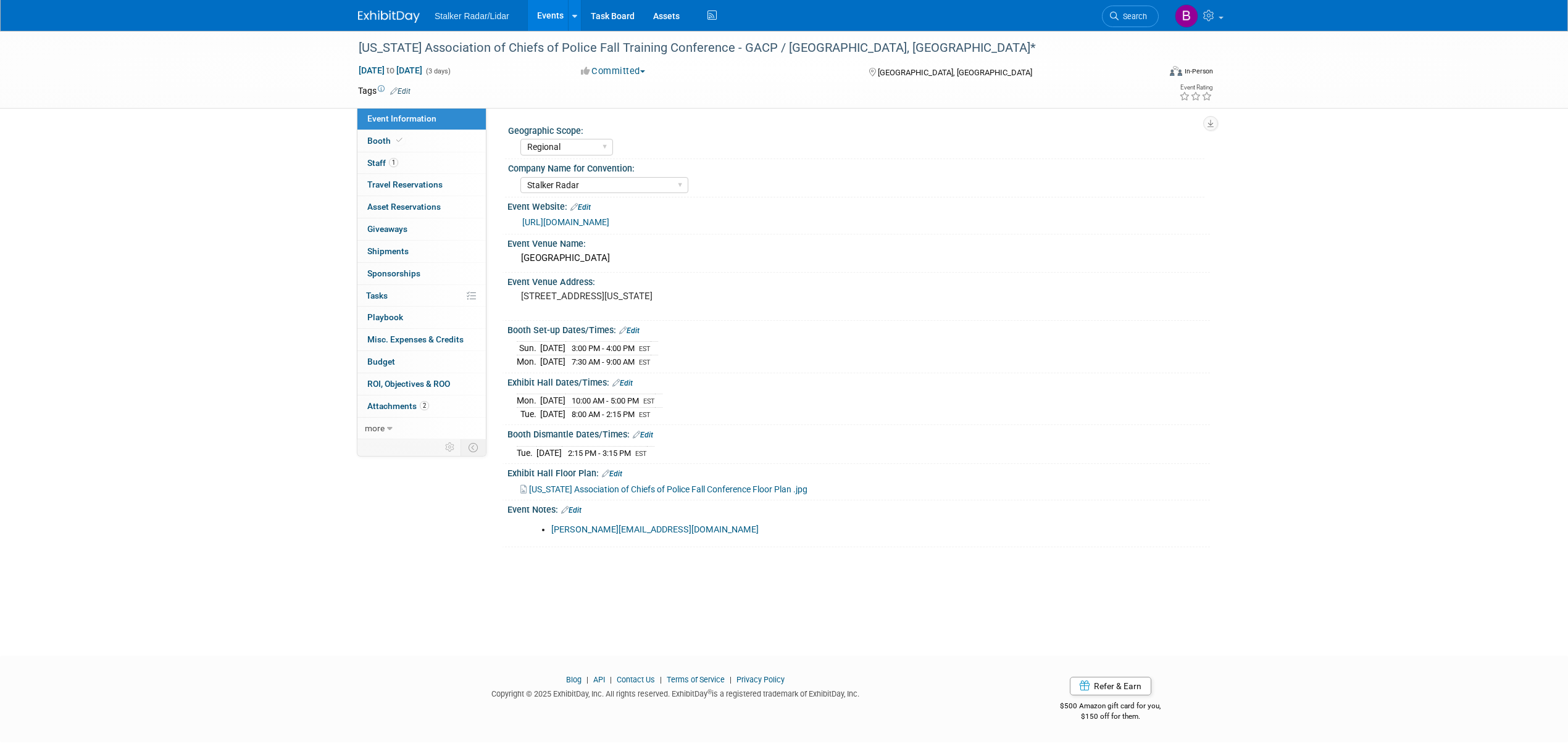
select select "Regional"
select select "Stalker Radar"
click at [405, 138] on link "Booth" at bounding box center [421, 141] width 128 height 22
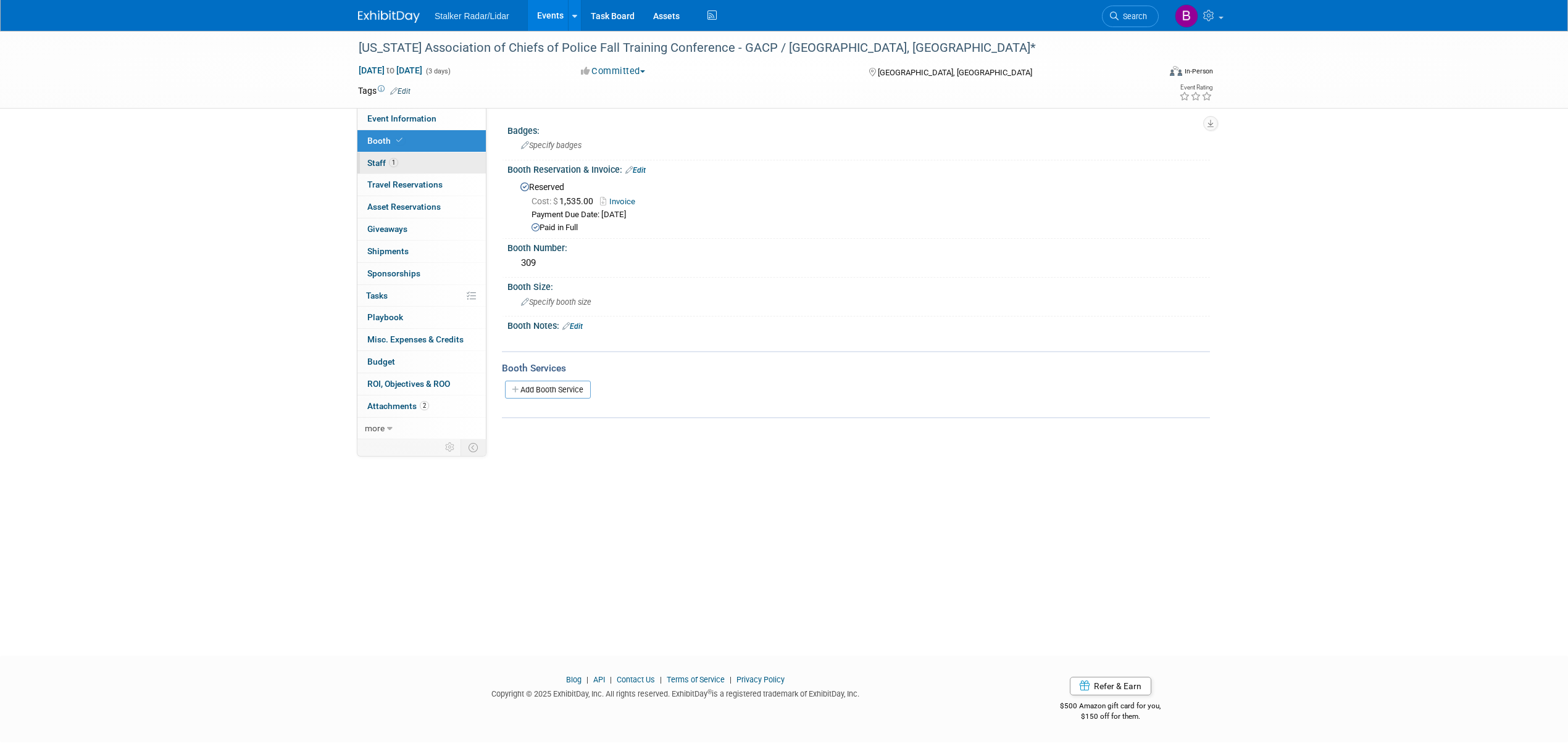
click at [407, 159] on link "1 Staff 1" at bounding box center [421, 163] width 128 height 22
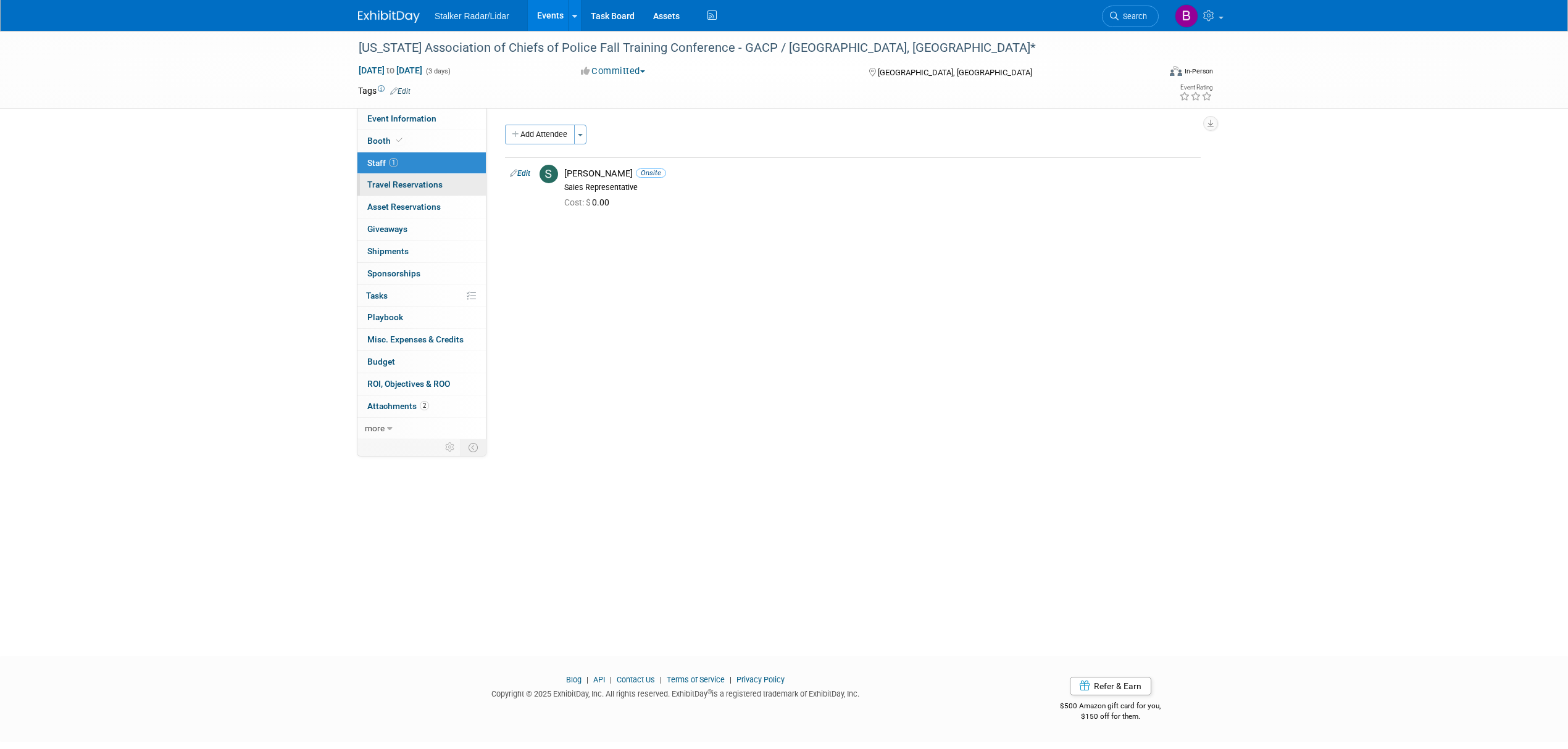
click at [410, 187] on span "Travel Reservations 0" at bounding box center [405, 184] width 75 height 10
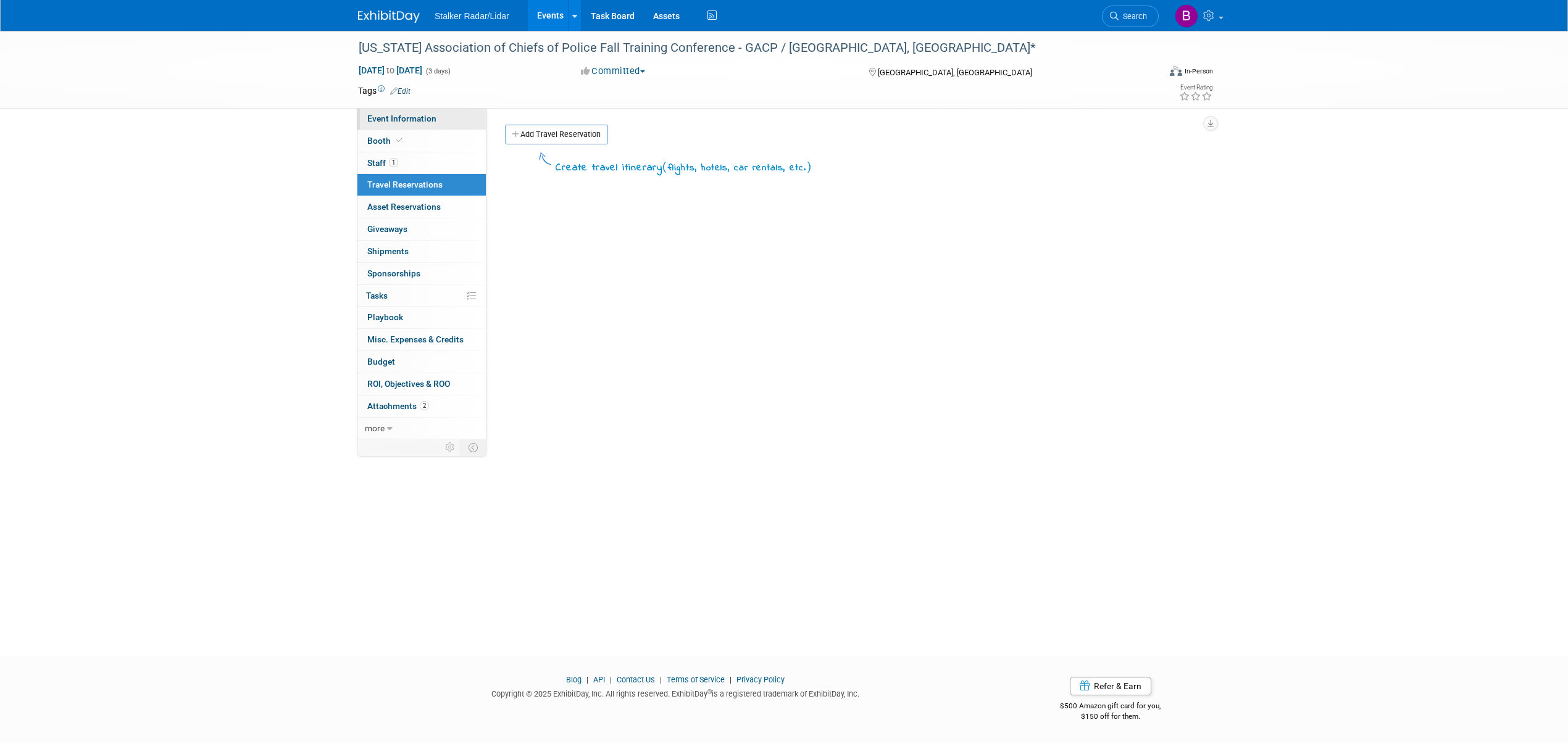
click at [401, 121] on span "Event Information" at bounding box center [401, 119] width 70 height 10
select select "Regional"
select select "Stalker Radar"
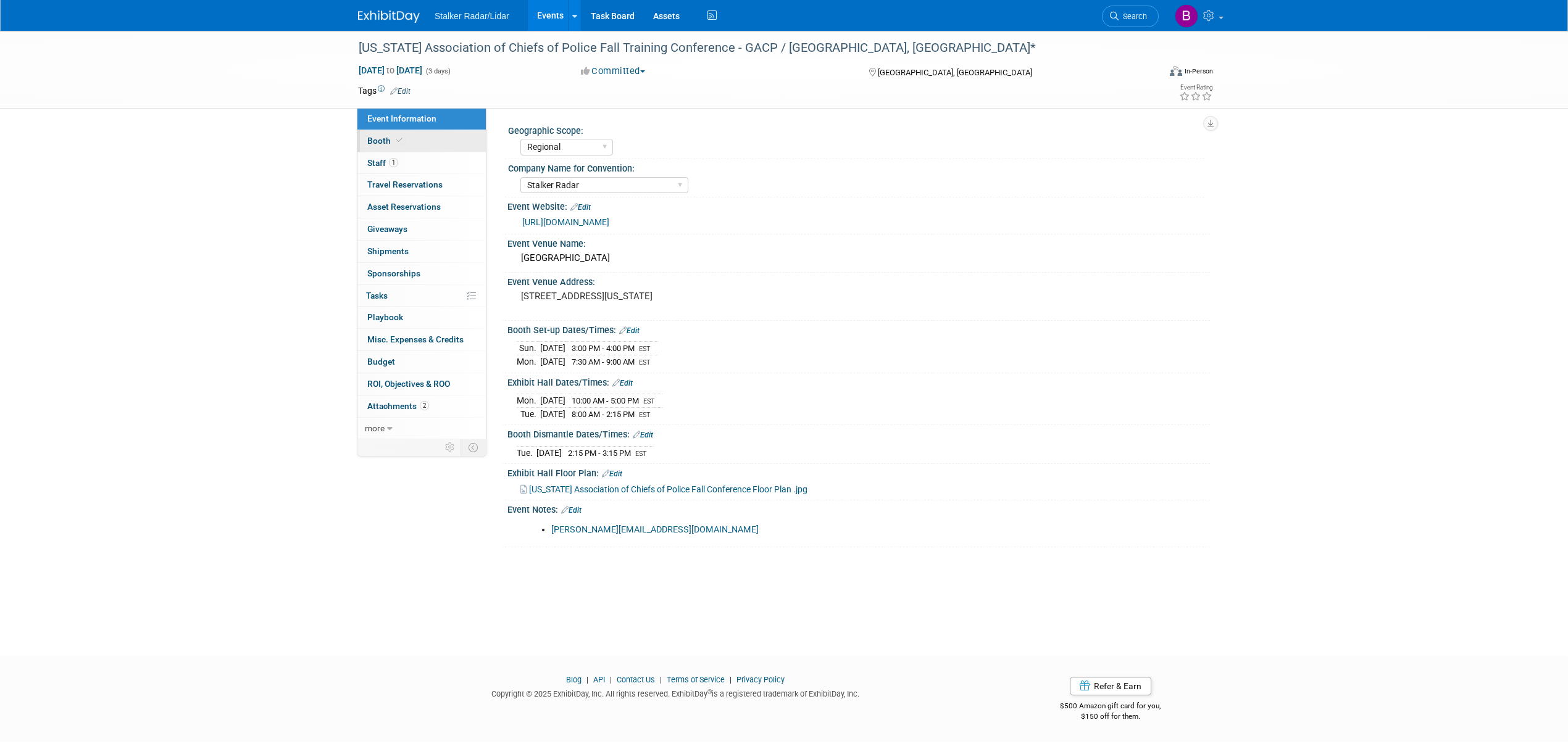
click at [398, 131] on link "Booth" at bounding box center [421, 141] width 128 height 22
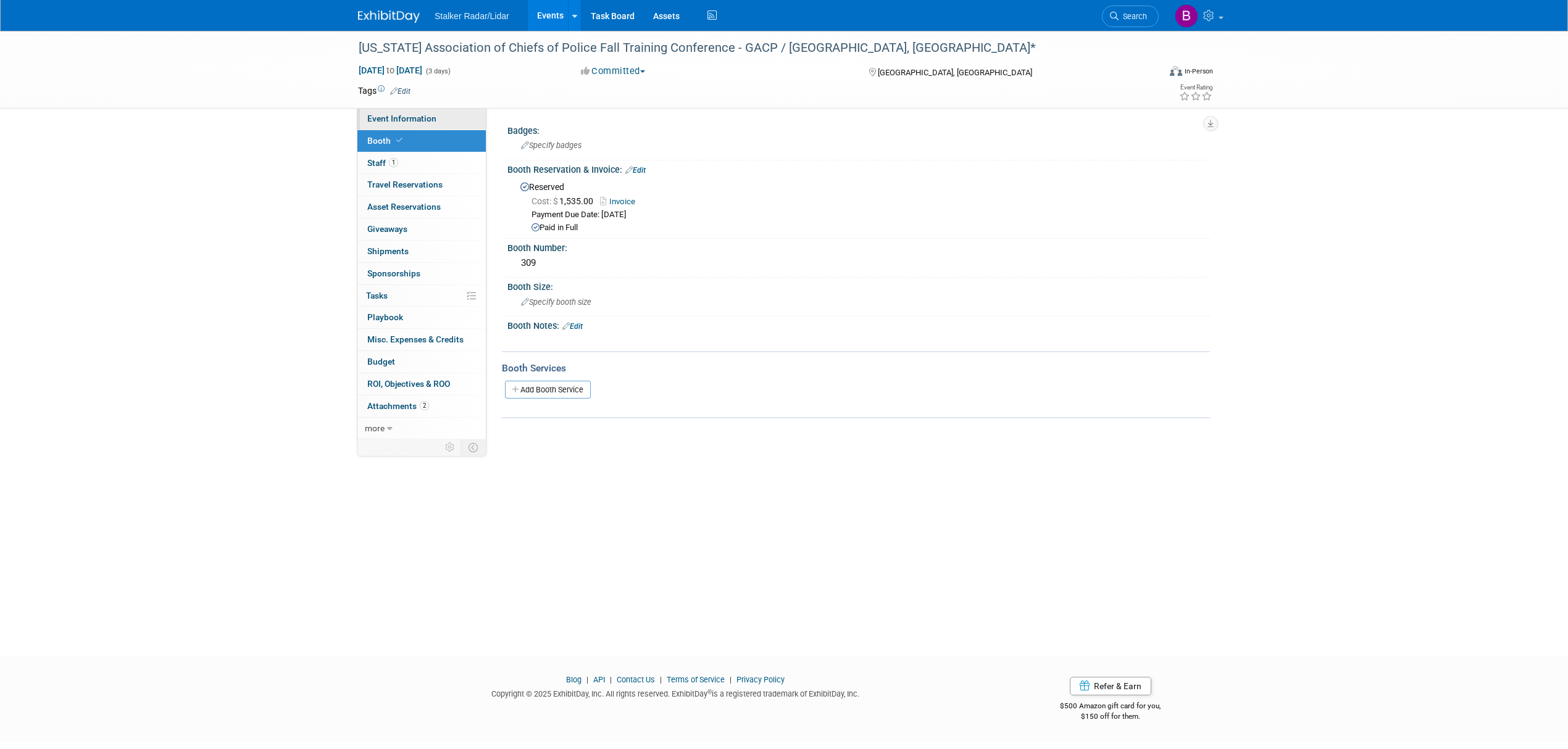
click at [406, 120] on span "Event Information" at bounding box center [401, 119] width 70 height 10
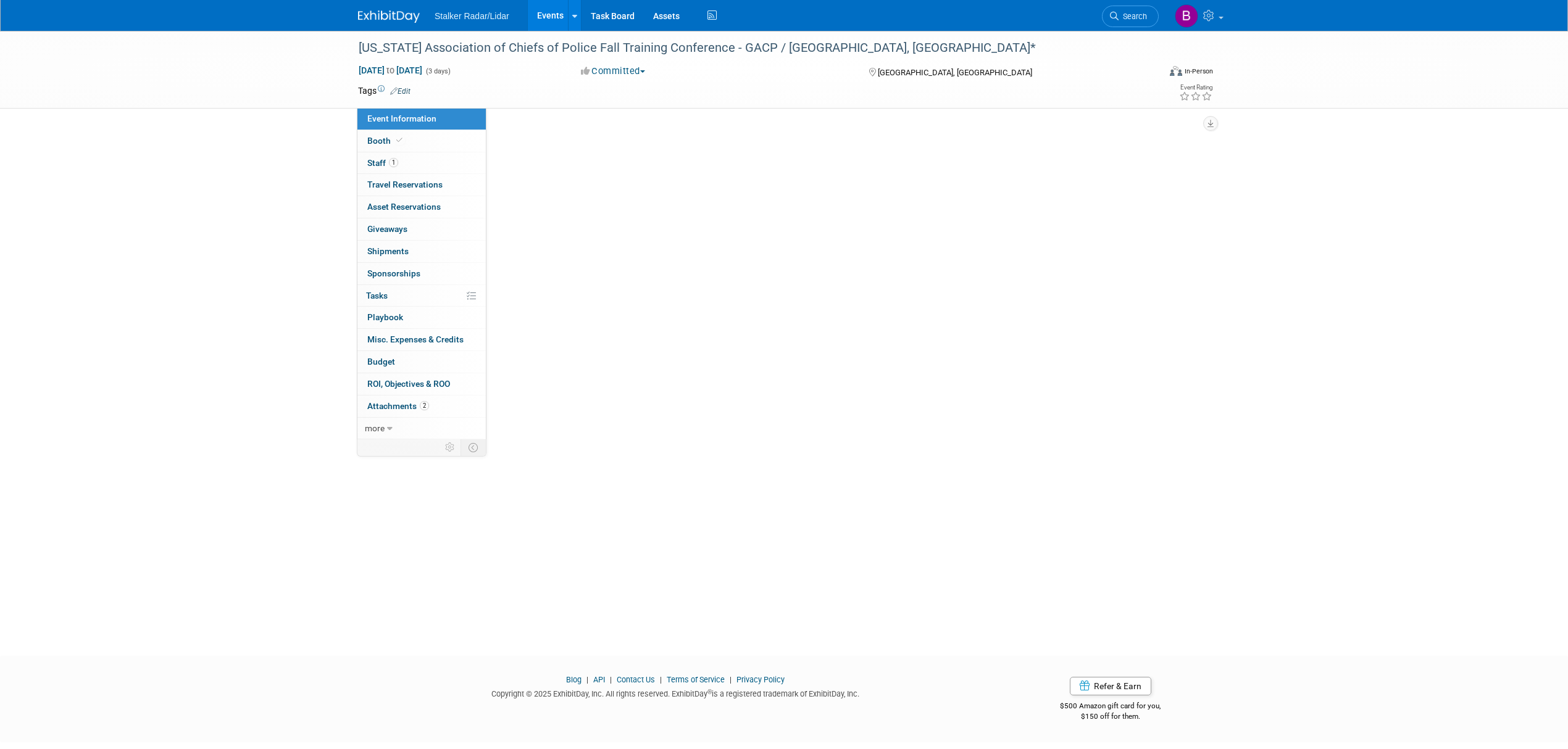
select select "Regional"
select select "Stalker Radar"
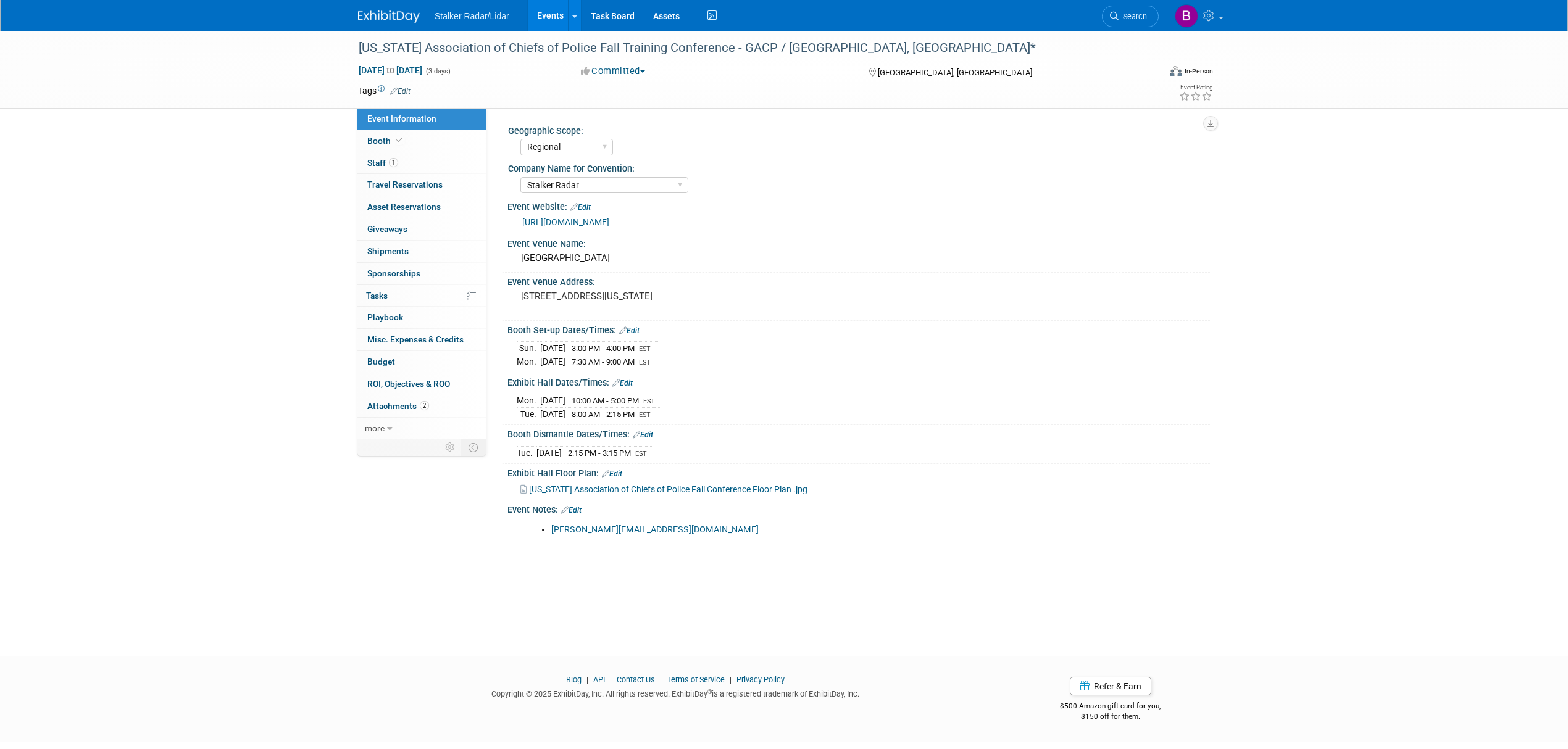
click at [609, 218] on link "[URL][DOMAIN_NAME]" at bounding box center [565, 222] width 87 height 10
click at [418, 121] on span "Event Information" at bounding box center [401, 119] width 70 height 10
select select "Regional"
select select "Stalker Radar"
click at [394, 138] on span at bounding box center [399, 140] width 11 height 9
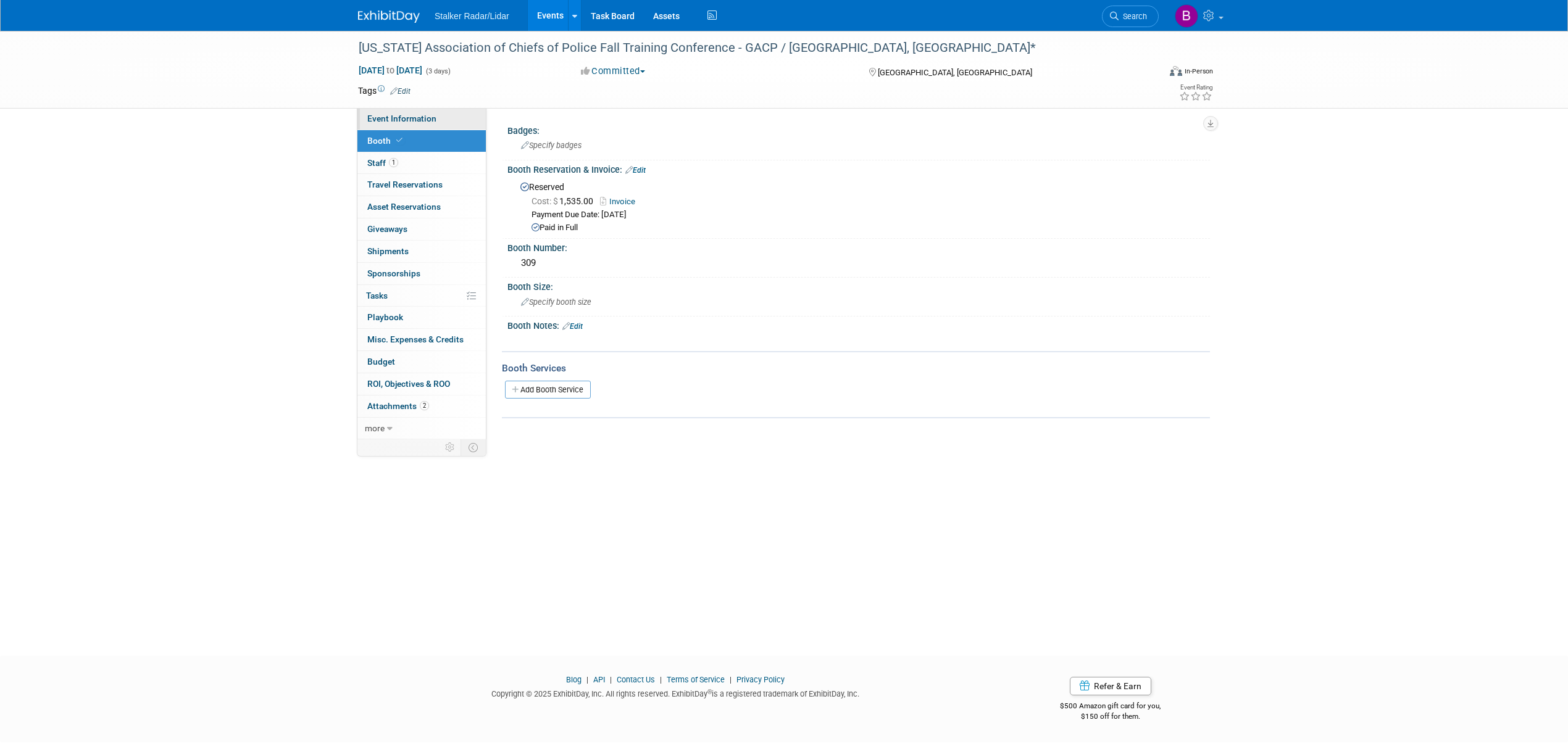
click at [420, 114] on span "Event Information" at bounding box center [401, 119] width 70 height 10
select select "Regional"
select select "Stalker Radar"
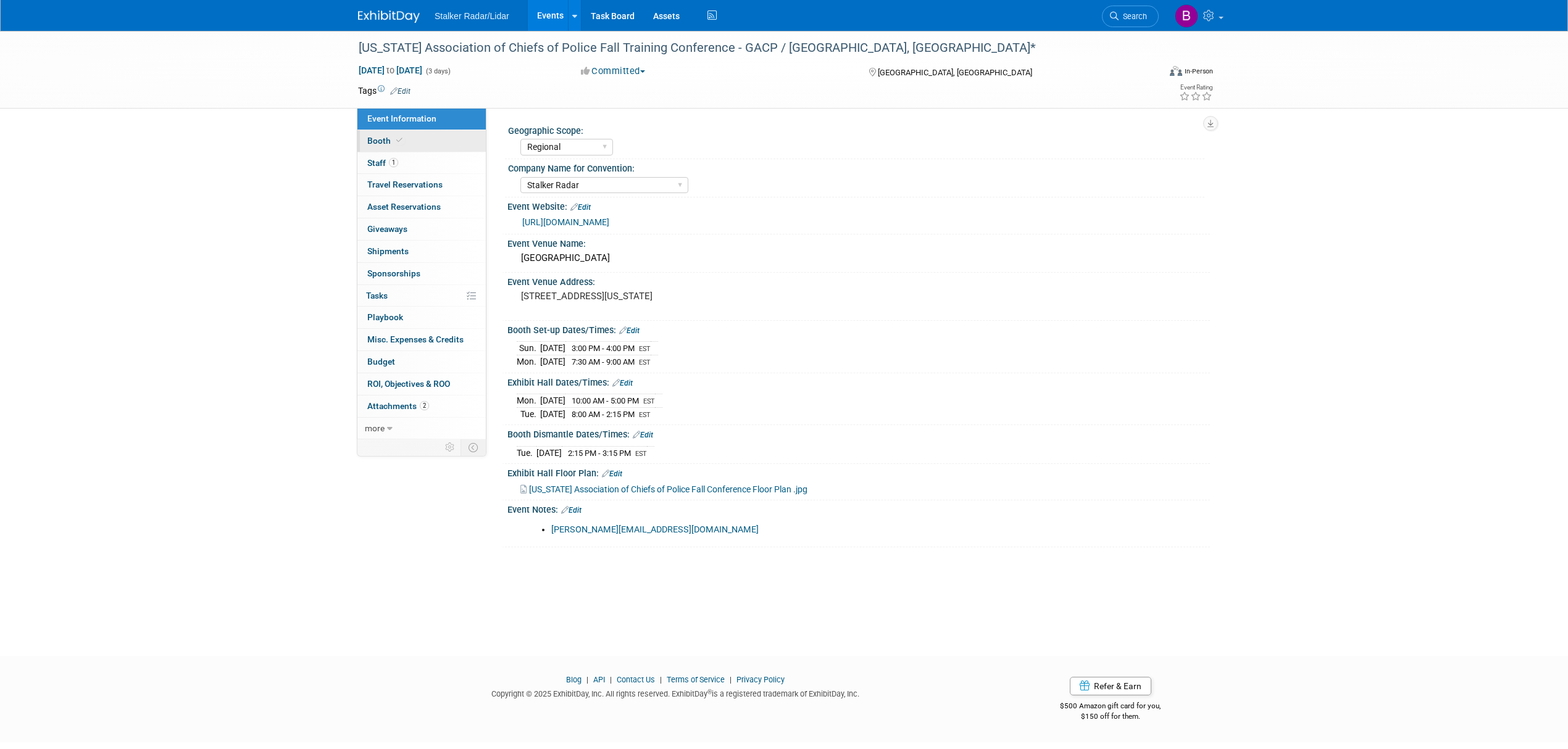
click at [404, 144] on link "Booth" at bounding box center [421, 141] width 128 height 22
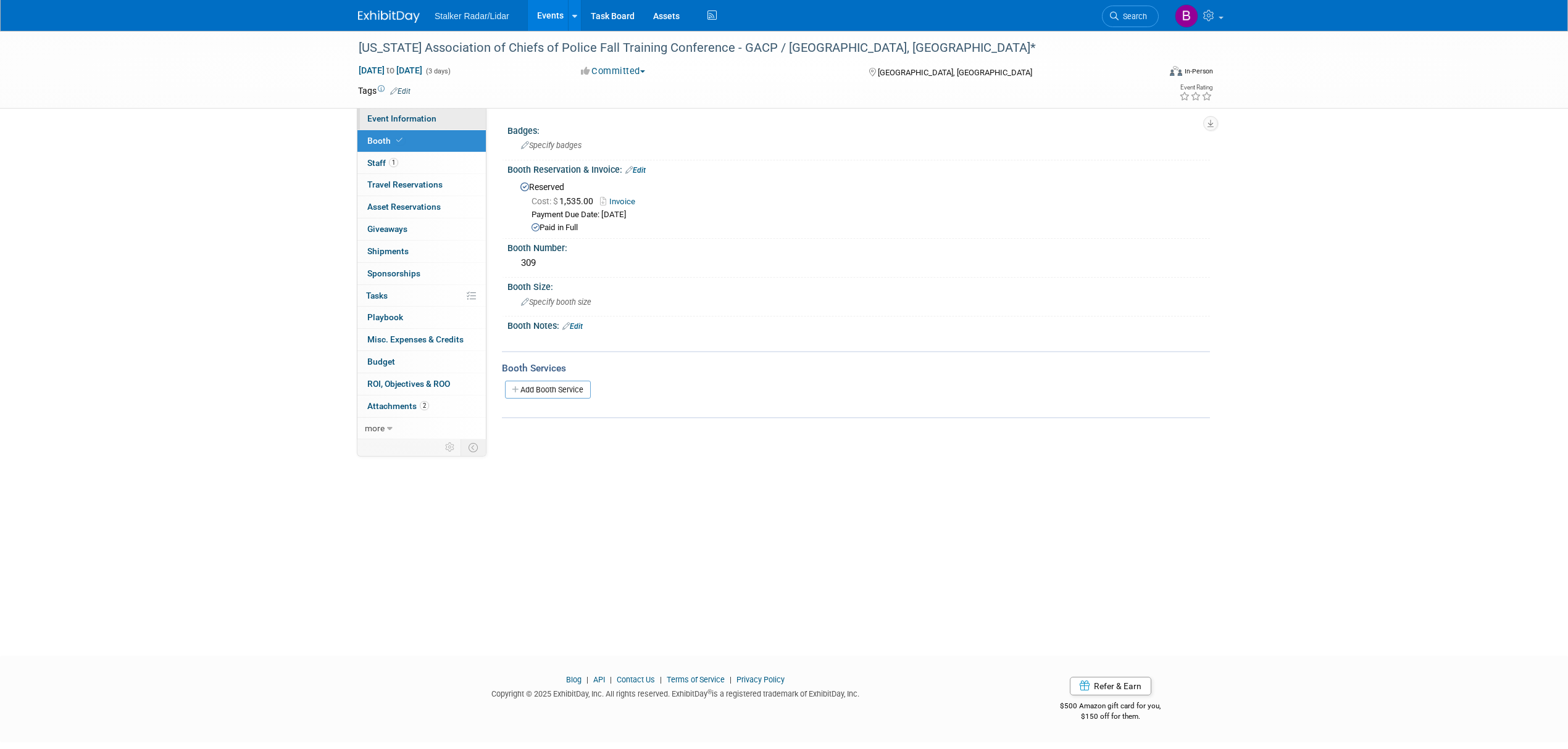
click at [398, 114] on span "Event Information" at bounding box center [401, 119] width 70 height 10
select select "Regional"
select select "Stalker Radar"
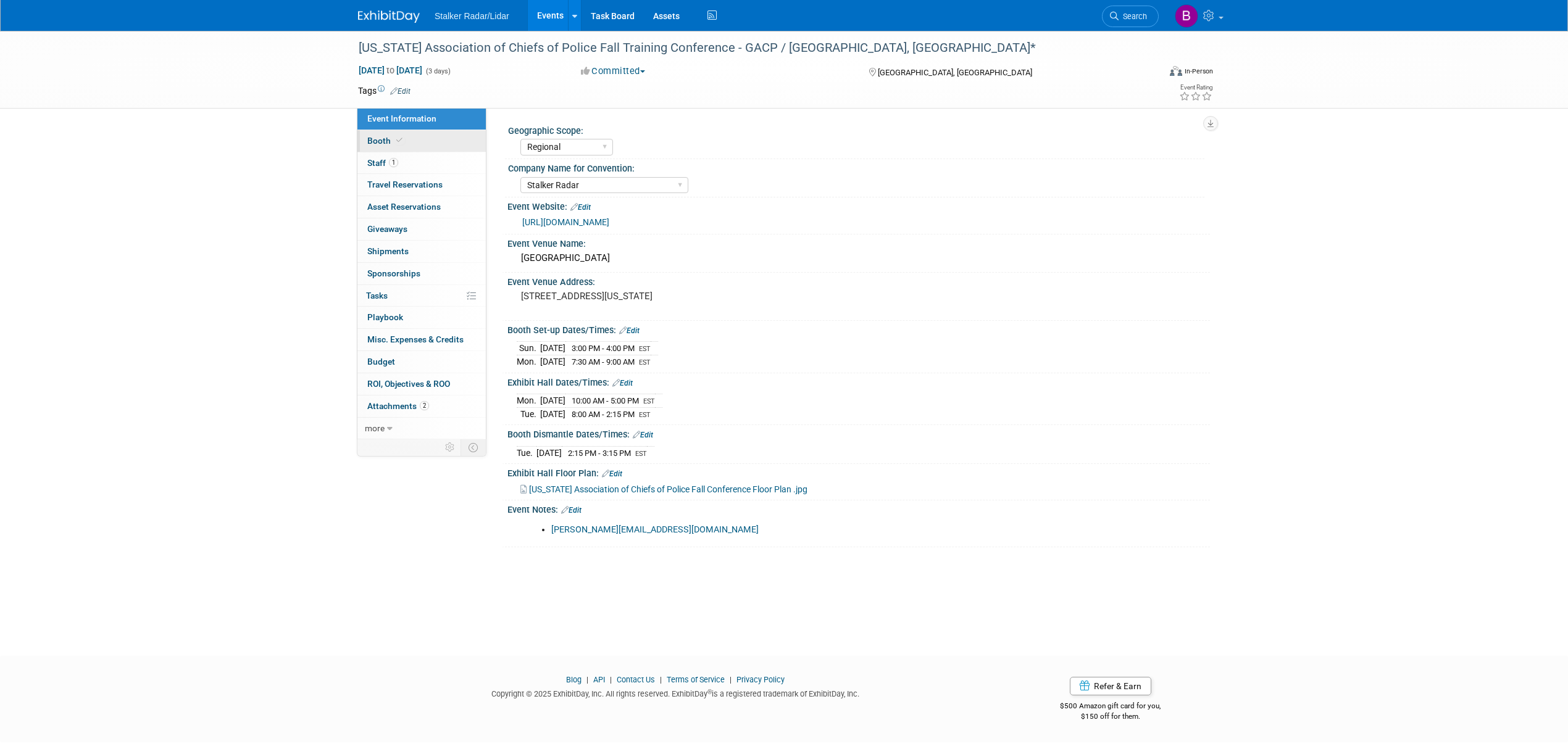
click at [398, 146] on span "Booth" at bounding box center [385, 141] width 38 height 10
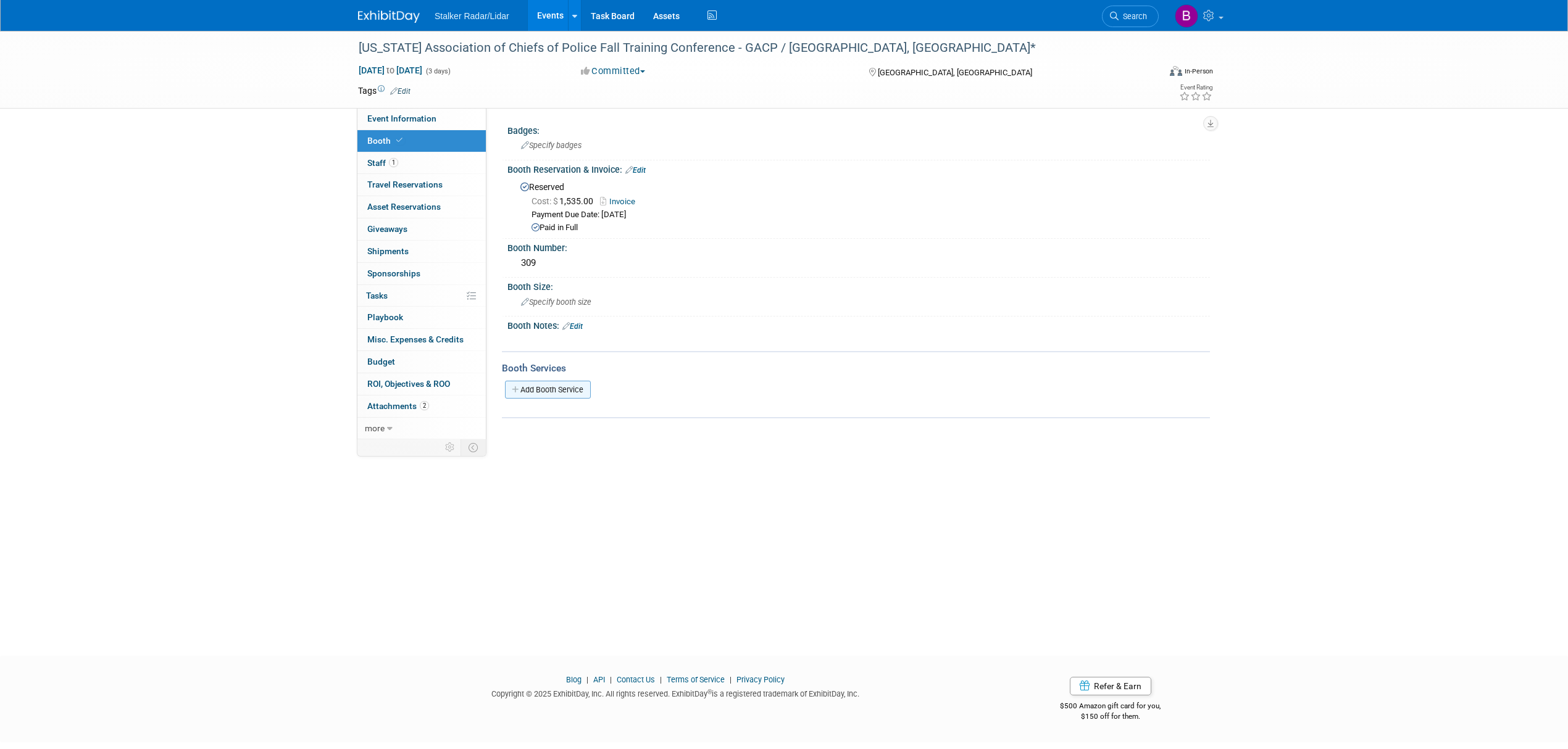
click at [565, 381] on link "Add Booth Service" at bounding box center [548, 390] width 85 height 18
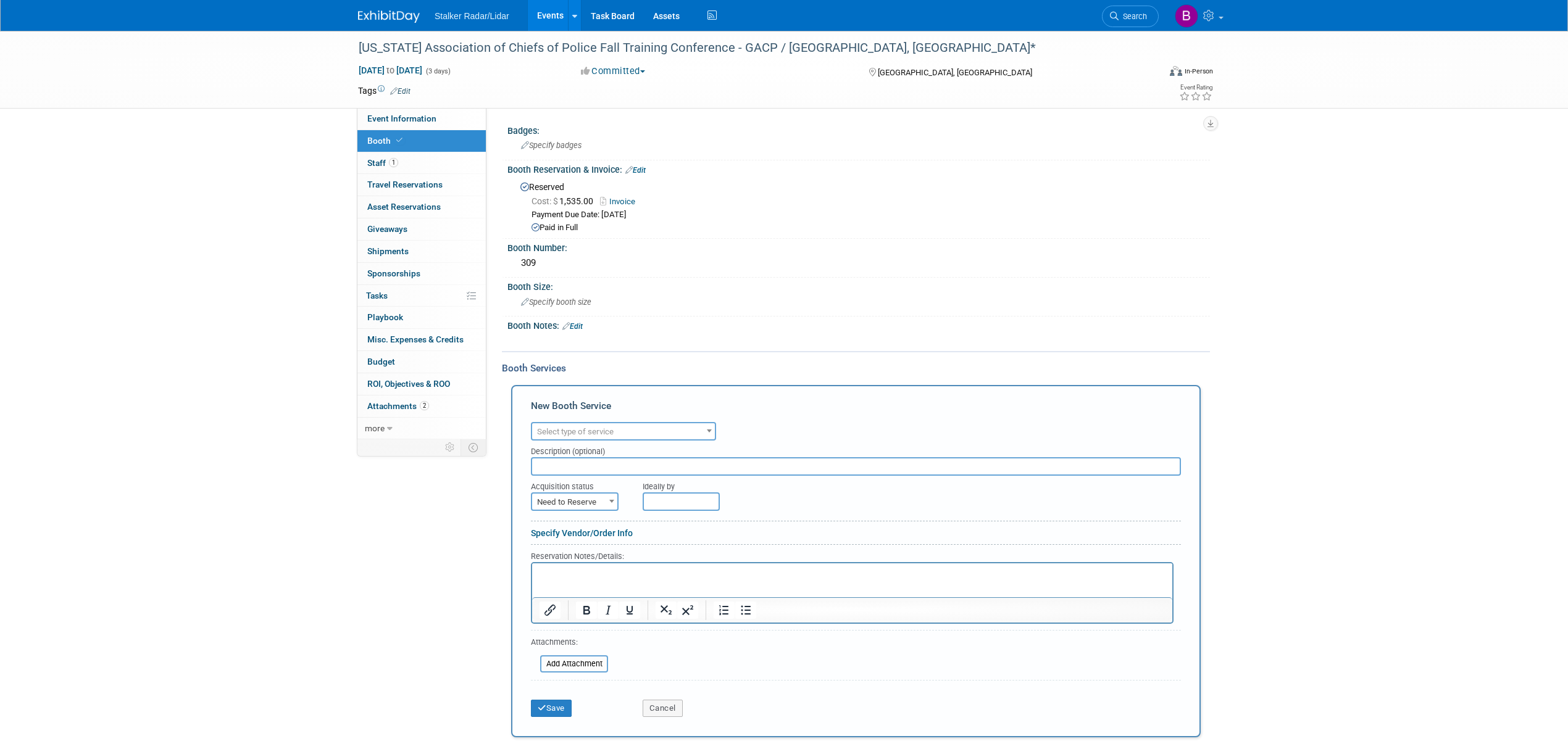
click at [590, 435] on span "Select type of service" at bounding box center [623, 431] width 183 height 18
type input "el"
select select "8"
click at [552, 497] on span "Need to Reserve" at bounding box center [575, 502] width 85 height 18
select select "2"
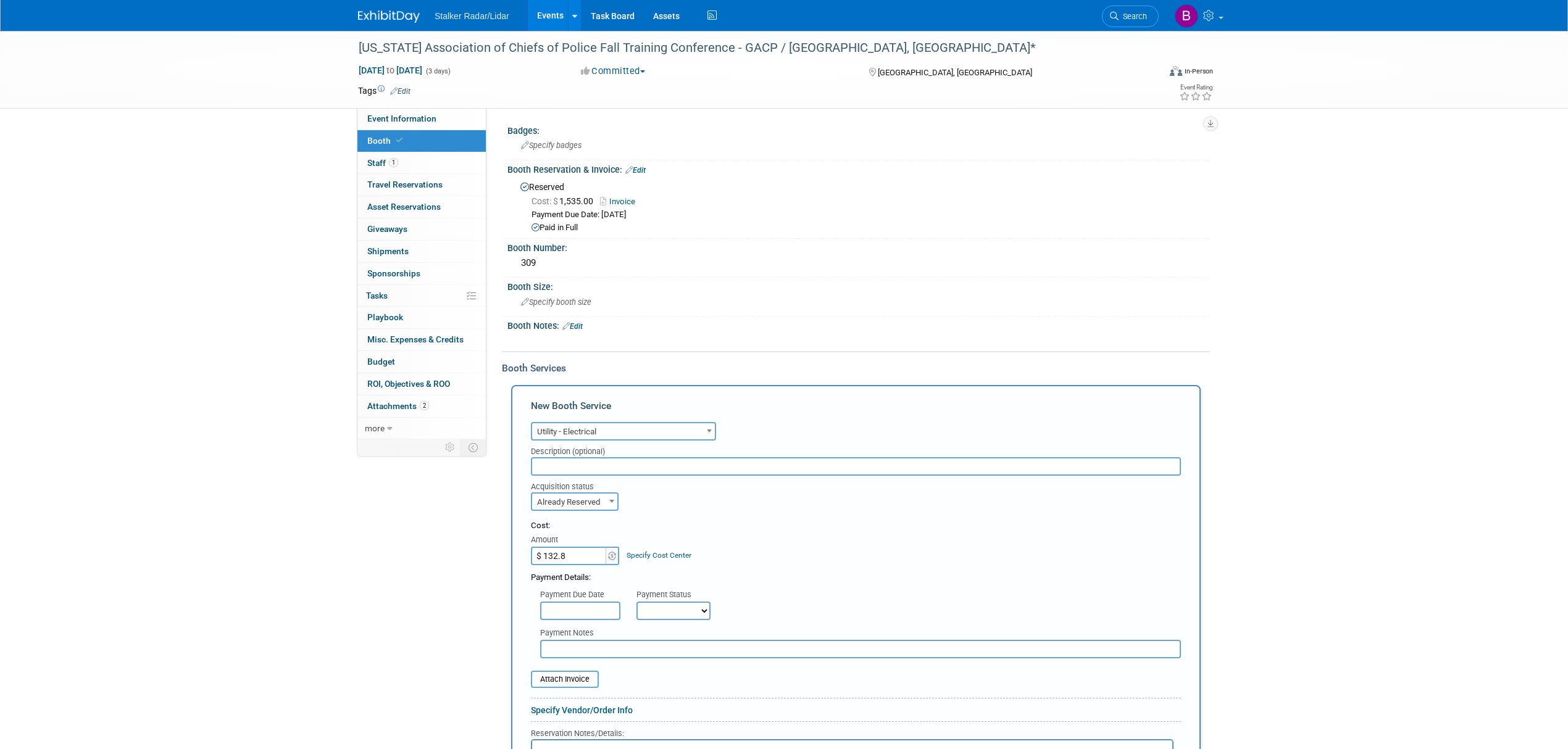
type input "$ 132.89"
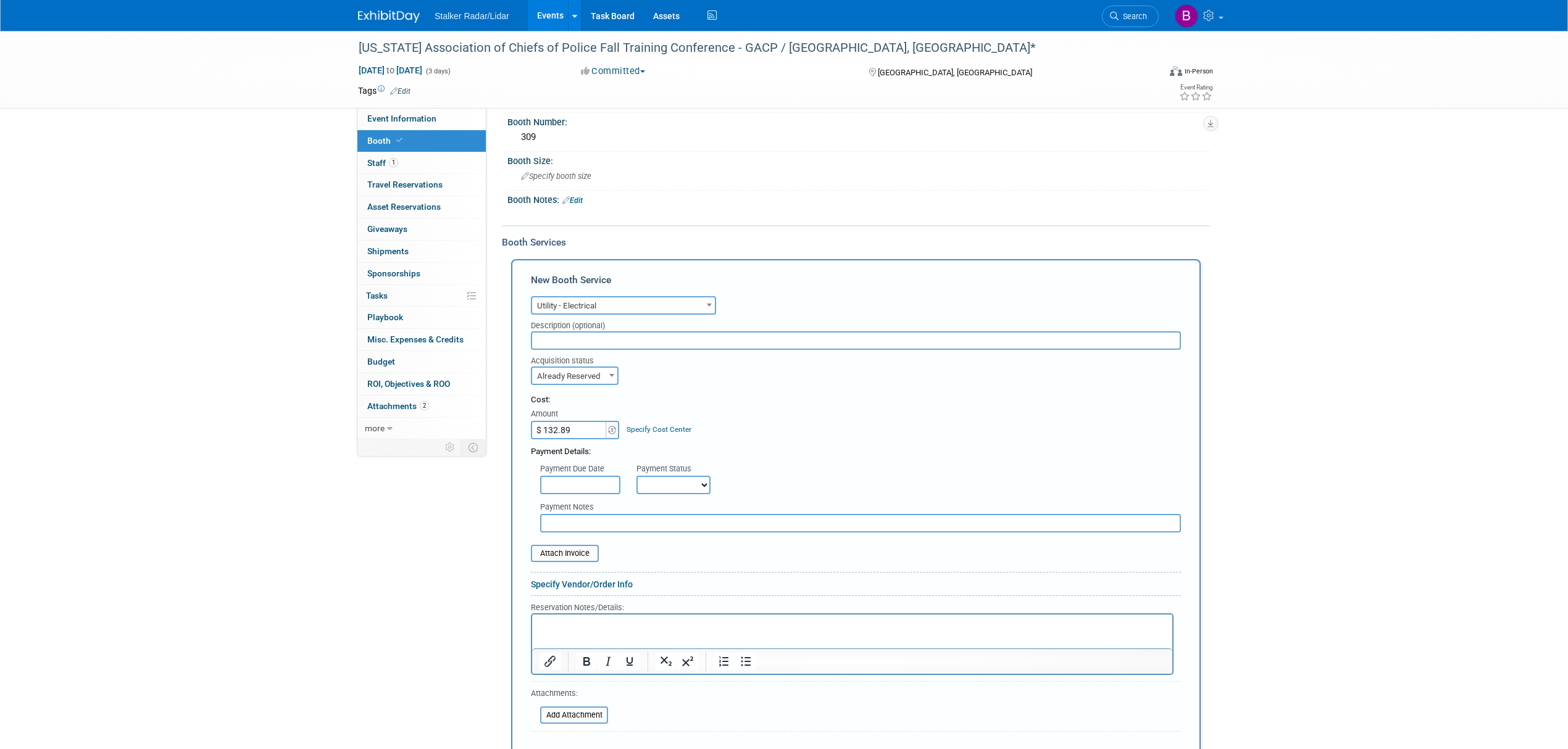
scroll to position [164, 0]
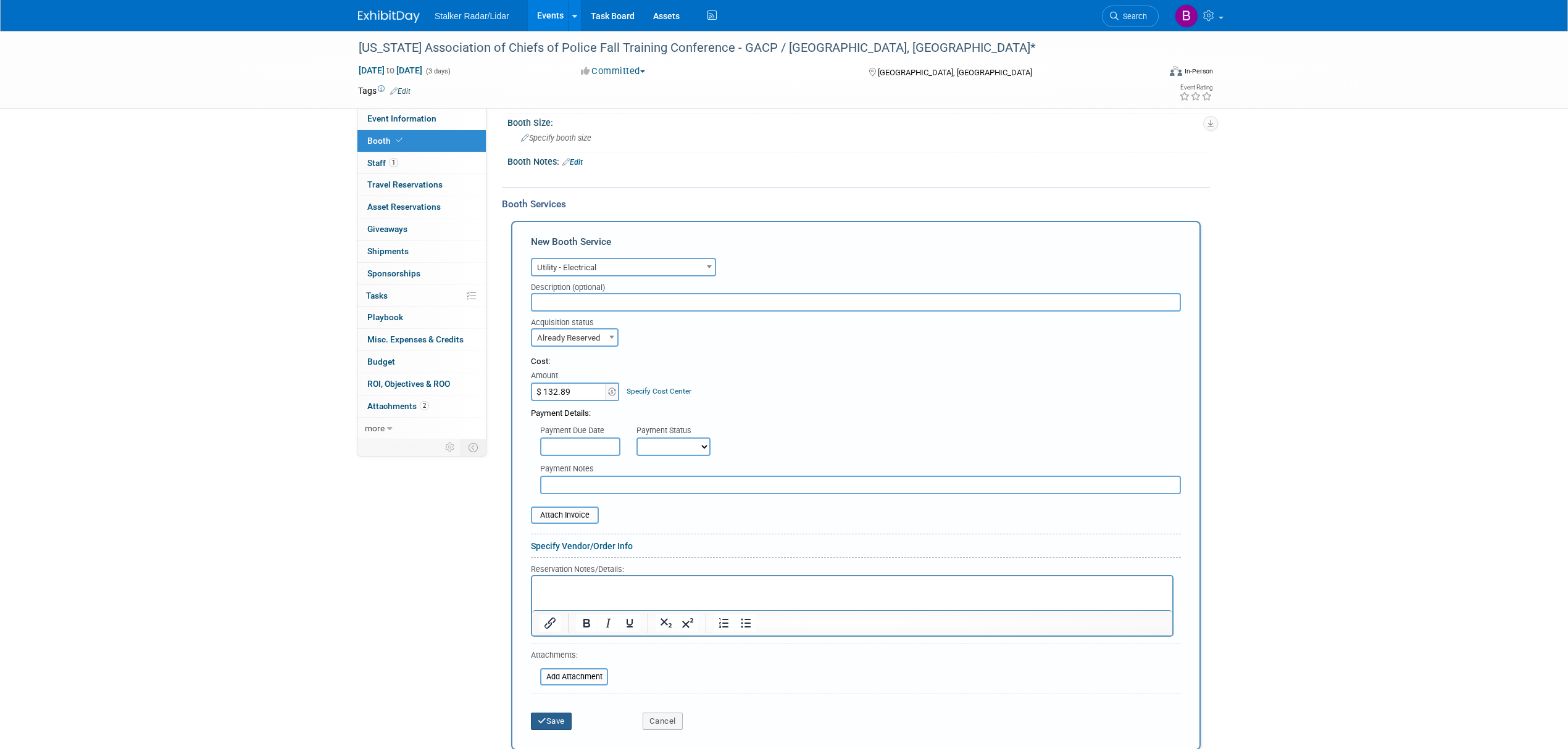
click at [551, 713] on button "Save" at bounding box center [551, 721] width 41 height 18
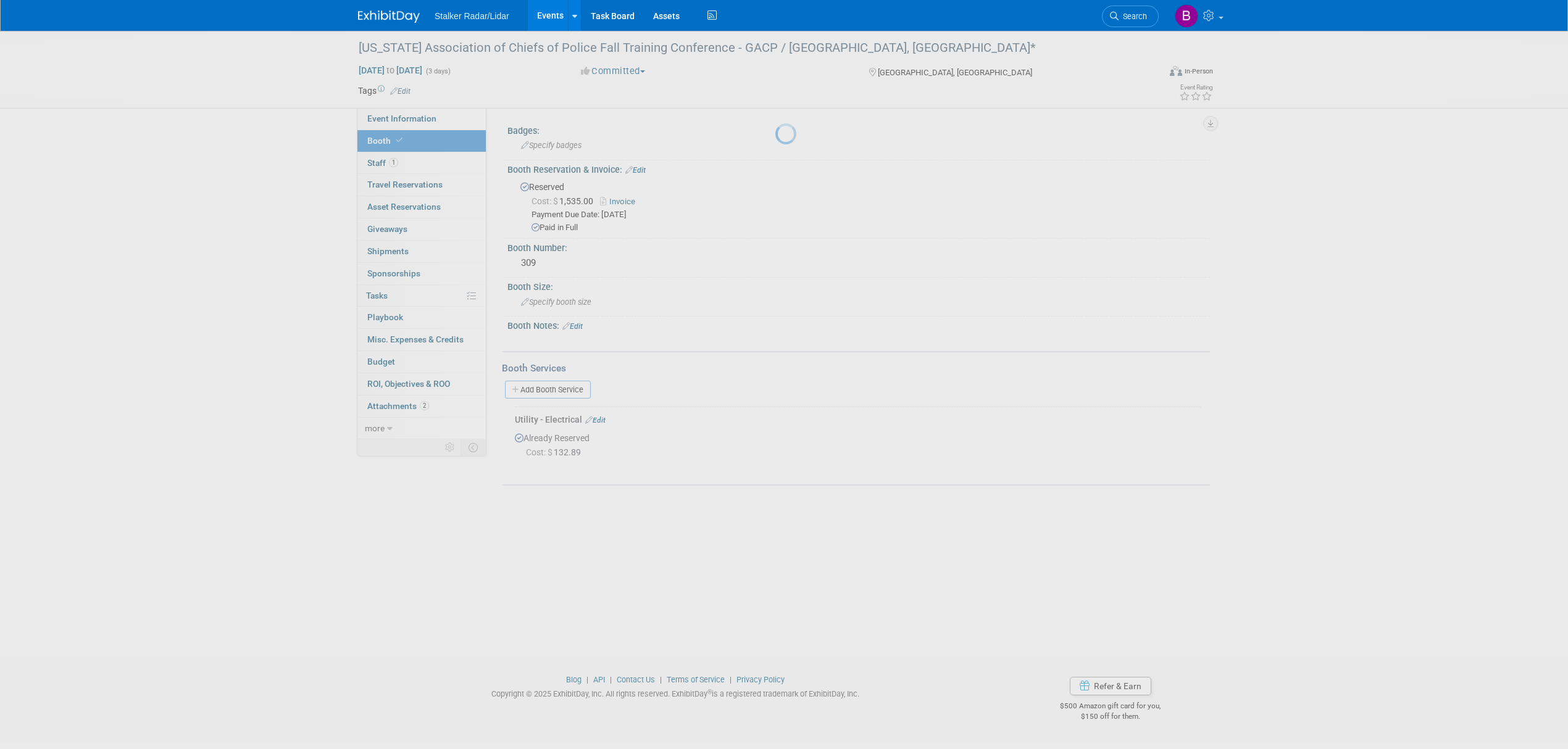
scroll to position [0, 0]
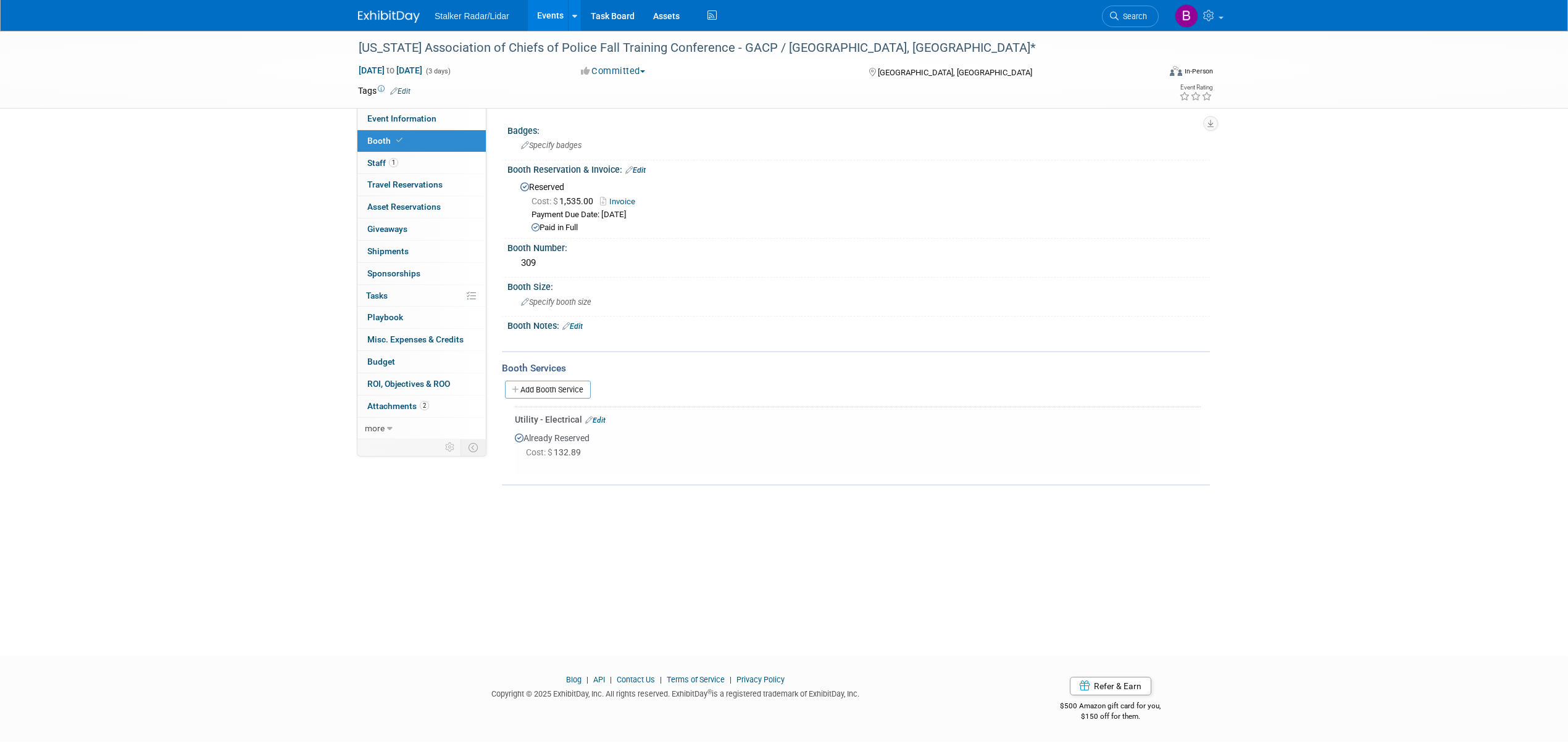
click at [599, 419] on link "Edit" at bounding box center [595, 421] width 20 height 8
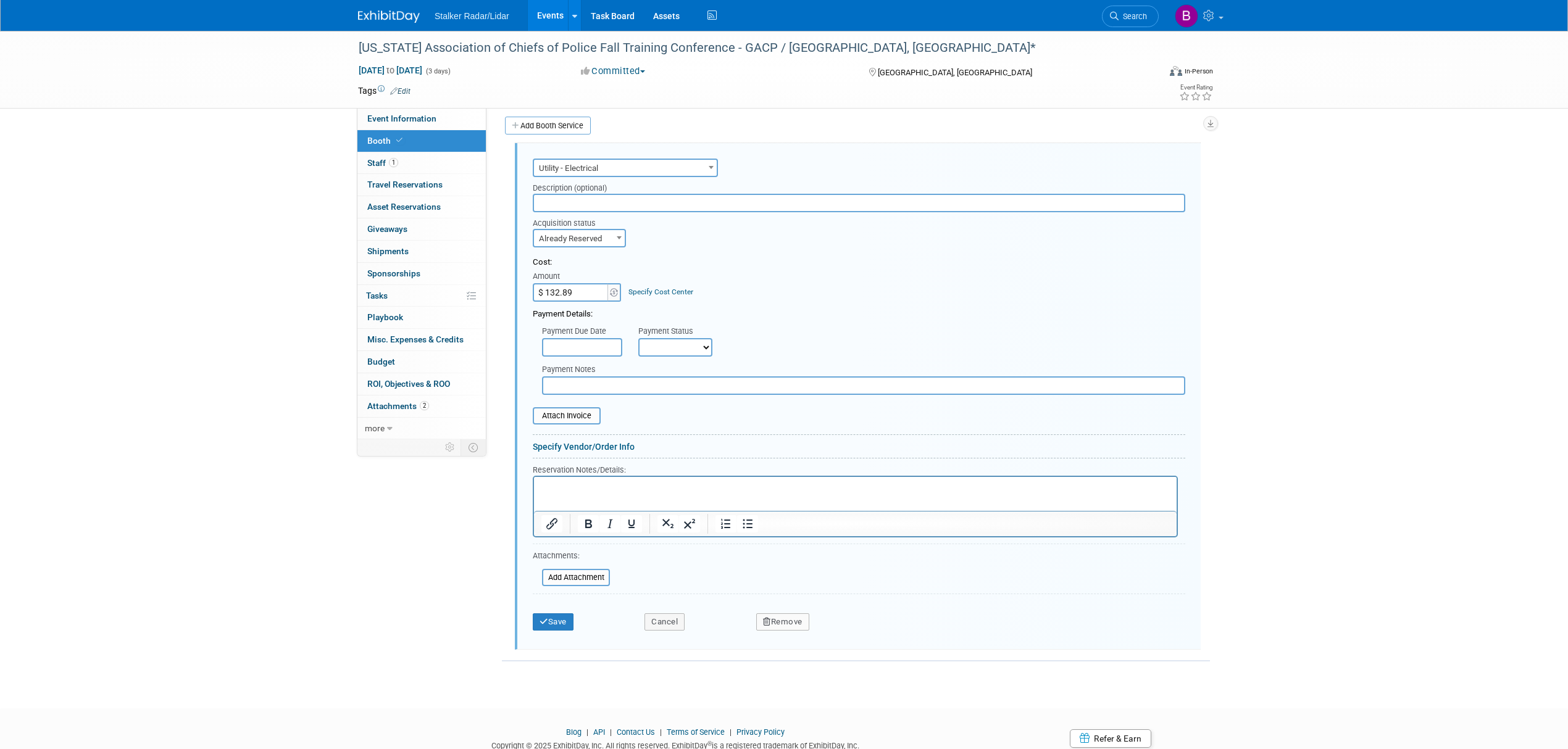
click at [561, 191] on div "Description (optional)" at bounding box center [859, 185] width 652 height 17
click at [561, 190] on div "Description (optional)" at bounding box center [859, 185] width 652 height 17
click at [554, 199] on input "text" at bounding box center [859, 203] width 652 height 18
type input "waiting on receipt"
click at [547, 623] on button "Save" at bounding box center [553, 622] width 41 height 18
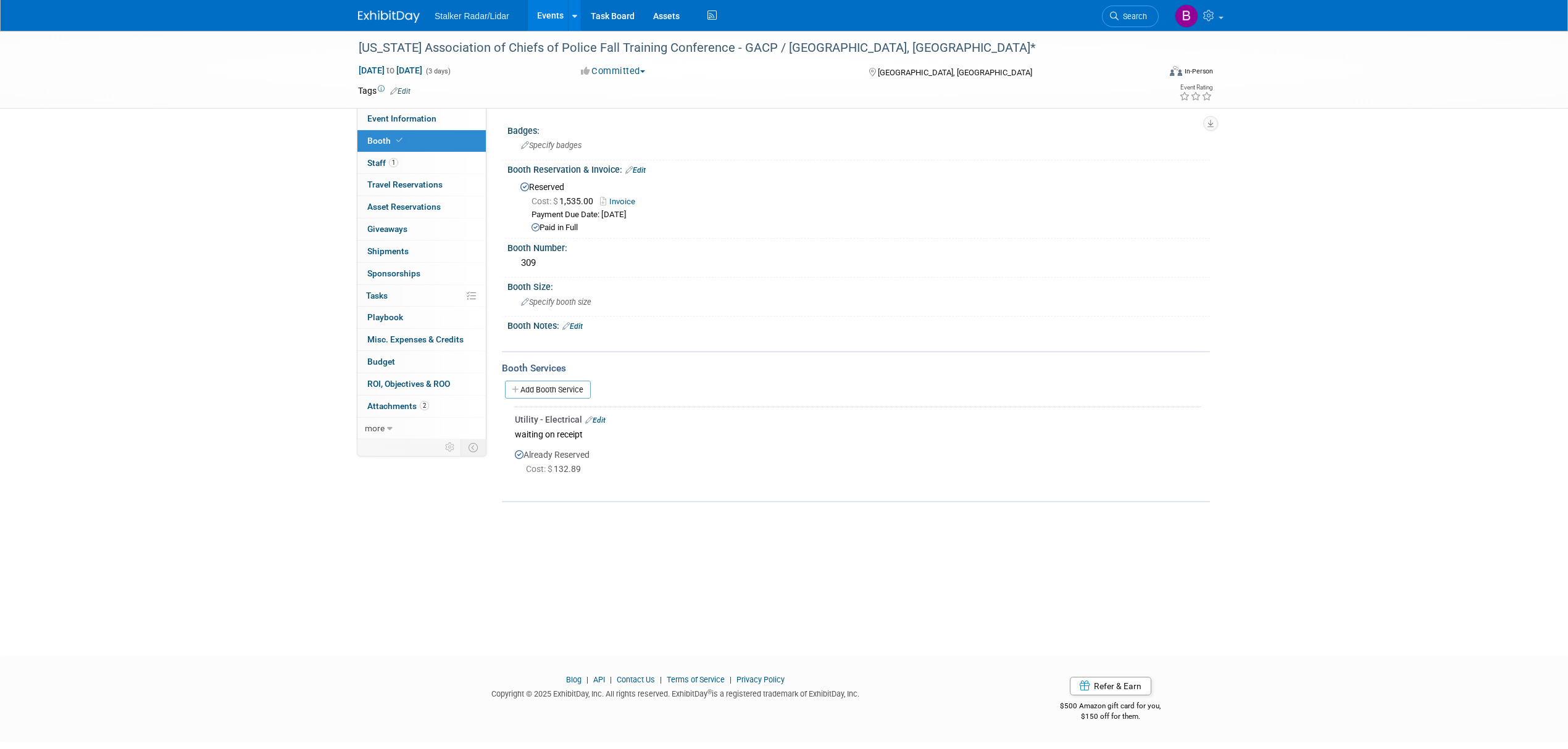
click at [559, 8] on link "Events" at bounding box center [550, 15] width 45 height 31
